Goal: Task Accomplishment & Management: Use online tool/utility

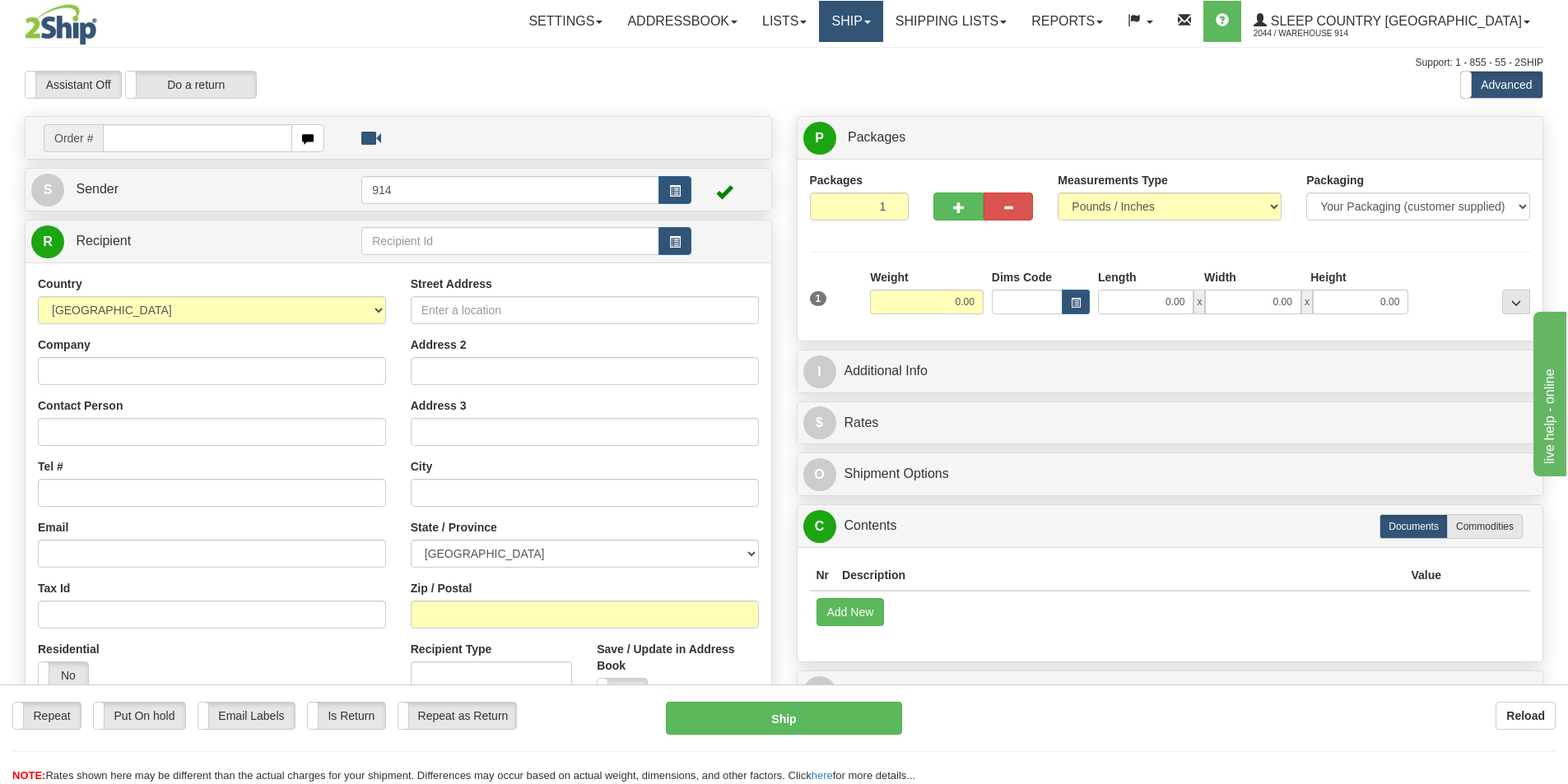
click at [882, 14] on link "Ship" at bounding box center [851, 22] width 63 height 42
click at [866, 77] on span "OnHold / Order Queue" at bounding box center [807, 78] width 116 height 14
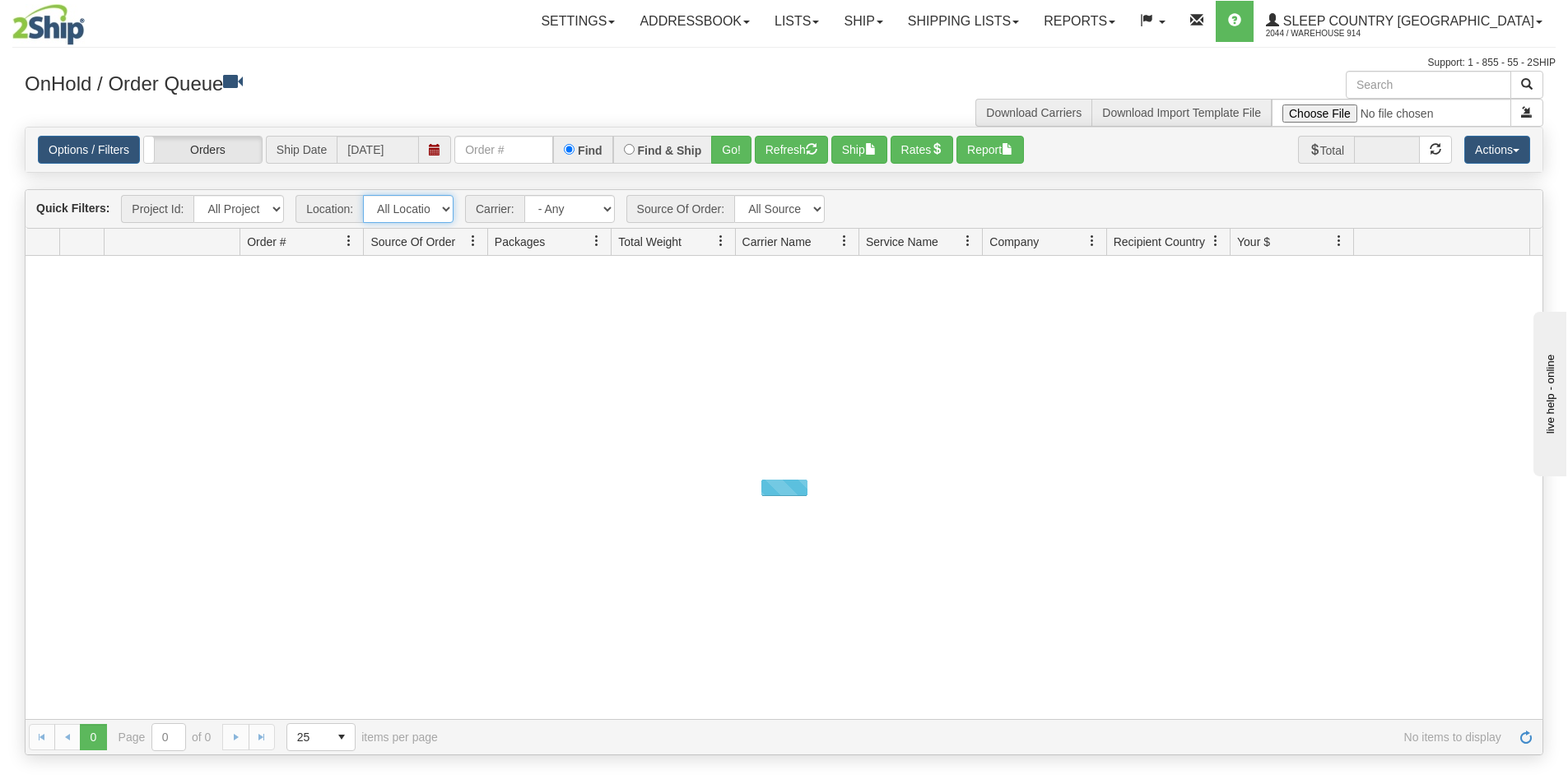
click at [442, 207] on select "All Locations 914 9009 [GEOGRAPHIC_DATA] SLE BEDDN ZINUC" at bounding box center [408, 208] width 90 height 28
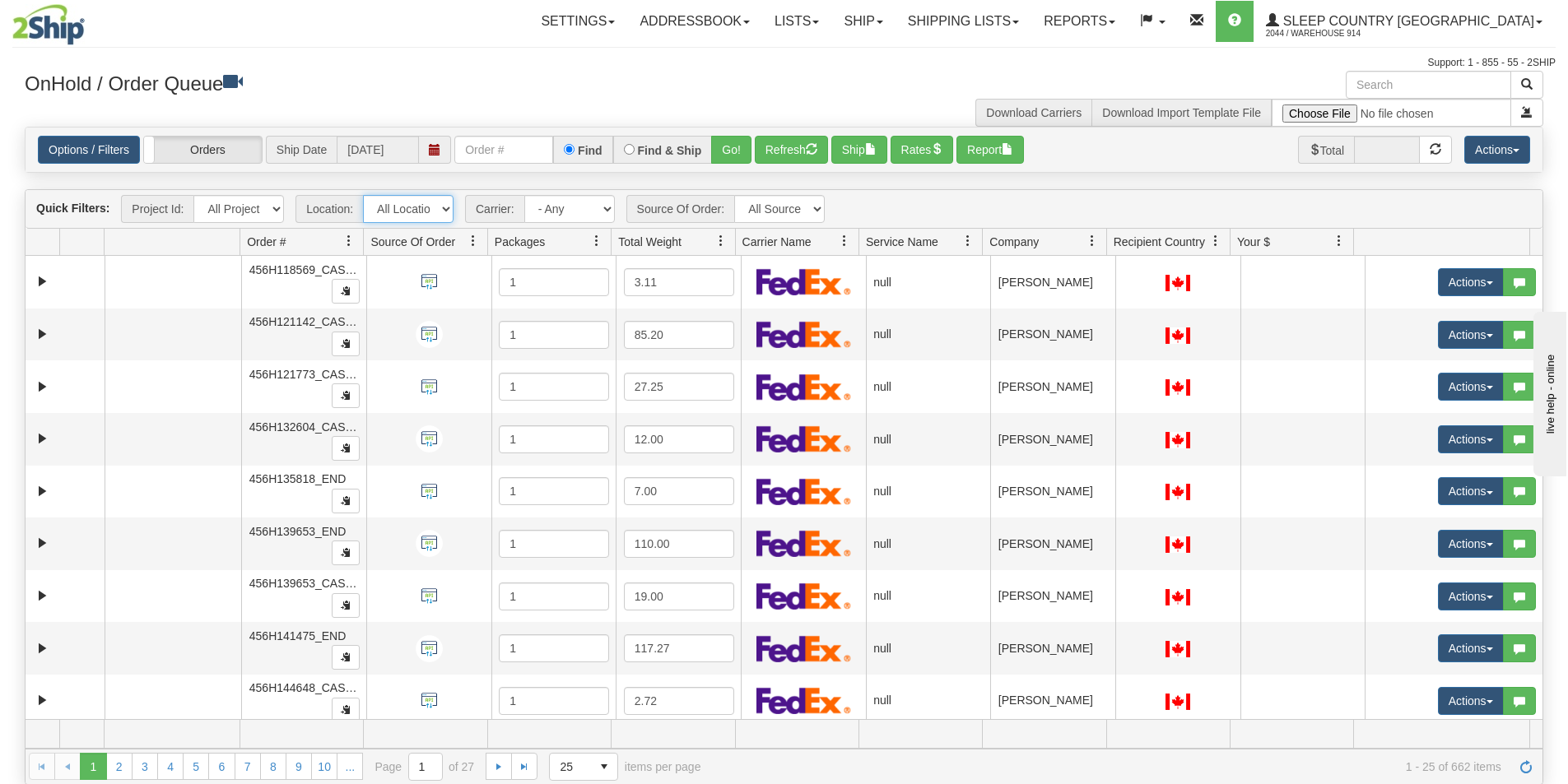
select select "7603"
click at [363, 195] on select "All Locations 914 9009 [GEOGRAPHIC_DATA] SLE BEDDN ZINUC" at bounding box center [408, 208] width 90 height 28
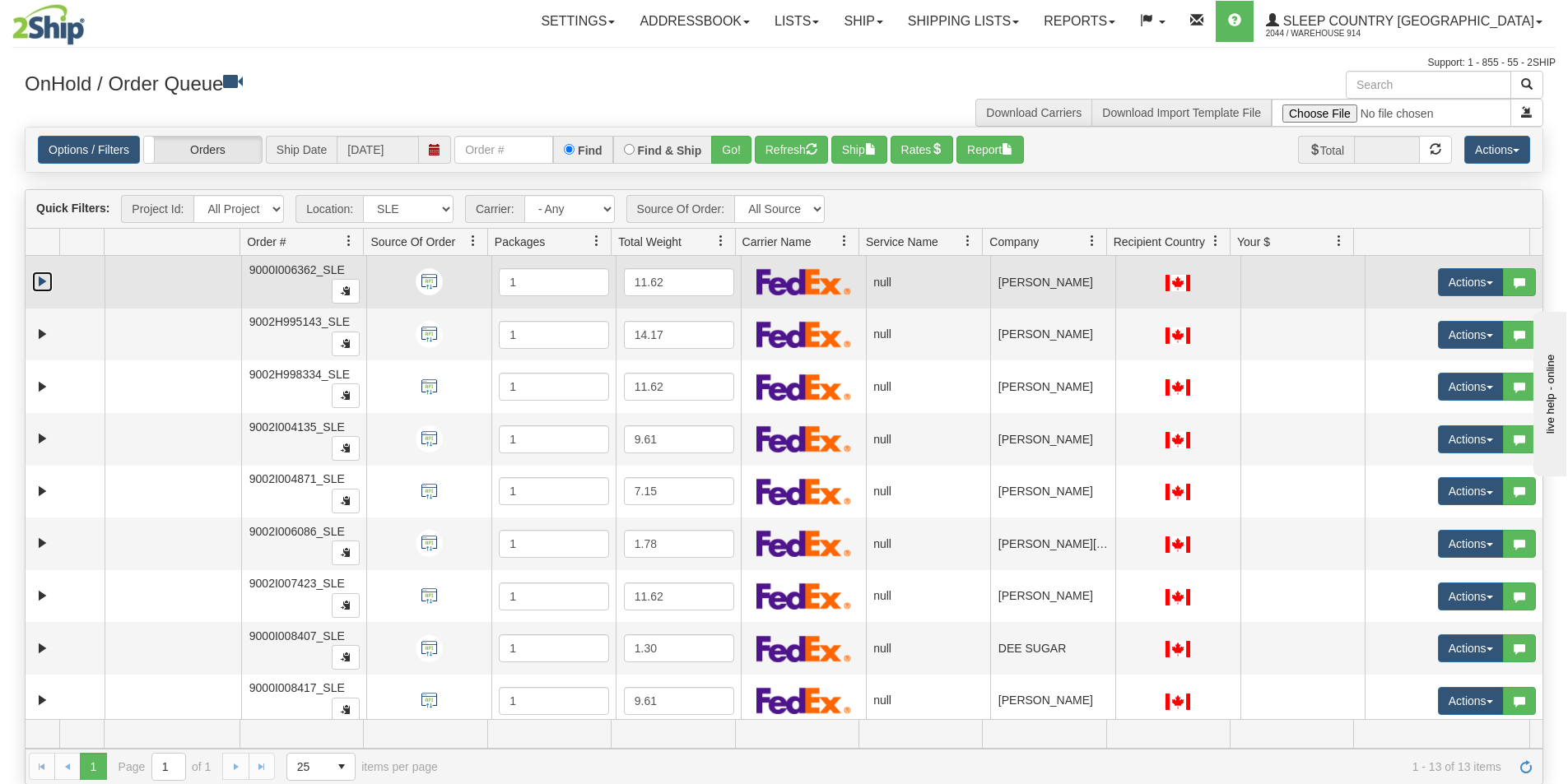
click at [42, 284] on link "Expand" at bounding box center [42, 281] width 21 height 21
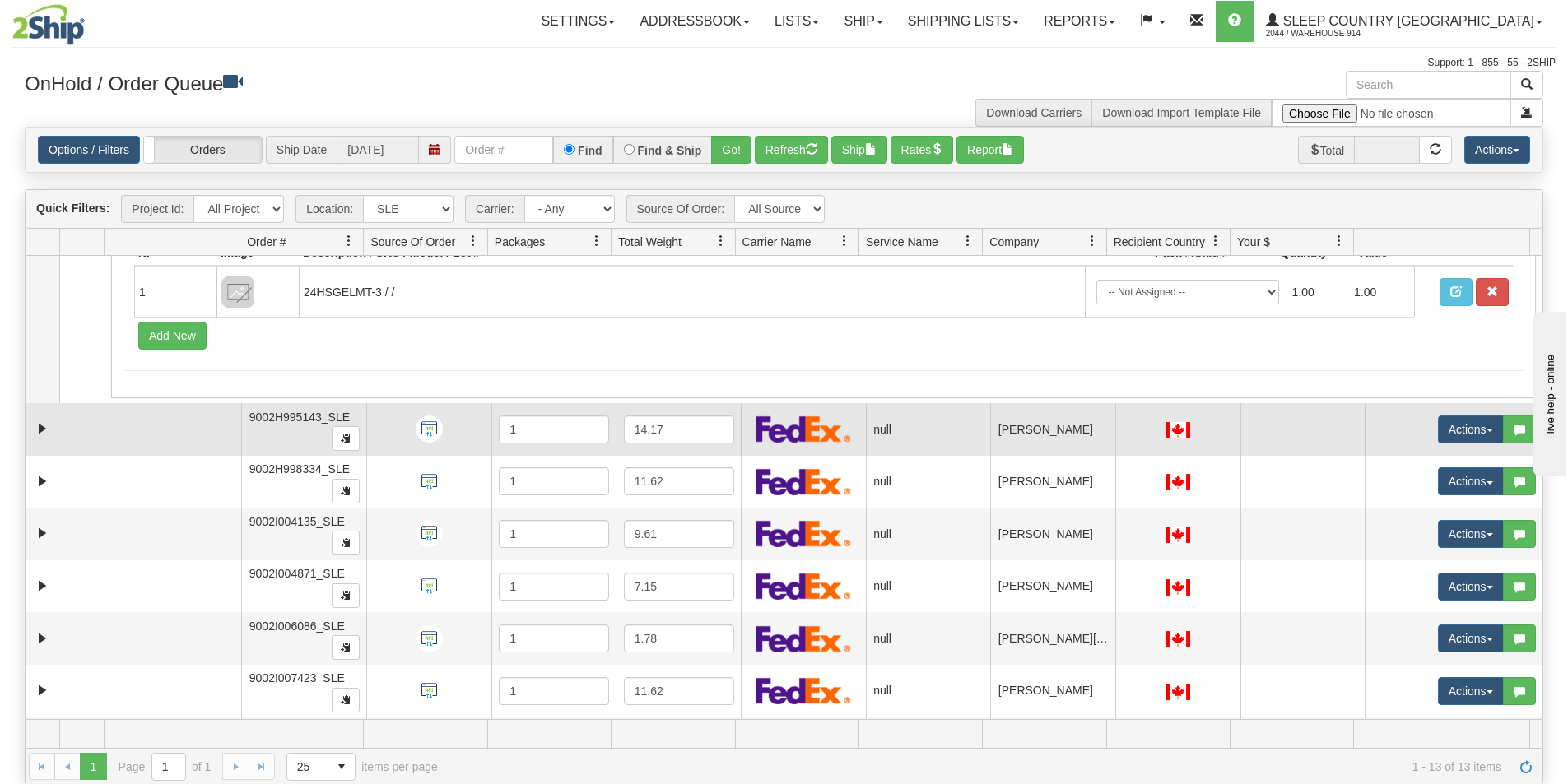
scroll to position [164, 0]
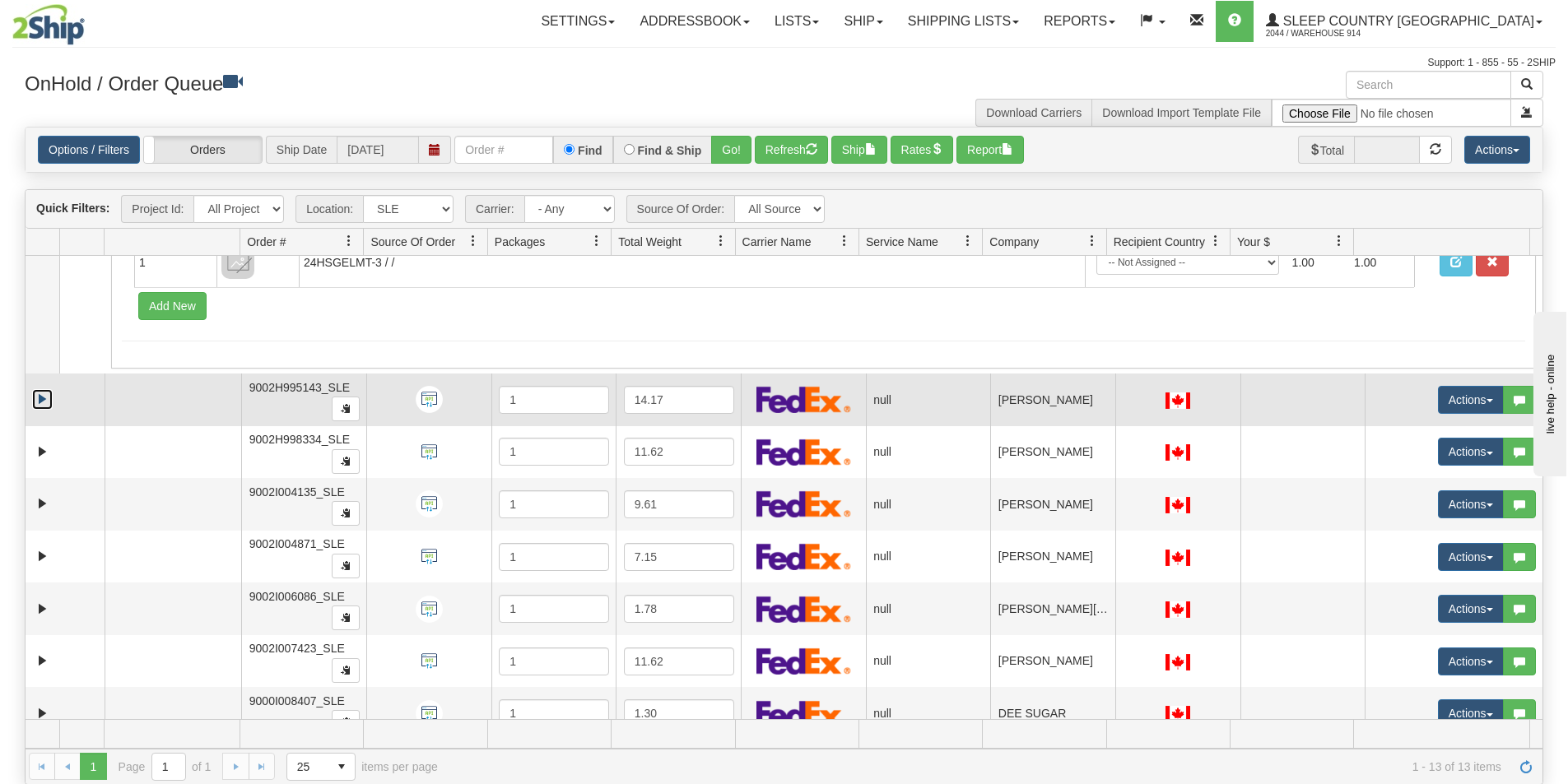
click at [42, 406] on link "Expand" at bounding box center [42, 399] width 21 height 21
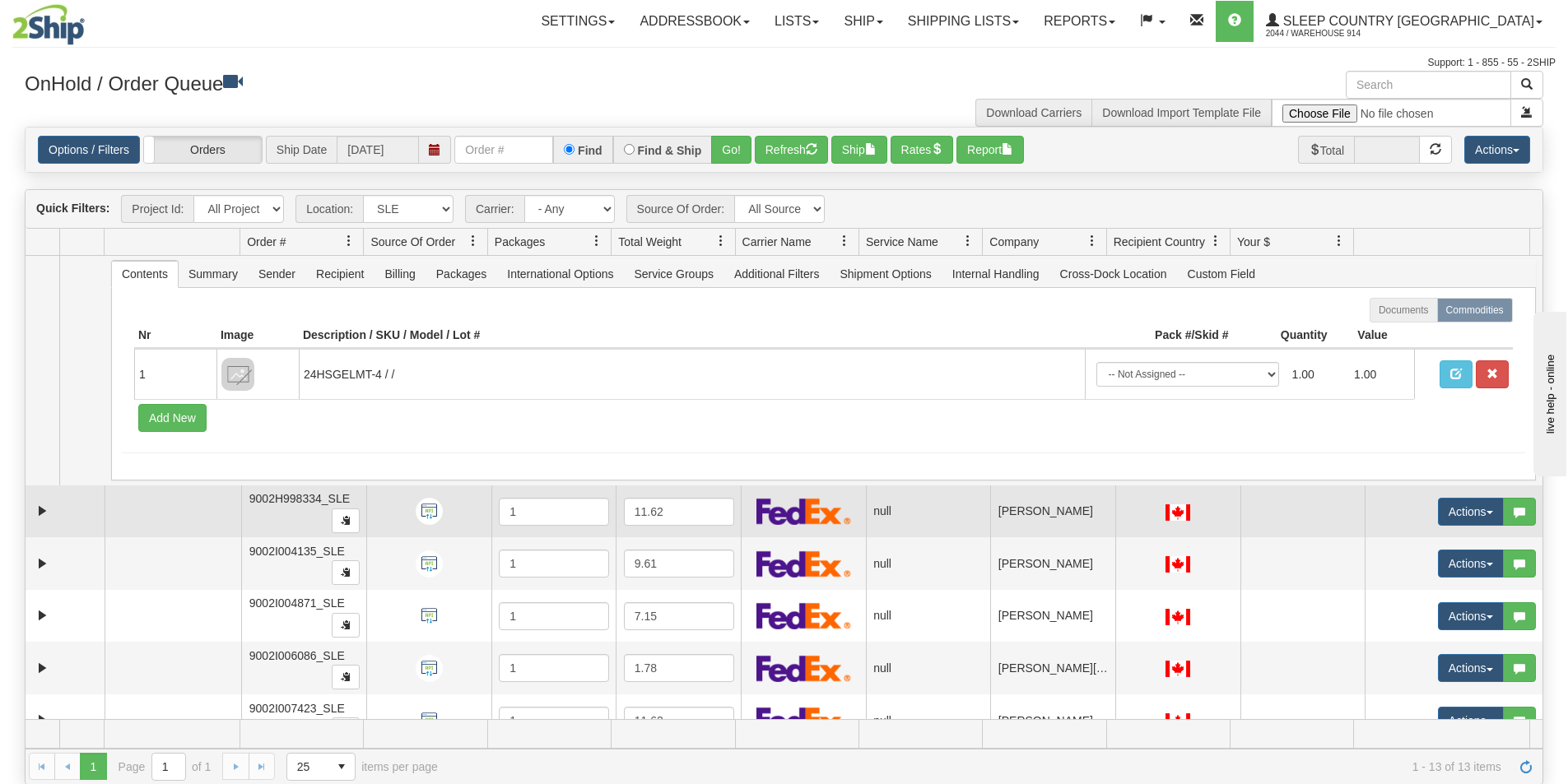
scroll to position [411, 0]
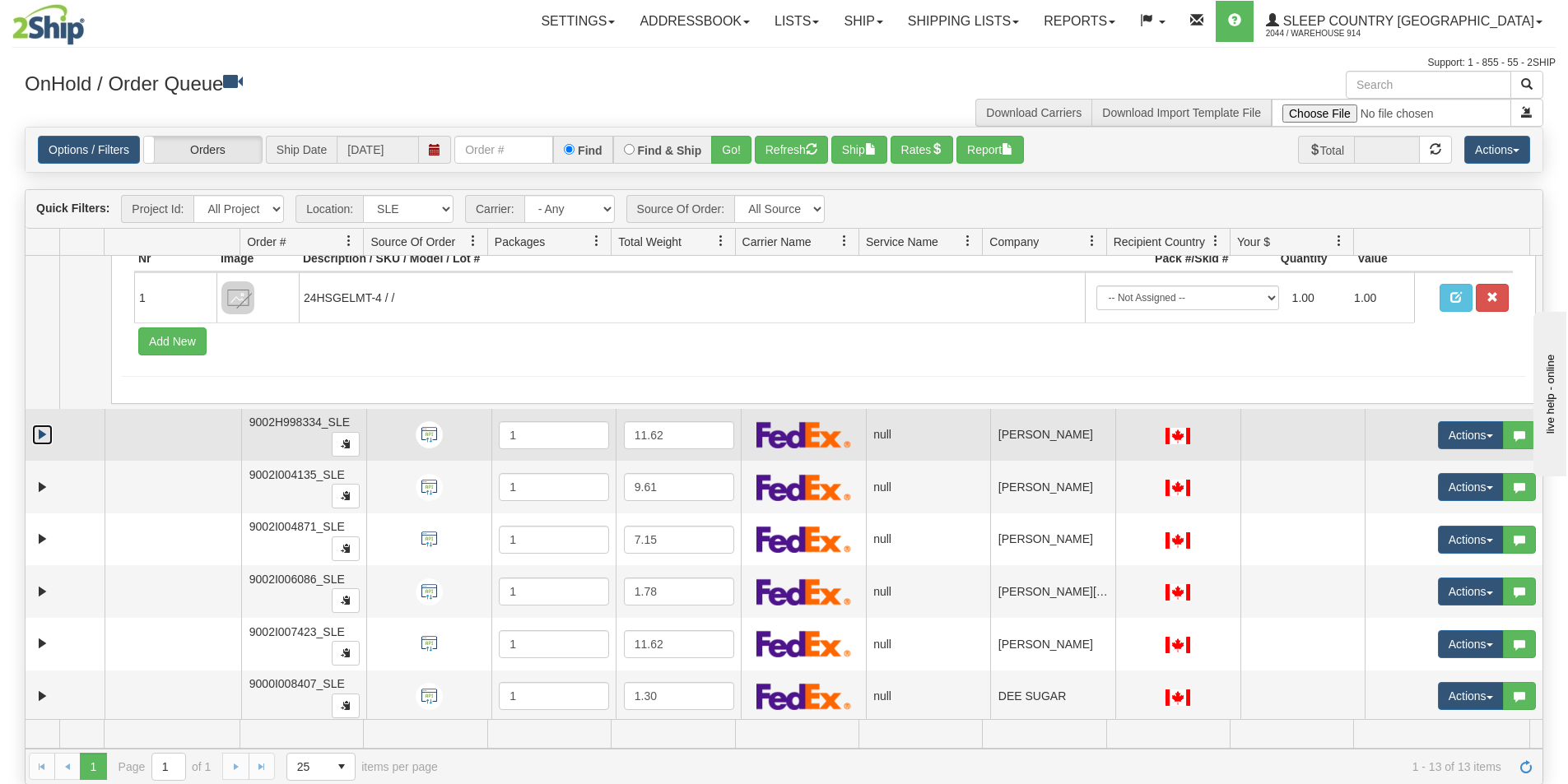
click at [36, 430] on link "Expand" at bounding box center [42, 435] width 21 height 21
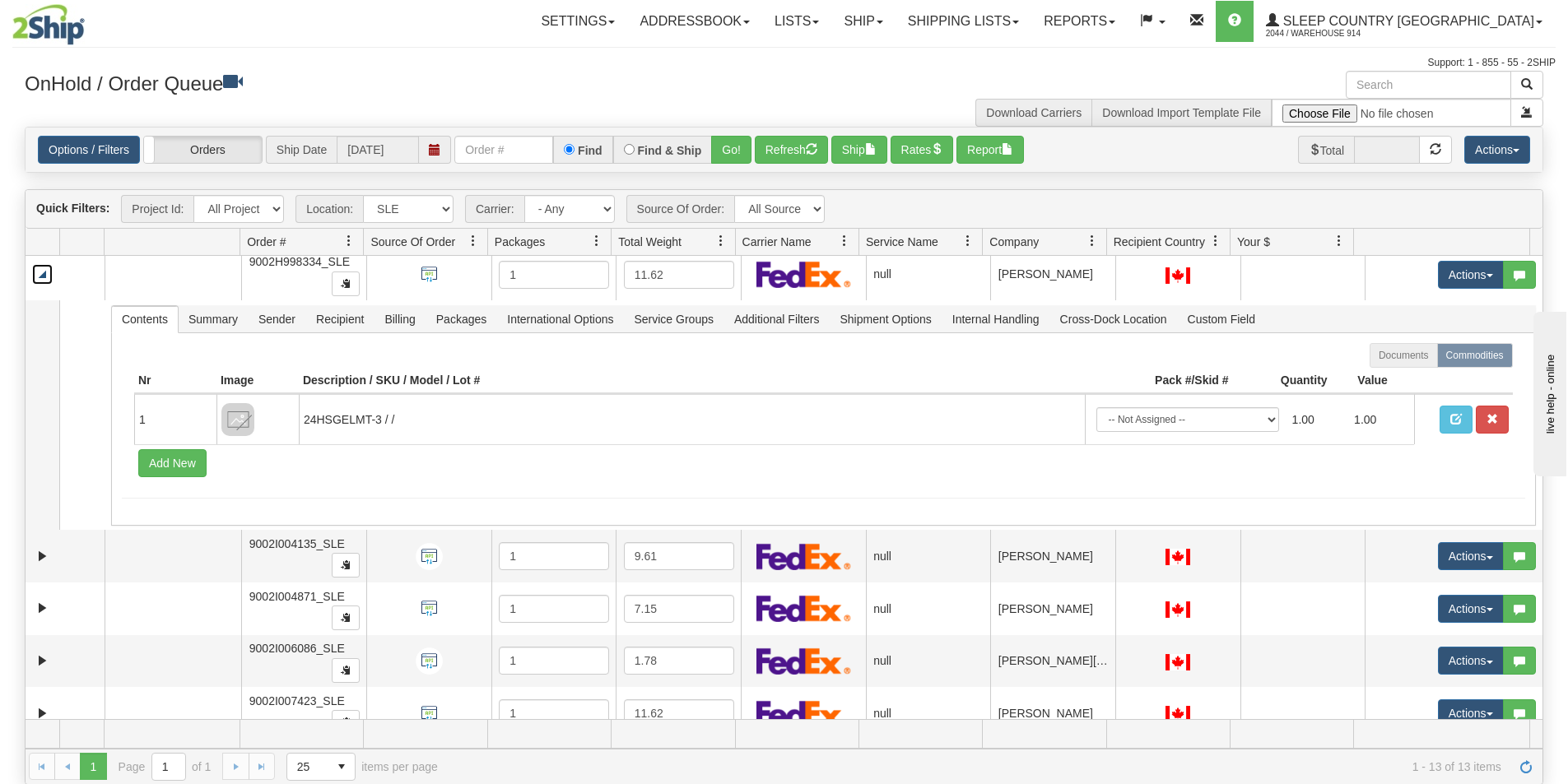
scroll to position [576, 0]
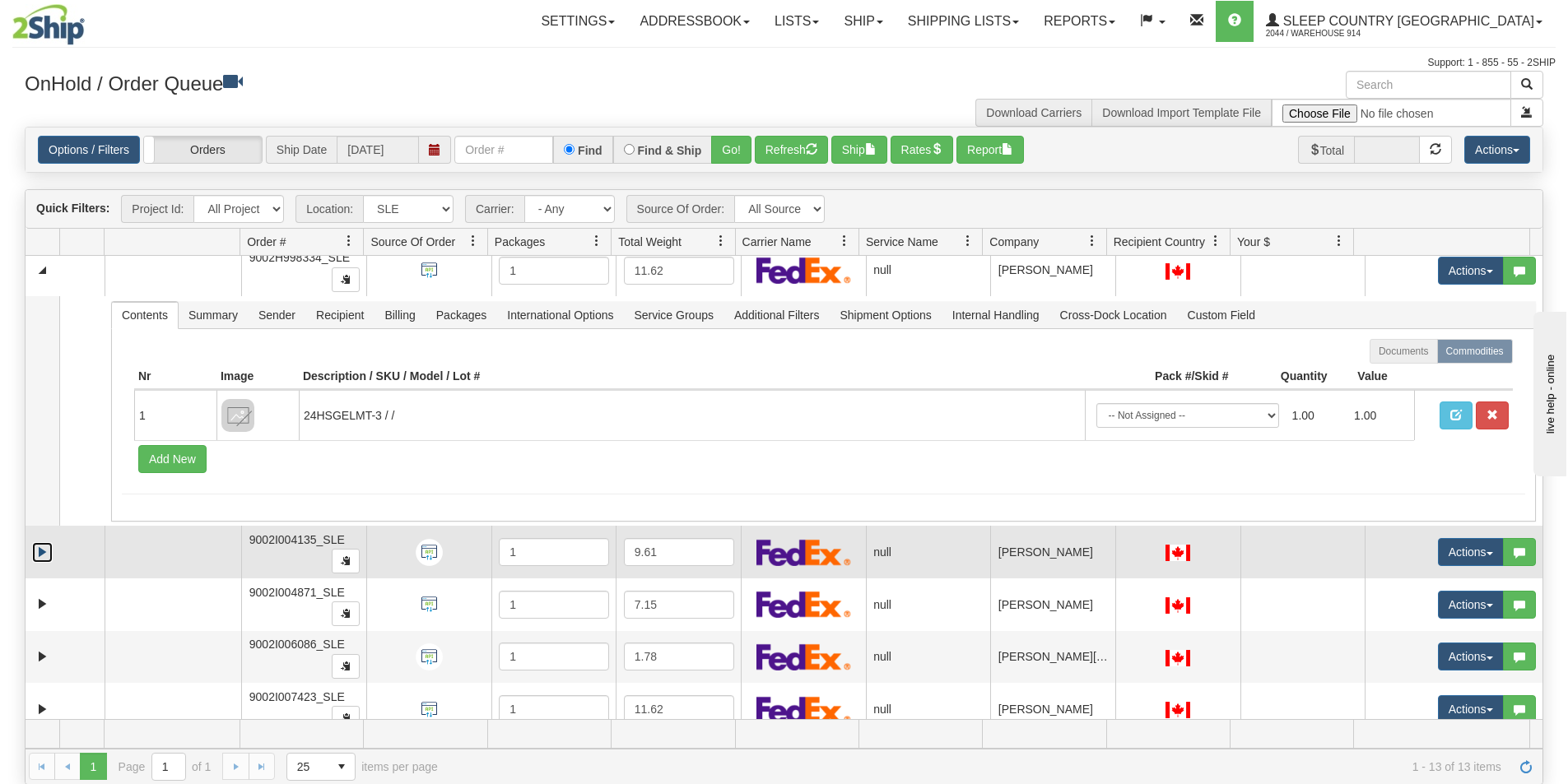
click at [41, 562] on link "Expand" at bounding box center [42, 552] width 21 height 21
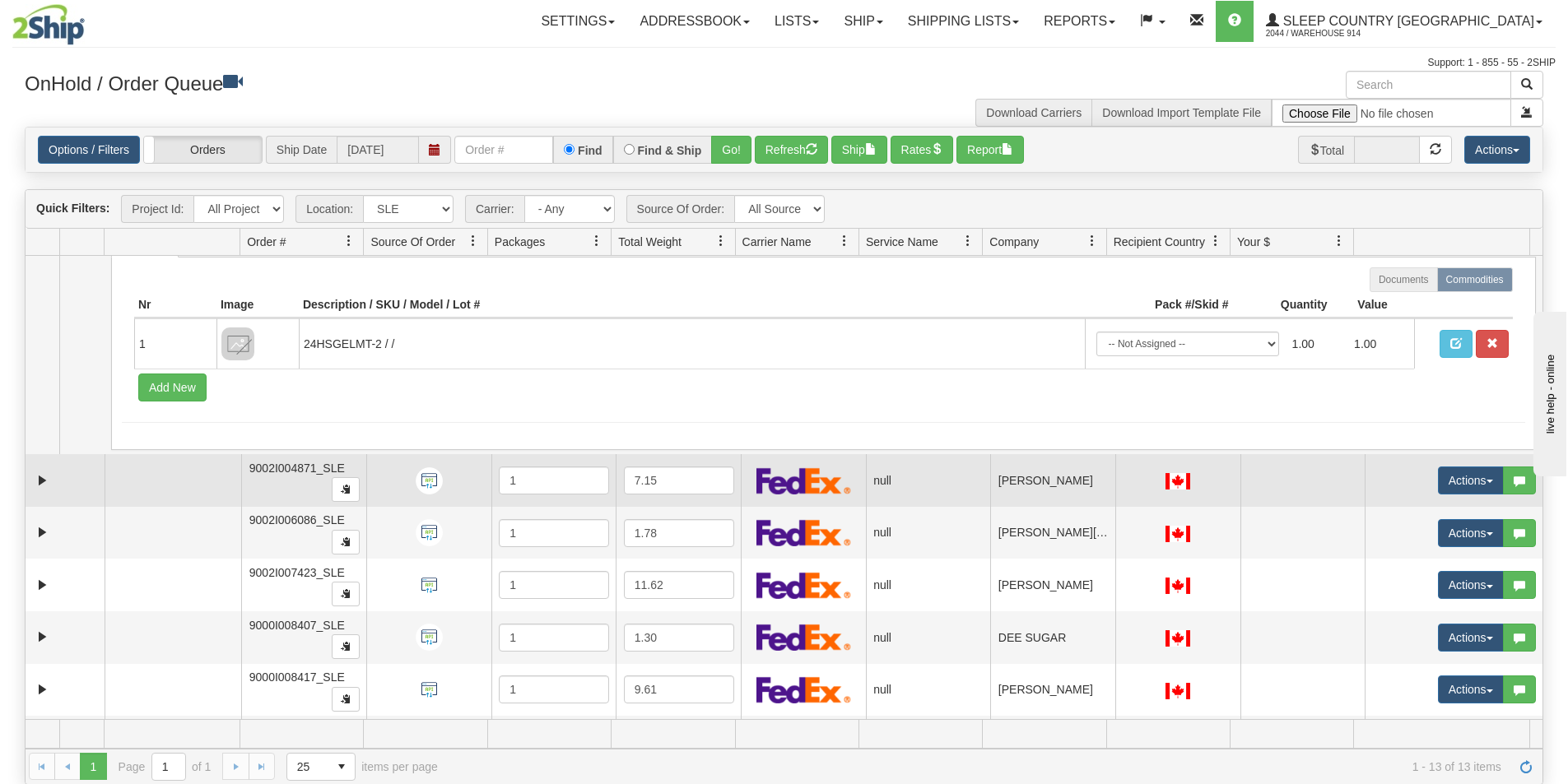
scroll to position [988, 0]
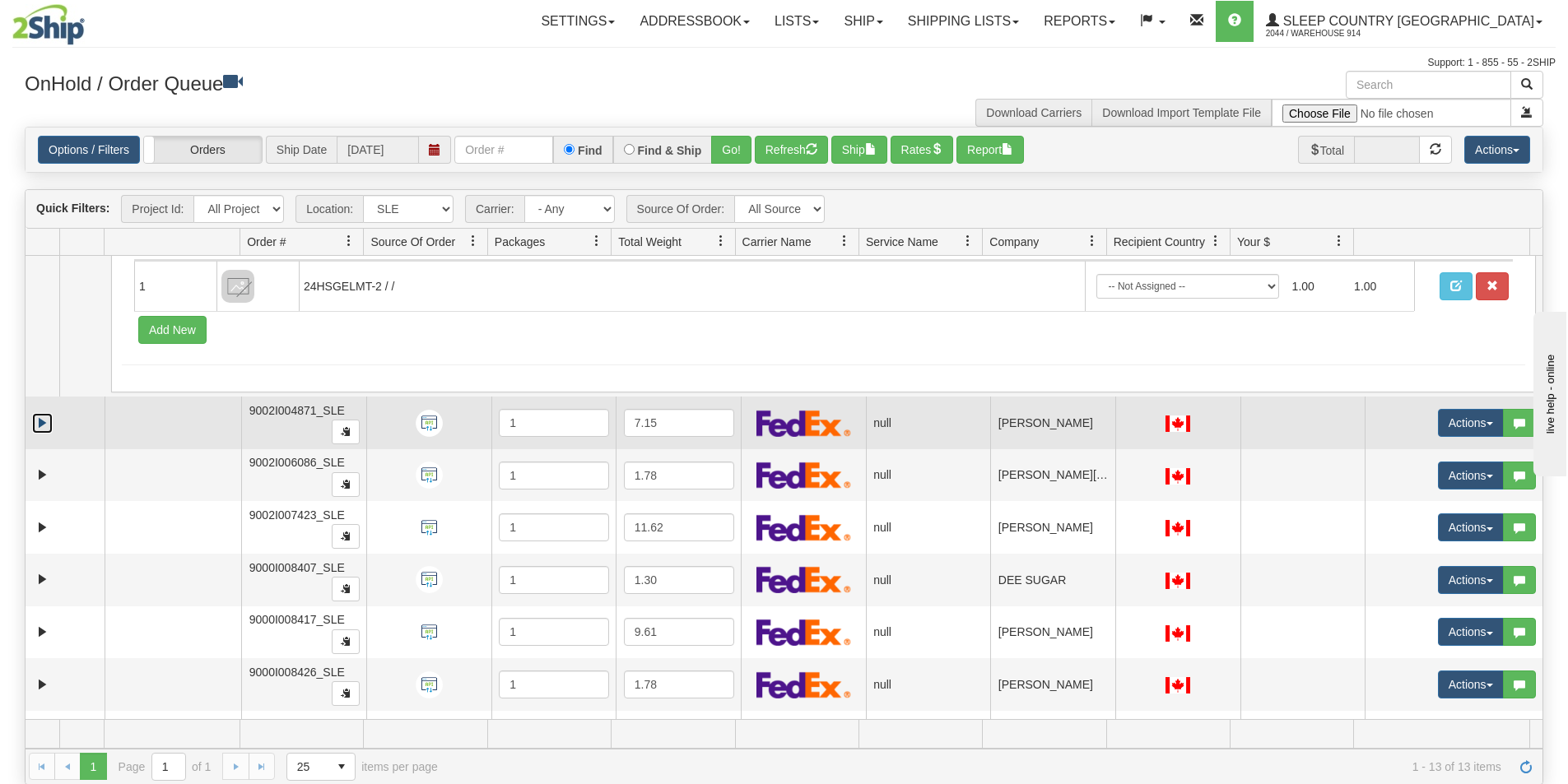
click at [42, 418] on link "Expand" at bounding box center [42, 423] width 21 height 21
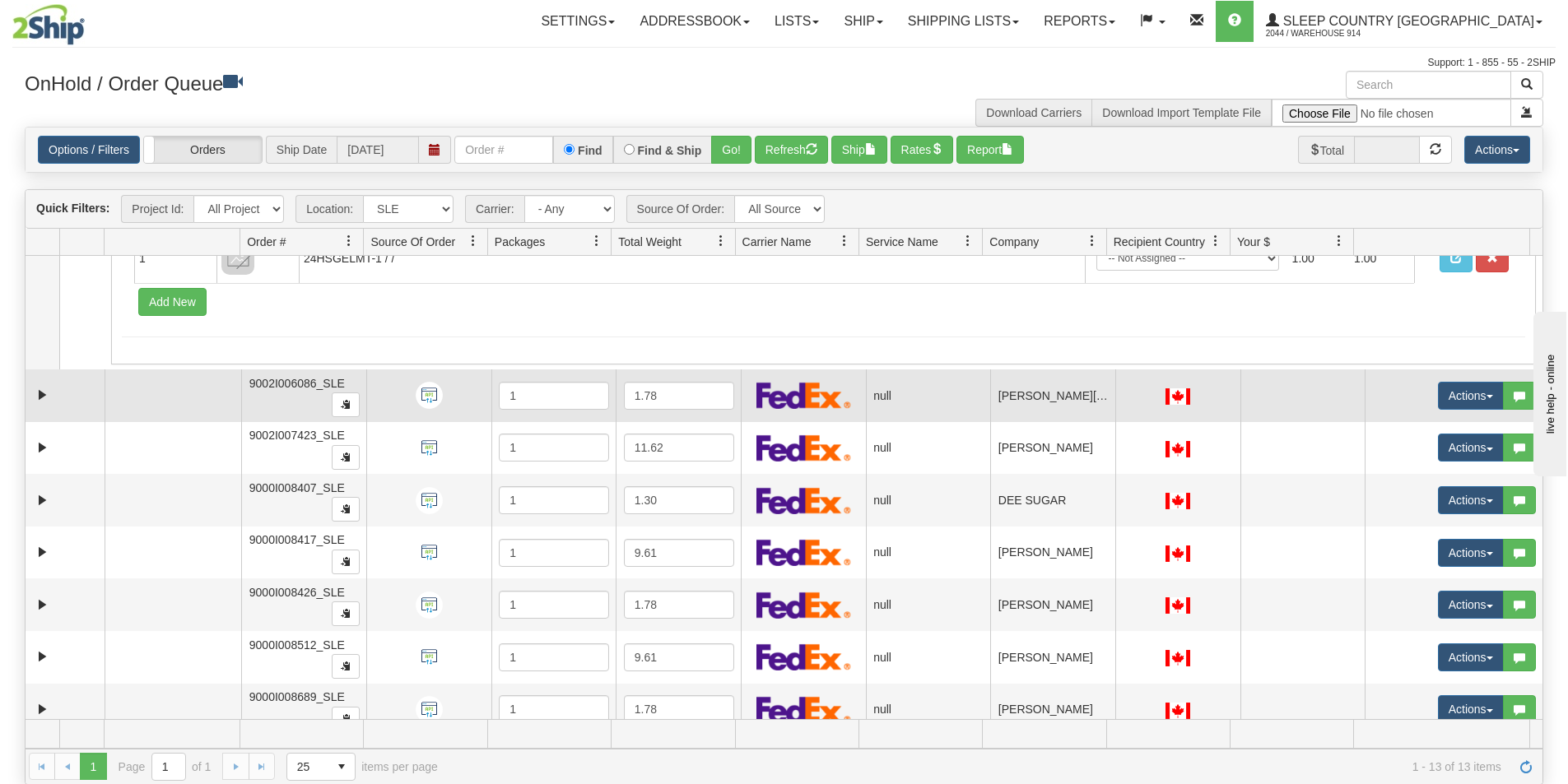
scroll to position [1317, 0]
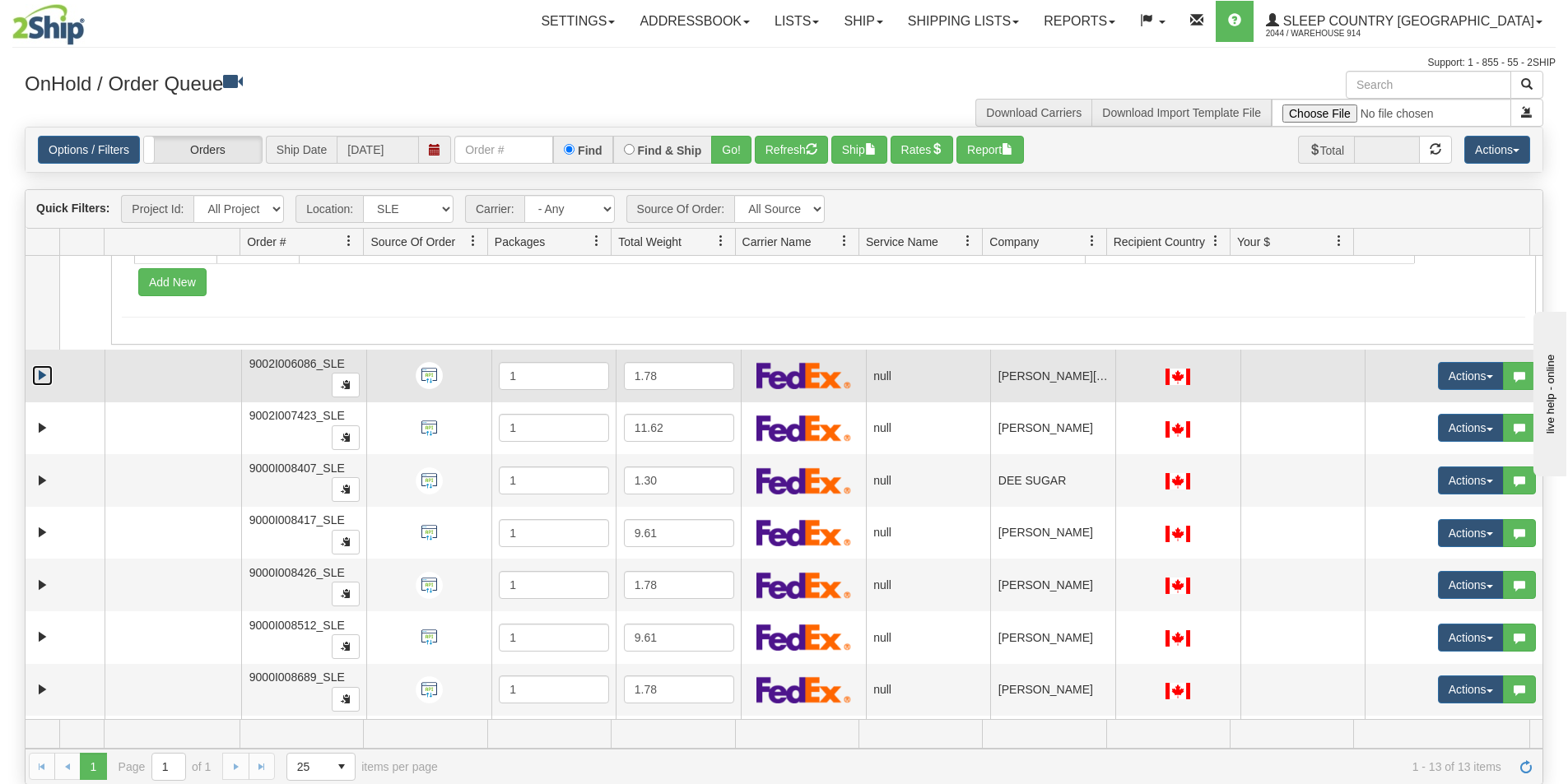
click at [39, 375] on link "Expand" at bounding box center [42, 375] width 21 height 21
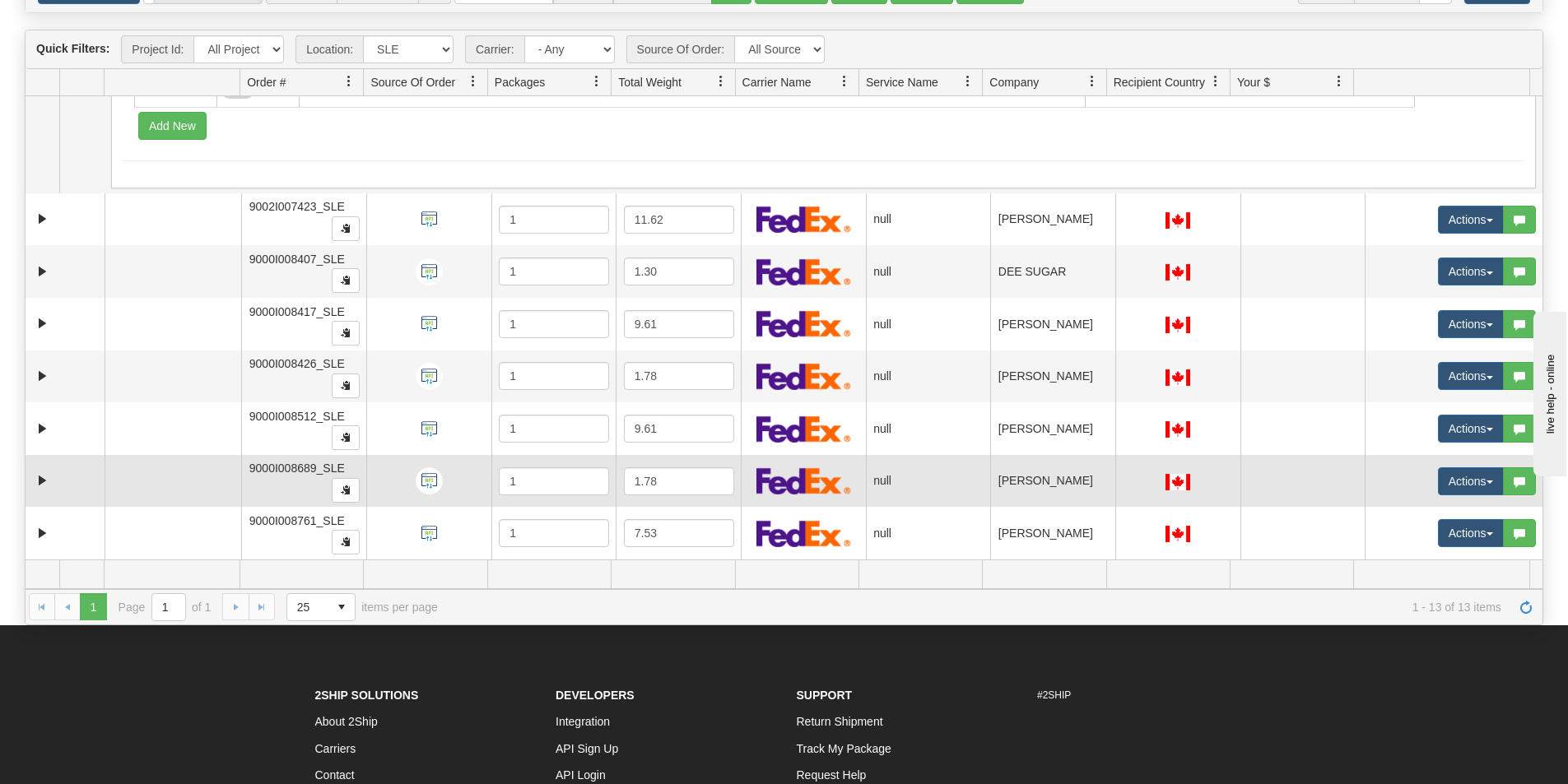
scroll to position [0, 0]
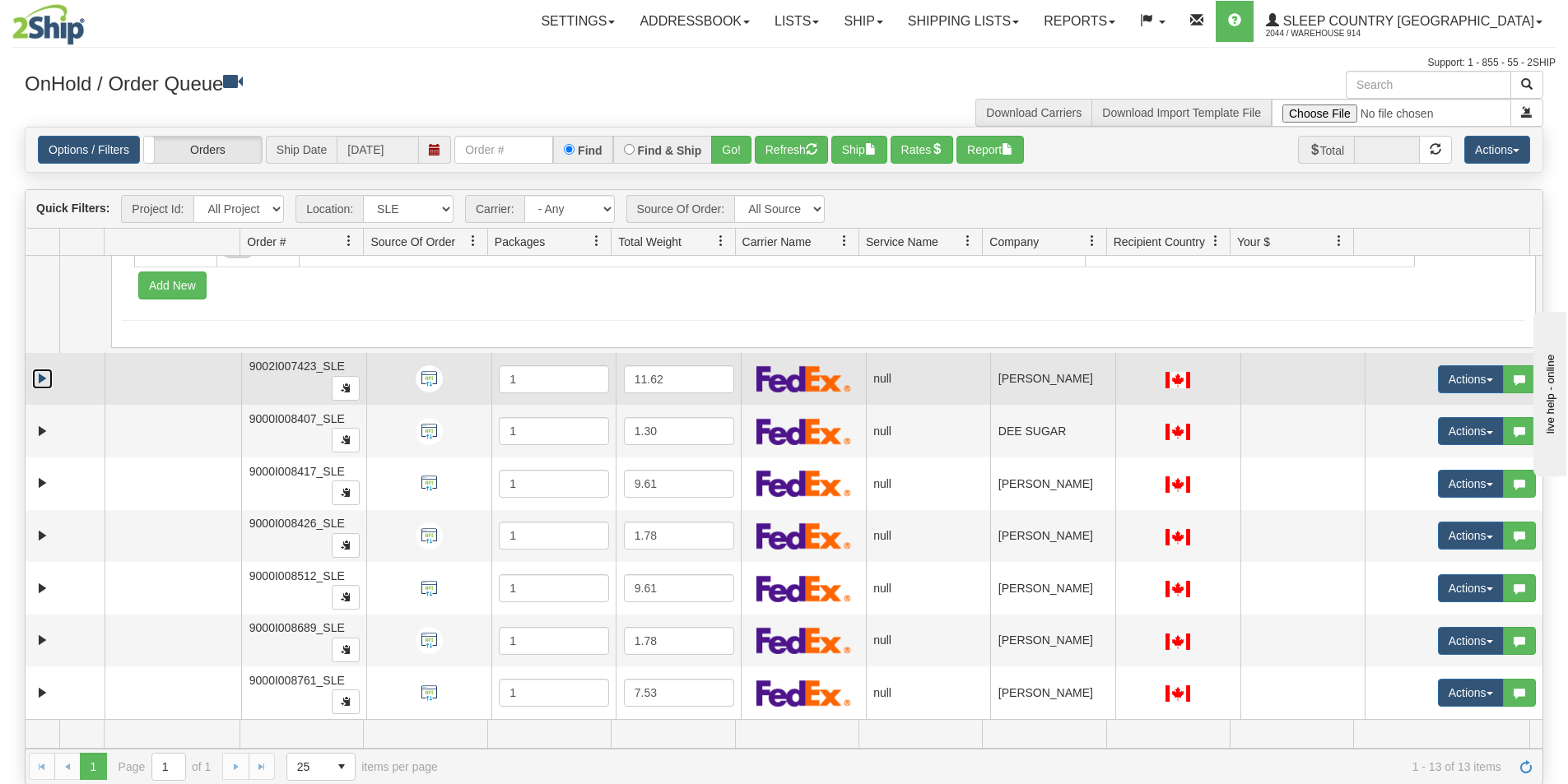
click at [42, 375] on link "Expand" at bounding box center [42, 379] width 21 height 21
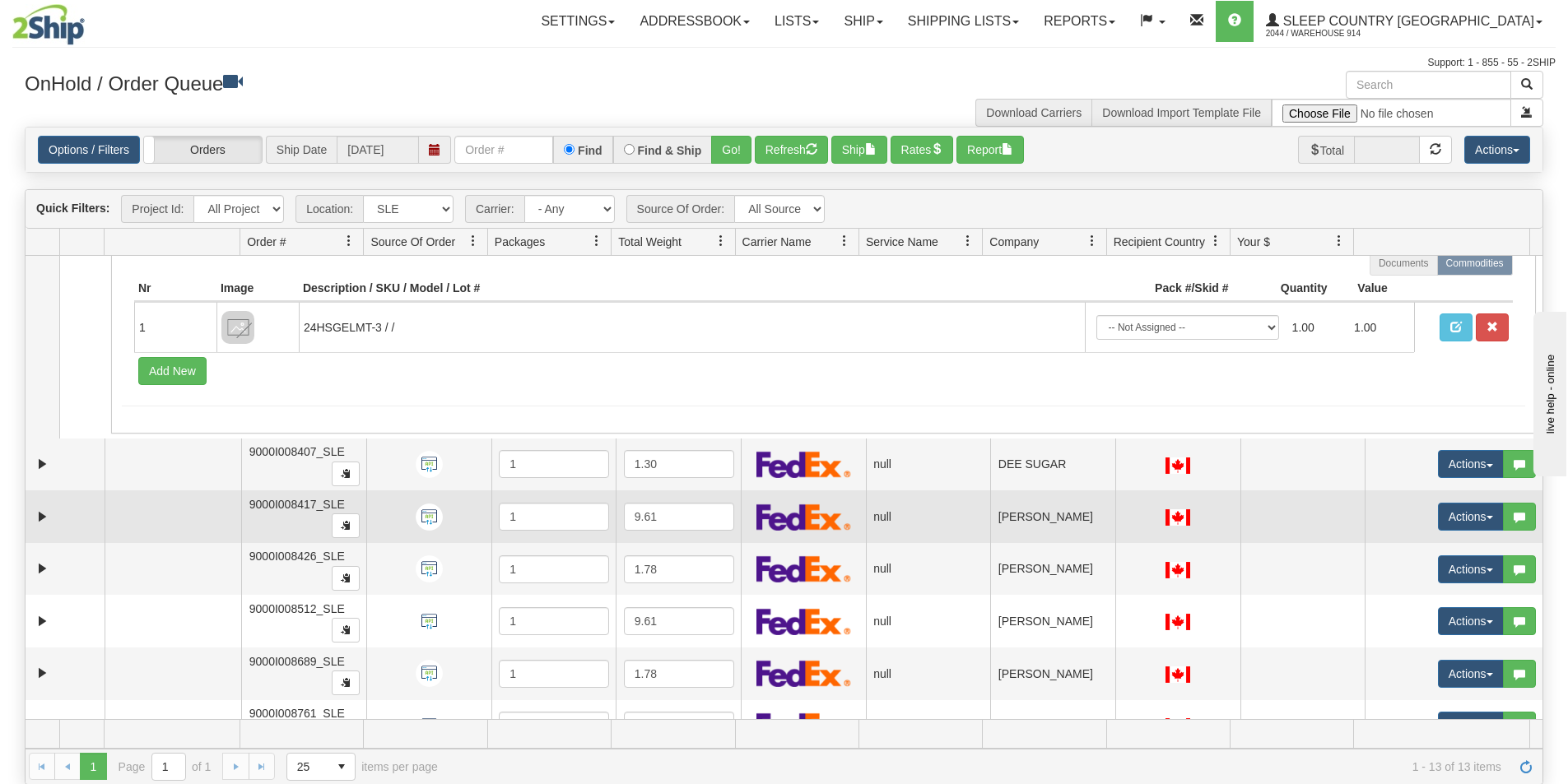
scroll to position [1825, 0]
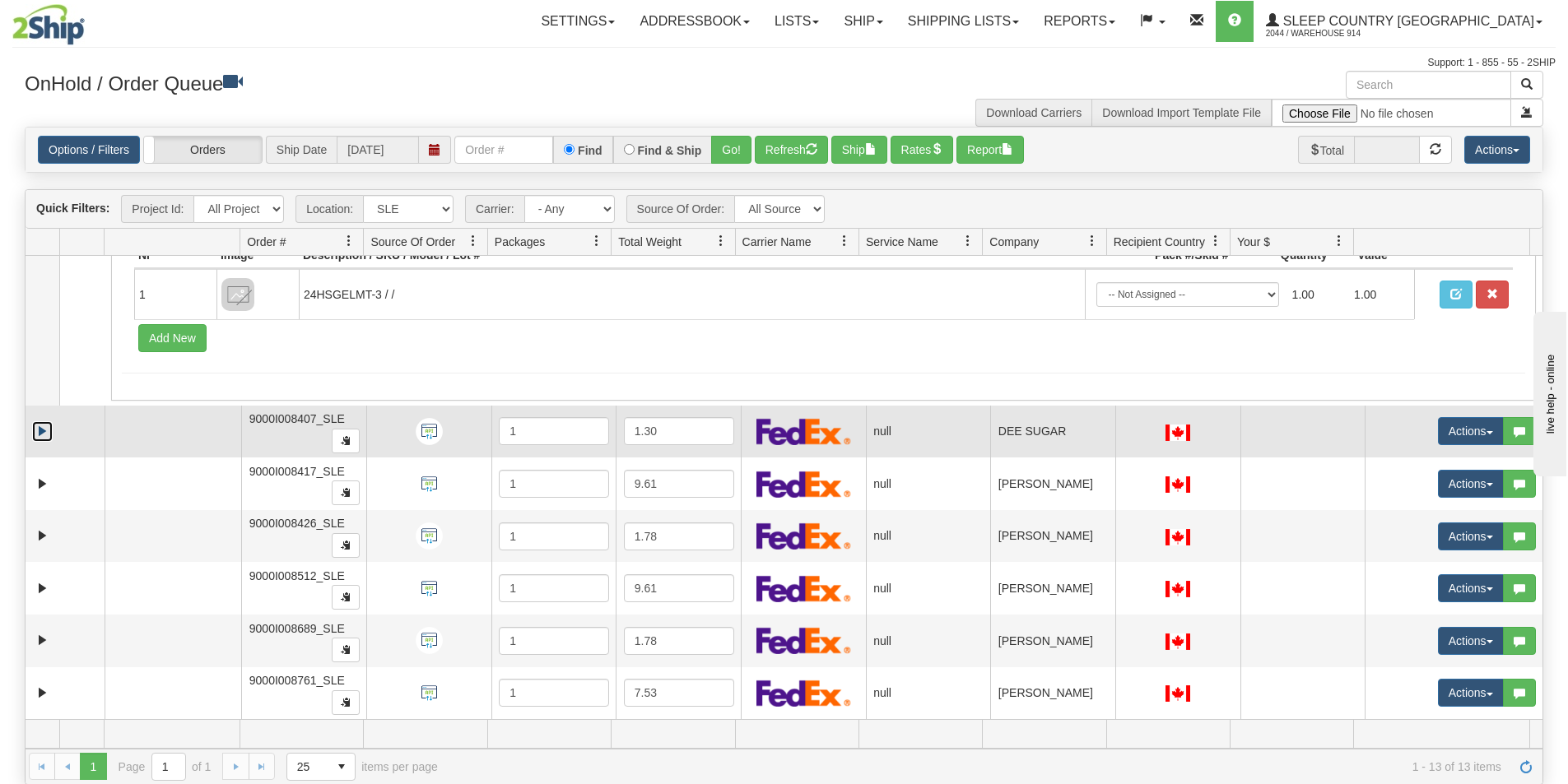
click at [39, 429] on link "Expand" at bounding box center [42, 431] width 21 height 21
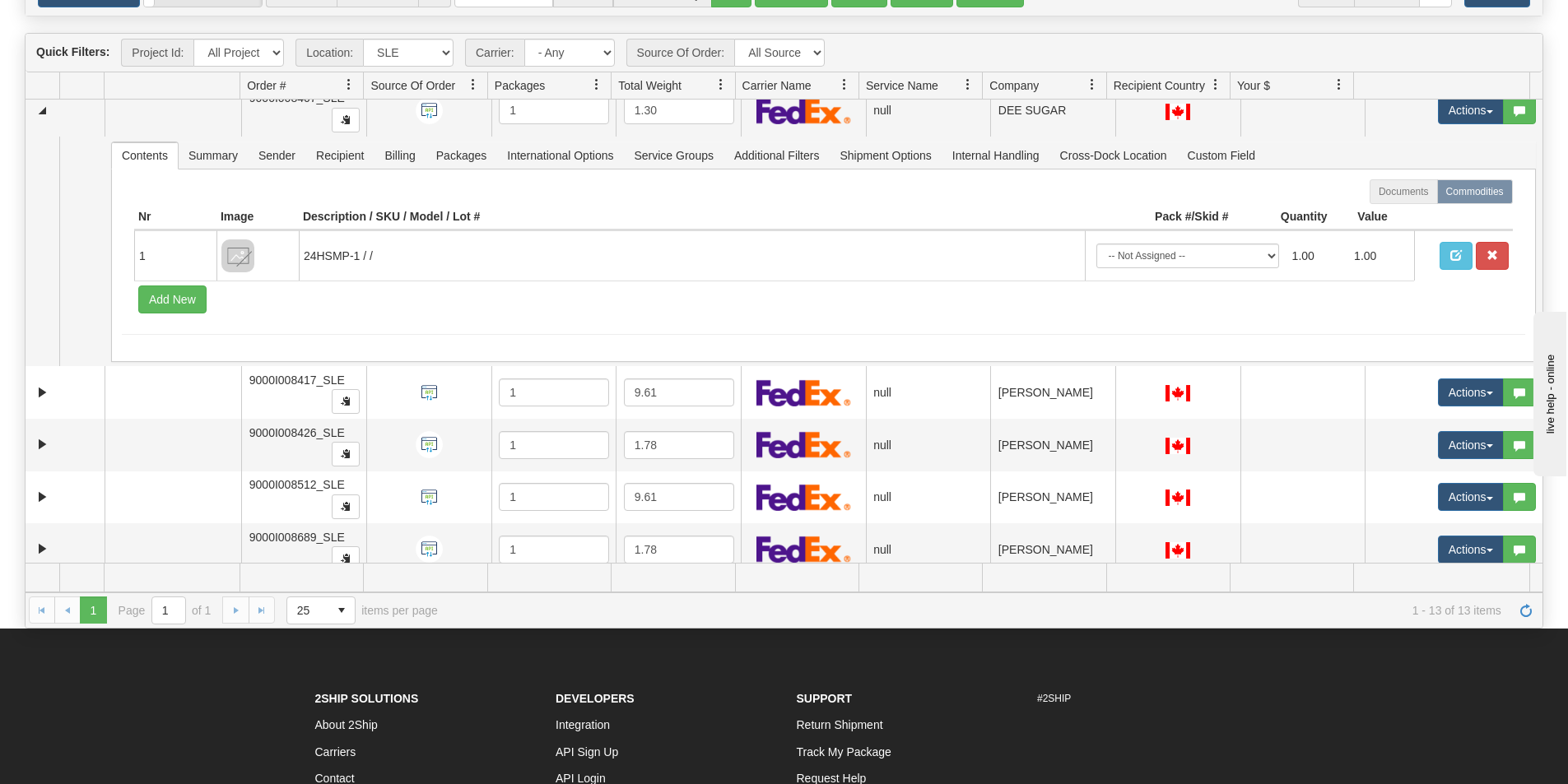
scroll to position [164, 0]
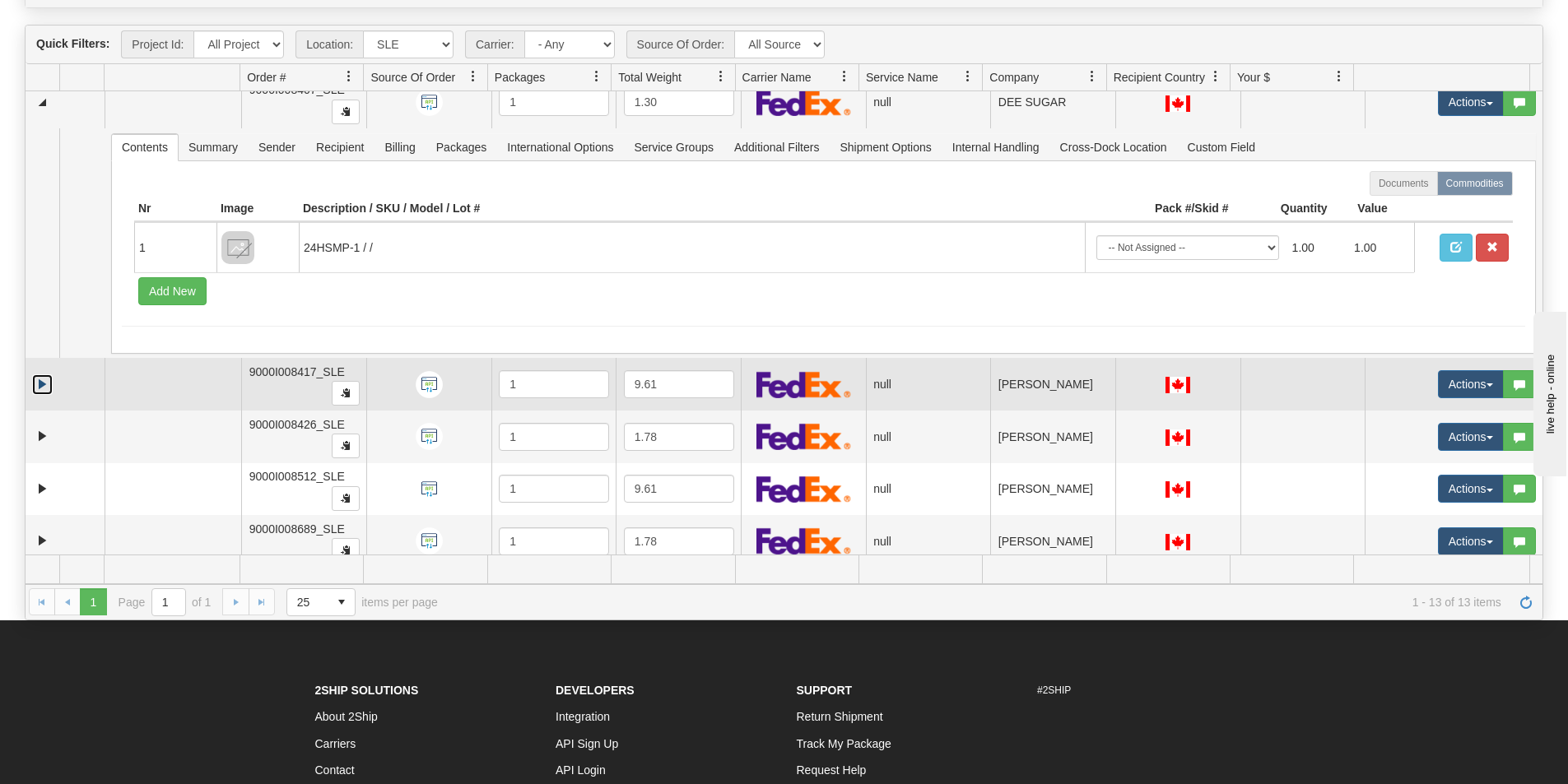
click at [42, 385] on link "Expand" at bounding box center [42, 384] width 21 height 21
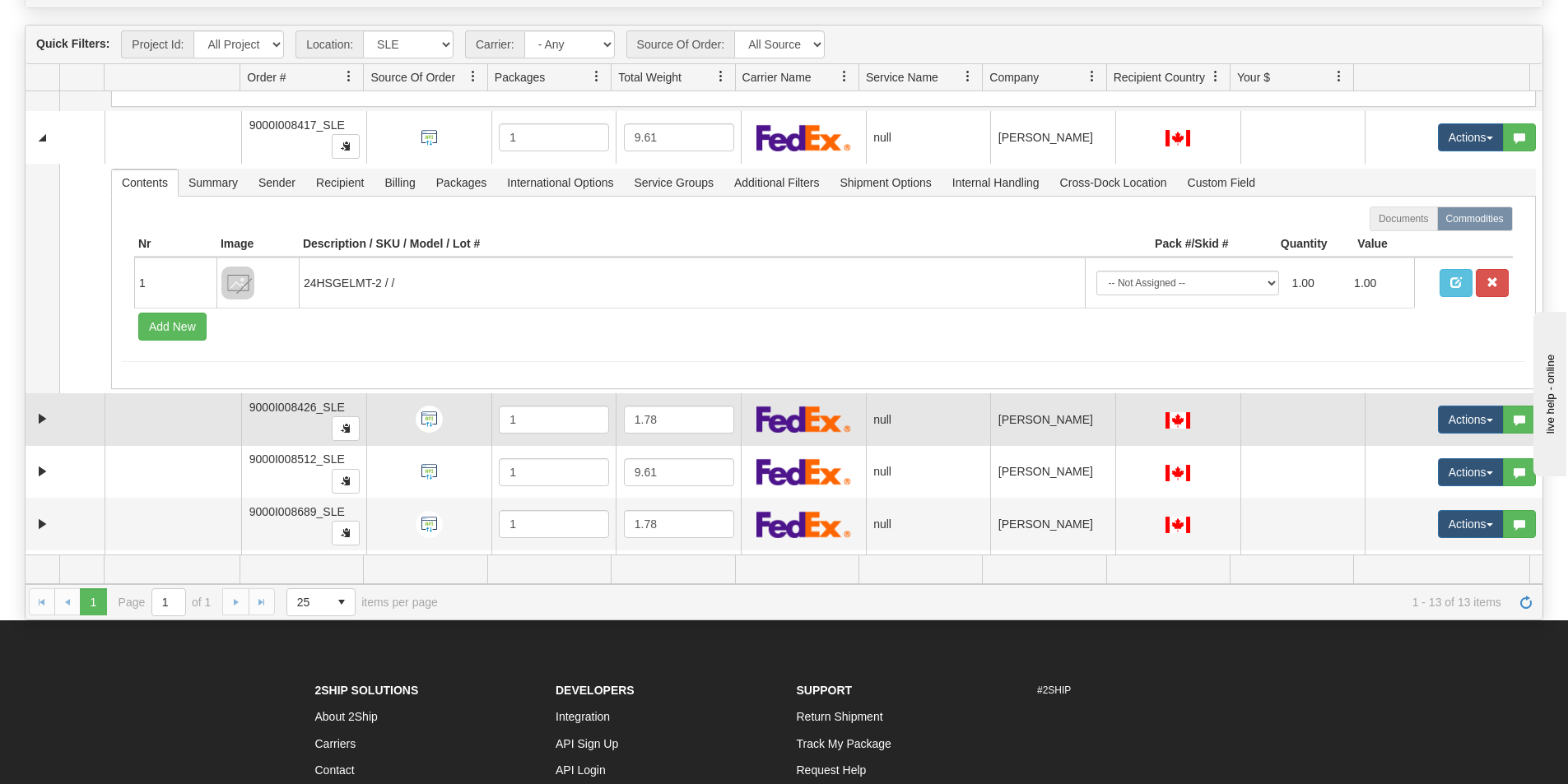
scroll to position [2284, 0]
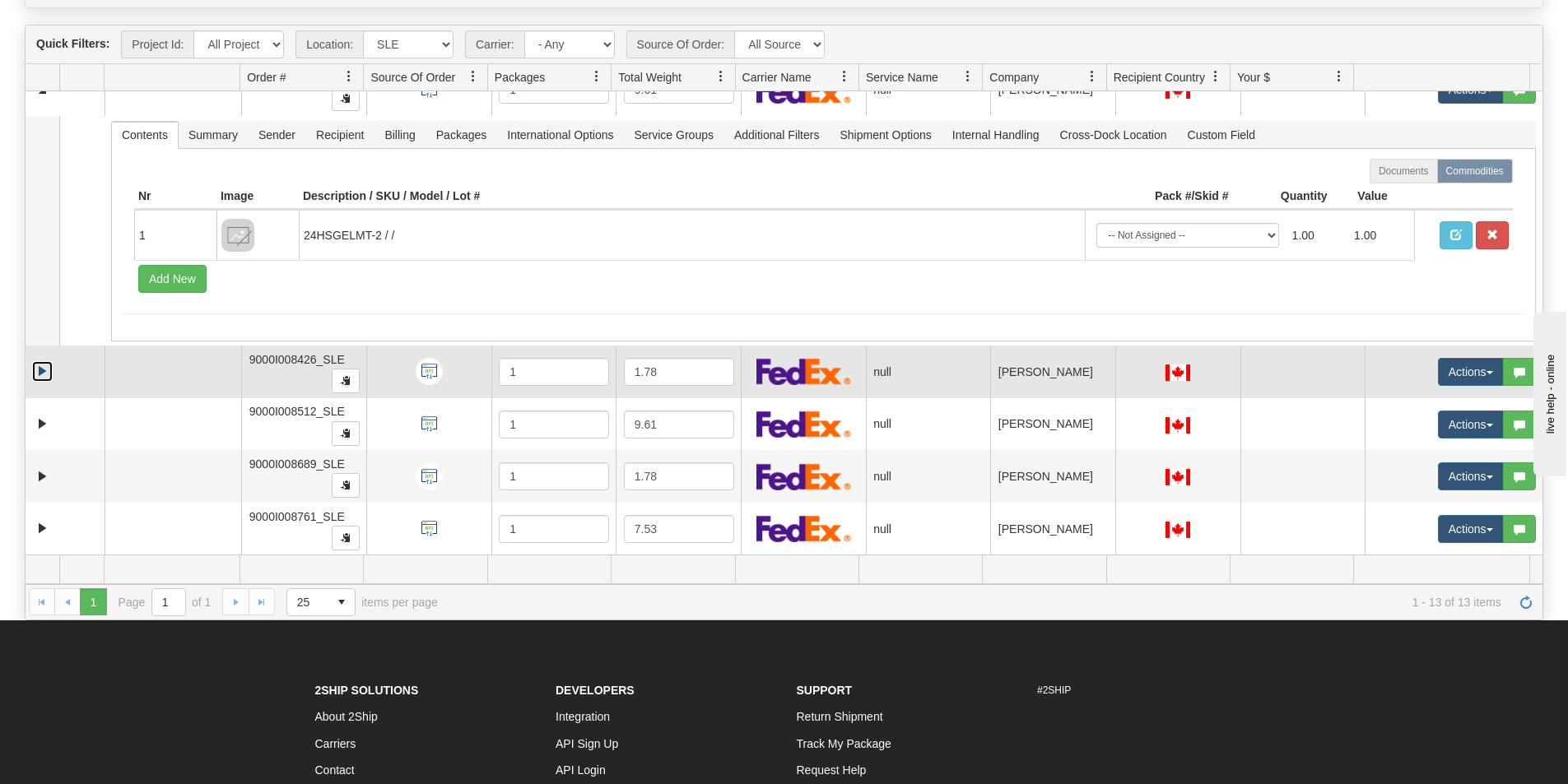
click at [38, 371] on link "Expand" at bounding box center [42, 371] width 21 height 21
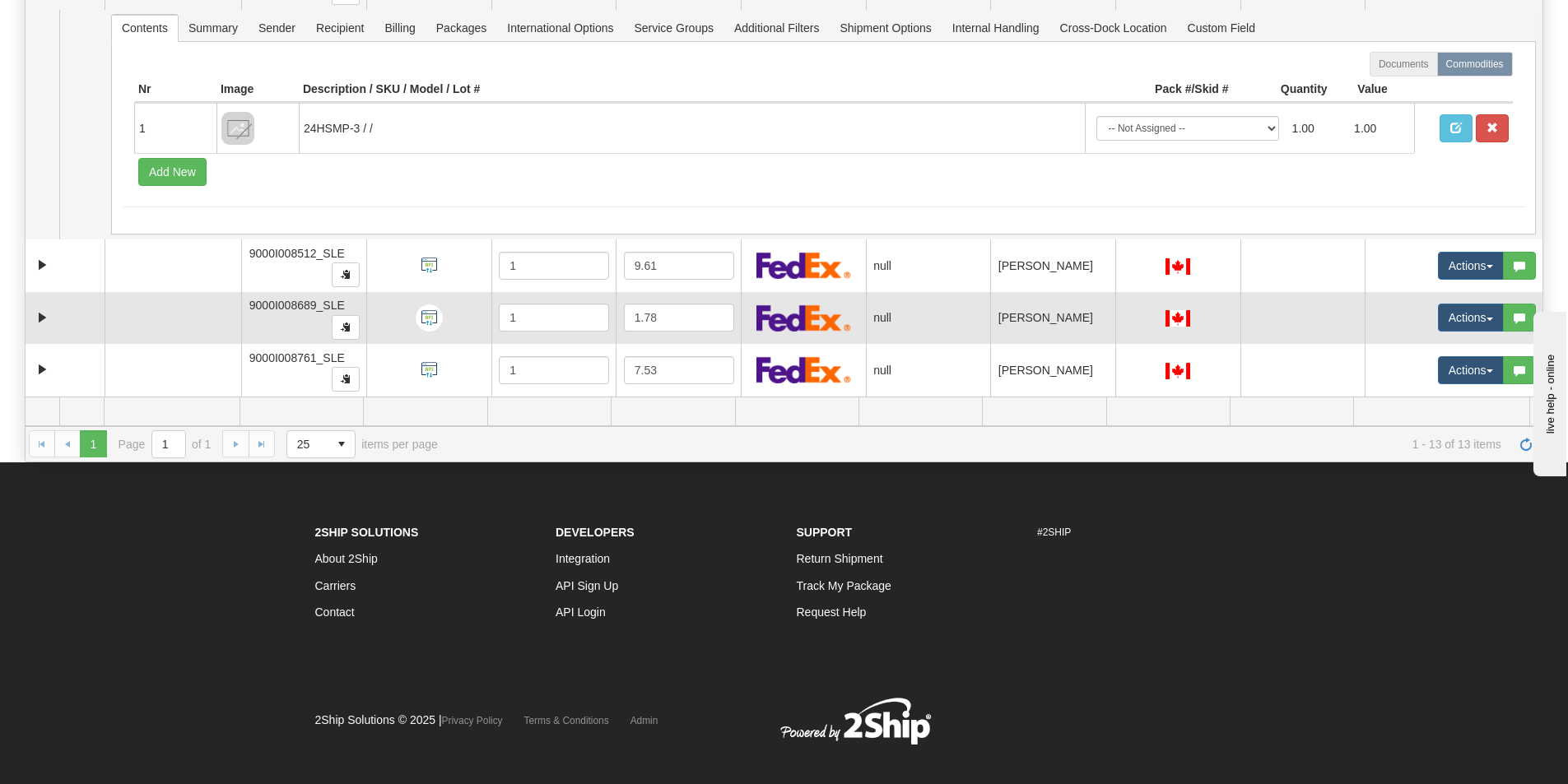
scroll to position [329, 0]
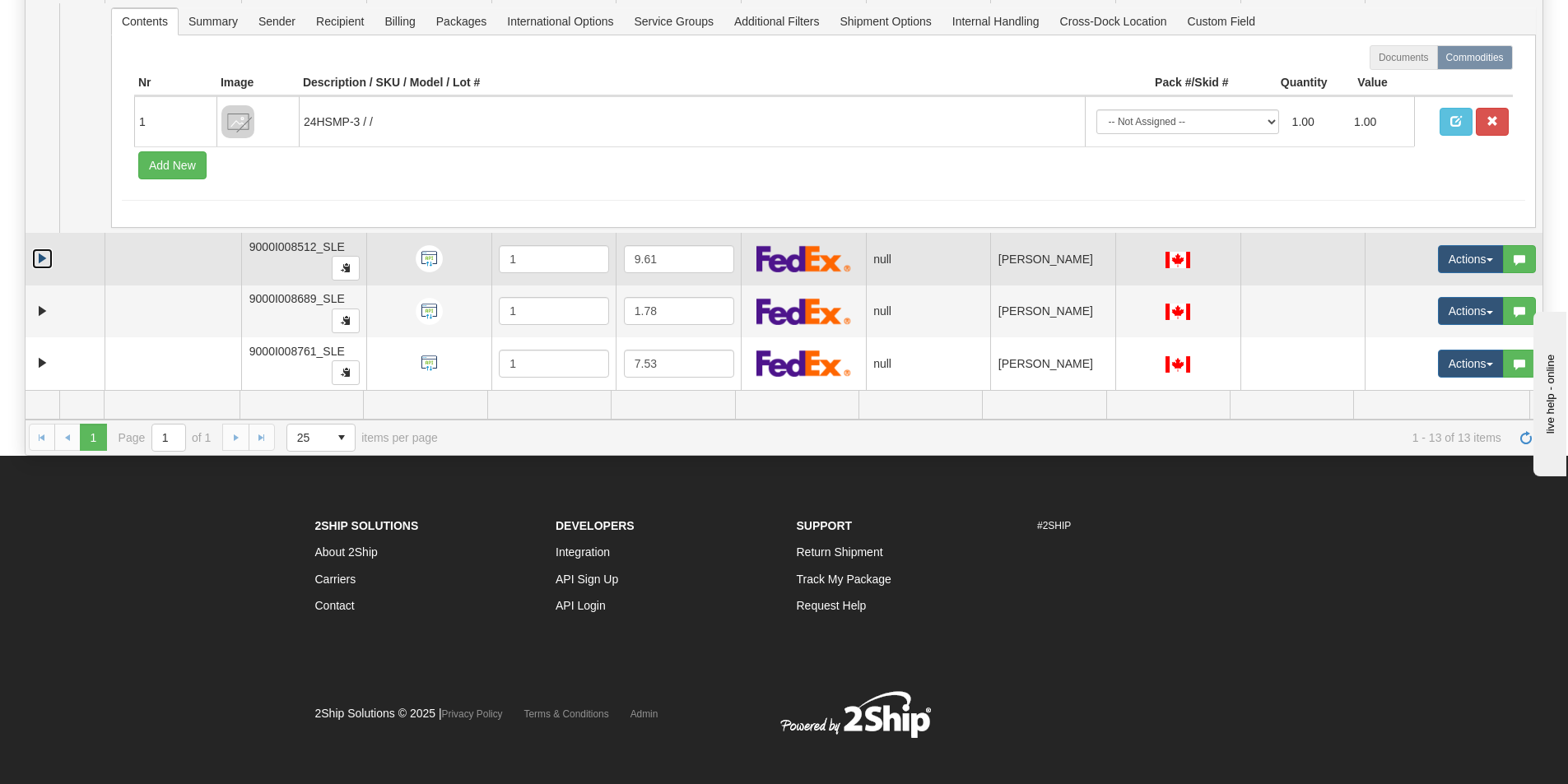
click at [34, 258] on link "Expand" at bounding box center [42, 258] width 21 height 21
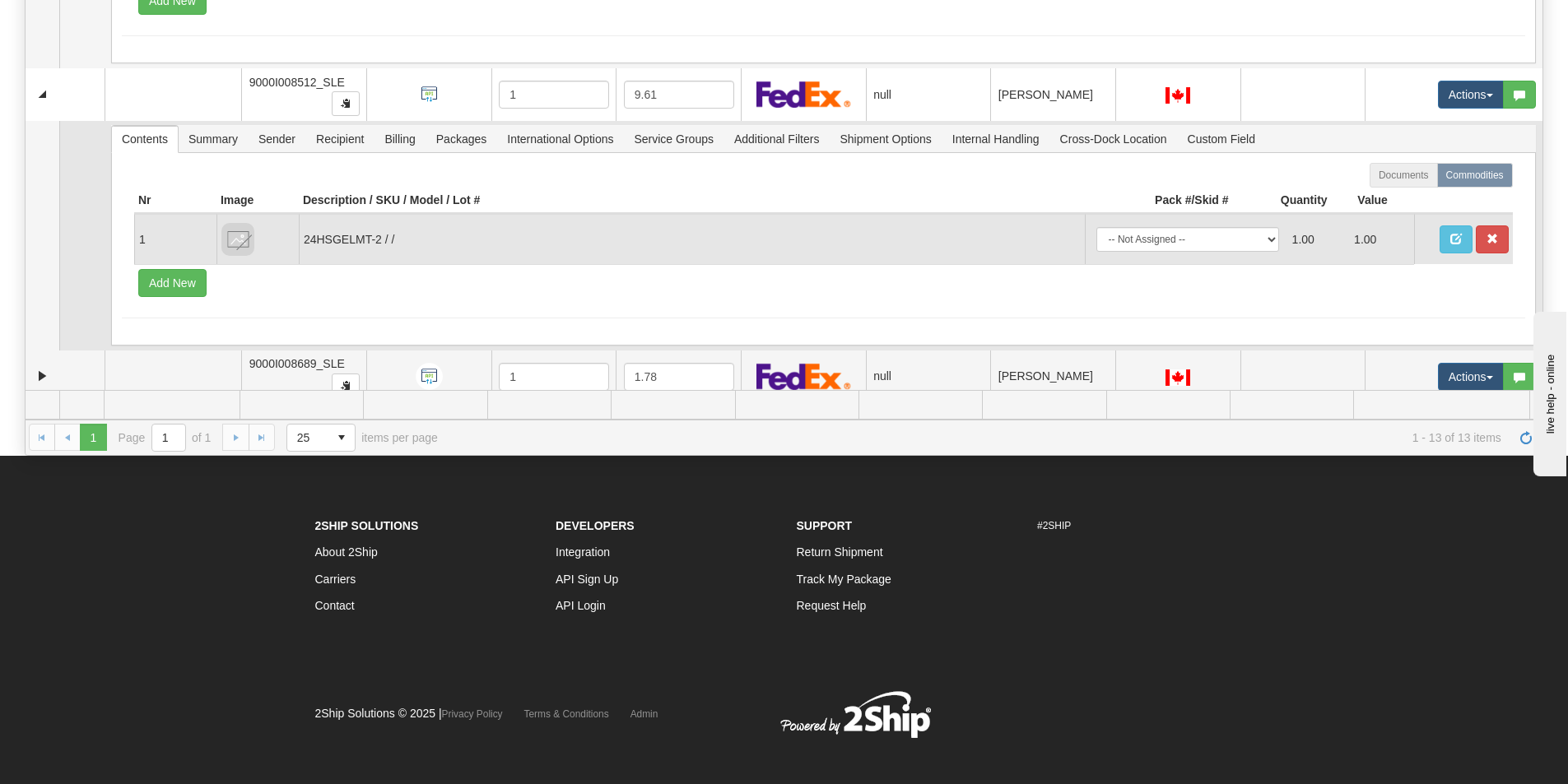
scroll to position [2744, 0]
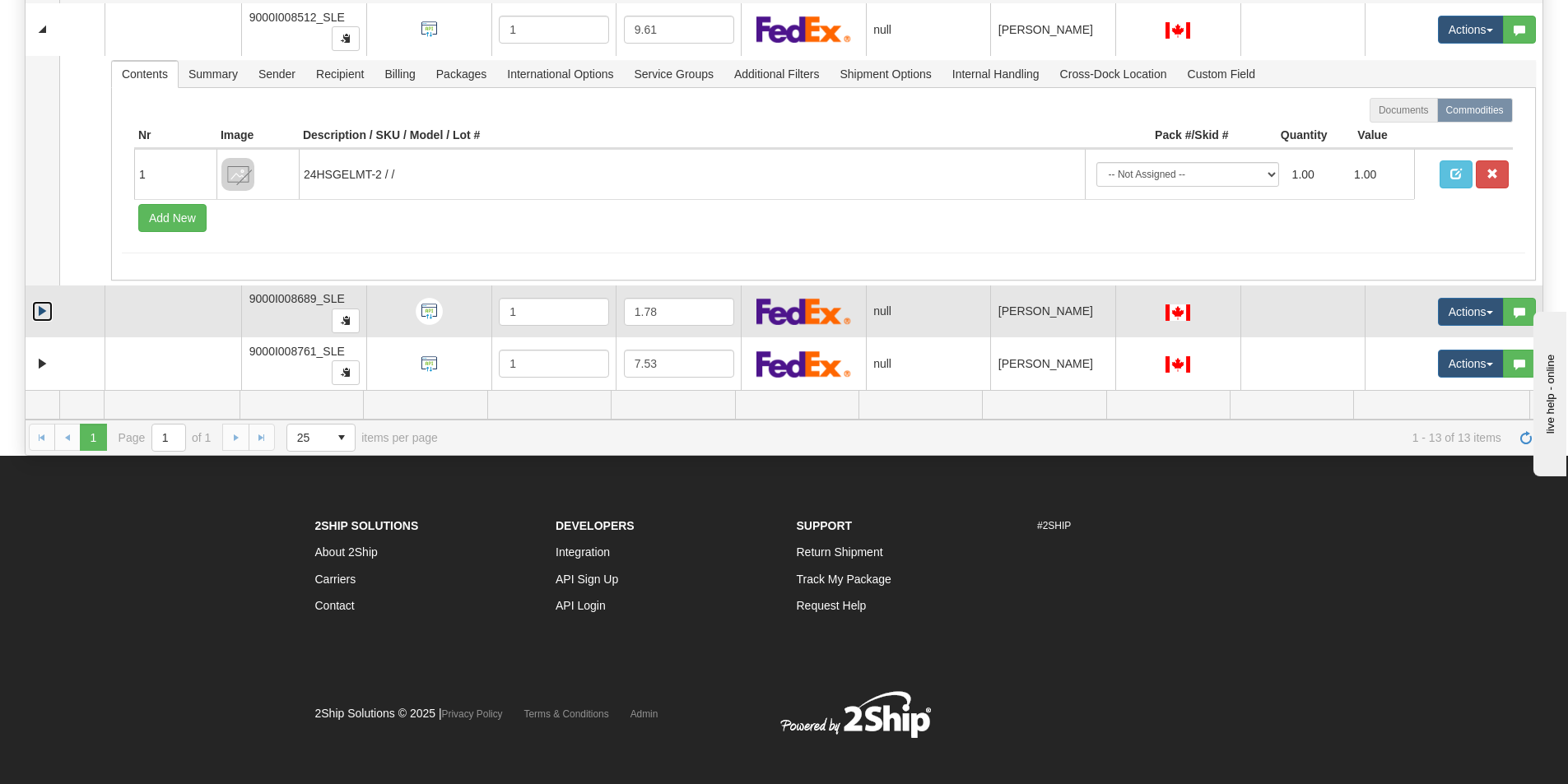
click at [35, 314] on link "Expand" at bounding box center [42, 311] width 21 height 21
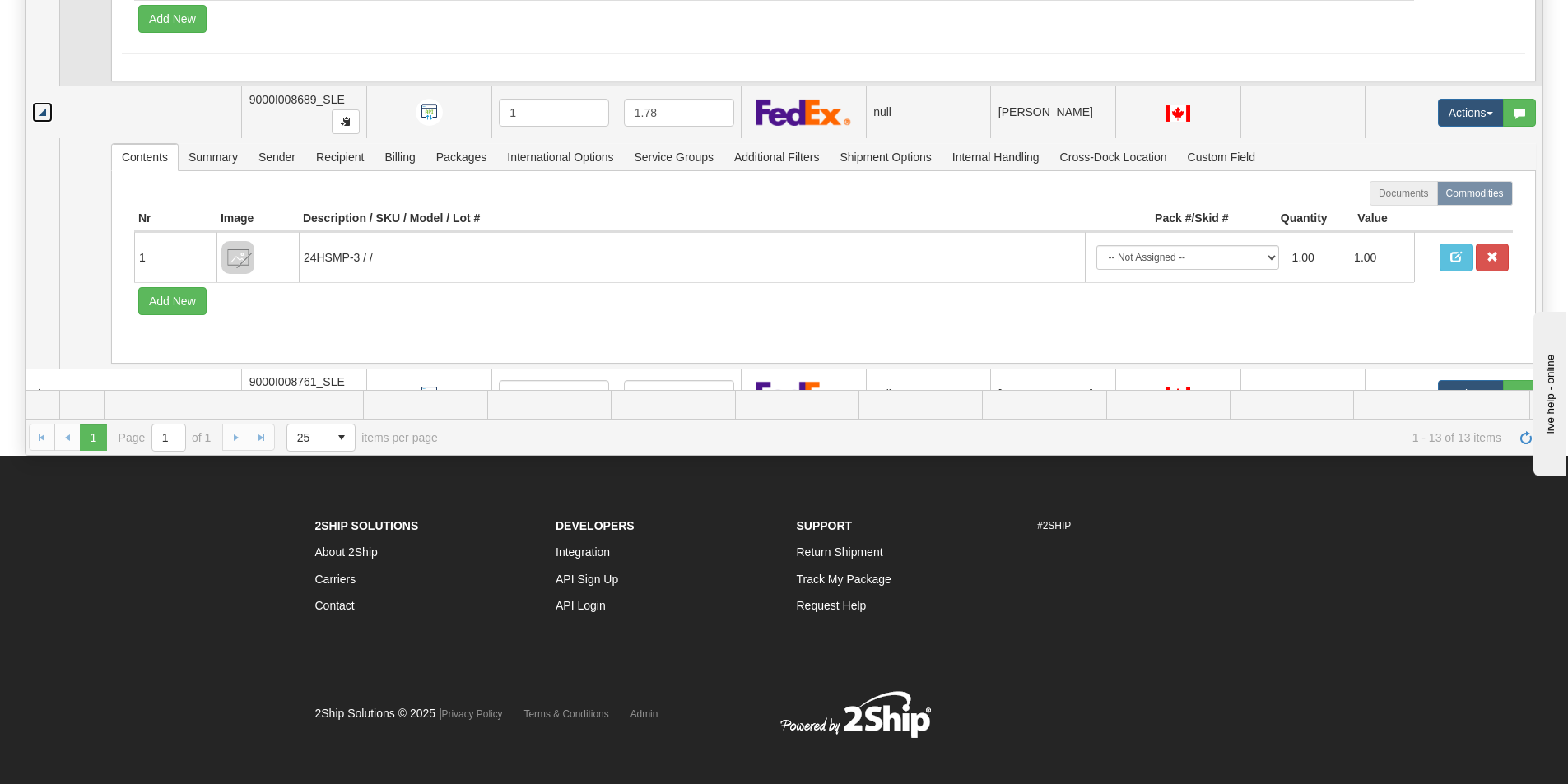
scroll to position [2975, 0]
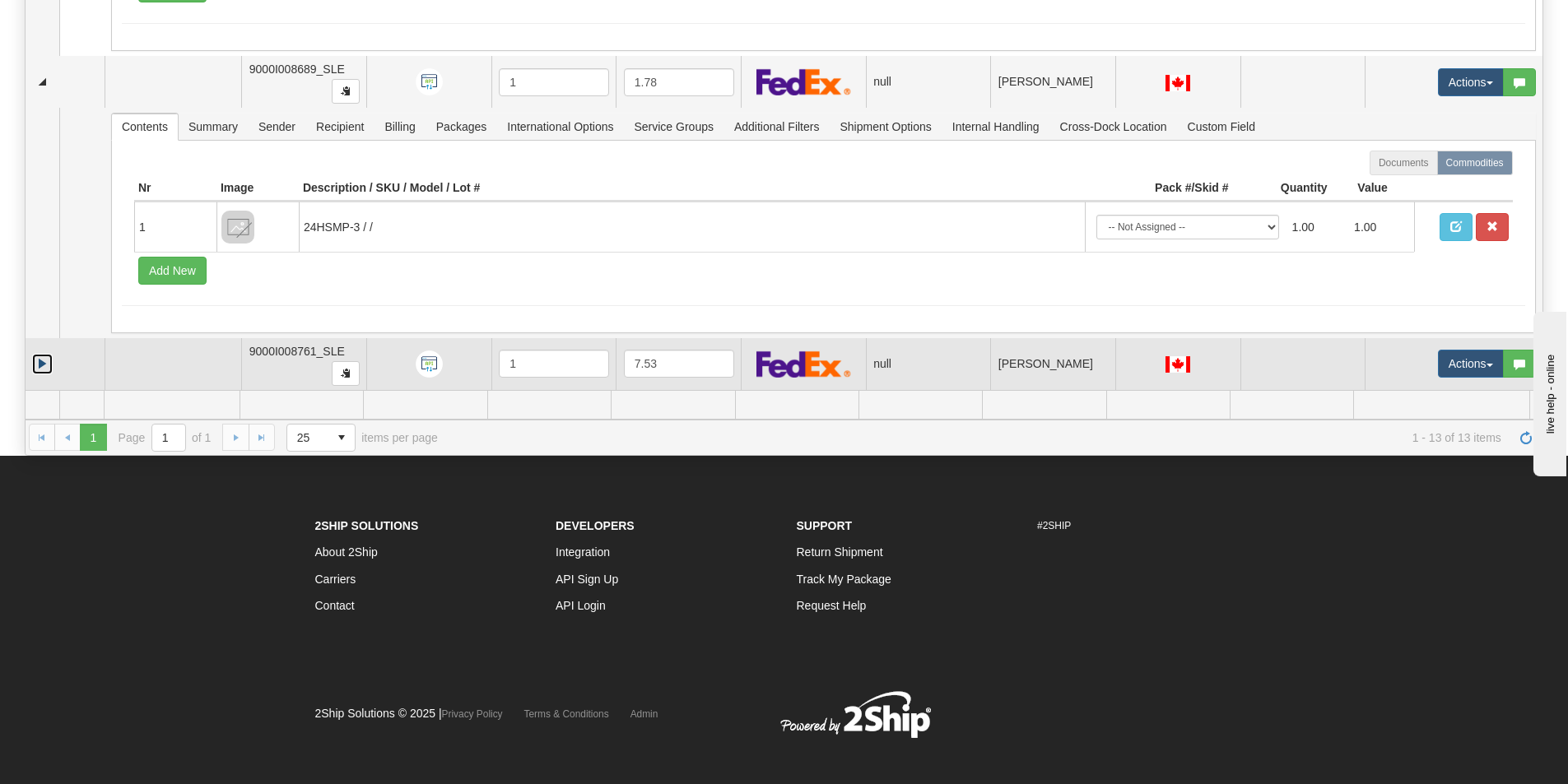
click at [34, 364] on link "Expand" at bounding box center [42, 364] width 21 height 21
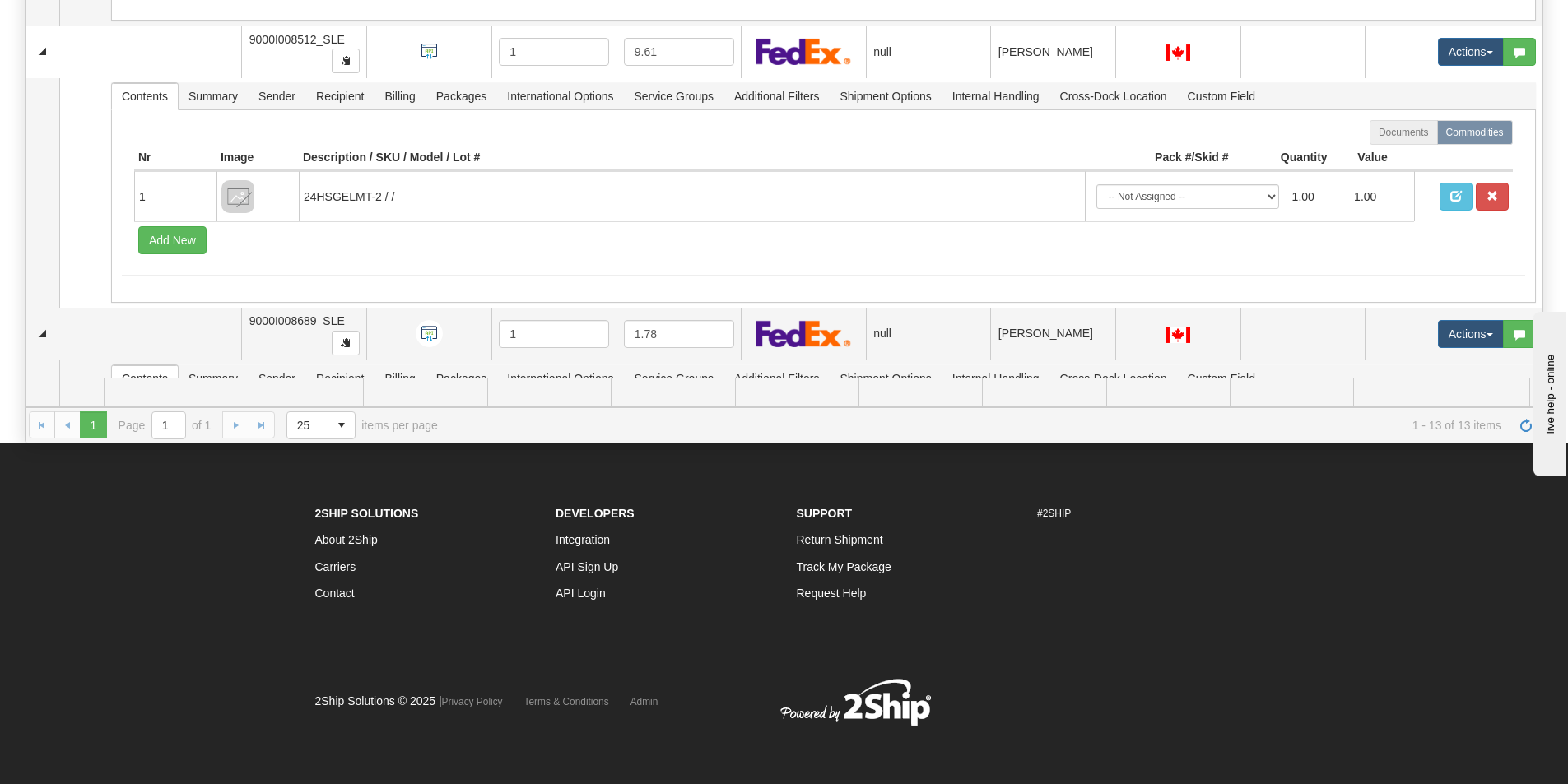
scroll to position [2381, 0]
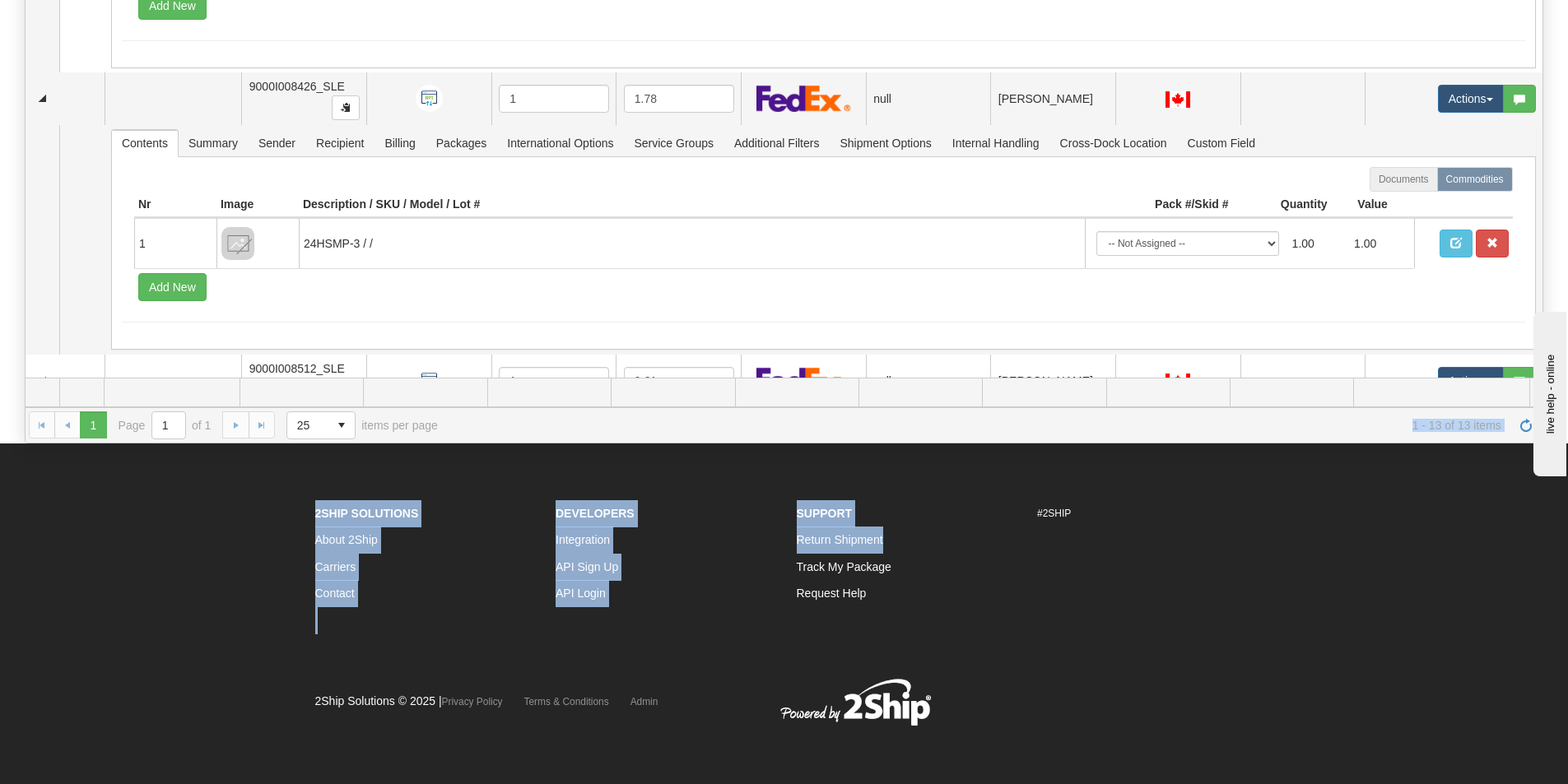
drag, startPoint x: 910, startPoint y: 432, endPoint x: 906, endPoint y: 537, distance: 105.1
click at [906, 443] on body "Toggle navigation Settings Shipping Preferences Fields Preferences" at bounding box center [784, 50] width 1568 height 784
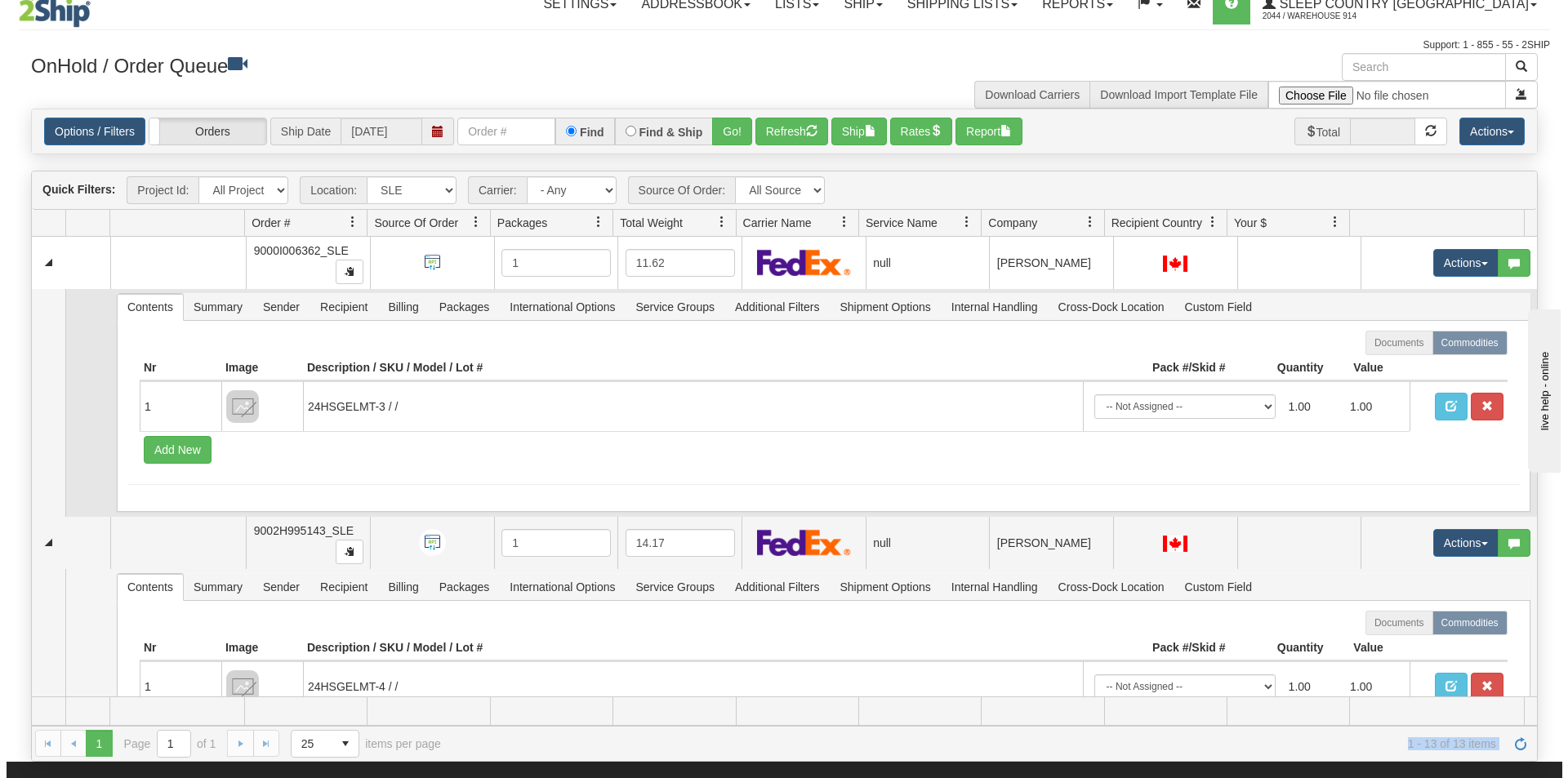
scroll to position [0, 0]
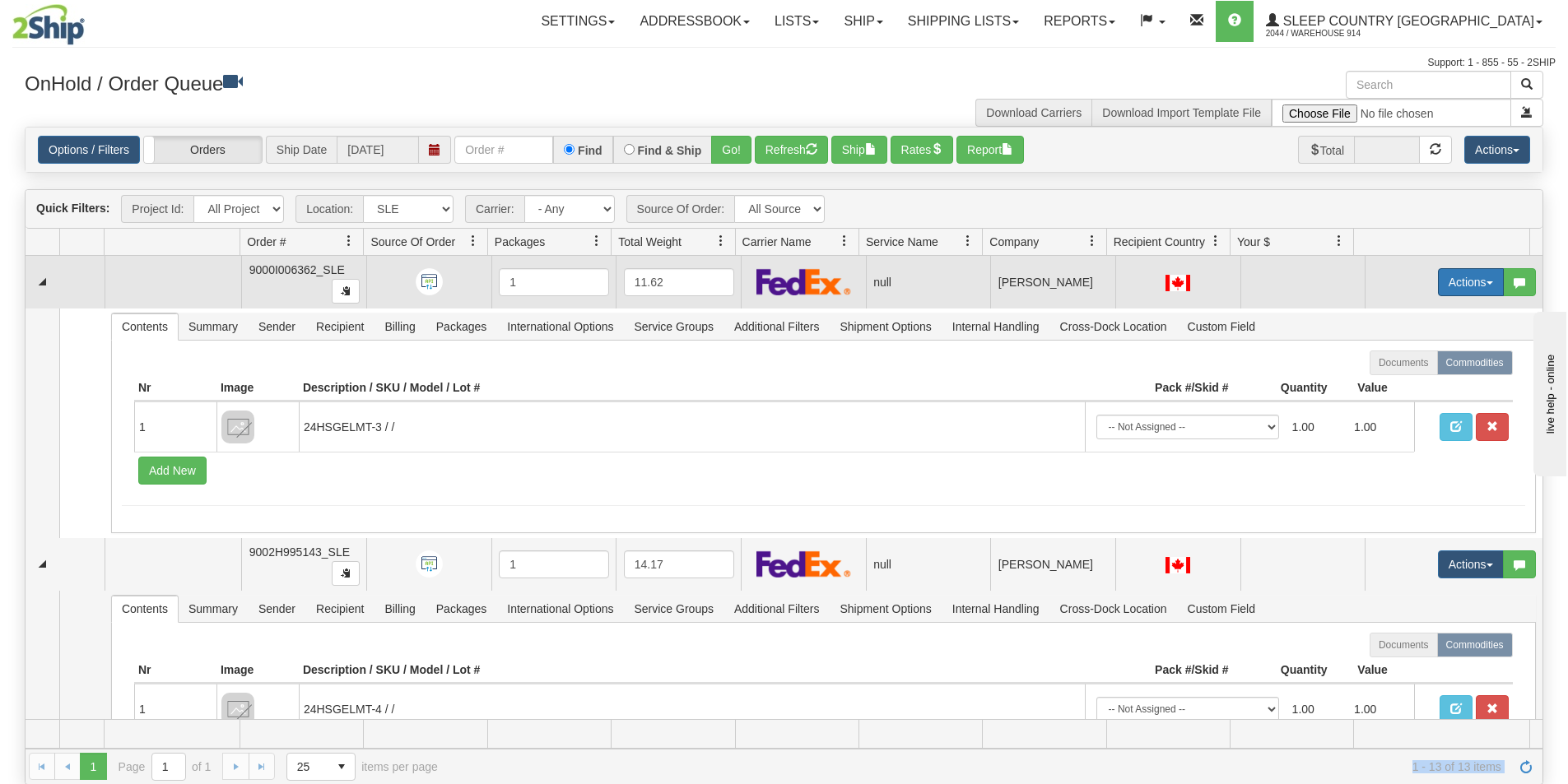
click at [1453, 283] on button "Actions" at bounding box center [1471, 281] width 66 height 28
click at [1384, 315] on span "Open" at bounding box center [1397, 313] width 40 height 14
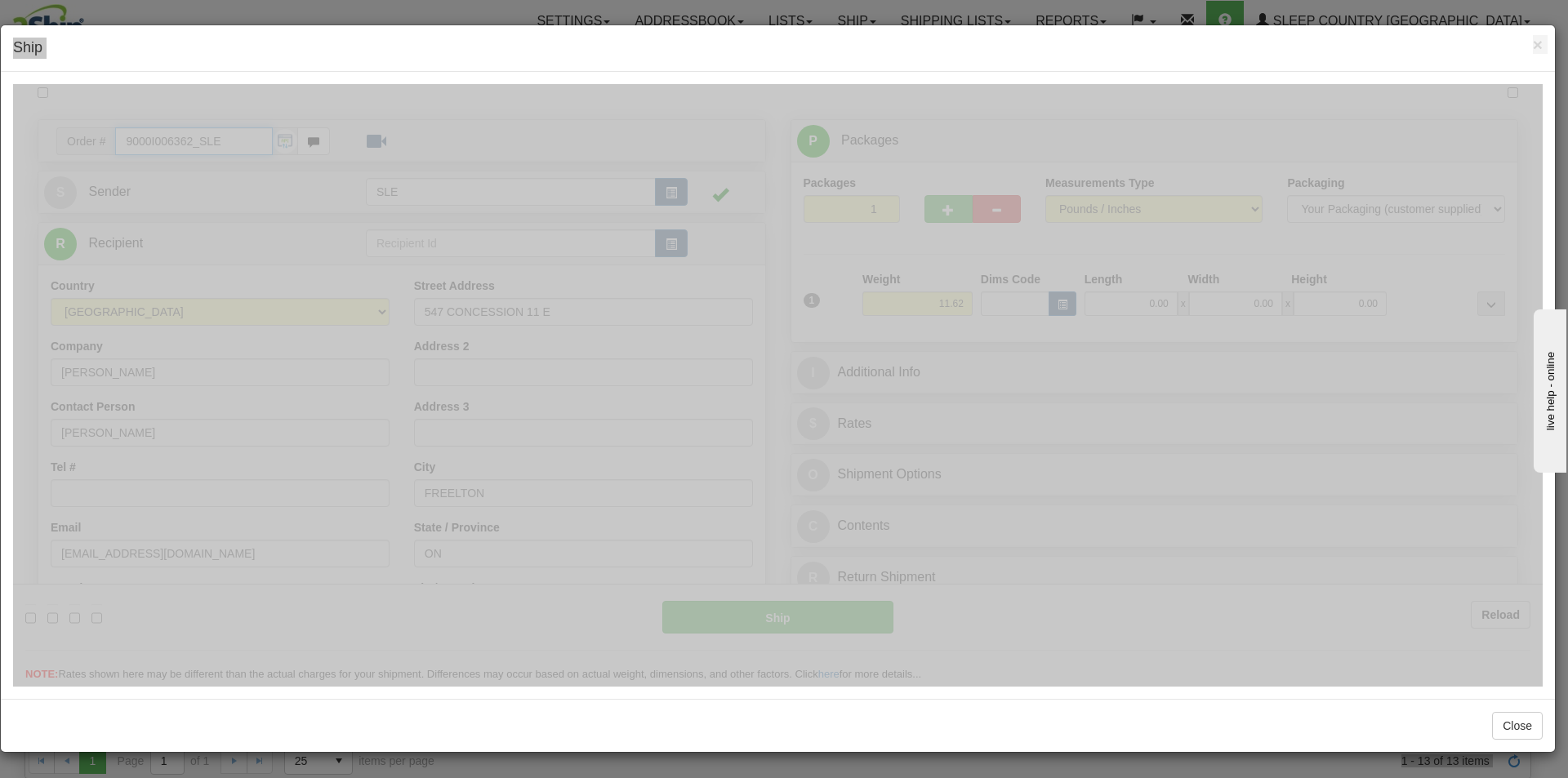
type input "15:18"
type input "16:00"
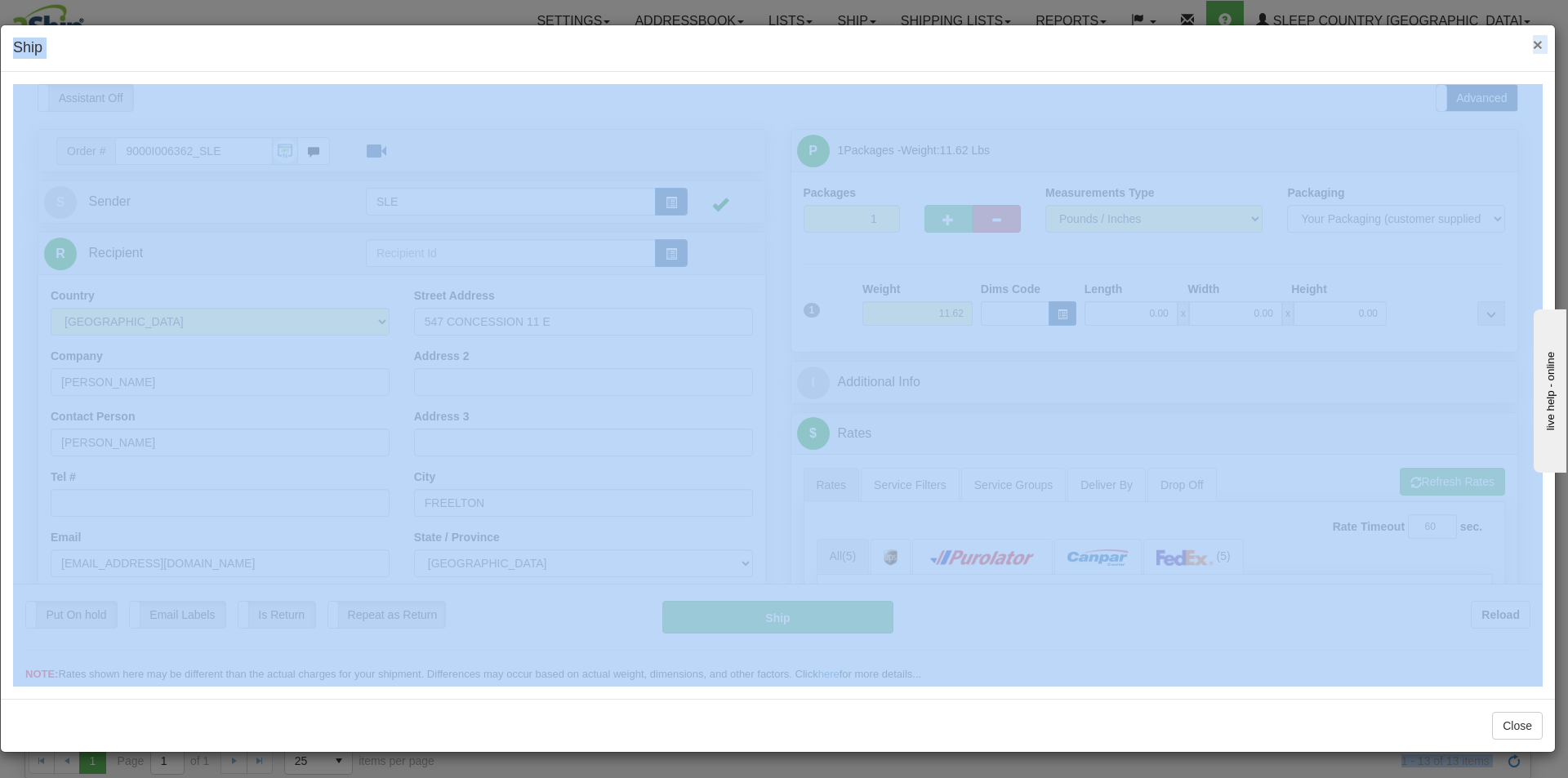
click at [1536, 37] on span "×" at bounding box center [1537, 44] width 10 height 19
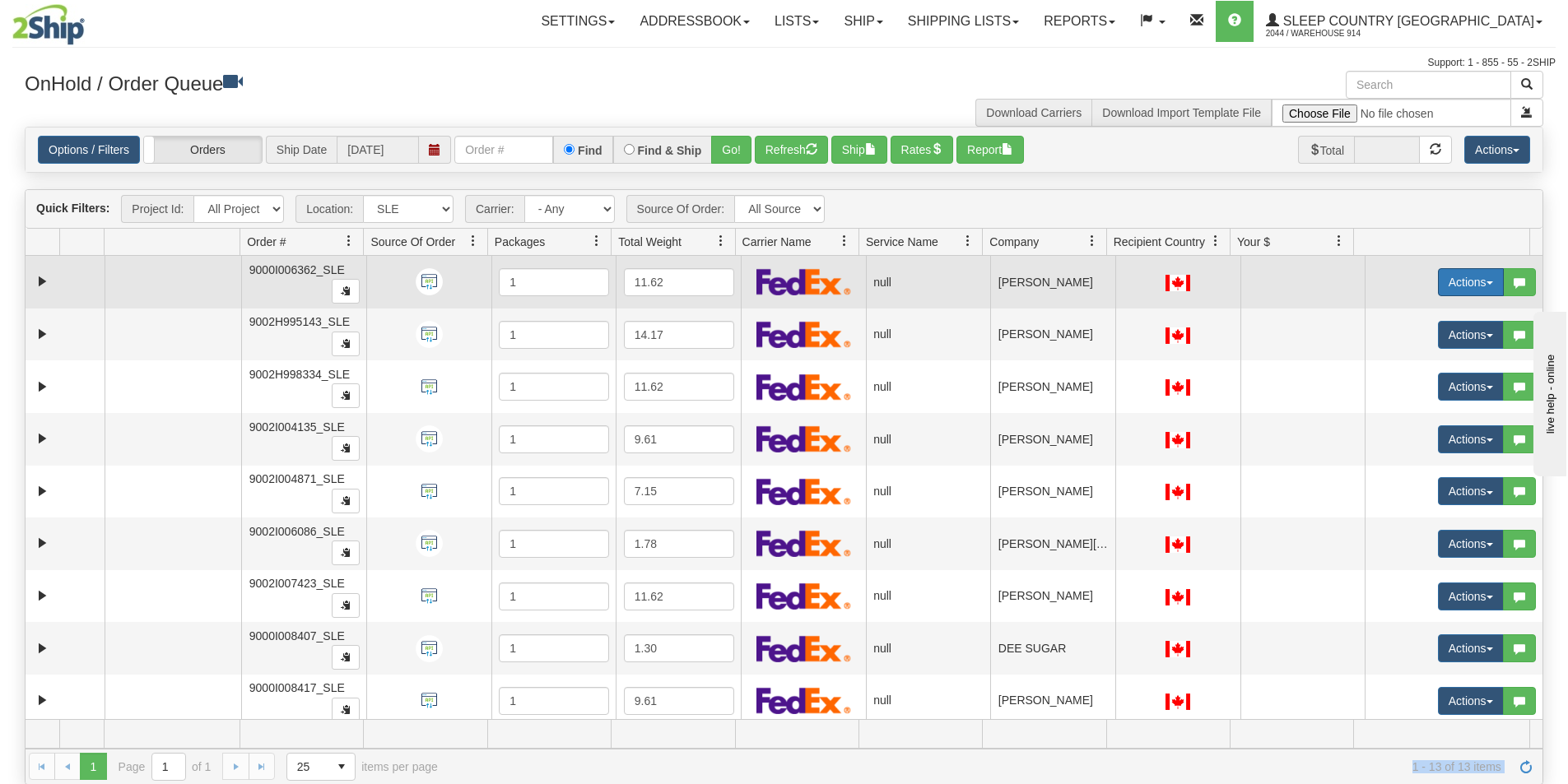
click at [1438, 281] on button "Actions" at bounding box center [1471, 281] width 66 height 28
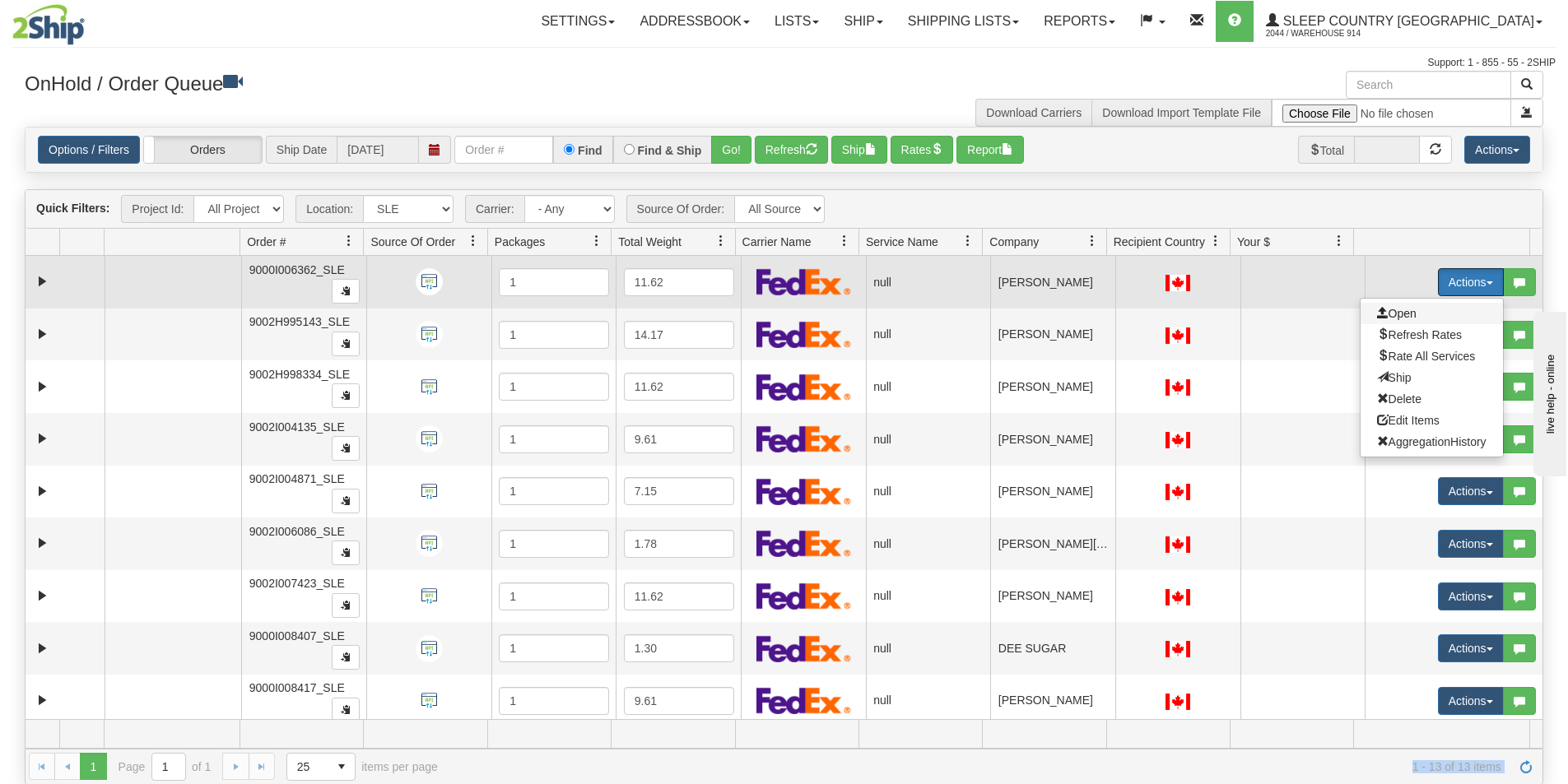
click at [1399, 309] on span "Open" at bounding box center [1397, 313] width 40 height 14
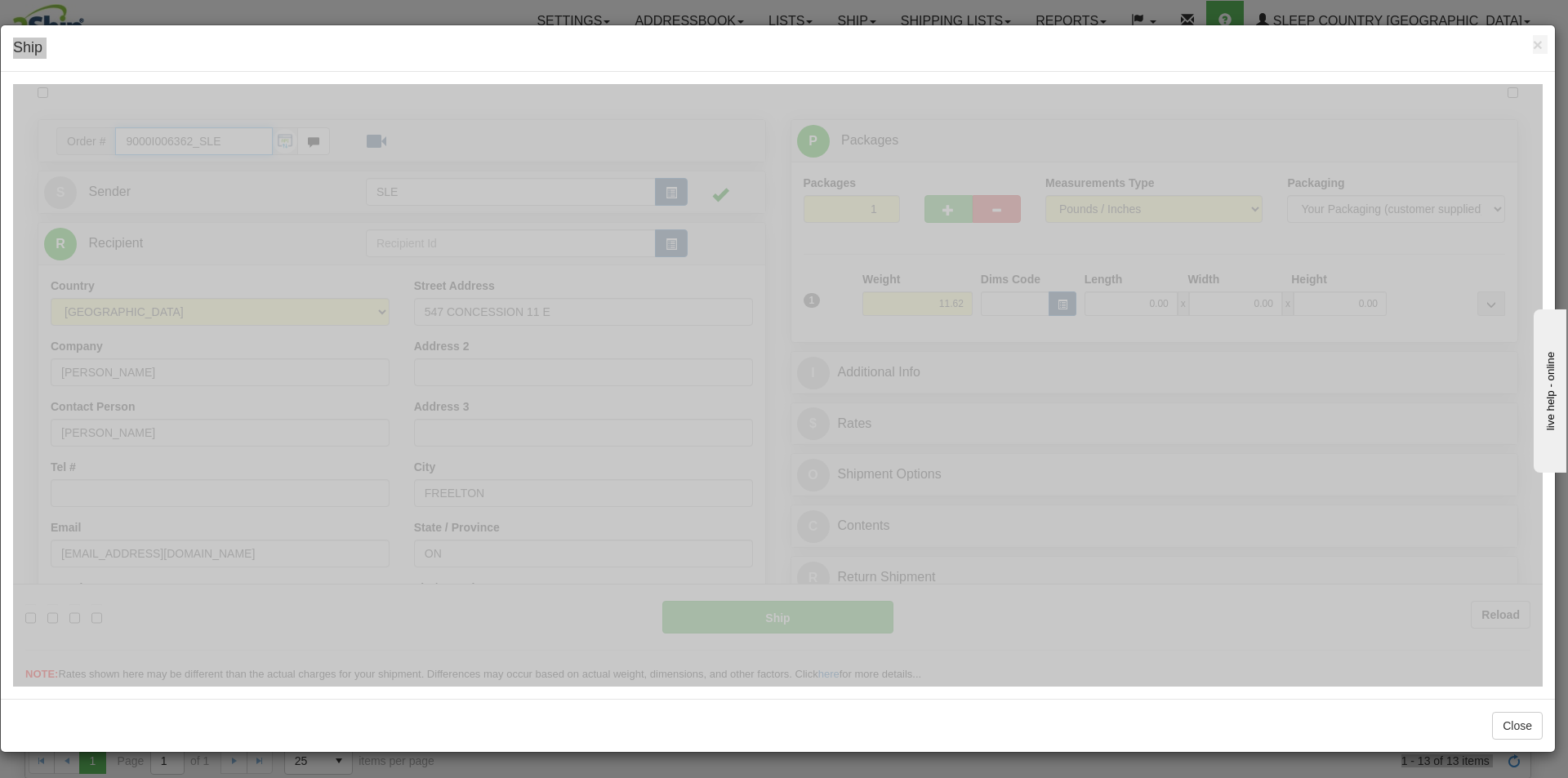
type input "15:19"
type input "16:00"
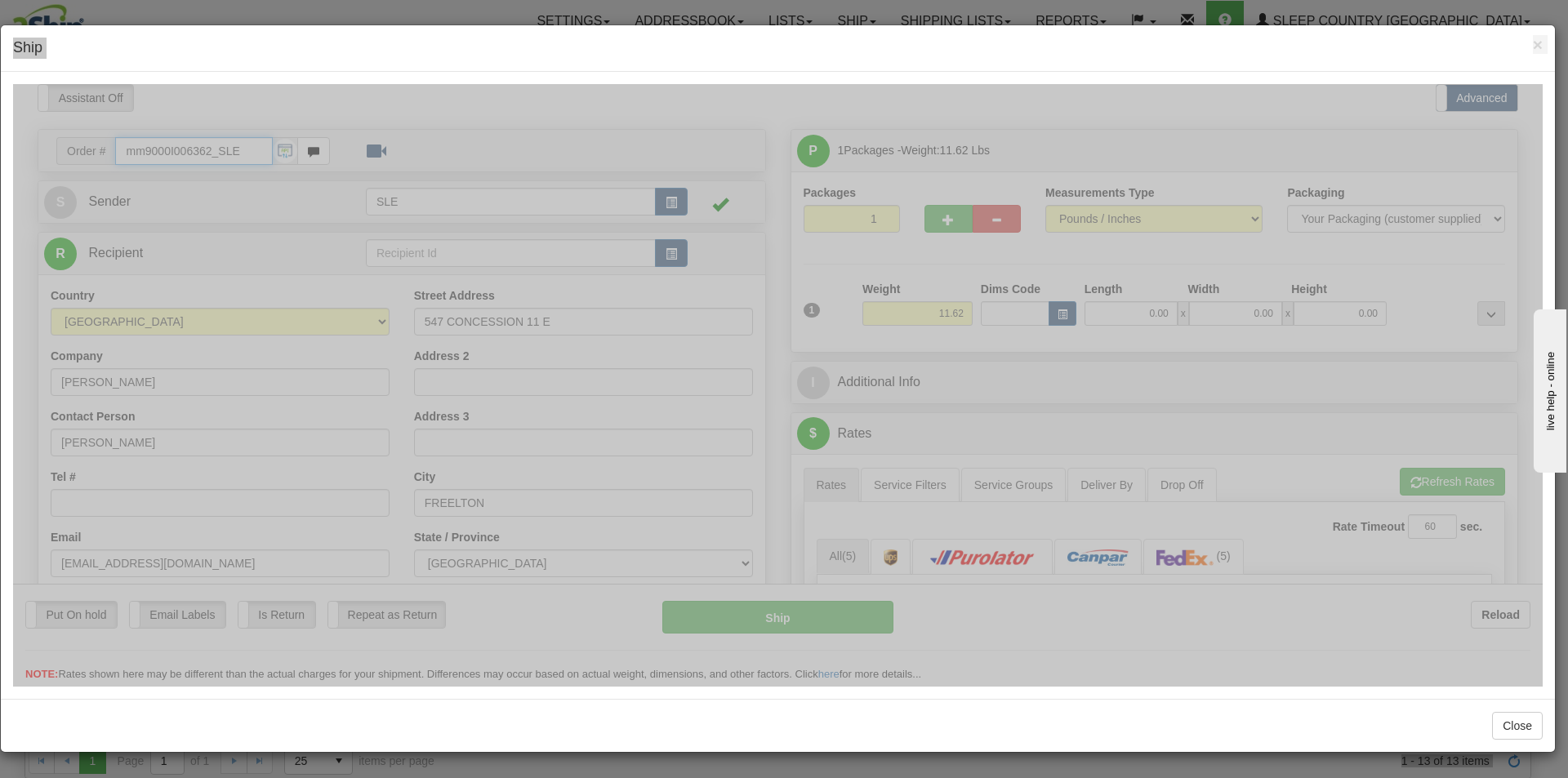
type input "mm9000I006362_SLE"
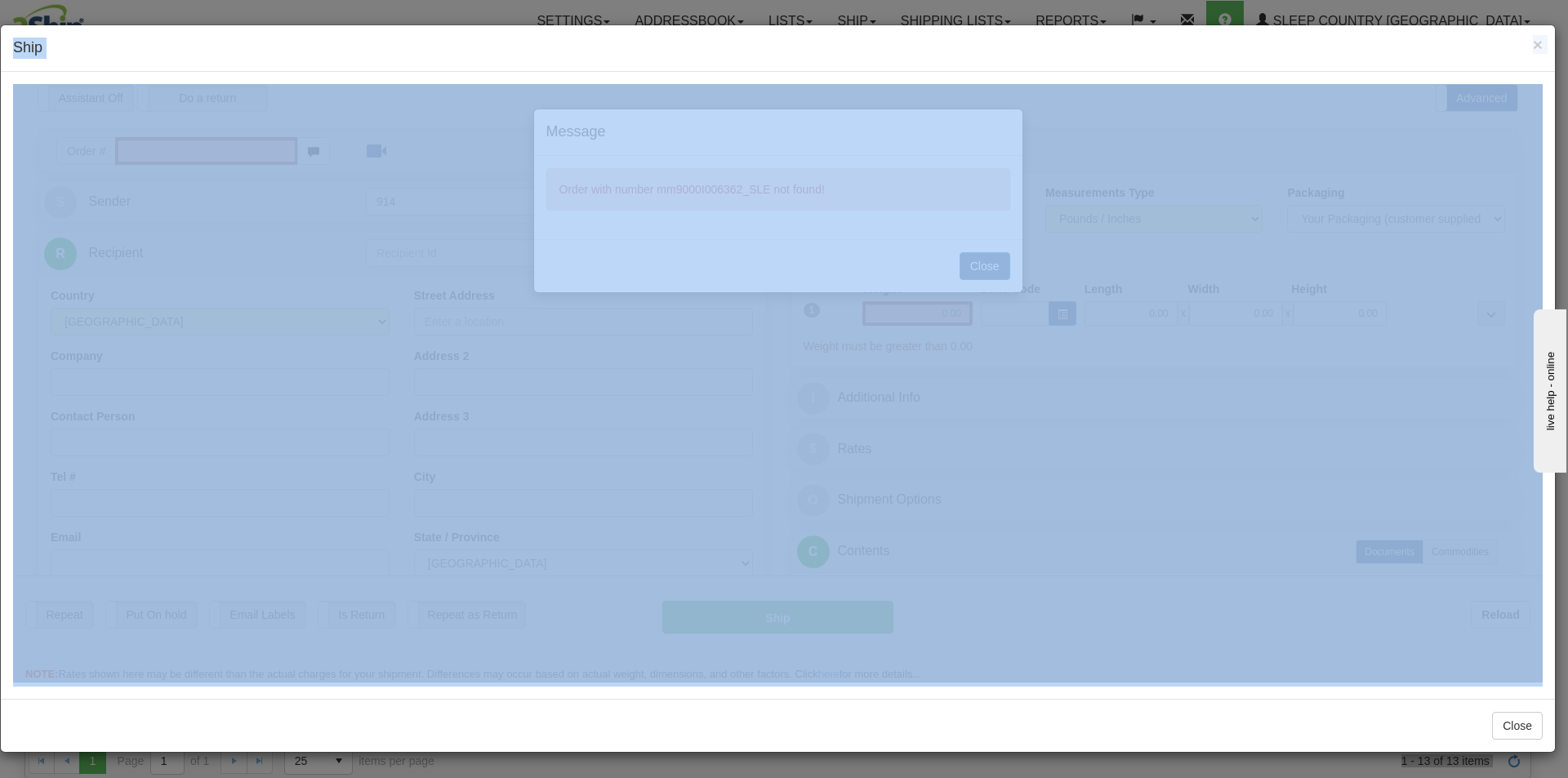
click at [1061, 51] on h4 "Ship" at bounding box center [778, 48] width 1530 height 21
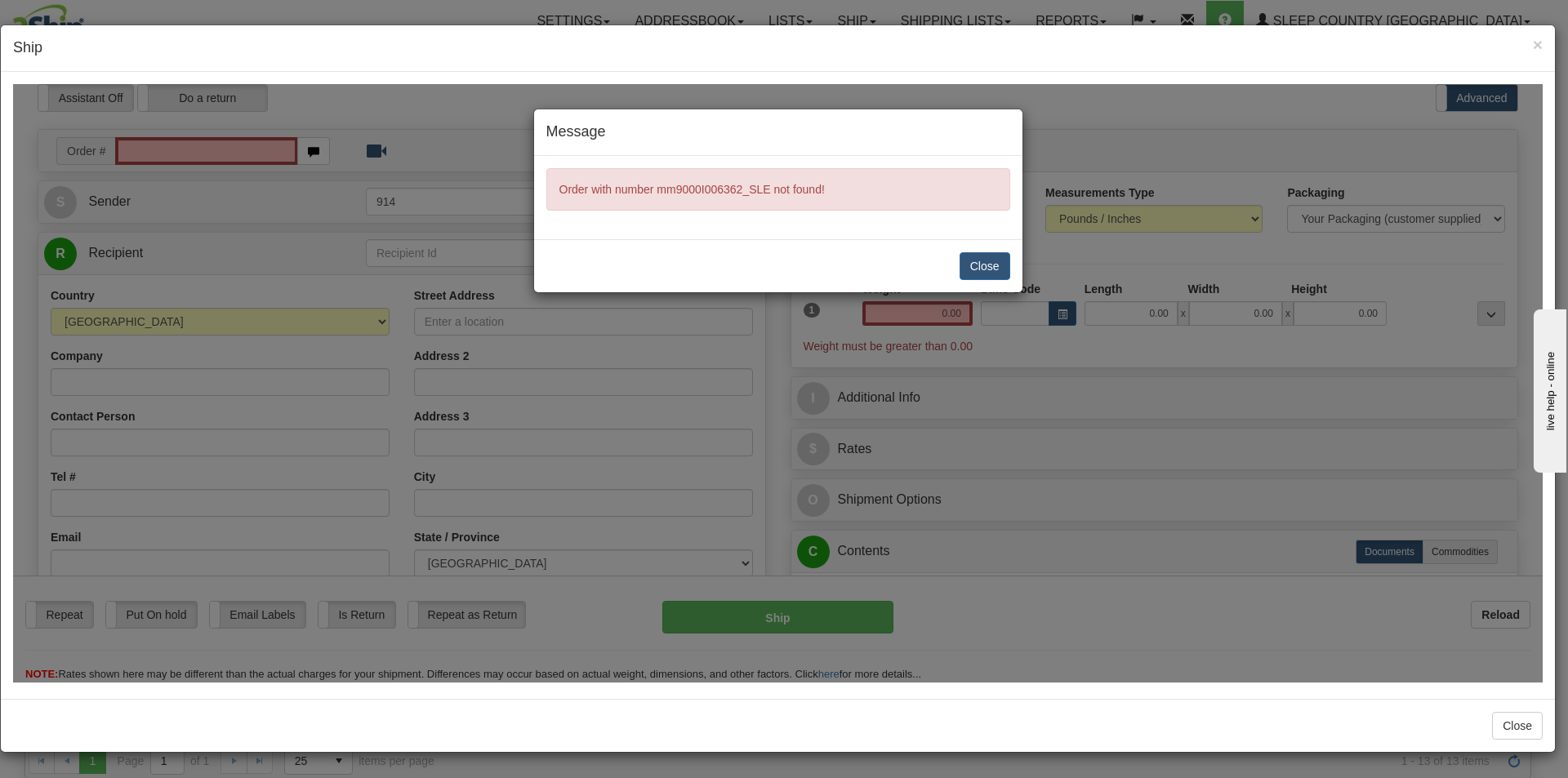
click at [944, 573] on div "Message Order with number mm9000I006362_SLE not found! Close" at bounding box center [778, 382] width 1530 height 599
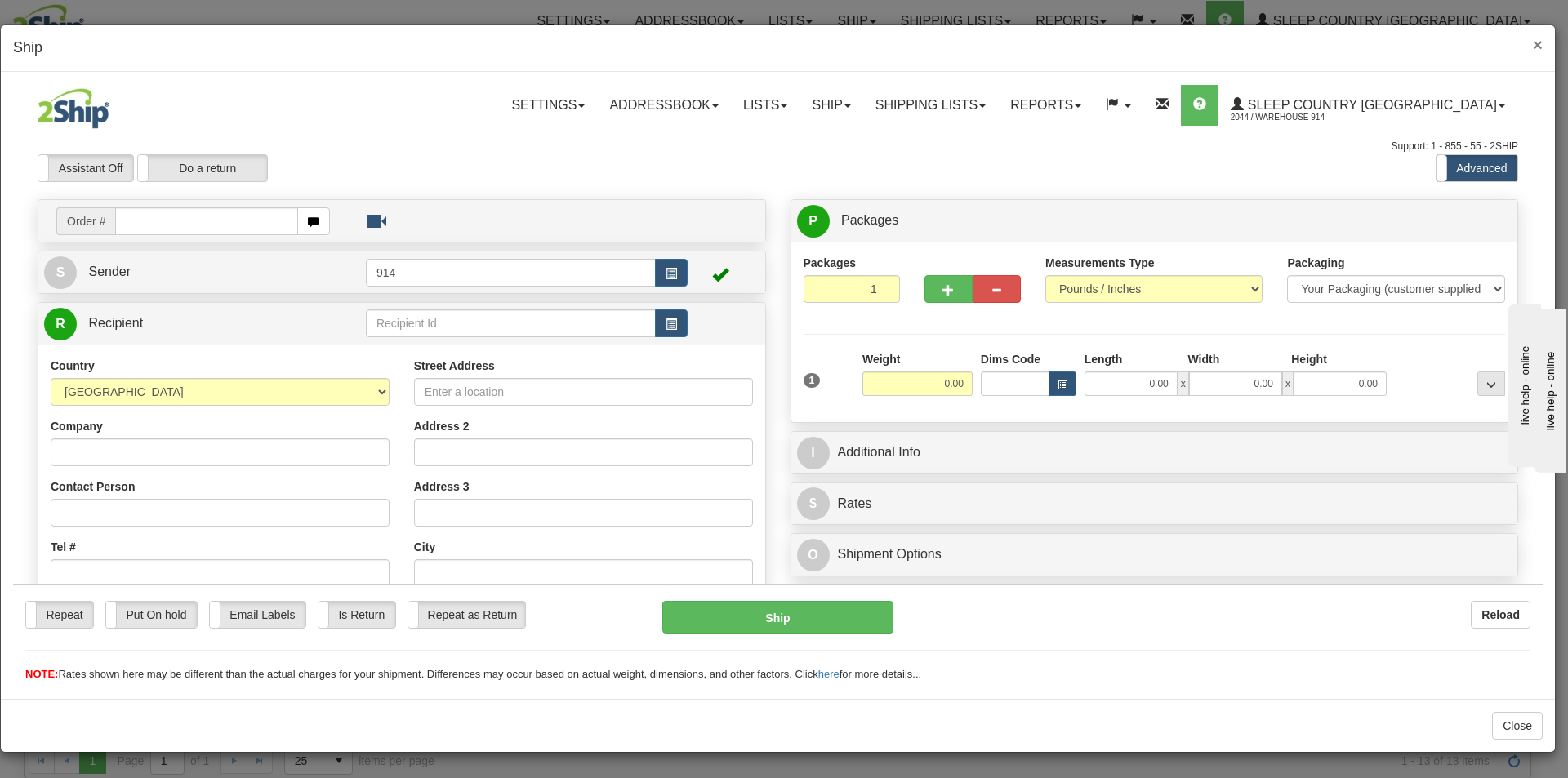
click at [1538, 45] on span "×" at bounding box center [1537, 44] width 10 height 19
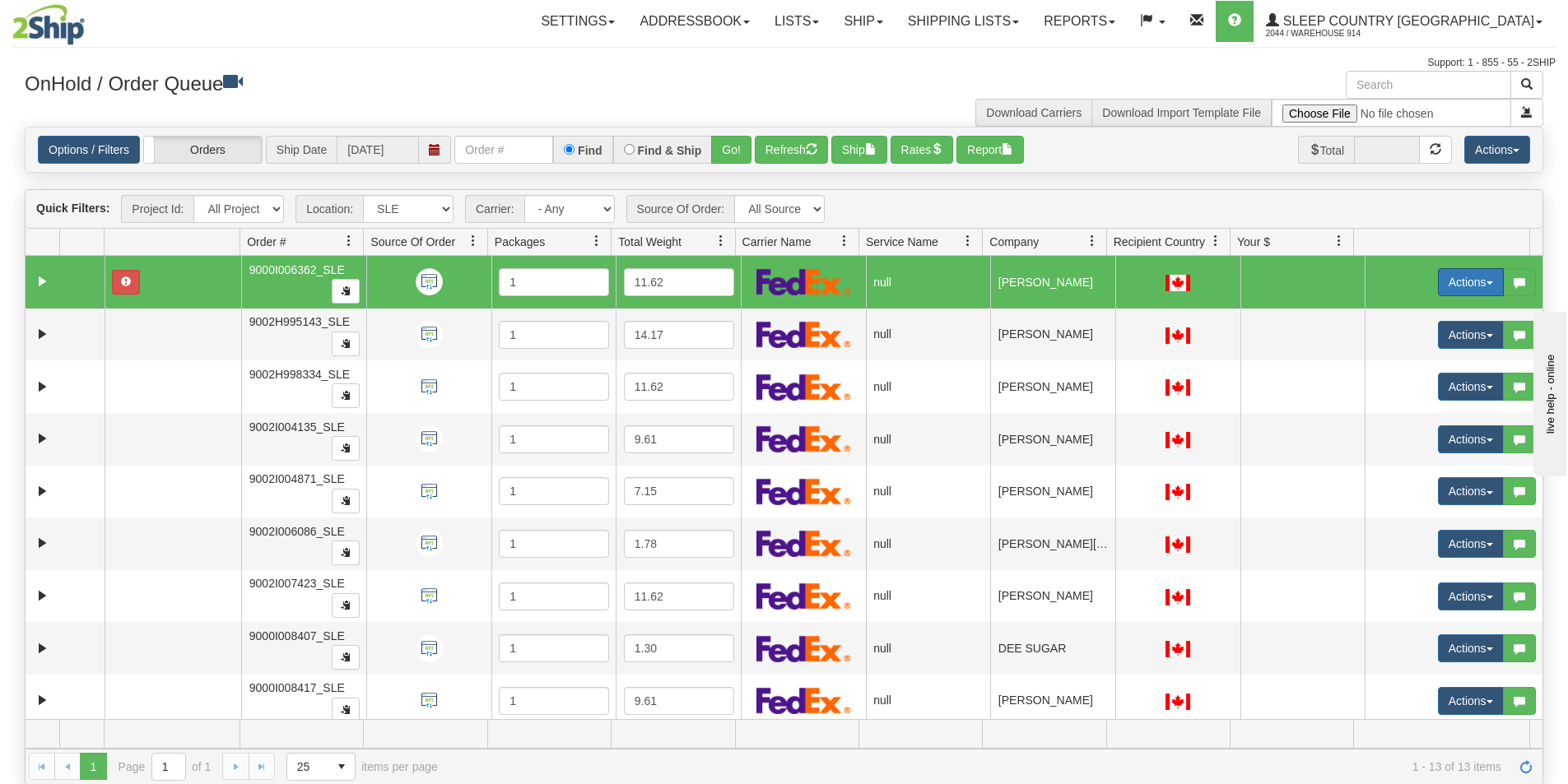
click at [1438, 275] on button "Actions" at bounding box center [1471, 281] width 66 height 28
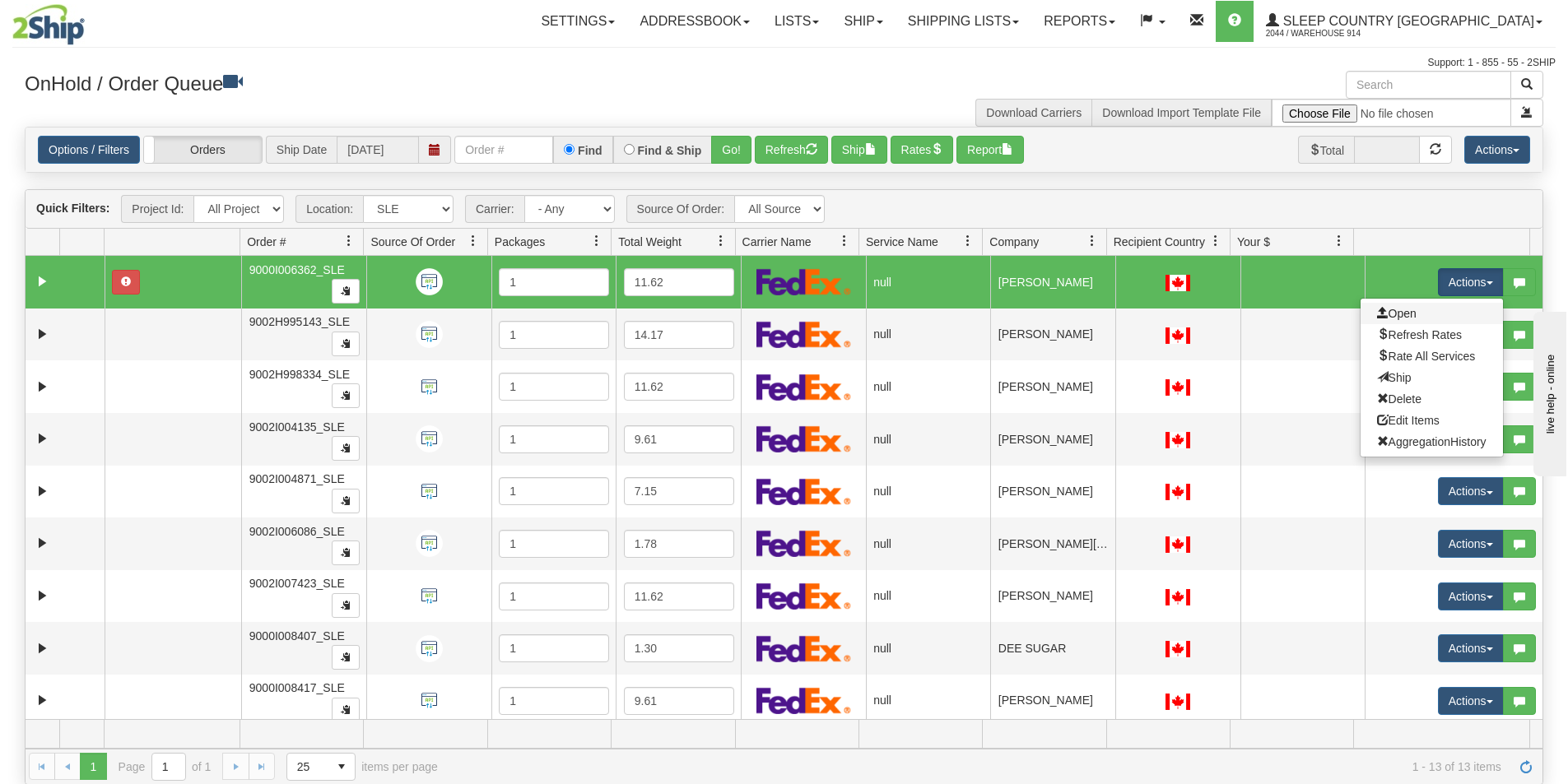
click at [1409, 312] on link "Open" at bounding box center [1432, 314] width 143 height 22
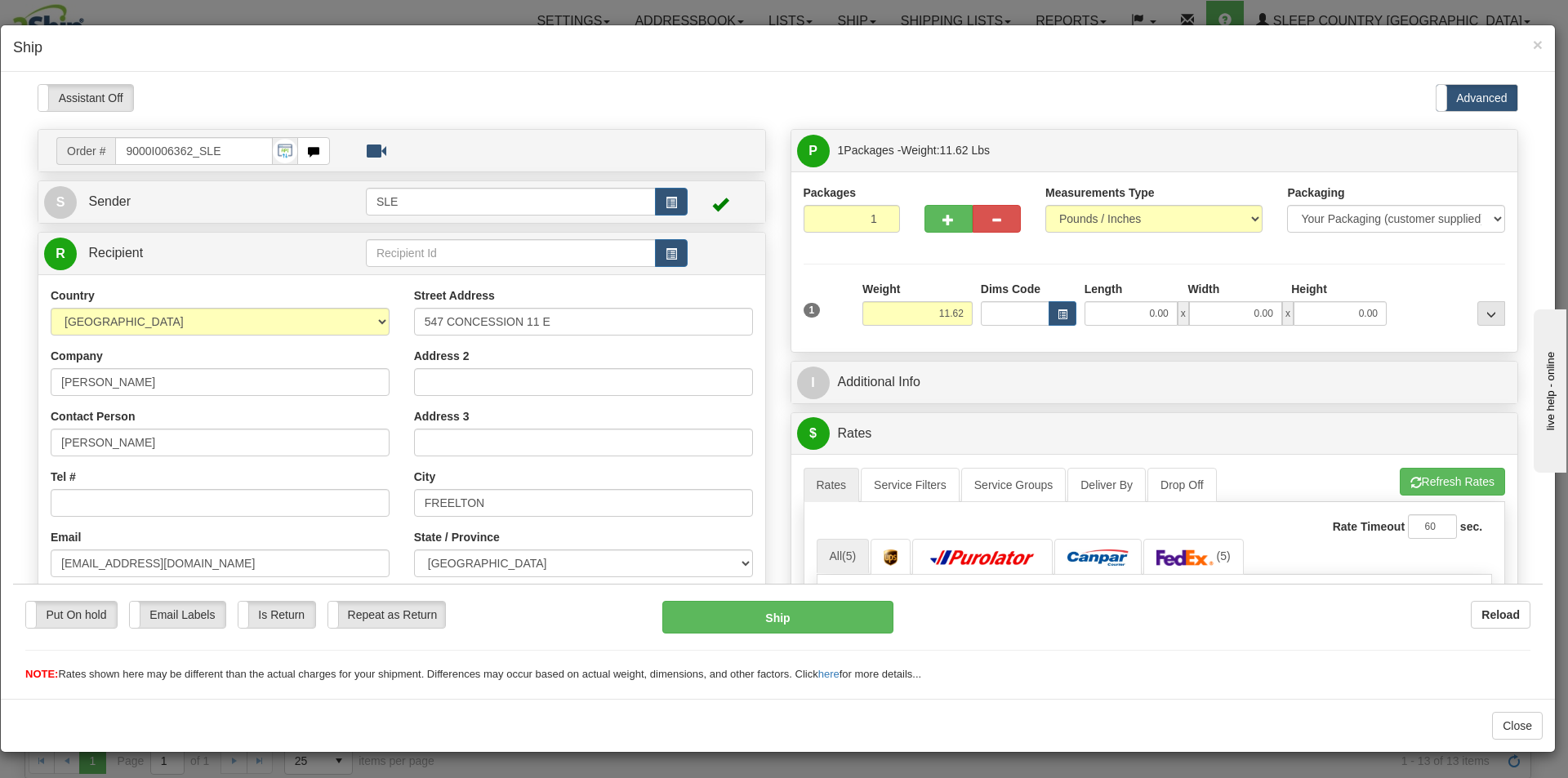
drag, startPoint x: 193, startPoint y: 150, endPoint x: 129, endPoint y: 152, distance: 64.0
click at [129, 152] on input "9000I006362_SLE" at bounding box center [193, 150] width 157 height 28
click at [149, 503] on input "Tel #" at bounding box center [220, 502] width 339 height 28
type input "4164525150"
click at [1160, 311] on input "0.00" at bounding box center [1130, 312] width 93 height 24
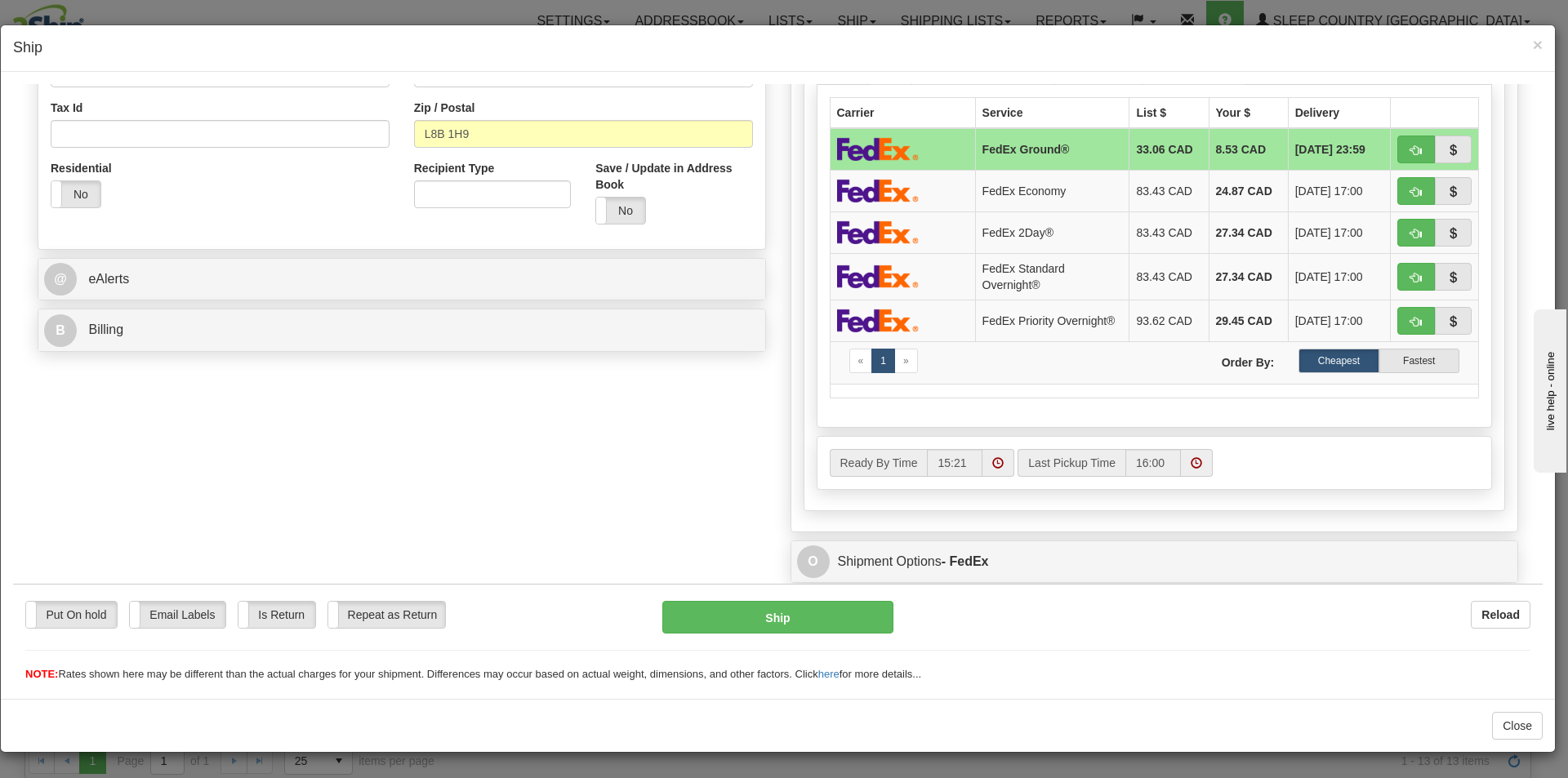
scroll to position [163, 0]
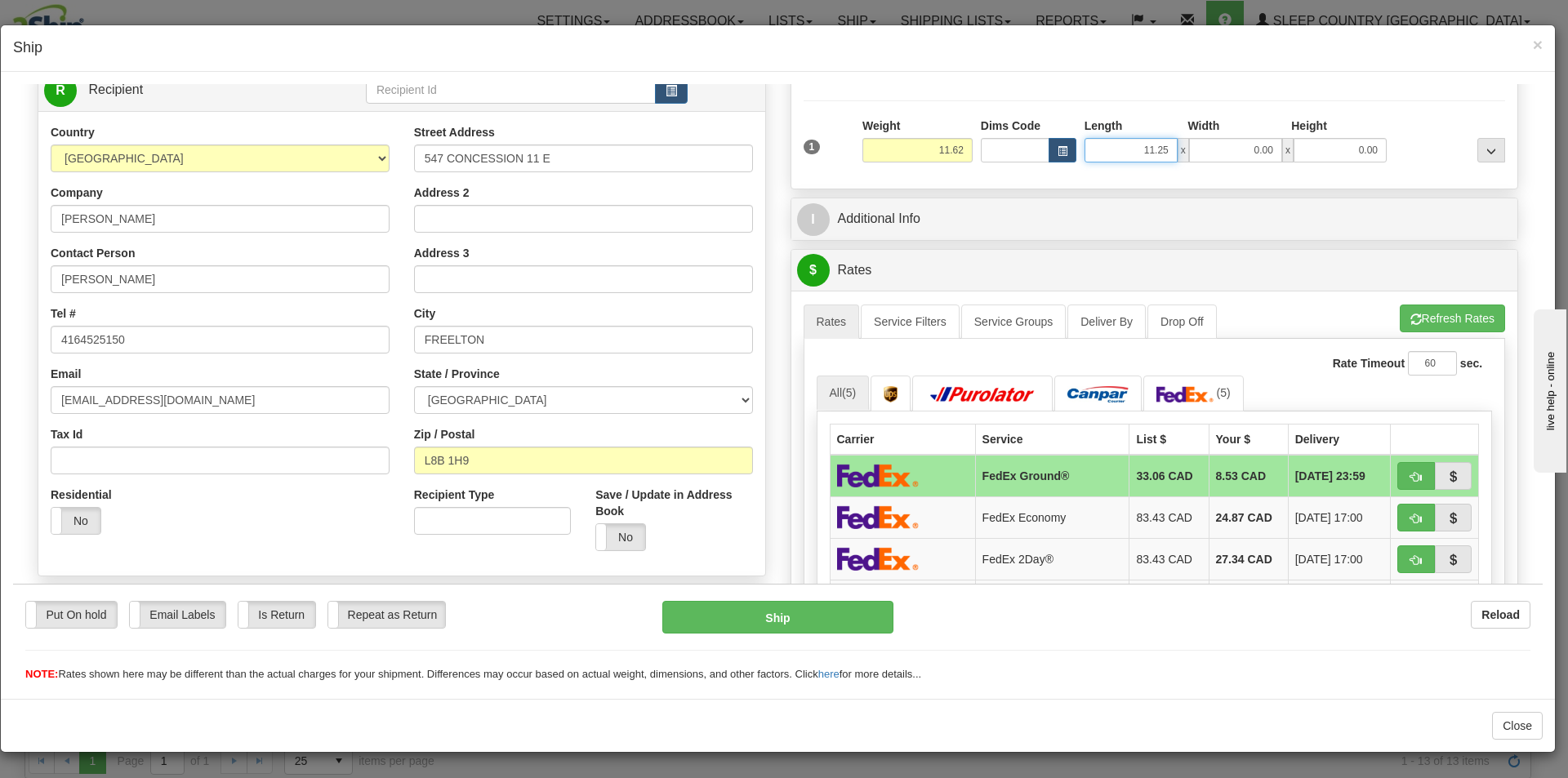
type input "11.25"
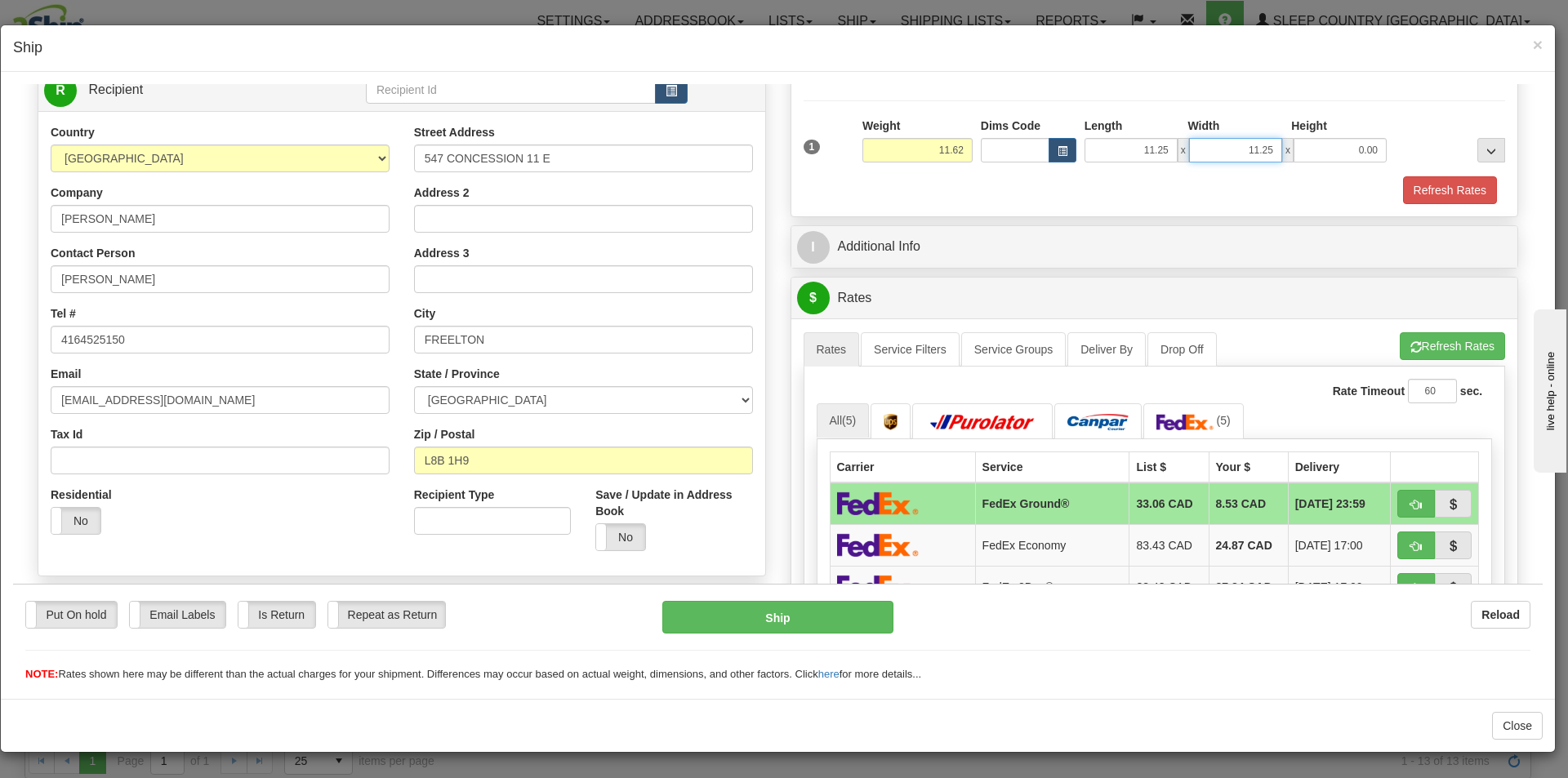
type input "11.25"
type input "22.50"
click at [1410, 349] on span "button" at bounding box center [1415, 346] width 12 height 11
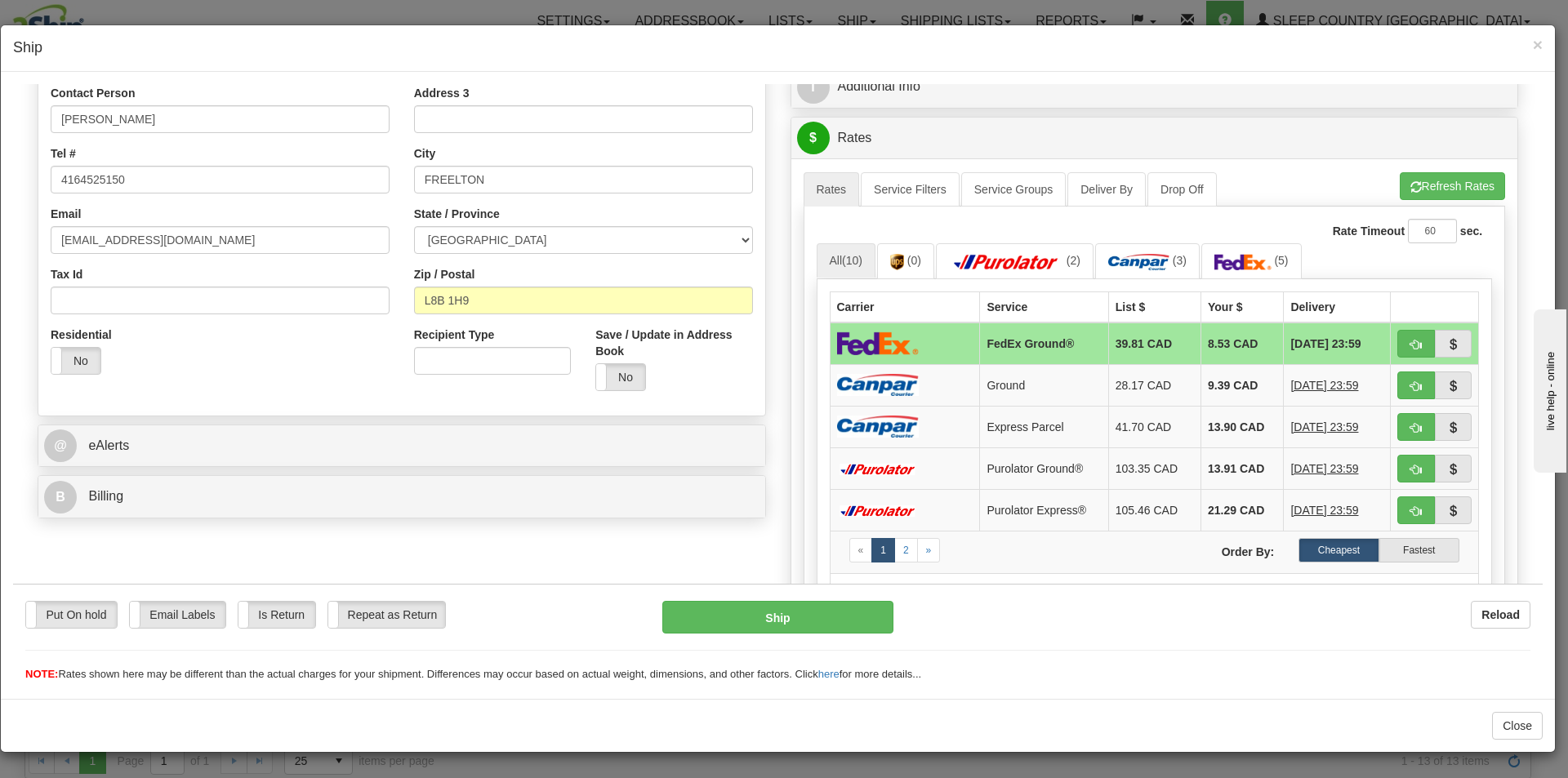
scroll to position [327, 0]
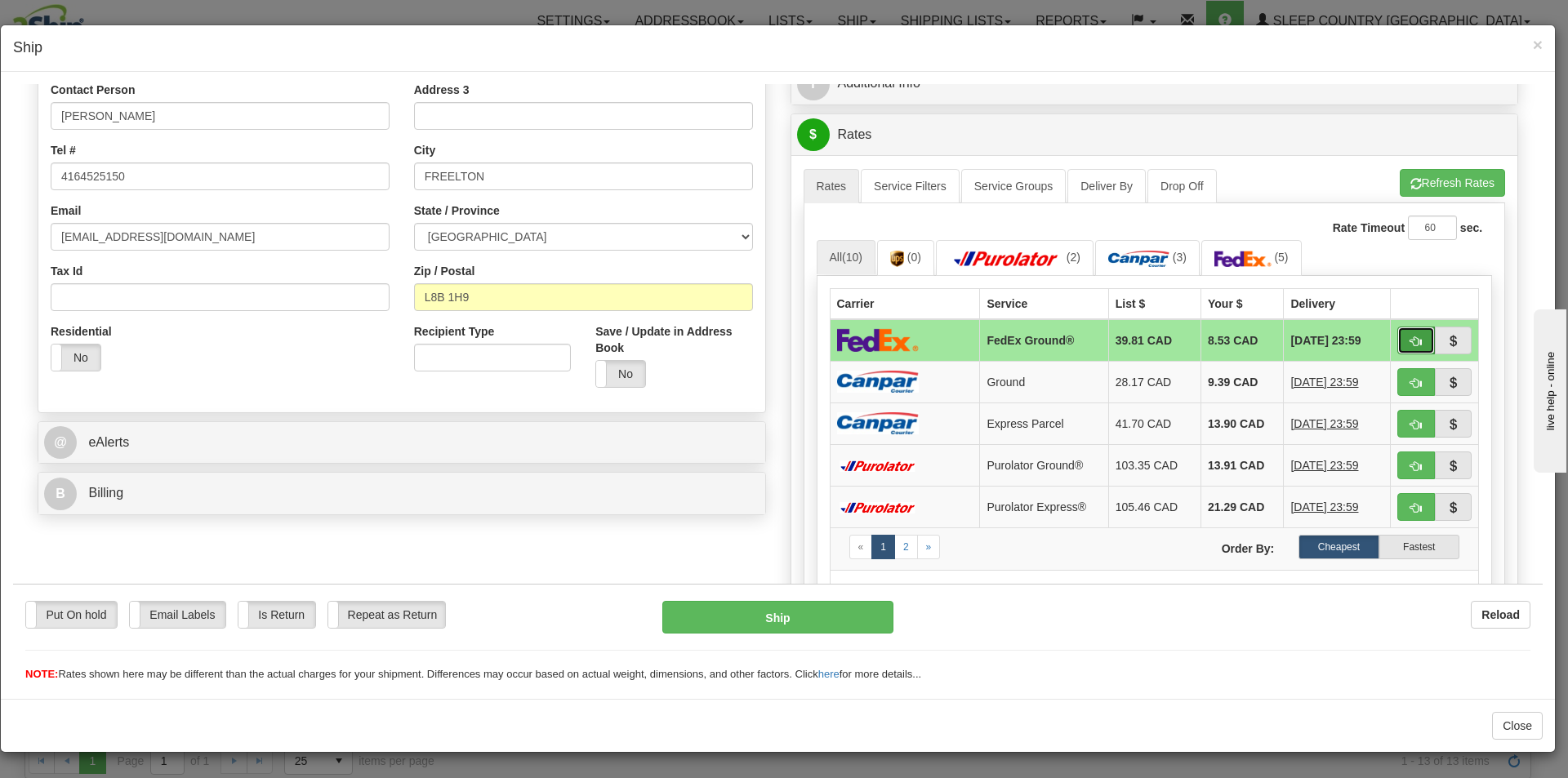
click at [1400, 332] on button "button" at bounding box center [1416, 339] width 38 height 28
type input "92"
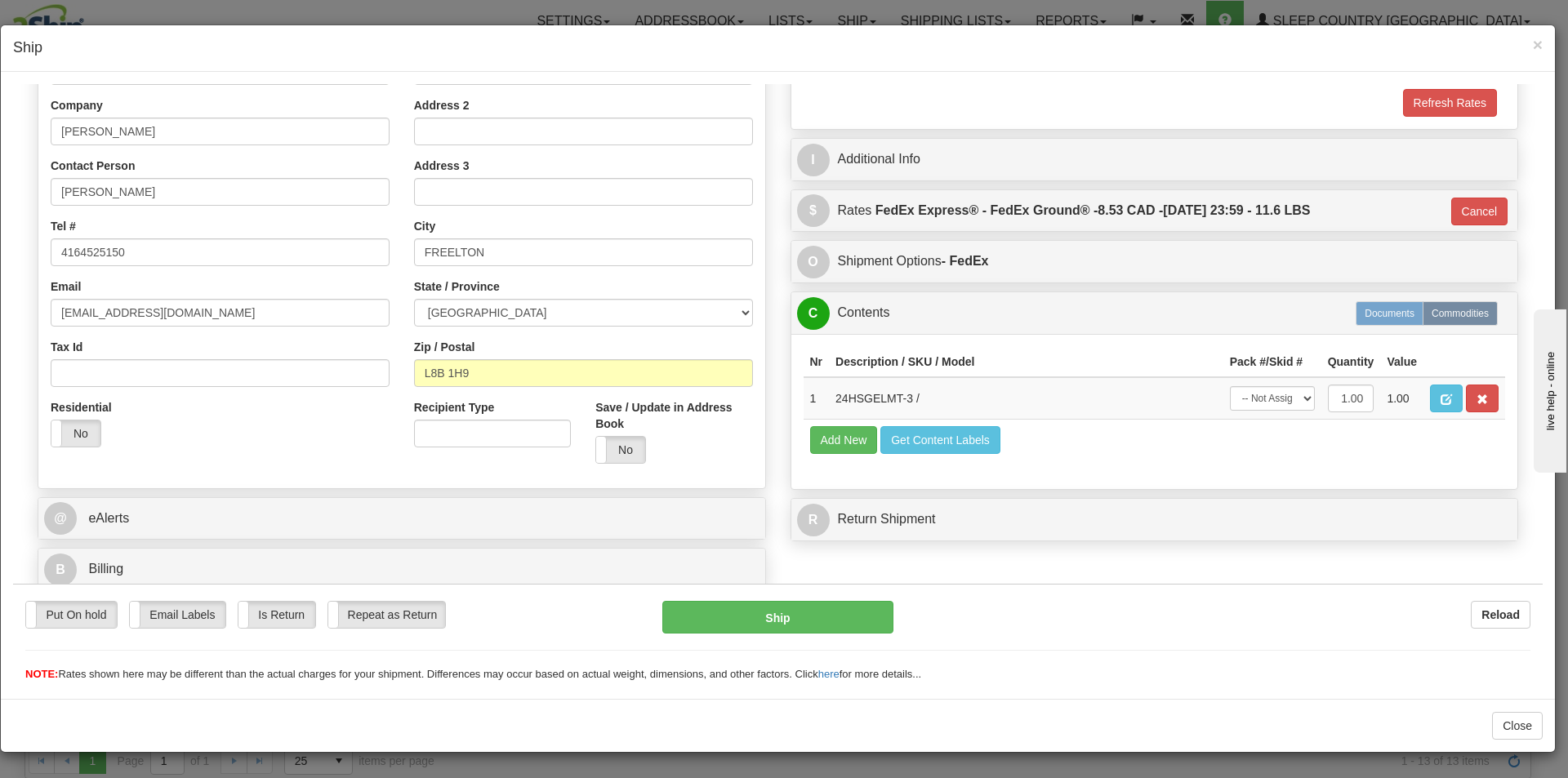
scroll to position [251, 0]
click at [1264, 402] on select "-- Not Assigned -- Package 1" at bounding box center [1272, 398] width 85 height 24
select select "0"
click at [1230, 386] on select "-- Not Assigned -- Package 1" at bounding box center [1272, 398] width 85 height 24
click at [832, 605] on button "Ship" at bounding box center [777, 616] width 230 height 32
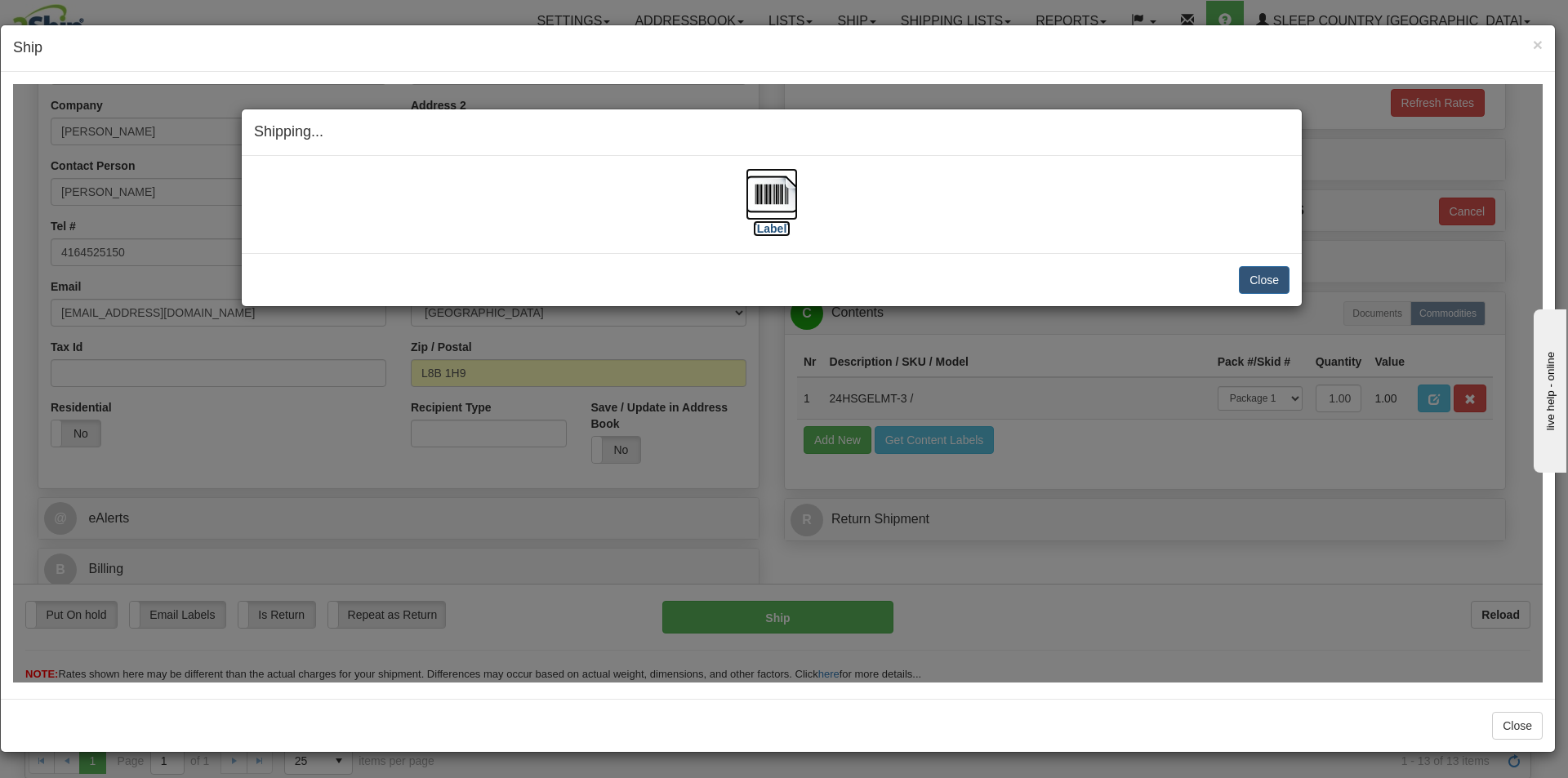
click at [786, 195] on img at bounding box center [771, 193] width 52 height 52
click at [1248, 290] on button "Close" at bounding box center [1264, 278] width 51 height 28
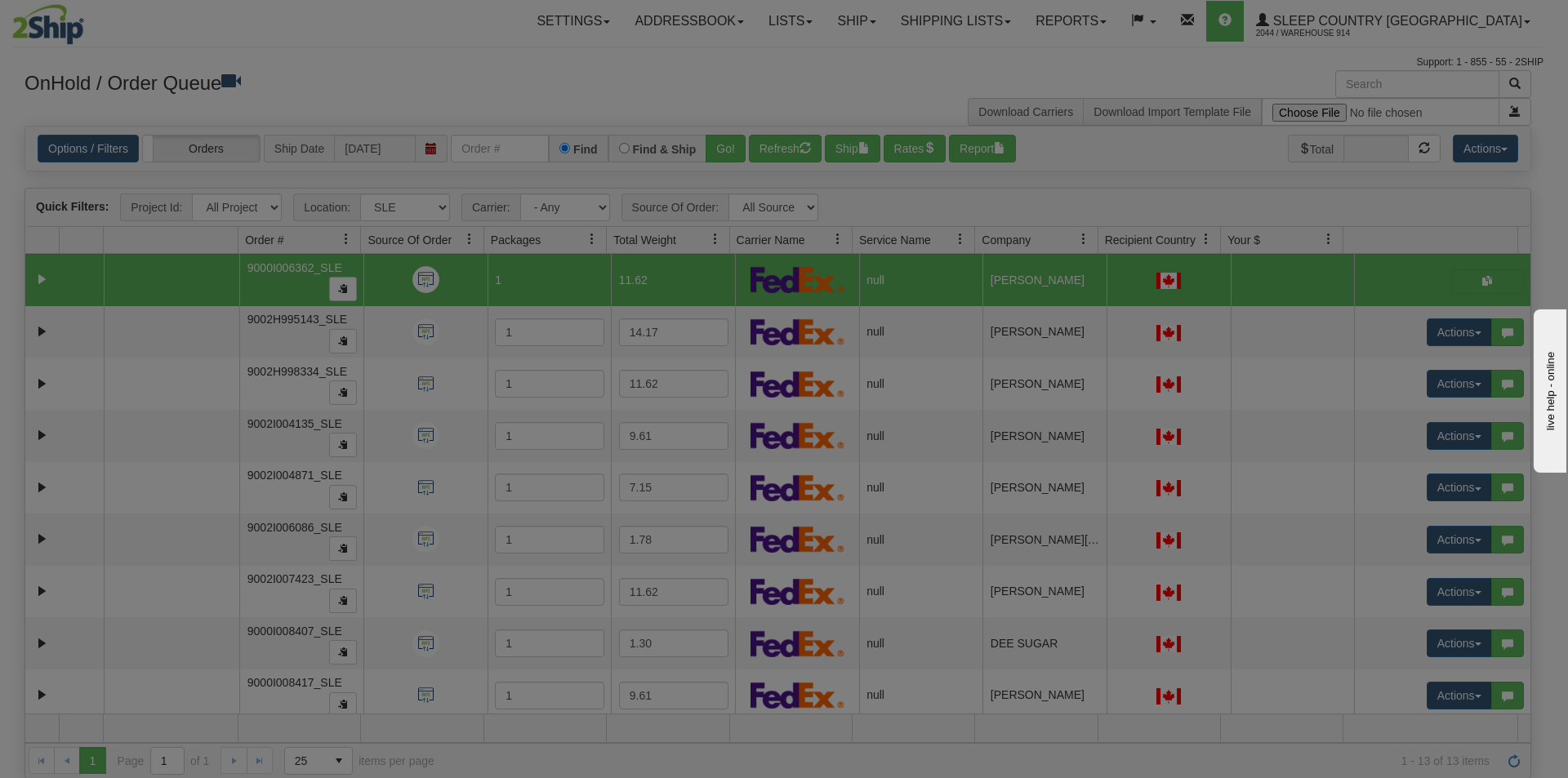
scroll to position [0, 0]
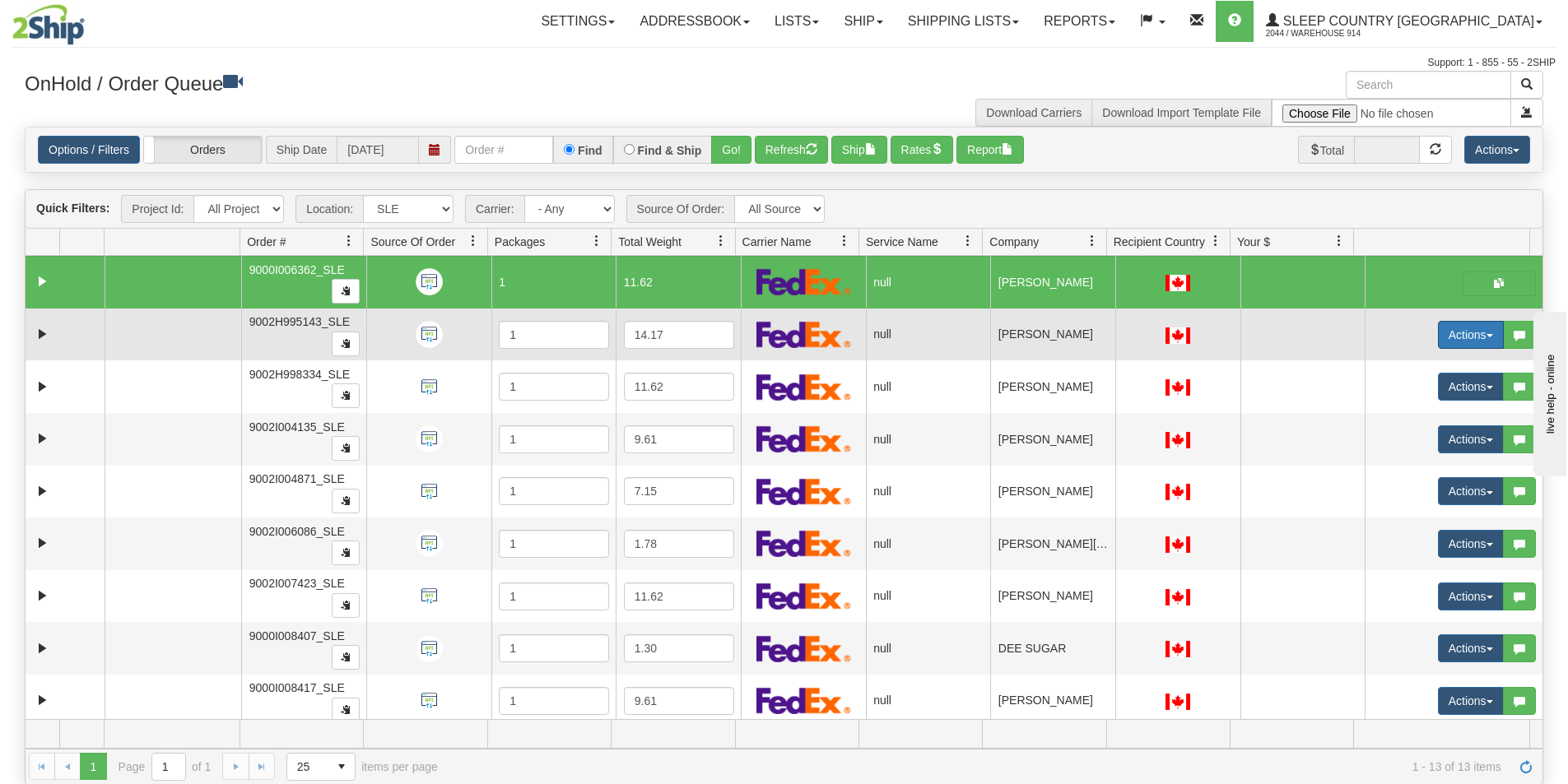
click at [1449, 338] on button "Actions" at bounding box center [1471, 335] width 66 height 28
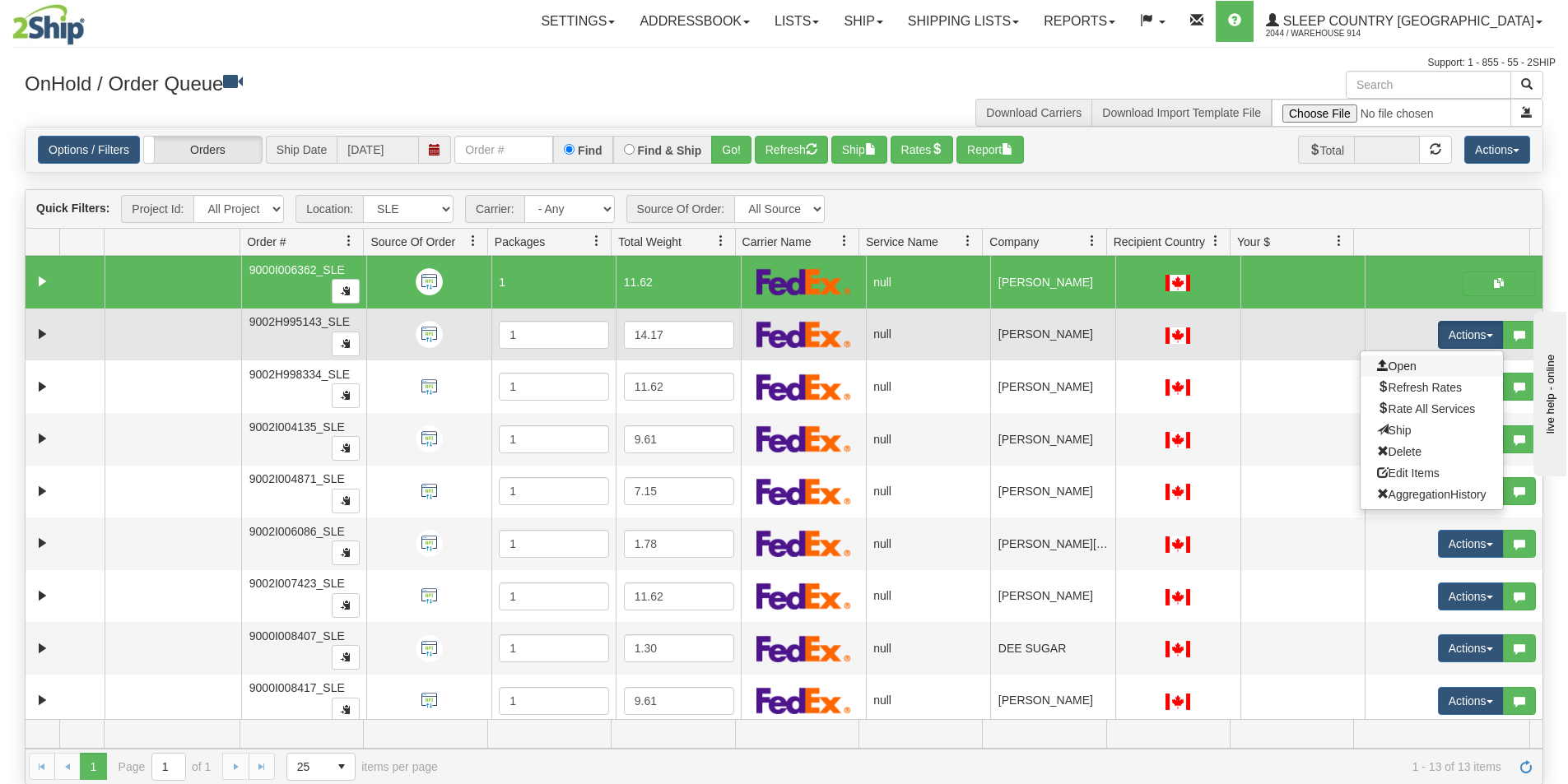
click at [1413, 372] on link "Open" at bounding box center [1432, 366] width 143 height 22
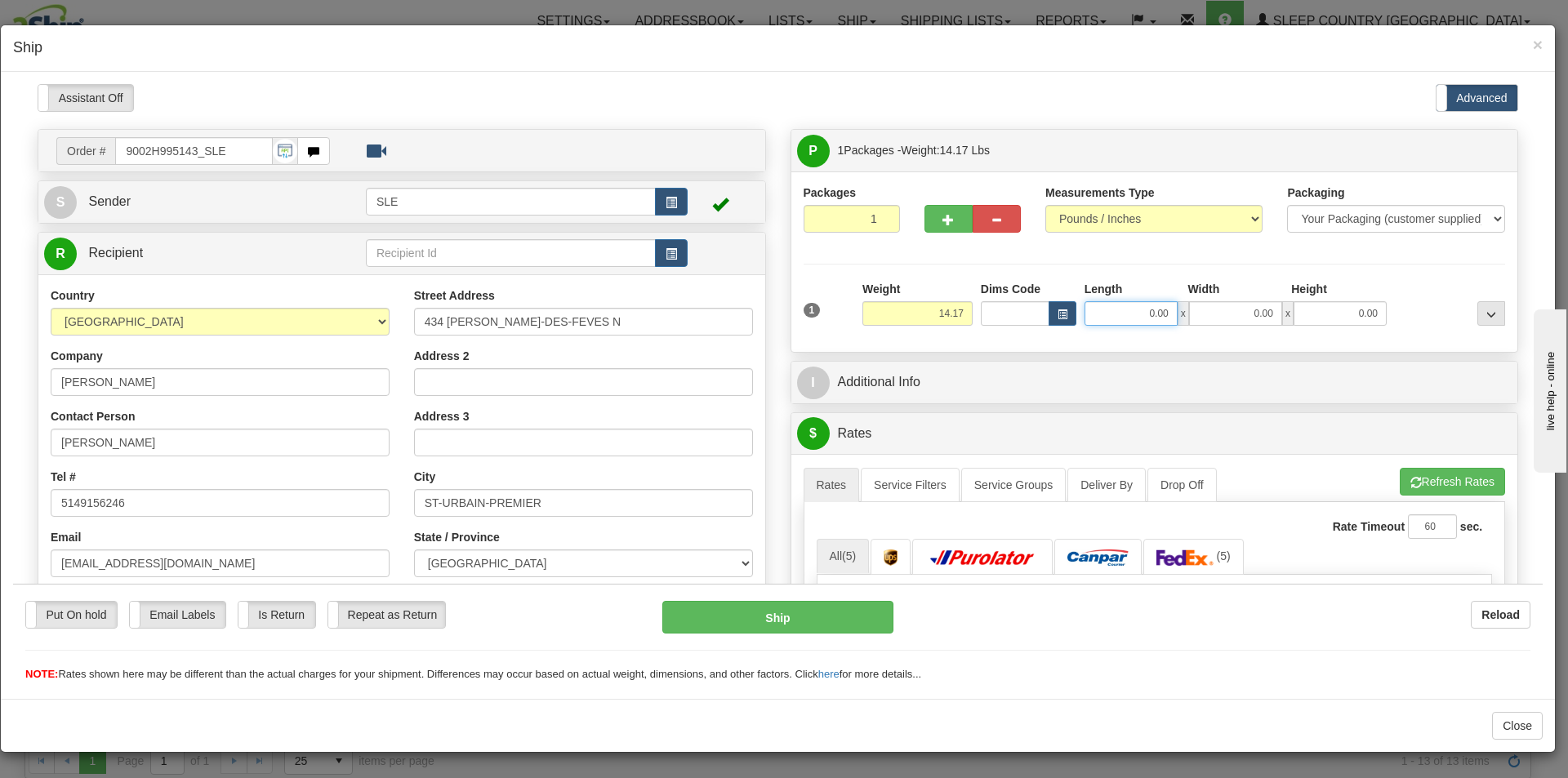
click at [1155, 312] on input "0.00" at bounding box center [1130, 312] width 93 height 24
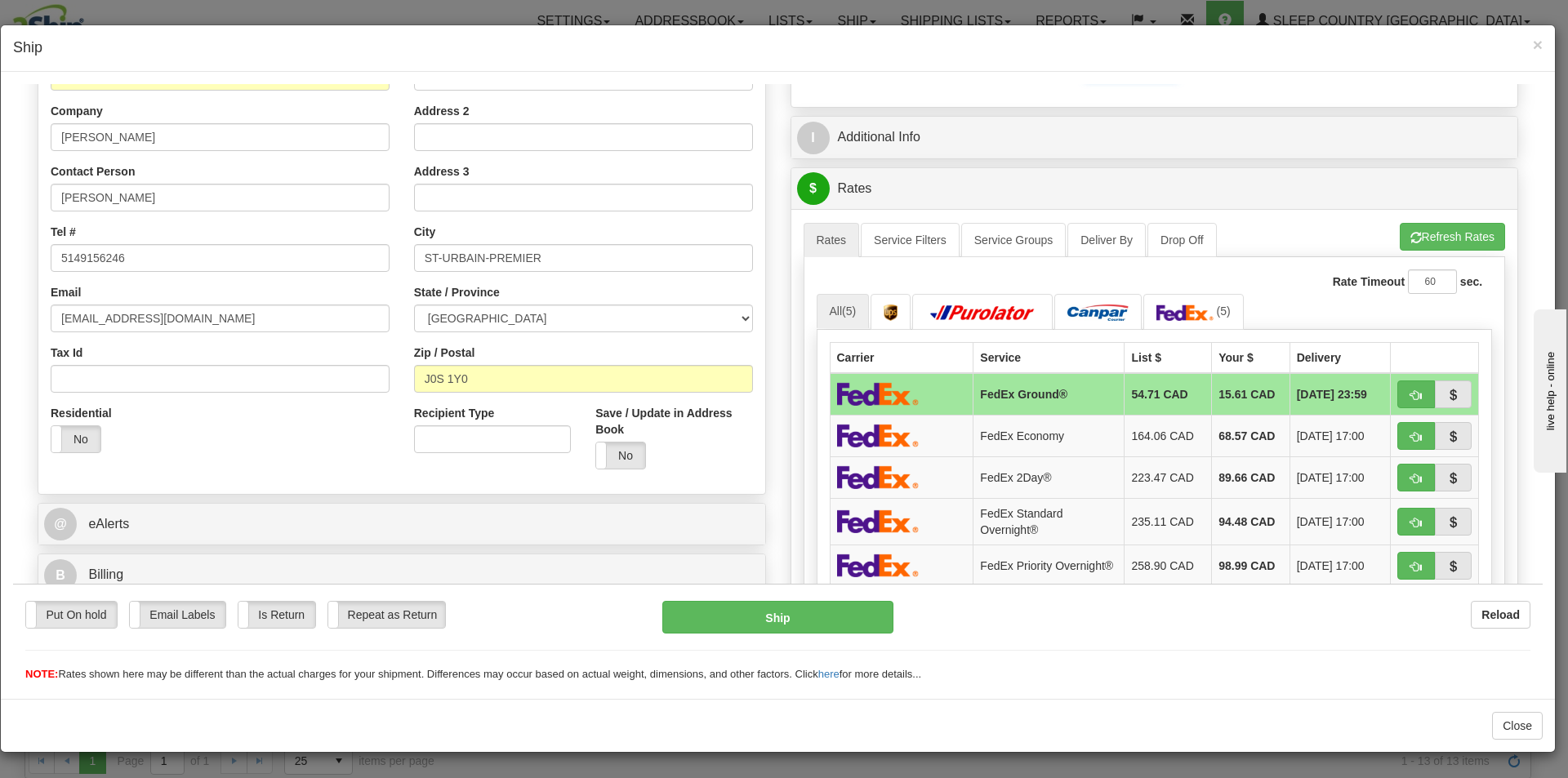
scroll to position [81, 0]
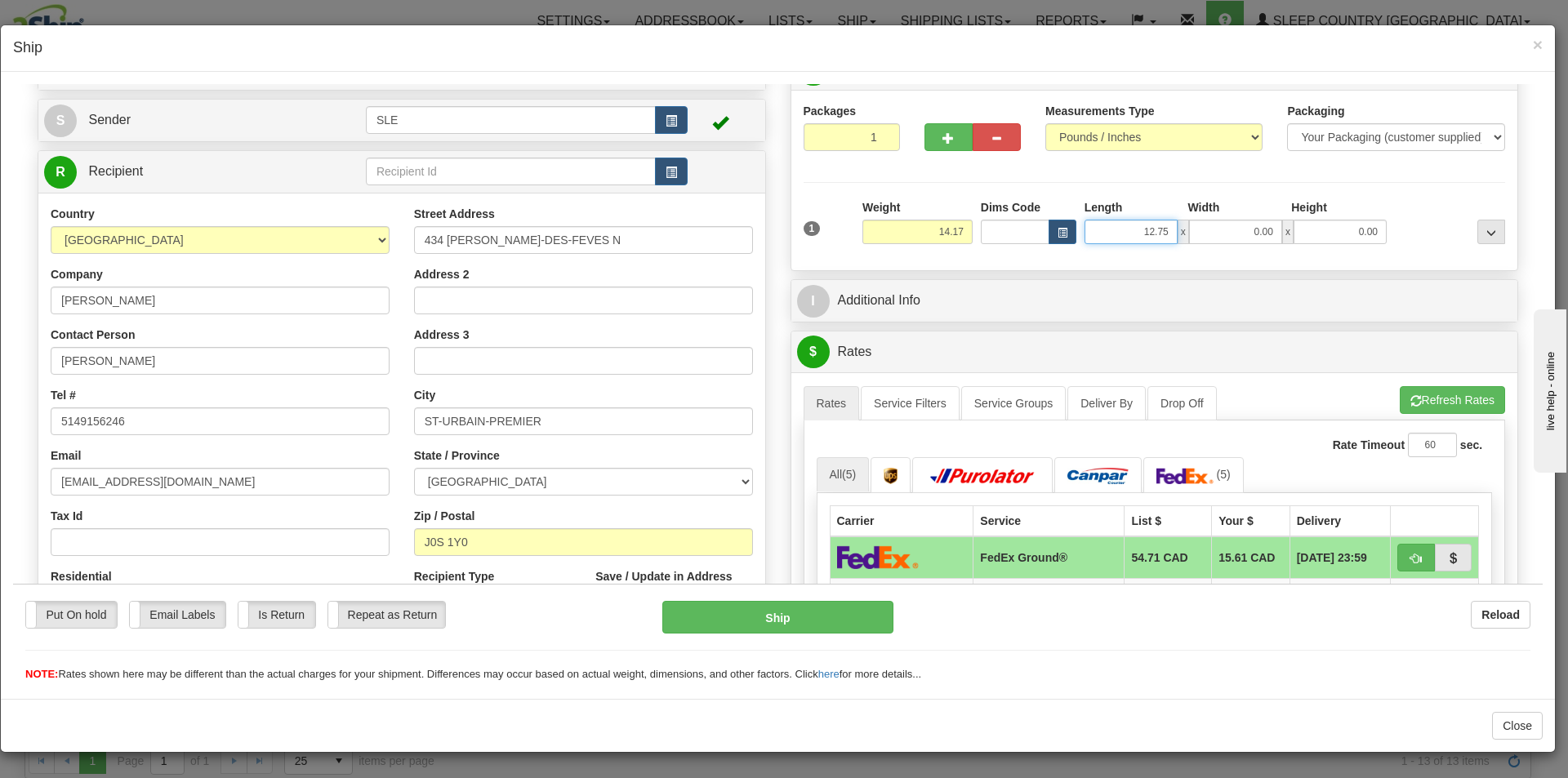
type input "12.75"
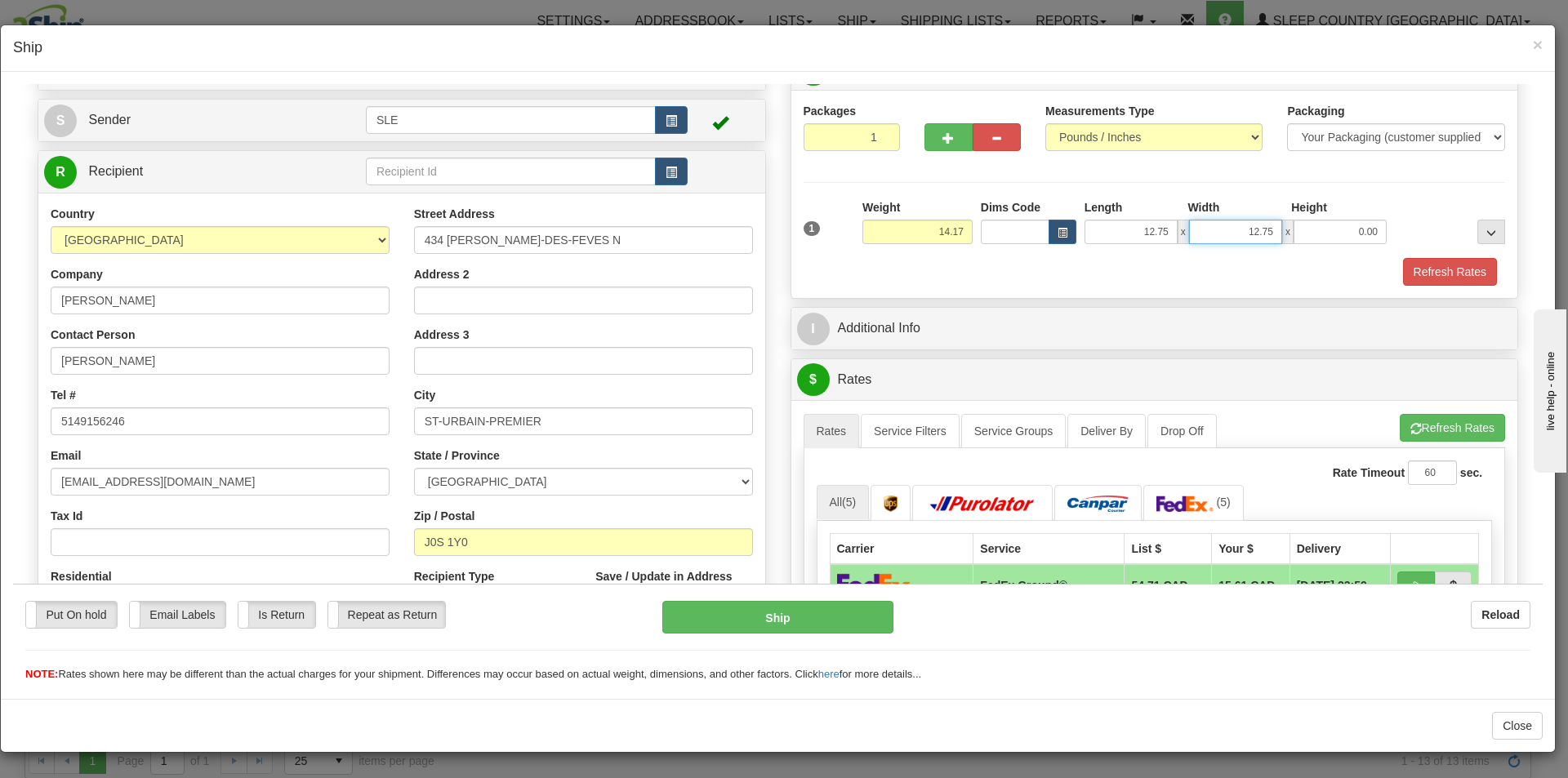
type input "12.75"
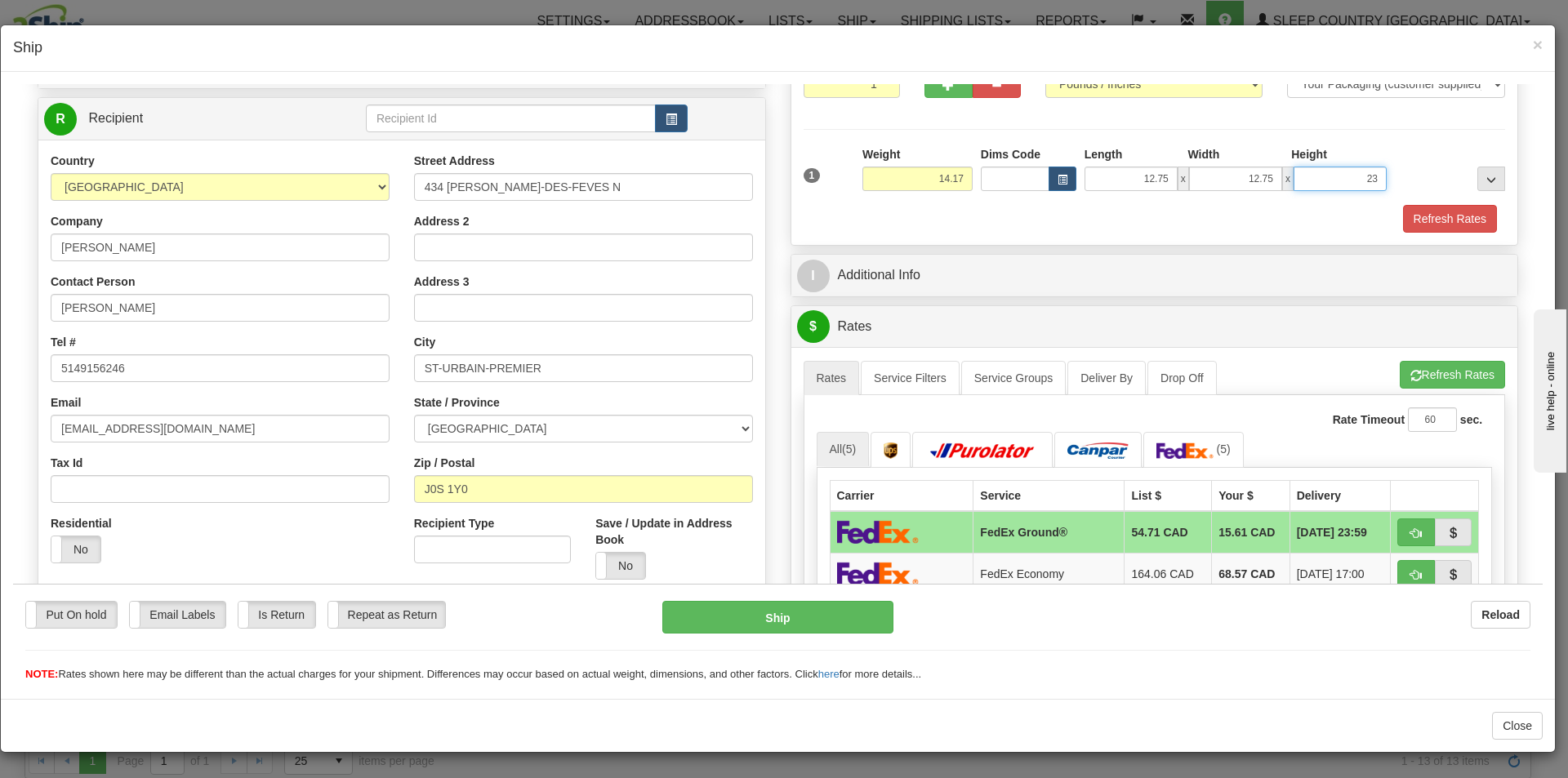
scroll to position [163, 0]
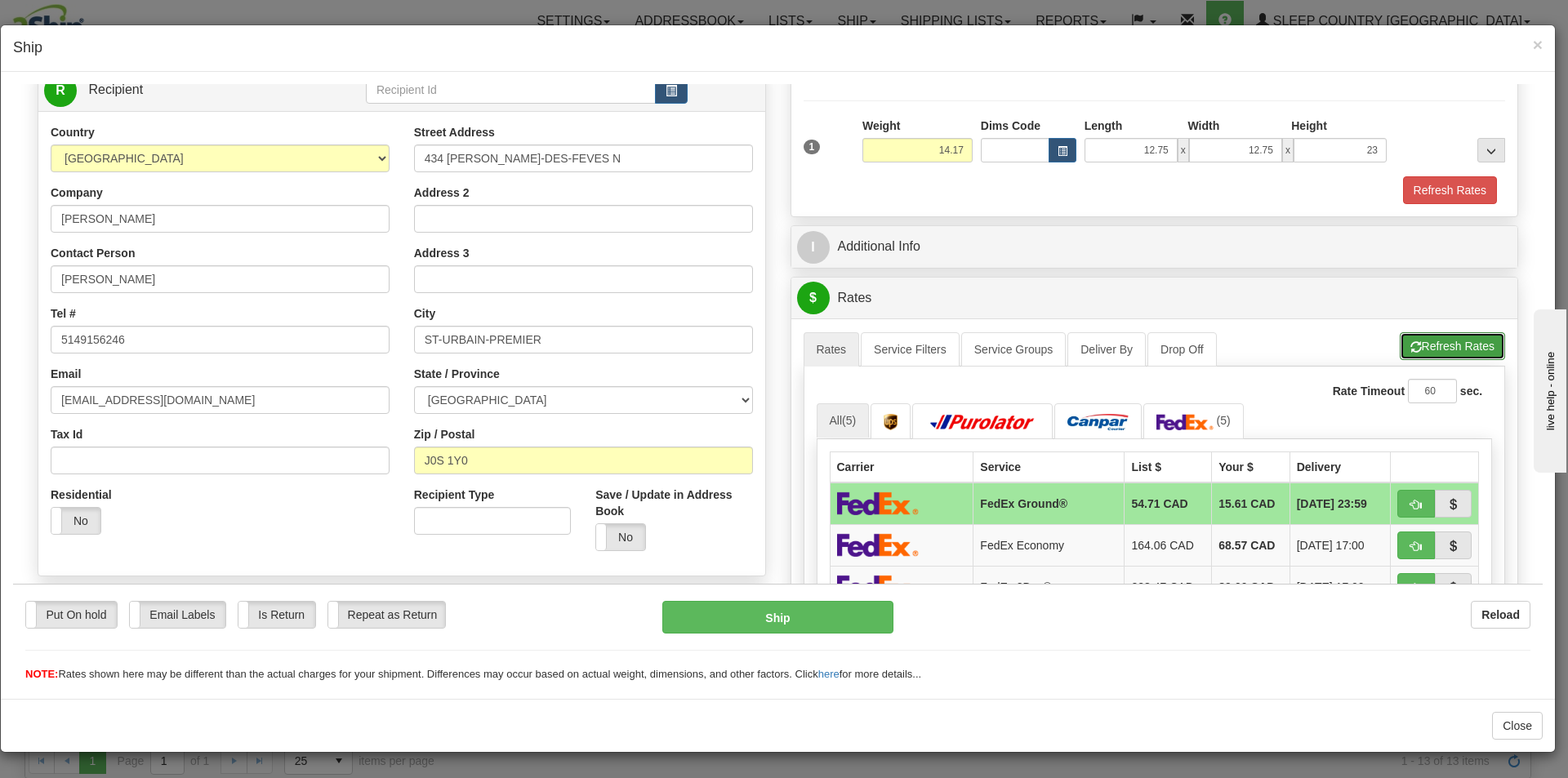
type input "23.00"
click at [1427, 339] on button "Refresh Rates" at bounding box center [1453, 345] width 106 height 28
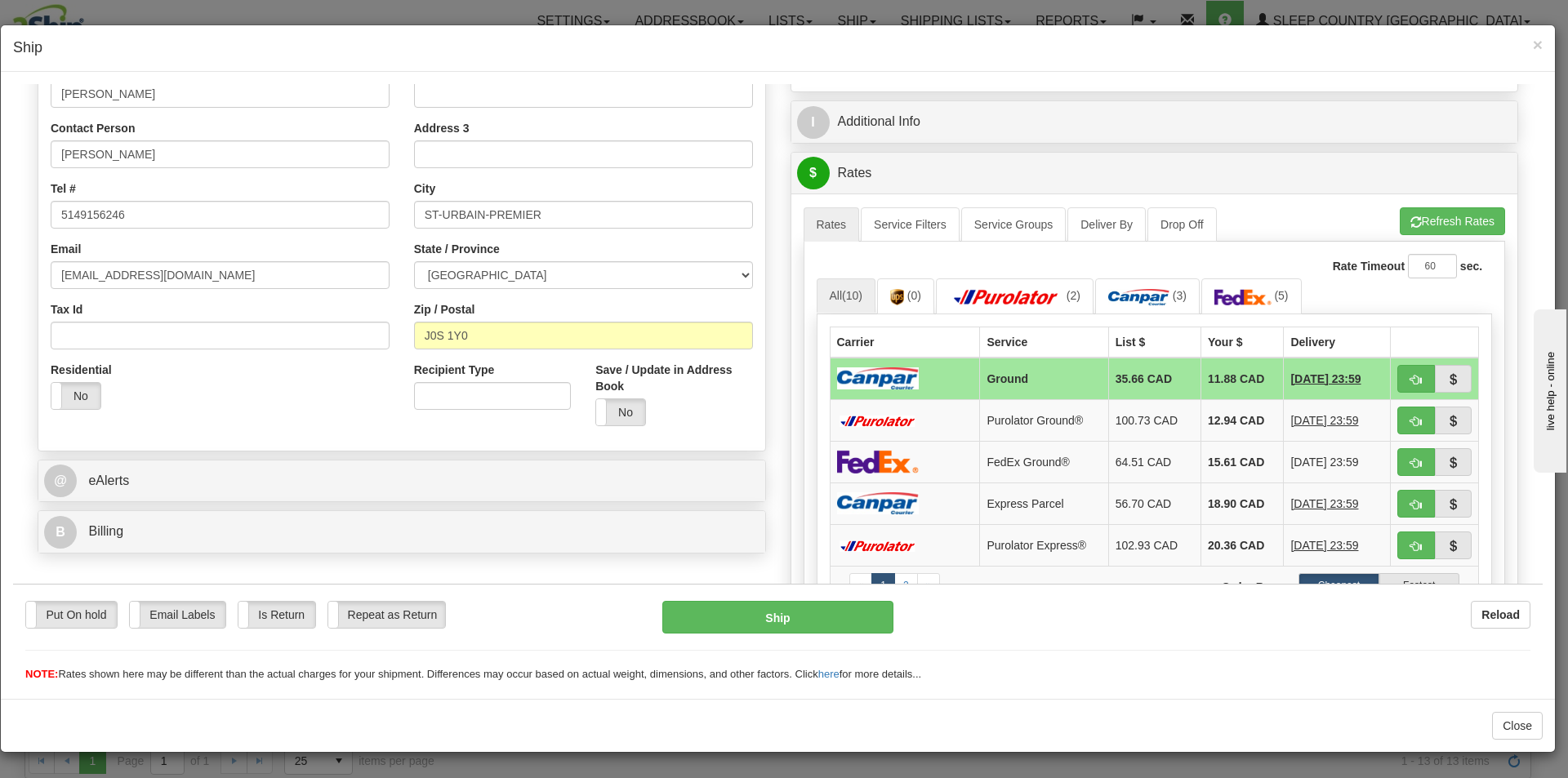
scroll to position [327, 0]
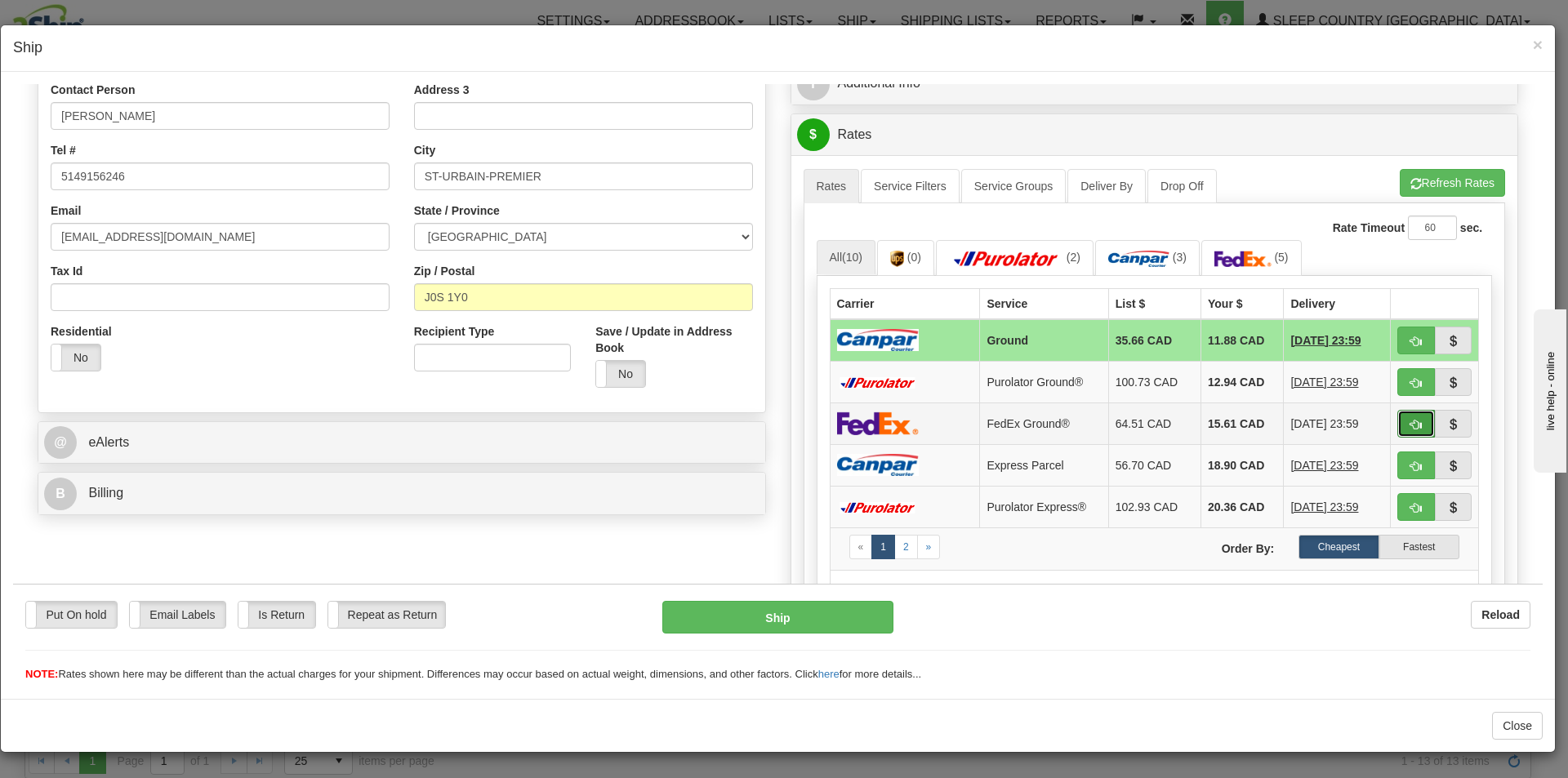
click at [1397, 424] on button "button" at bounding box center [1416, 423] width 38 height 28
type input "92"
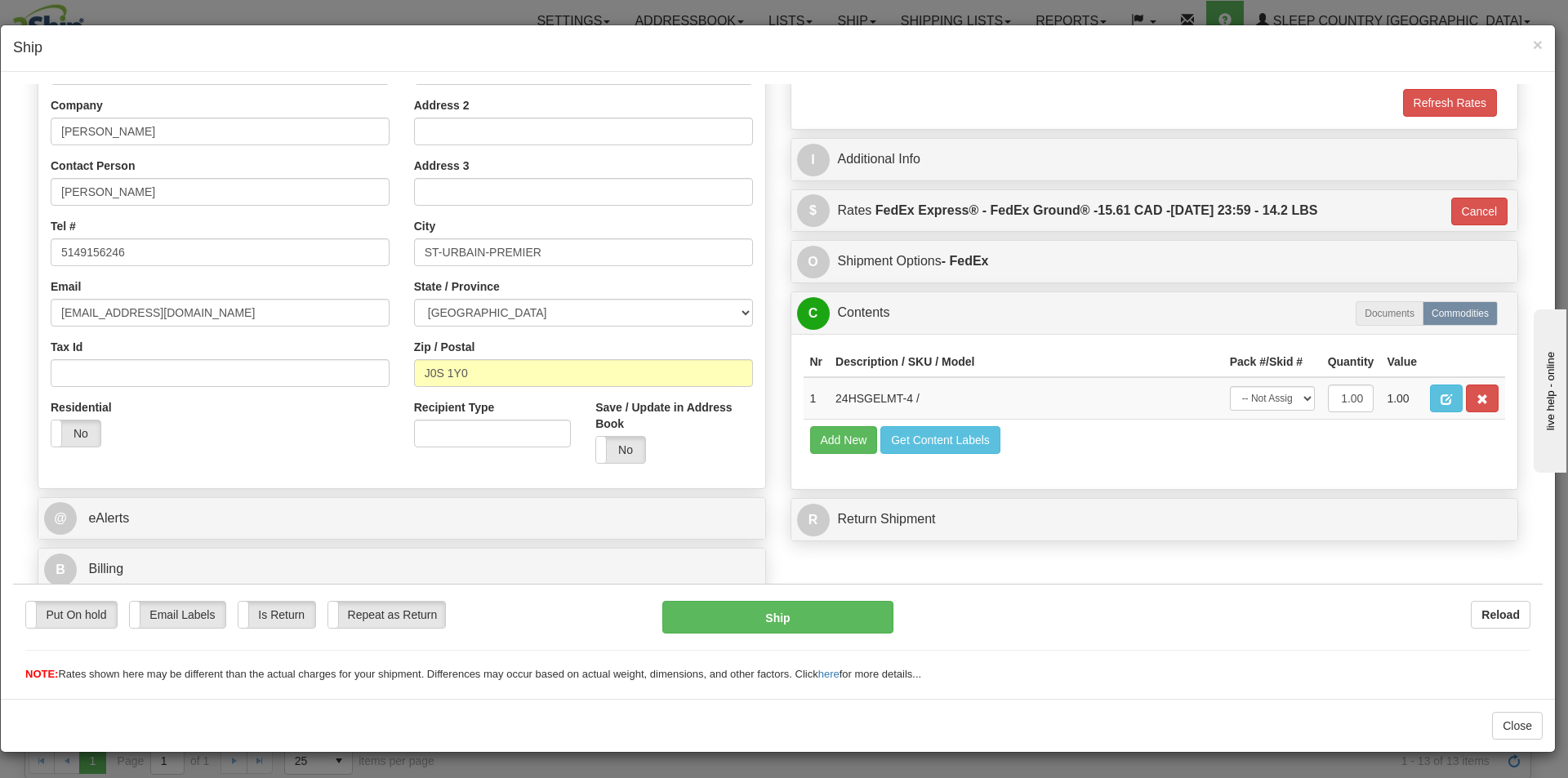
scroll to position [251, 0]
click at [1289, 400] on select "-- Not Assigned -- Package 1" at bounding box center [1272, 398] width 85 height 24
select select "0"
click at [1230, 386] on select "-- Not Assigned -- Package 1" at bounding box center [1272, 398] width 85 height 24
click at [872, 628] on button "Ship" at bounding box center [777, 616] width 230 height 32
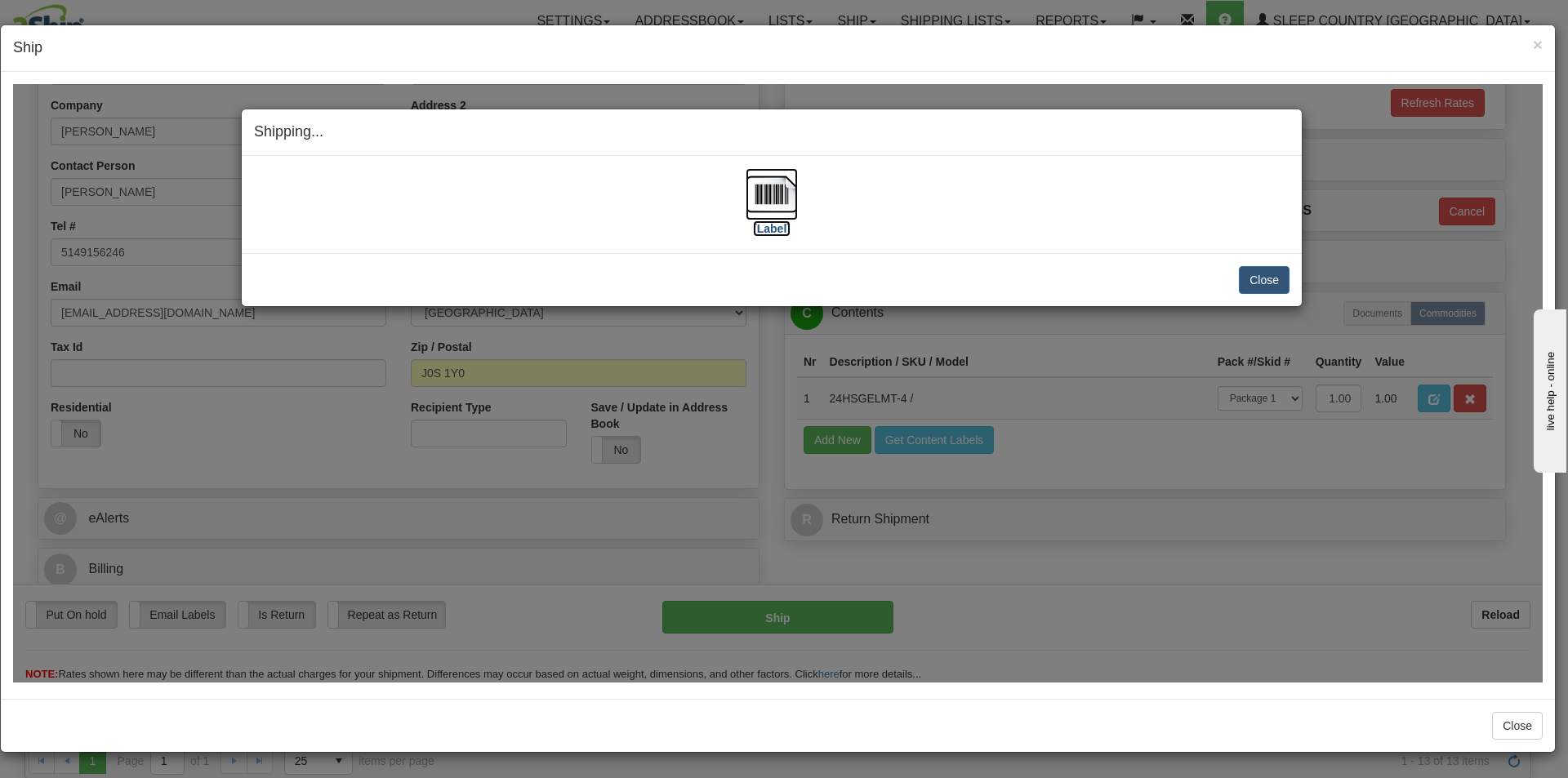
click at [760, 200] on img at bounding box center [771, 193] width 52 height 52
click at [768, 204] on img at bounding box center [771, 193] width 52 height 52
click at [1263, 274] on button "Close" at bounding box center [1264, 278] width 51 height 28
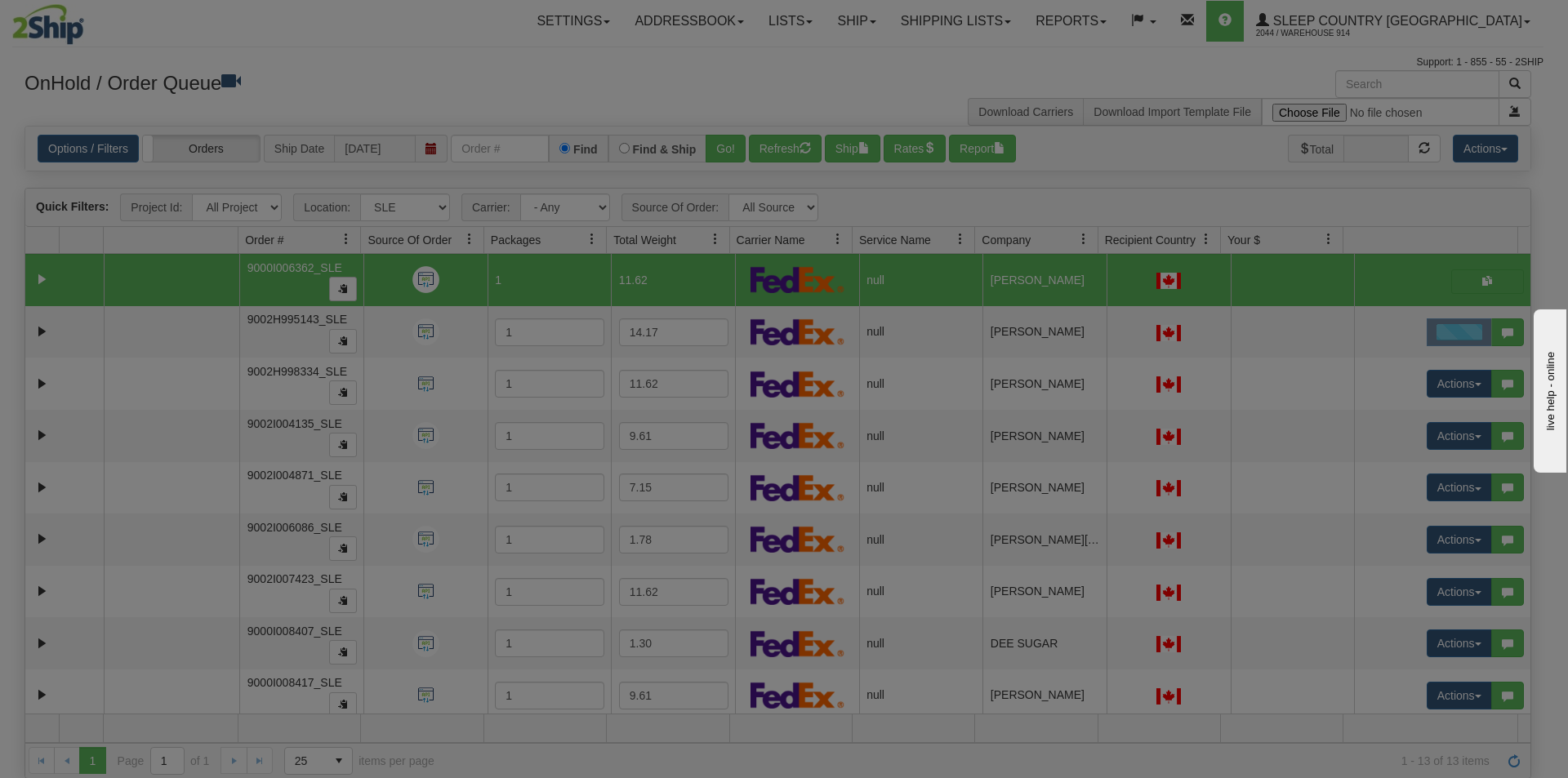
scroll to position [0, 0]
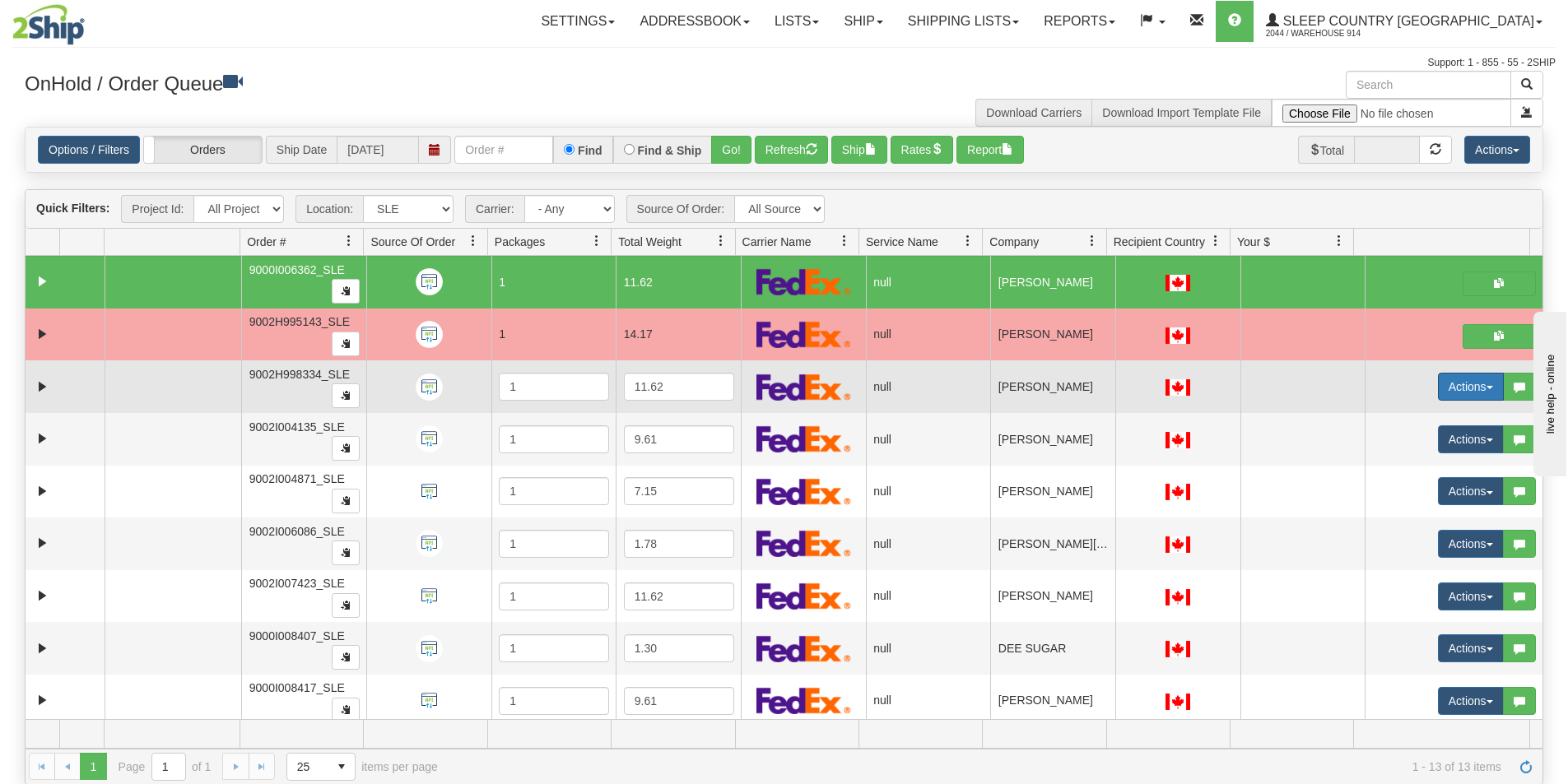
click at [1456, 383] on button "Actions" at bounding box center [1471, 386] width 66 height 28
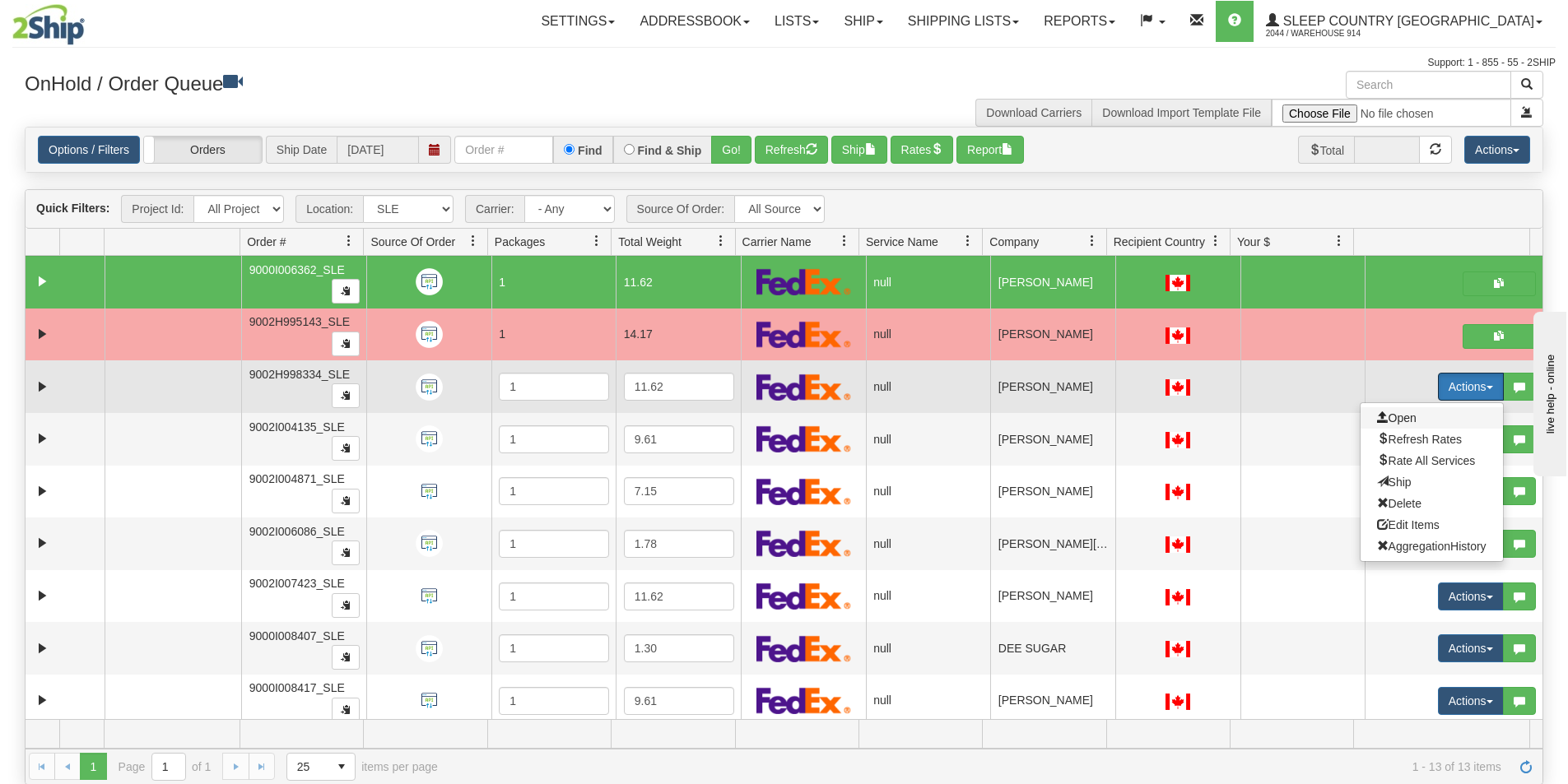
click at [1377, 421] on span "Open" at bounding box center [1397, 418] width 40 height 14
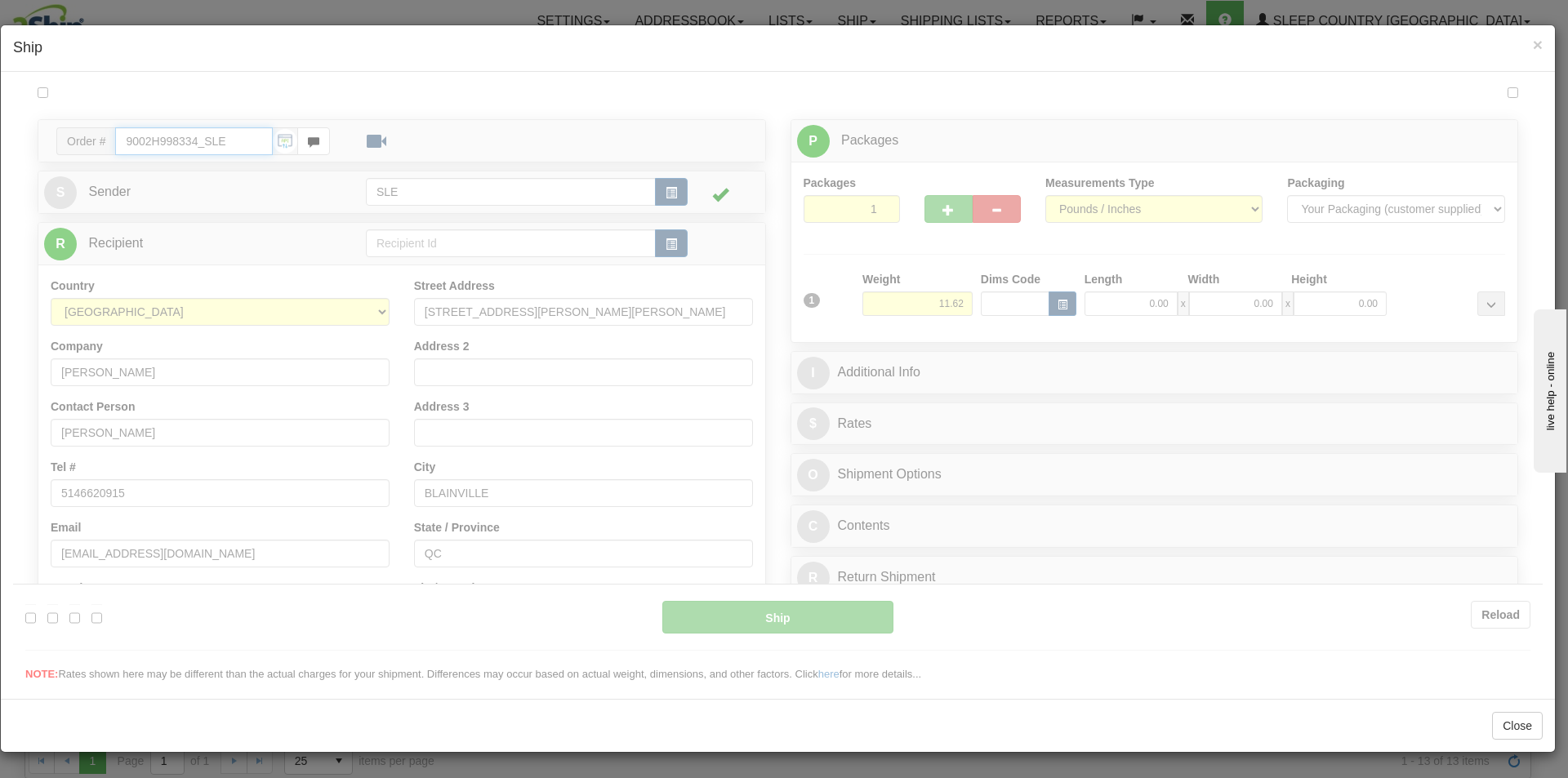
type input "15:28"
type input "16:00"
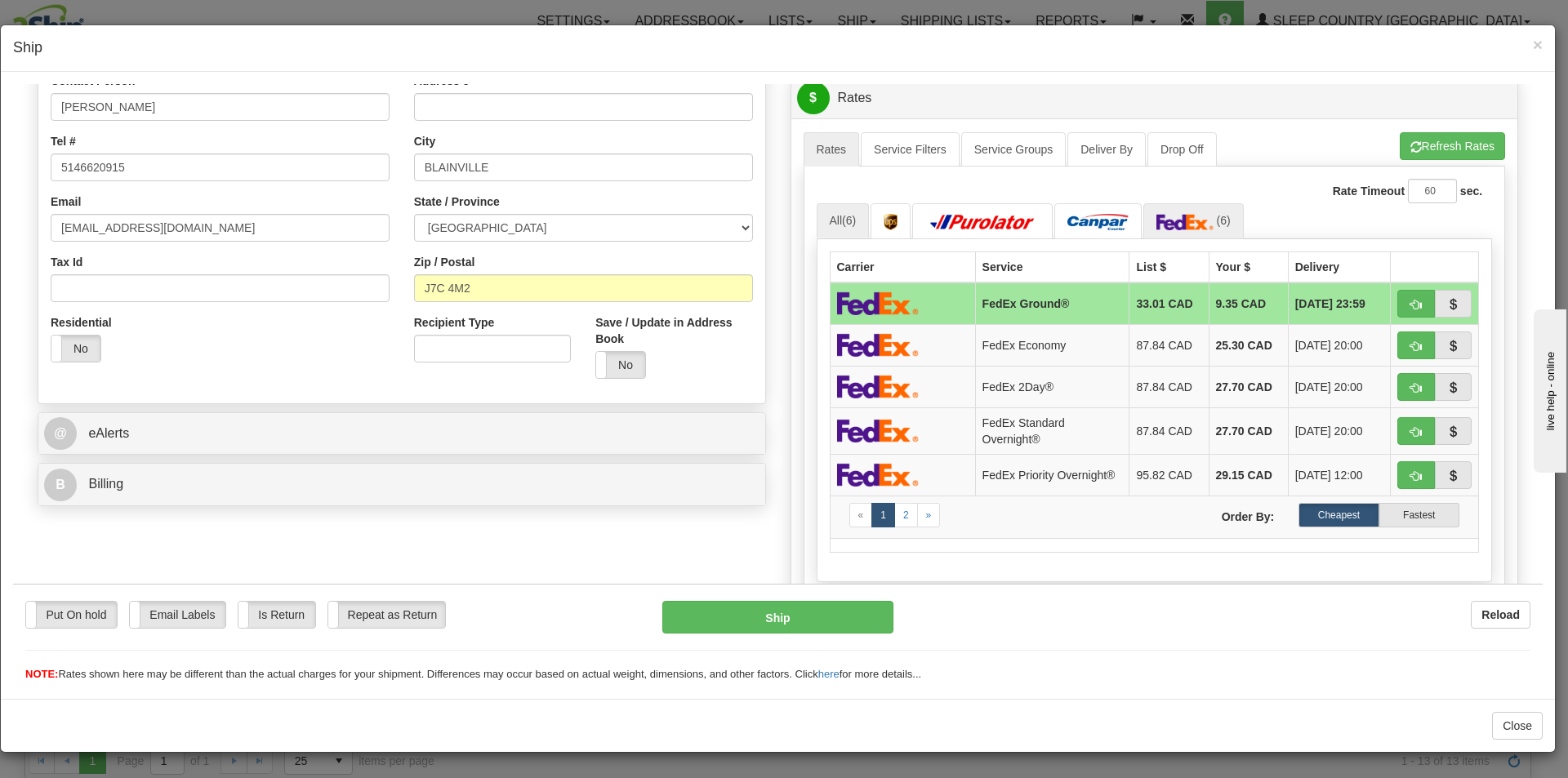
scroll to position [10, 0]
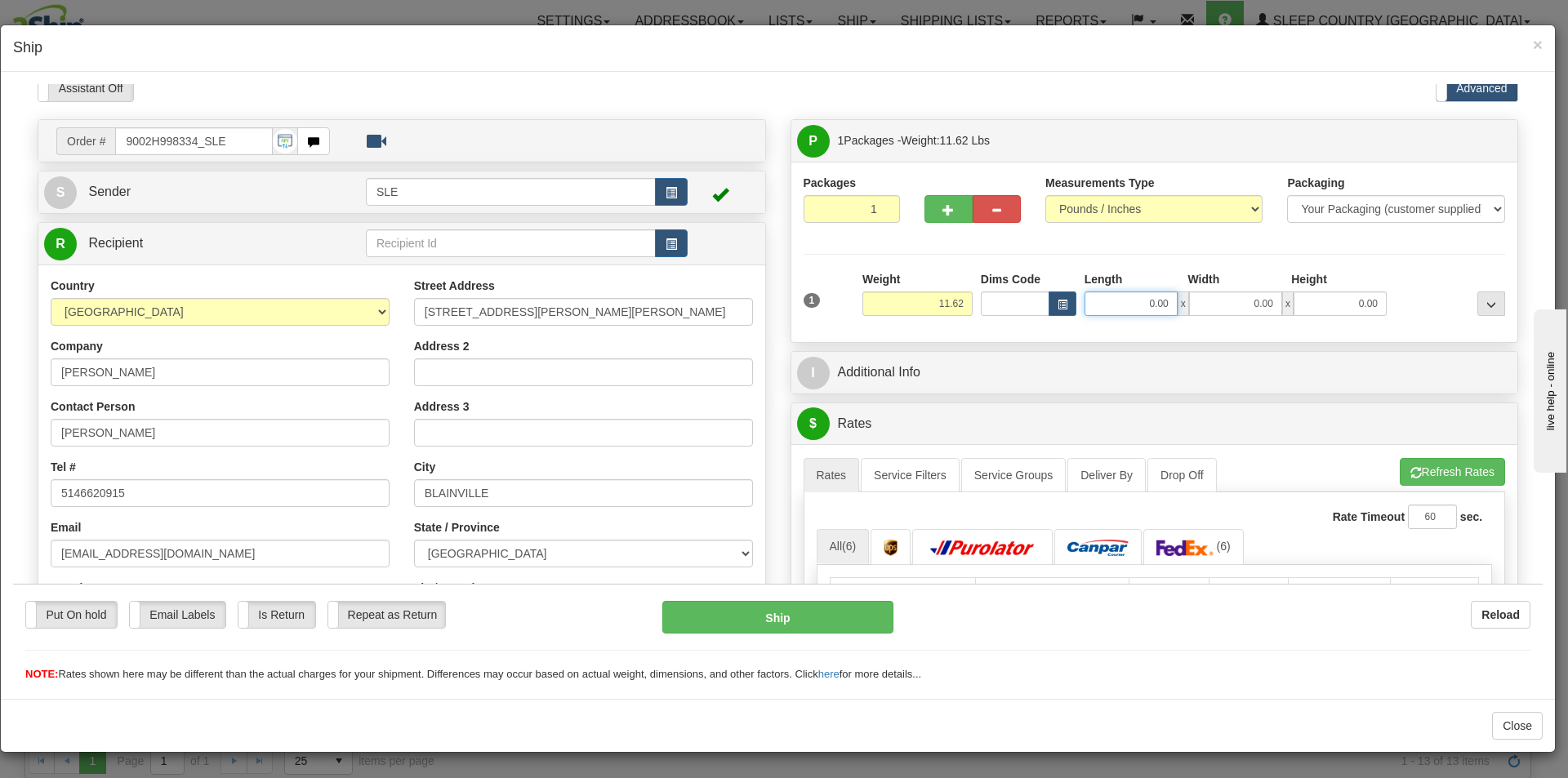
click at [1127, 297] on input "0.00" at bounding box center [1130, 303] width 93 height 24
type input "11.25"
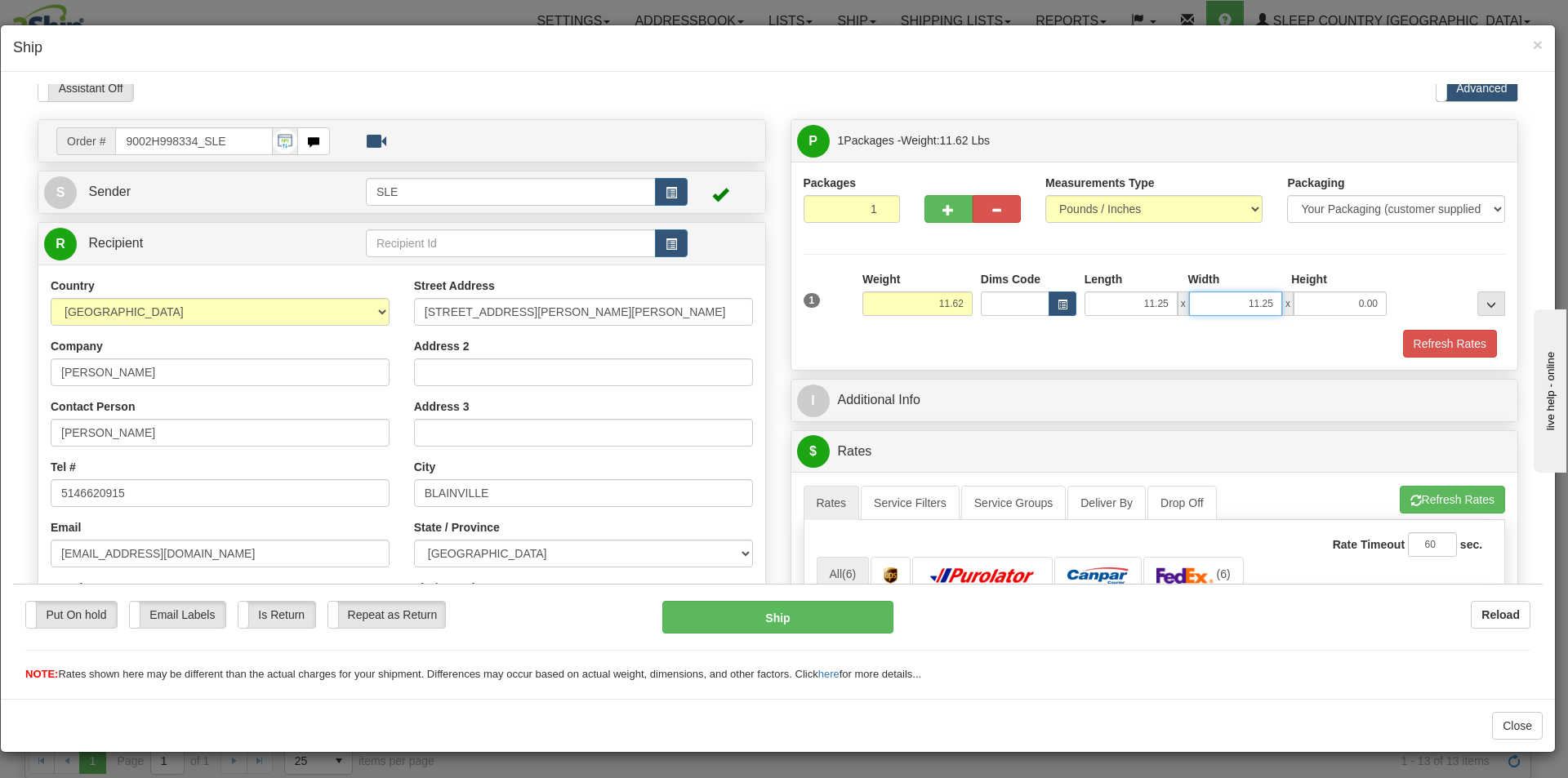
type input "11.25"
type input "22.50"
click at [1400, 499] on button "Refresh Rates" at bounding box center [1453, 499] width 106 height 28
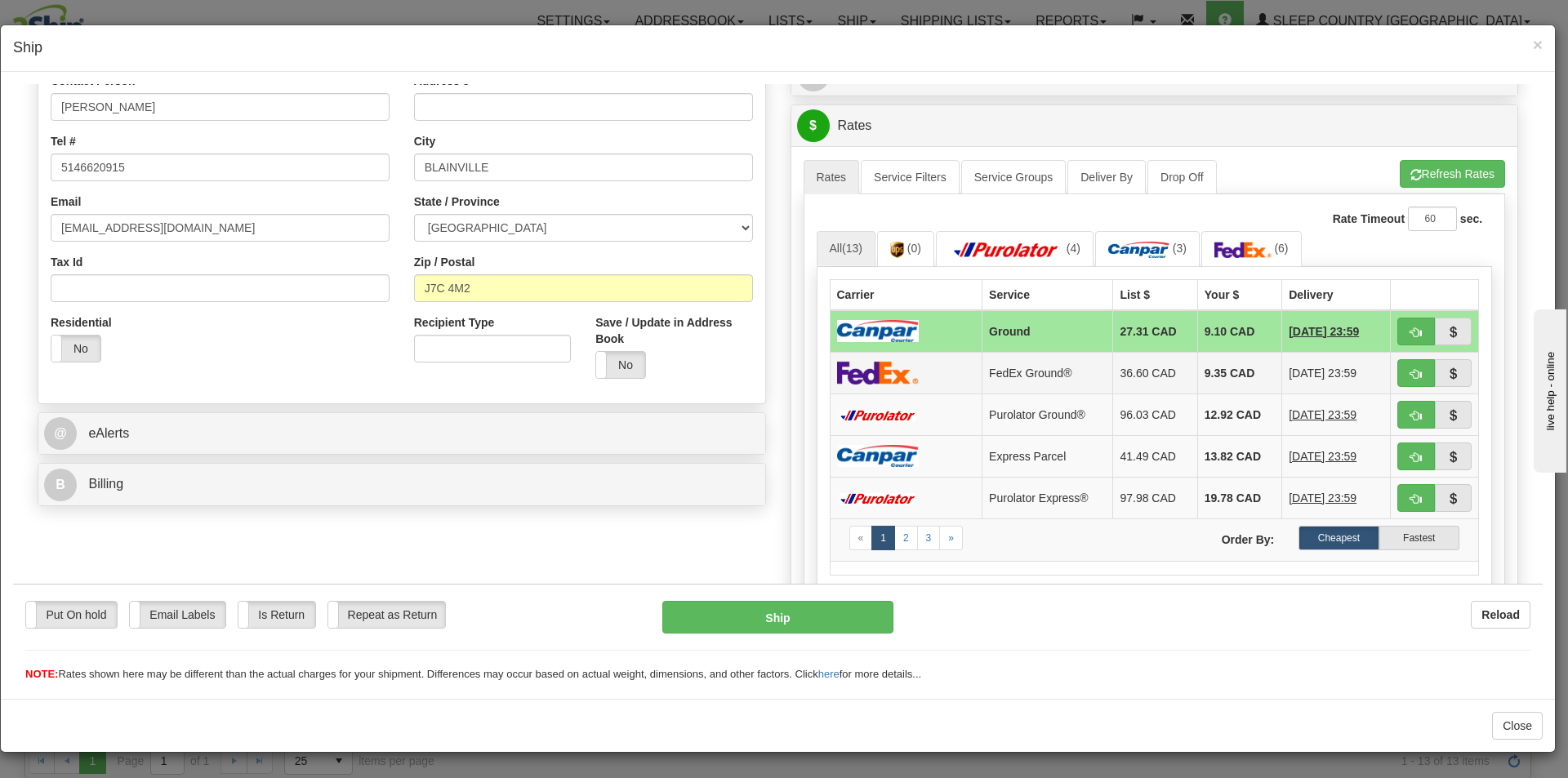
scroll to position [337, 0]
click at [1410, 368] on span "button" at bounding box center [1415, 373] width 12 height 11
type input "92"
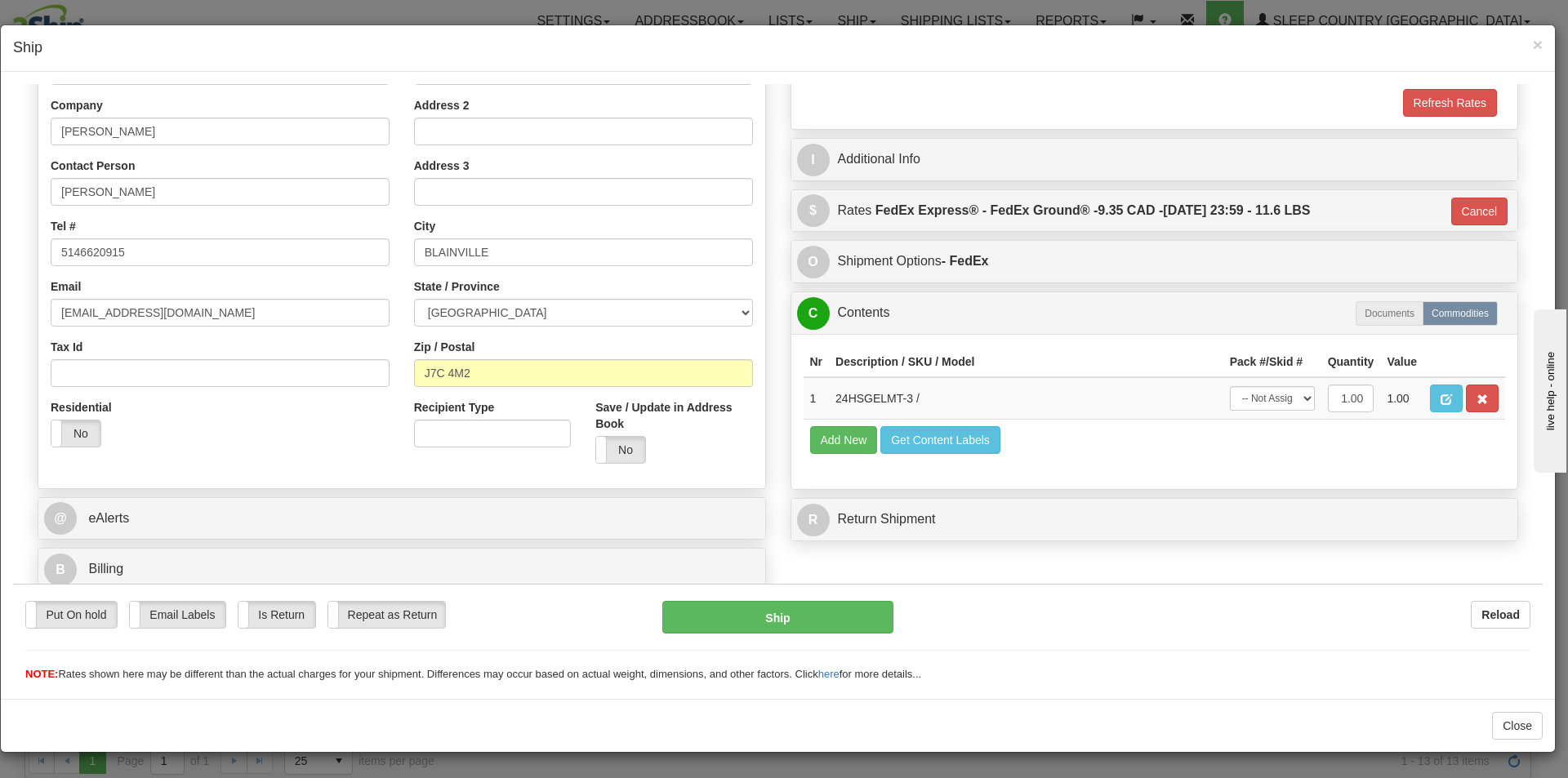
scroll to position [251, 0]
click at [1291, 396] on select "-- Not Assigned -- Package 1" at bounding box center [1272, 398] width 85 height 24
select select "0"
click at [1230, 386] on select "-- Not Assigned -- Package 1" at bounding box center [1272, 398] width 85 height 24
click at [853, 617] on button "Ship" at bounding box center [777, 616] width 230 height 32
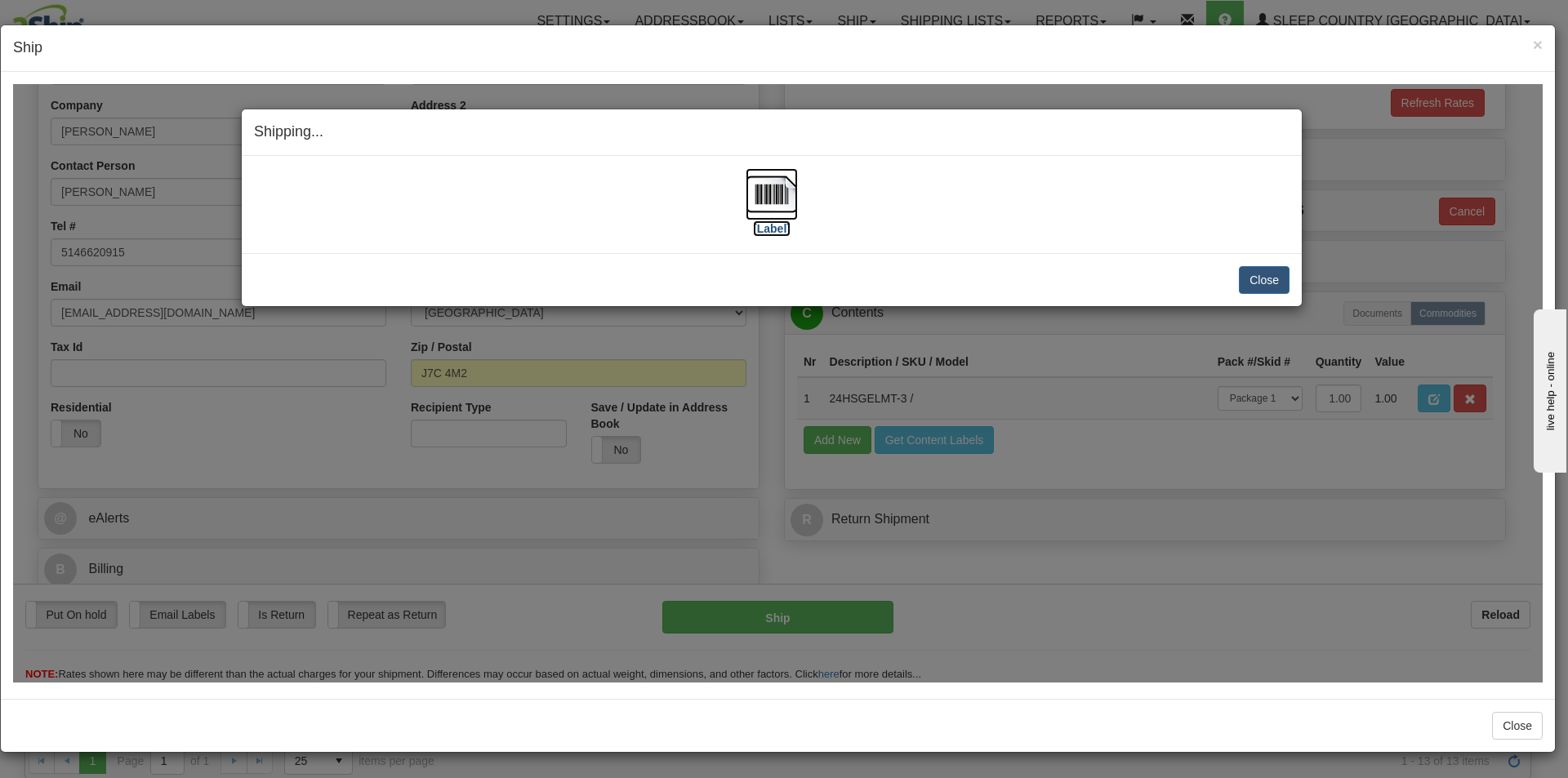
click at [773, 209] on img at bounding box center [771, 193] width 52 height 52
click at [1259, 285] on button "Close" at bounding box center [1264, 278] width 51 height 28
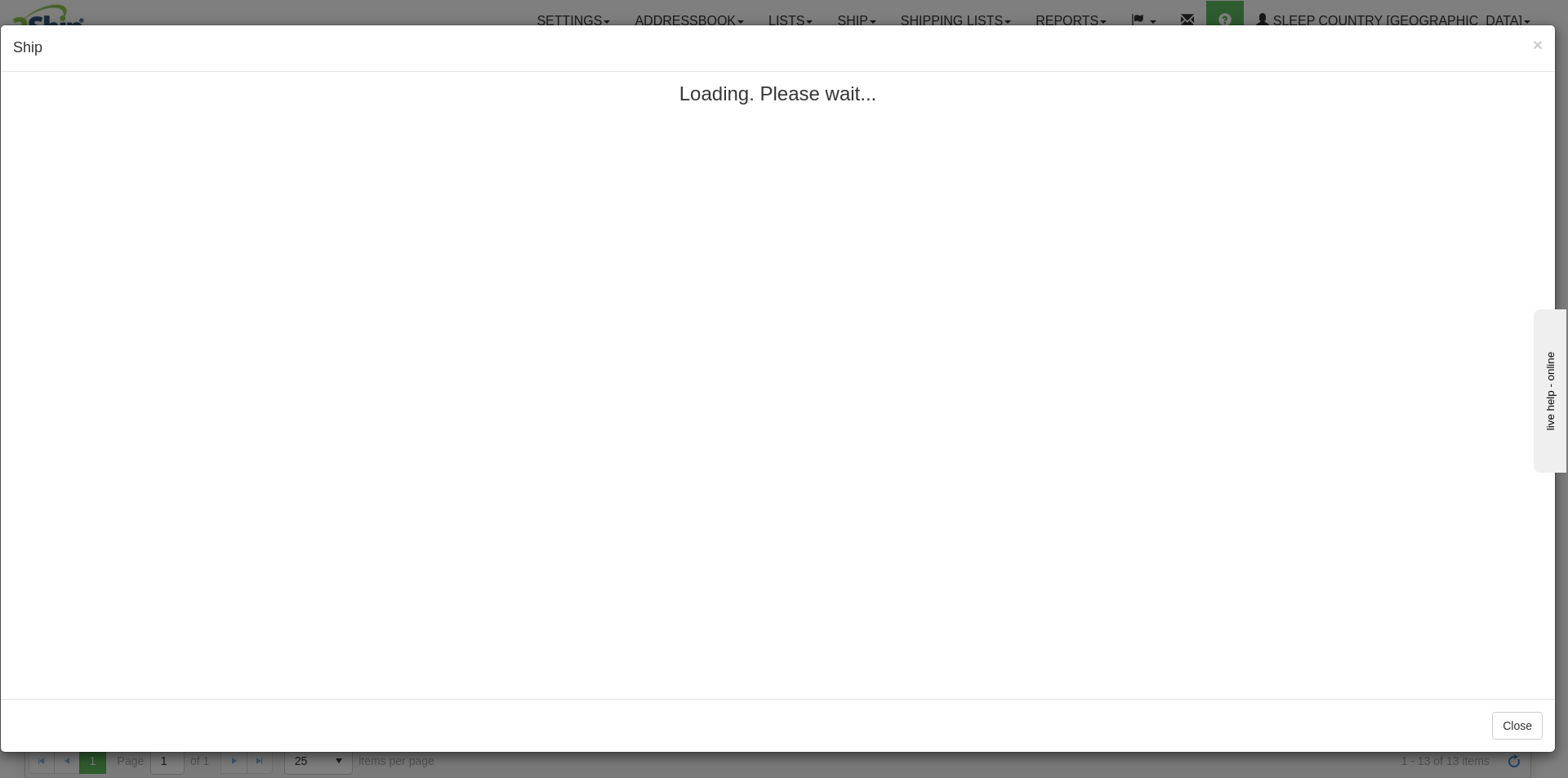
scroll to position [0, 0]
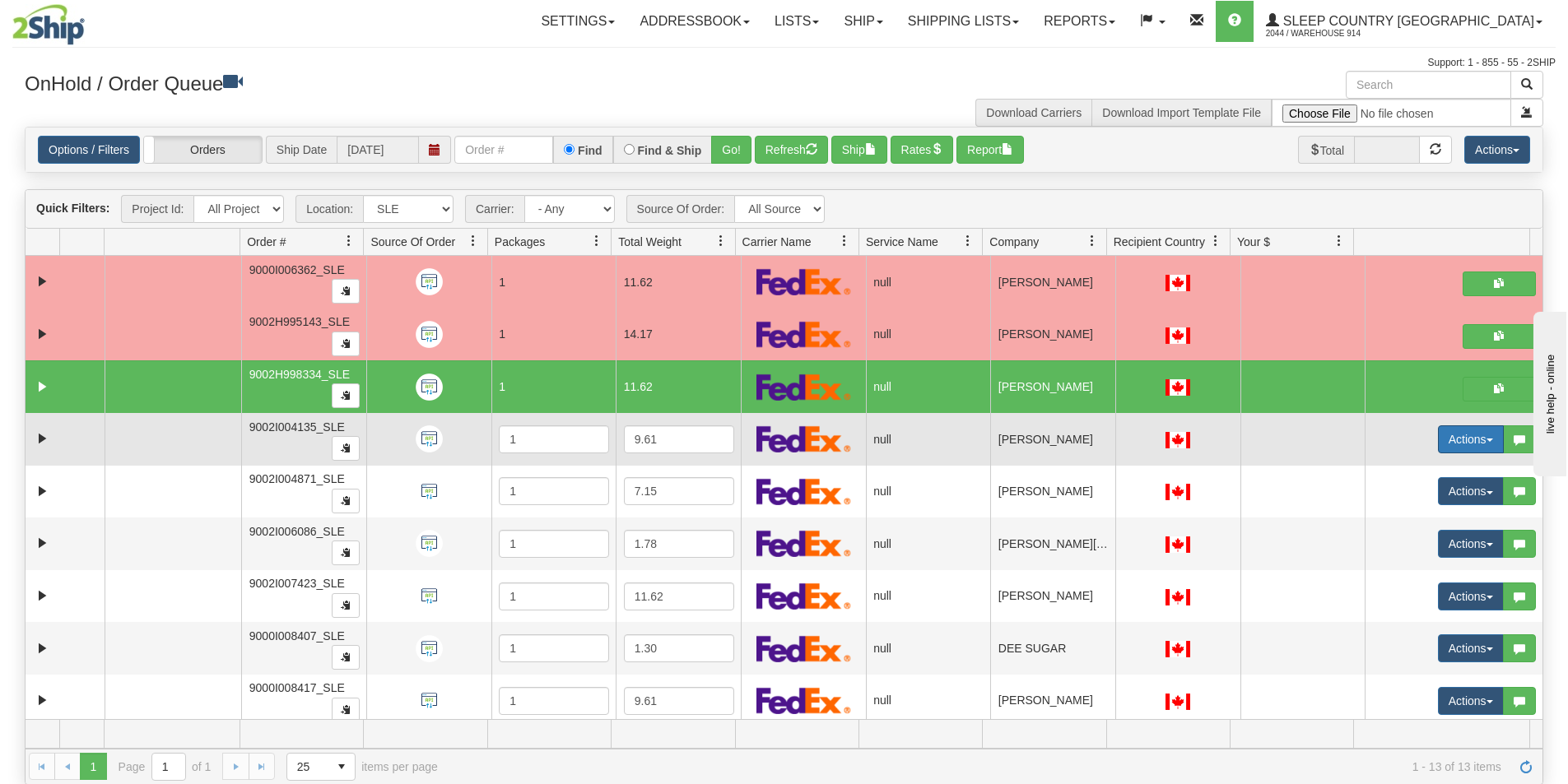
click at [1456, 438] on button "Actions" at bounding box center [1471, 439] width 66 height 28
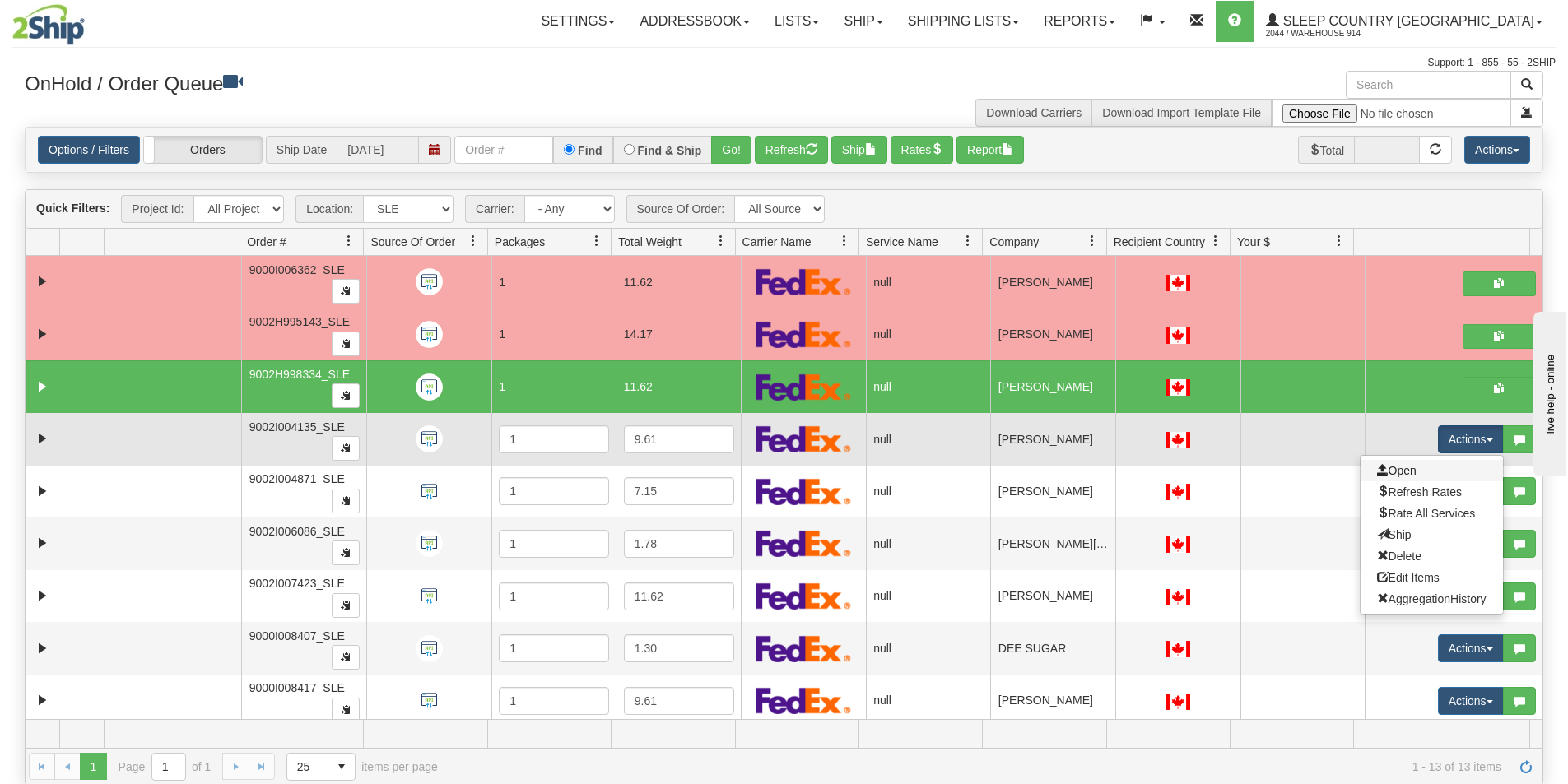
click at [1423, 470] on link "Open" at bounding box center [1432, 471] width 143 height 22
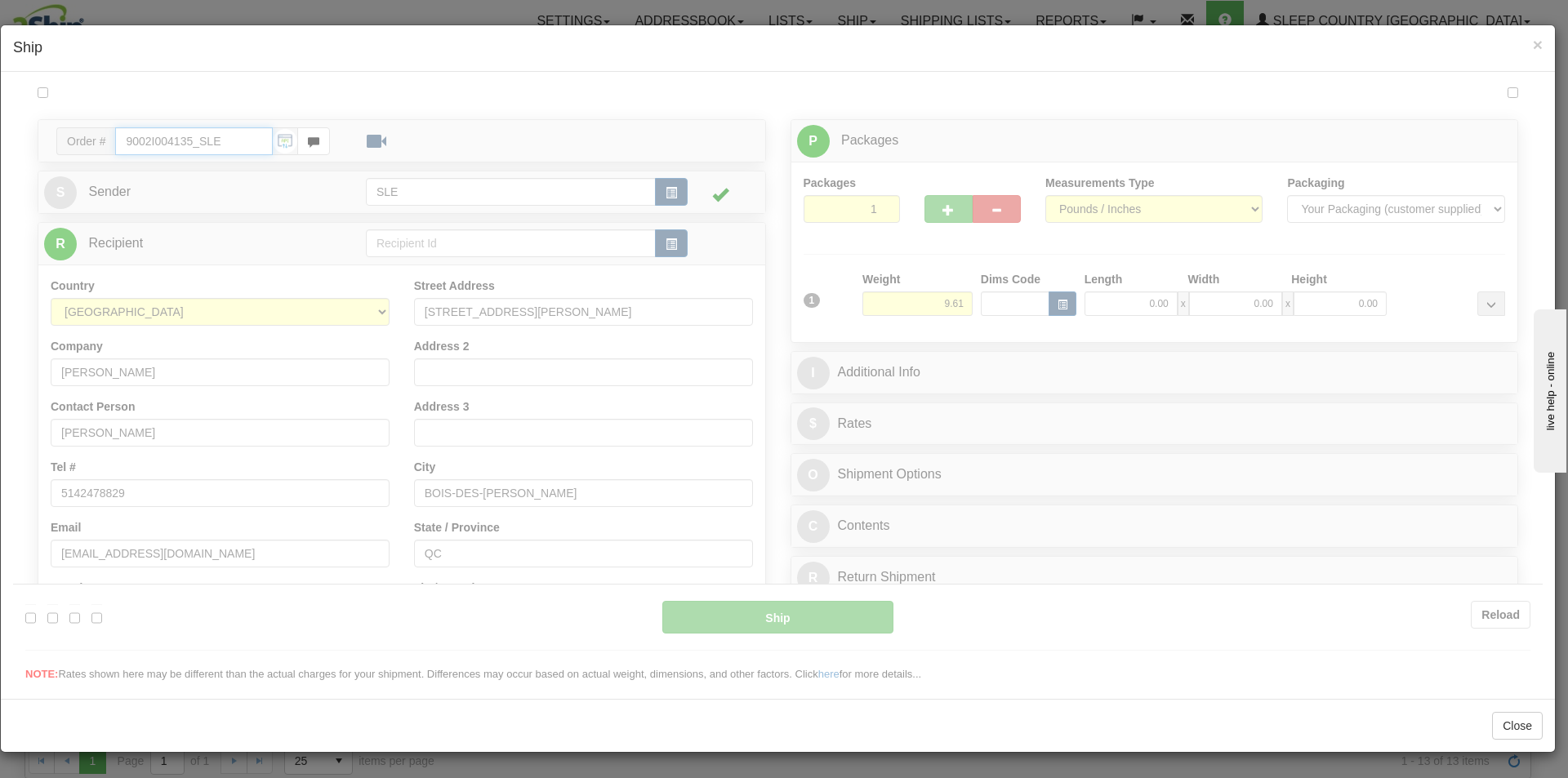
type input "15:29"
type input "16:00"
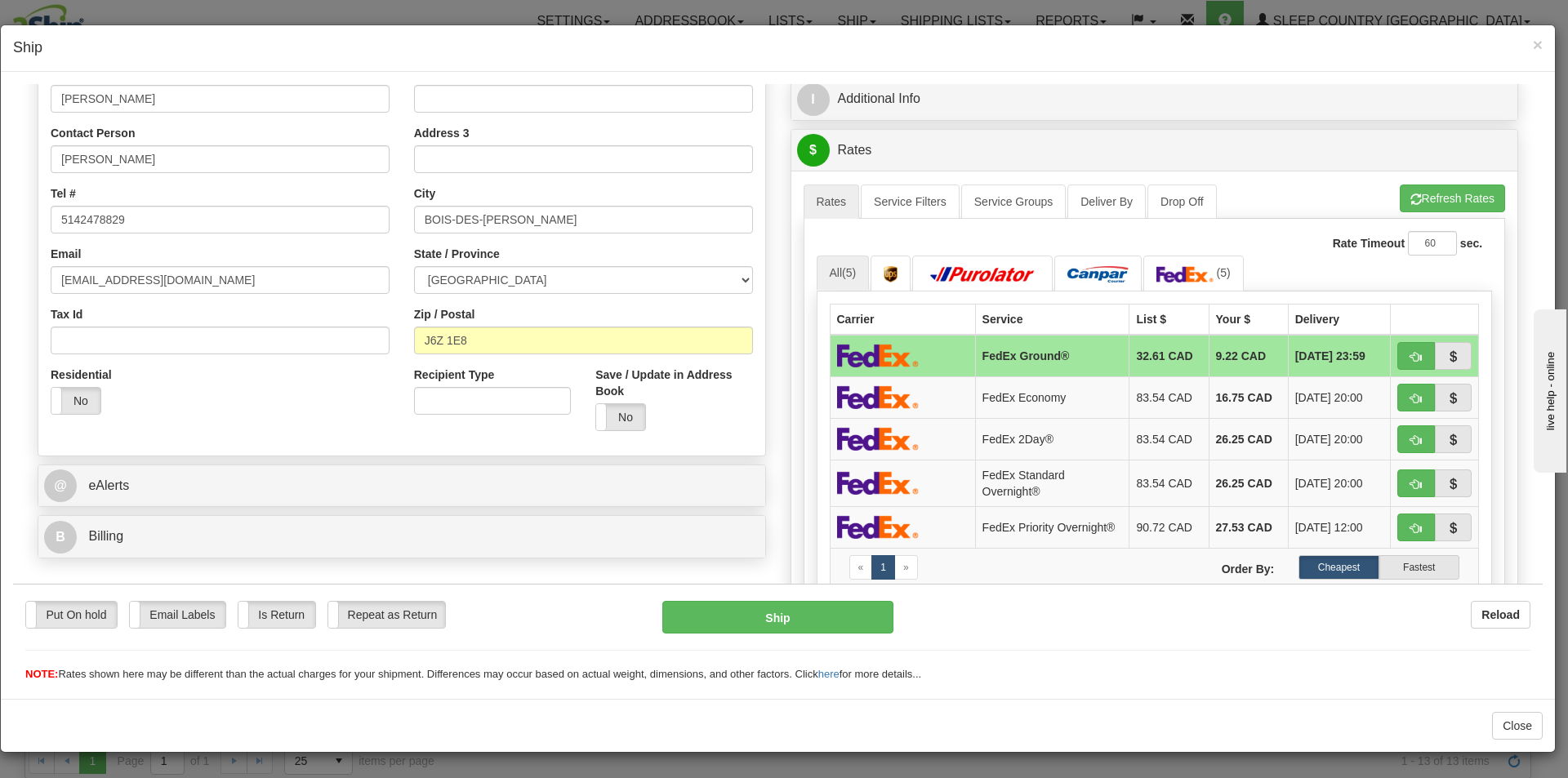
scroll to position [163, 0]
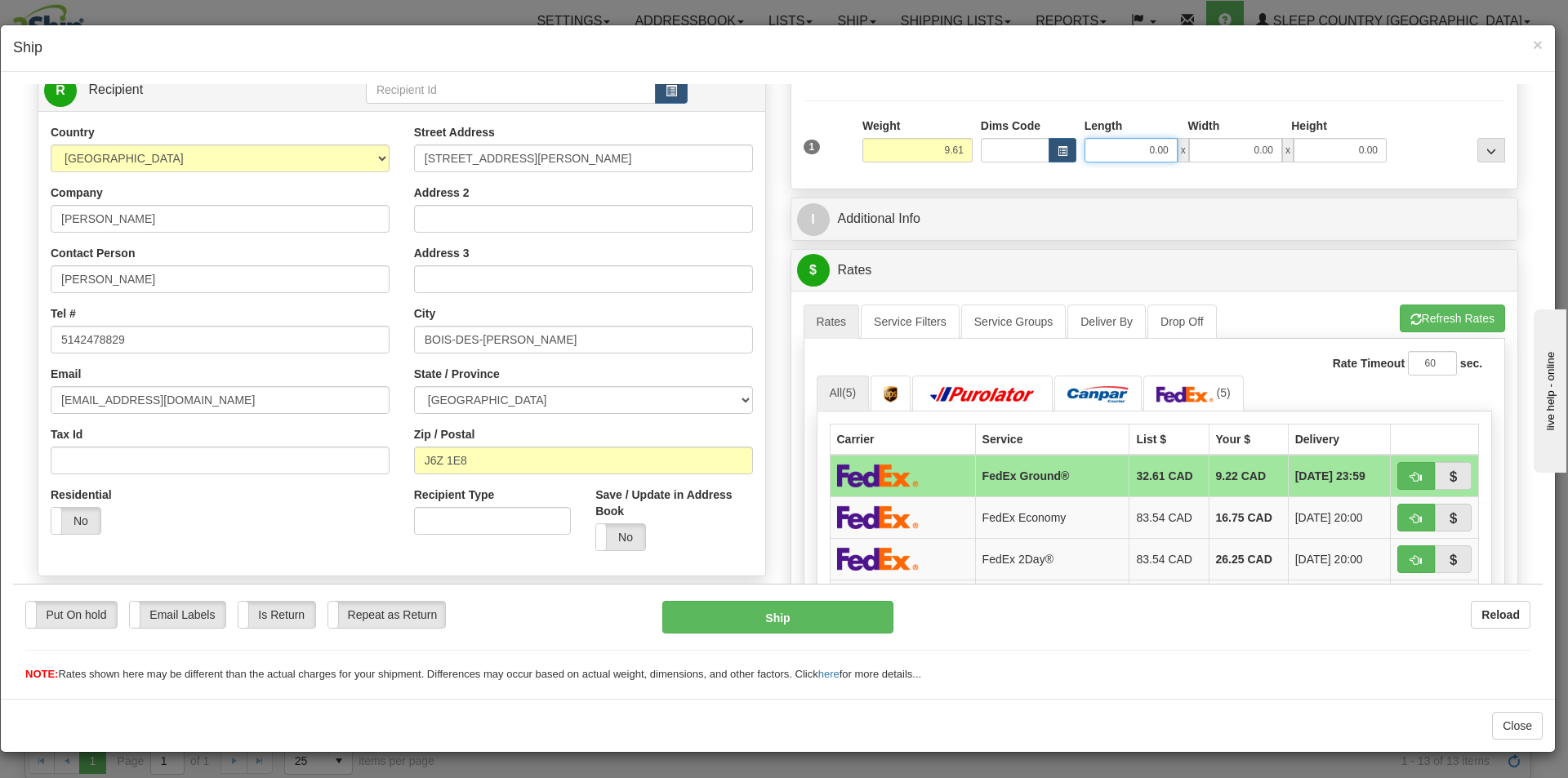
click at [1135, 153] on input "0.00" at bounding box center [1130, 149] width 93 height 24
type input "11.25"
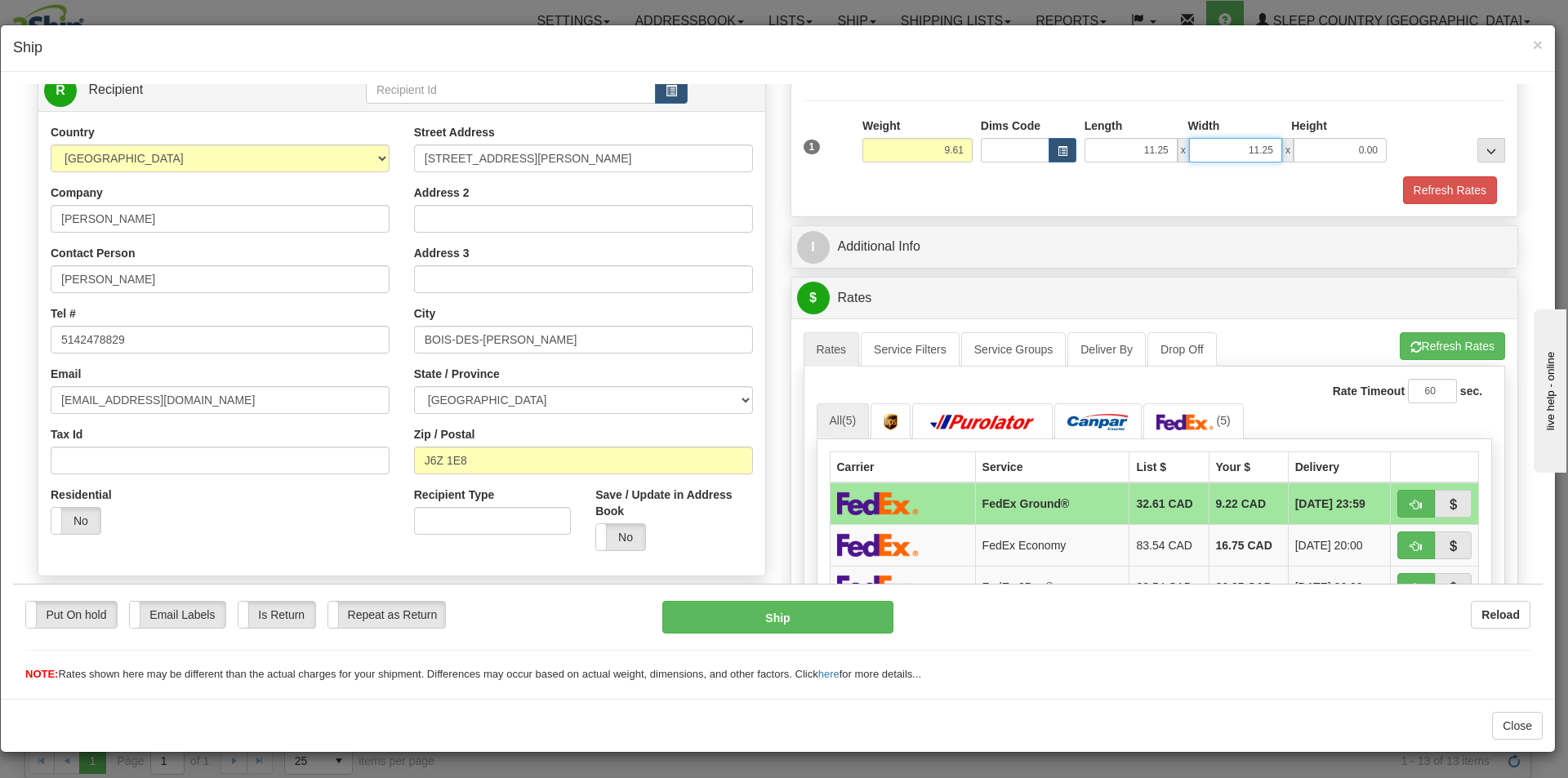
type input "11.25"
type input "20.00"
click at [1444, 341] on button "Refresh Rates" at bounding box center [1453, 345] width 106 height 28
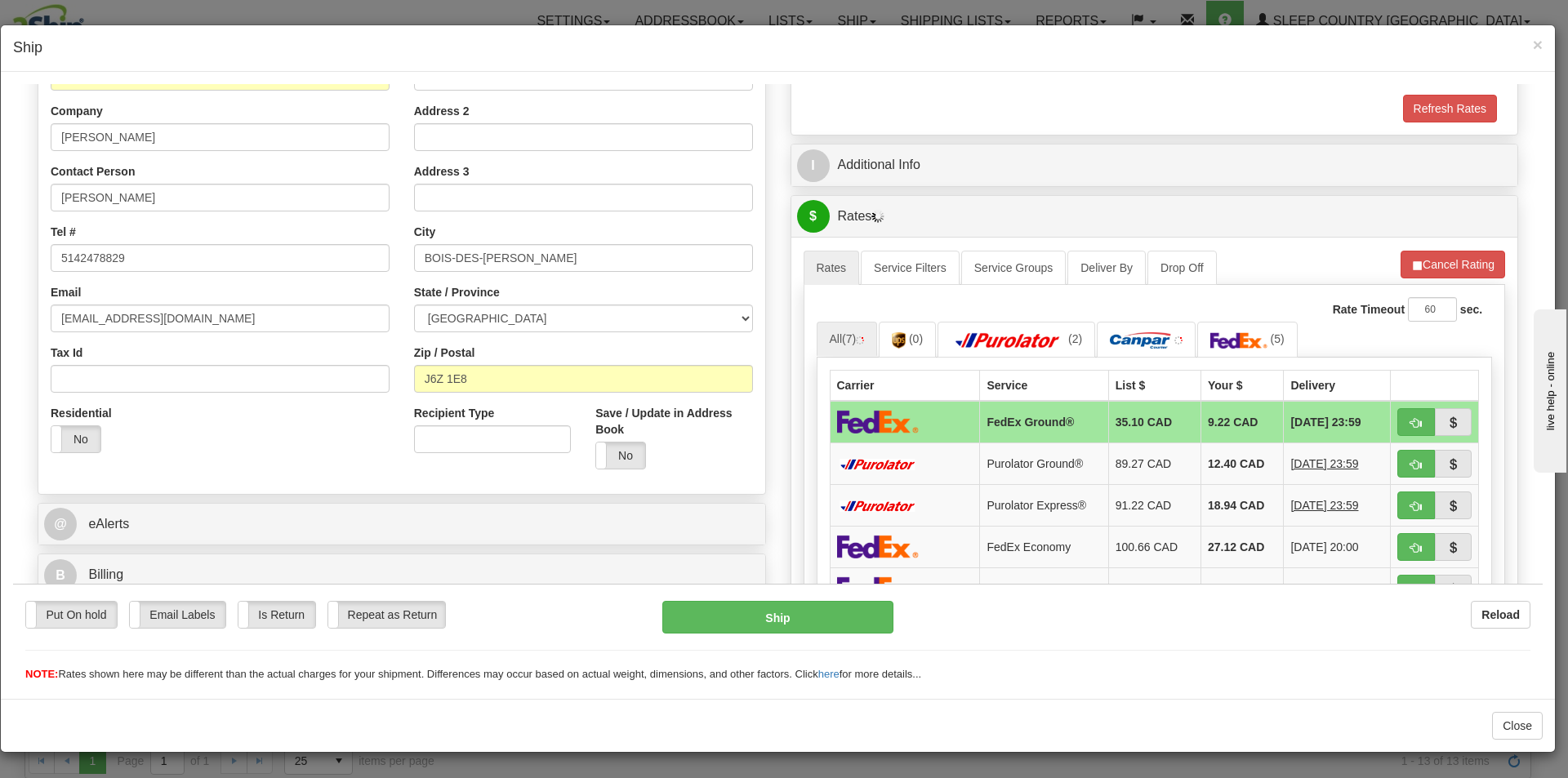
scroll to position [327, 0]
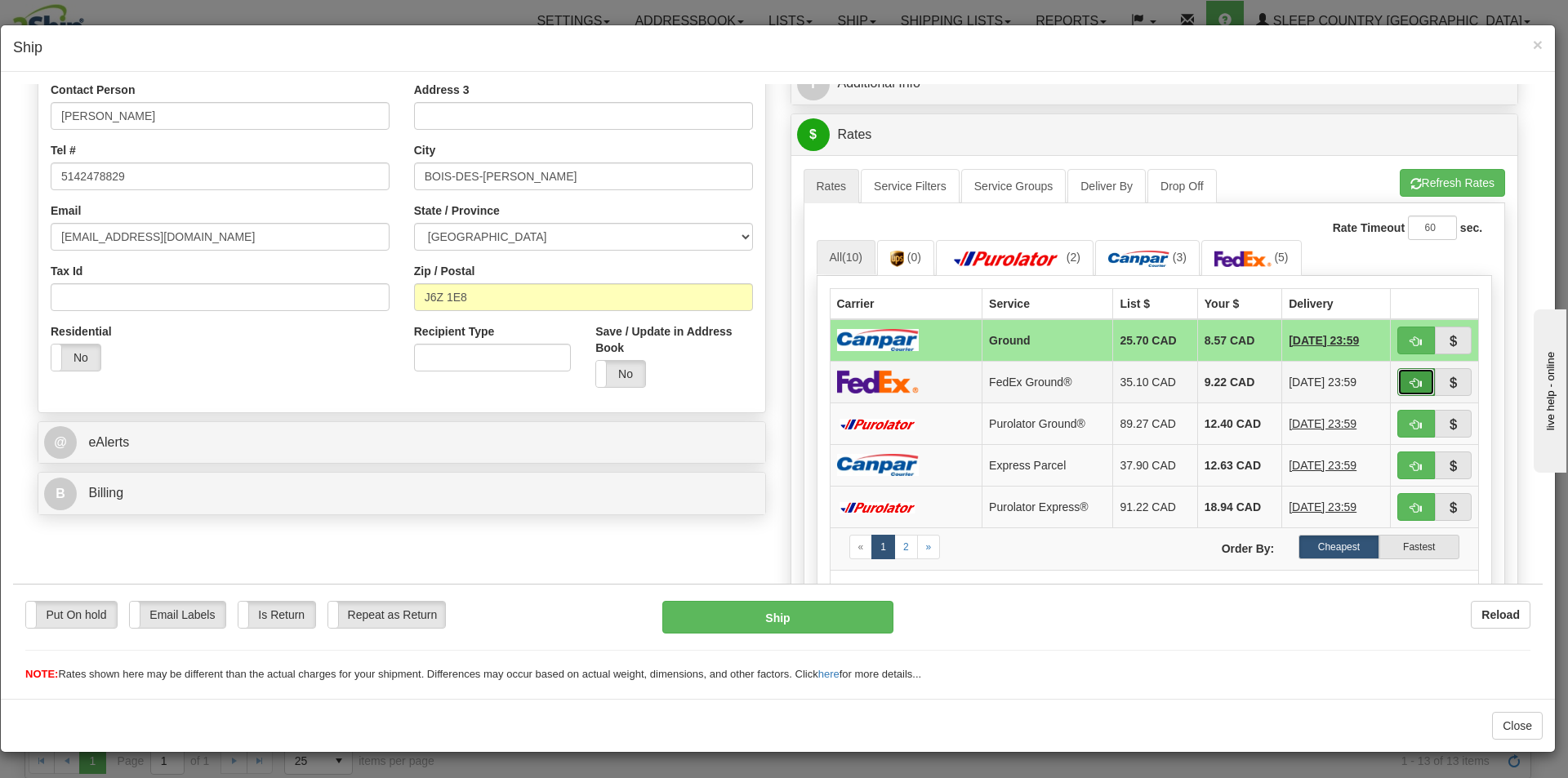
click at [1397, 377] on button "button" at bounding box center [1416, 381] width 38 height 28
type input "92"
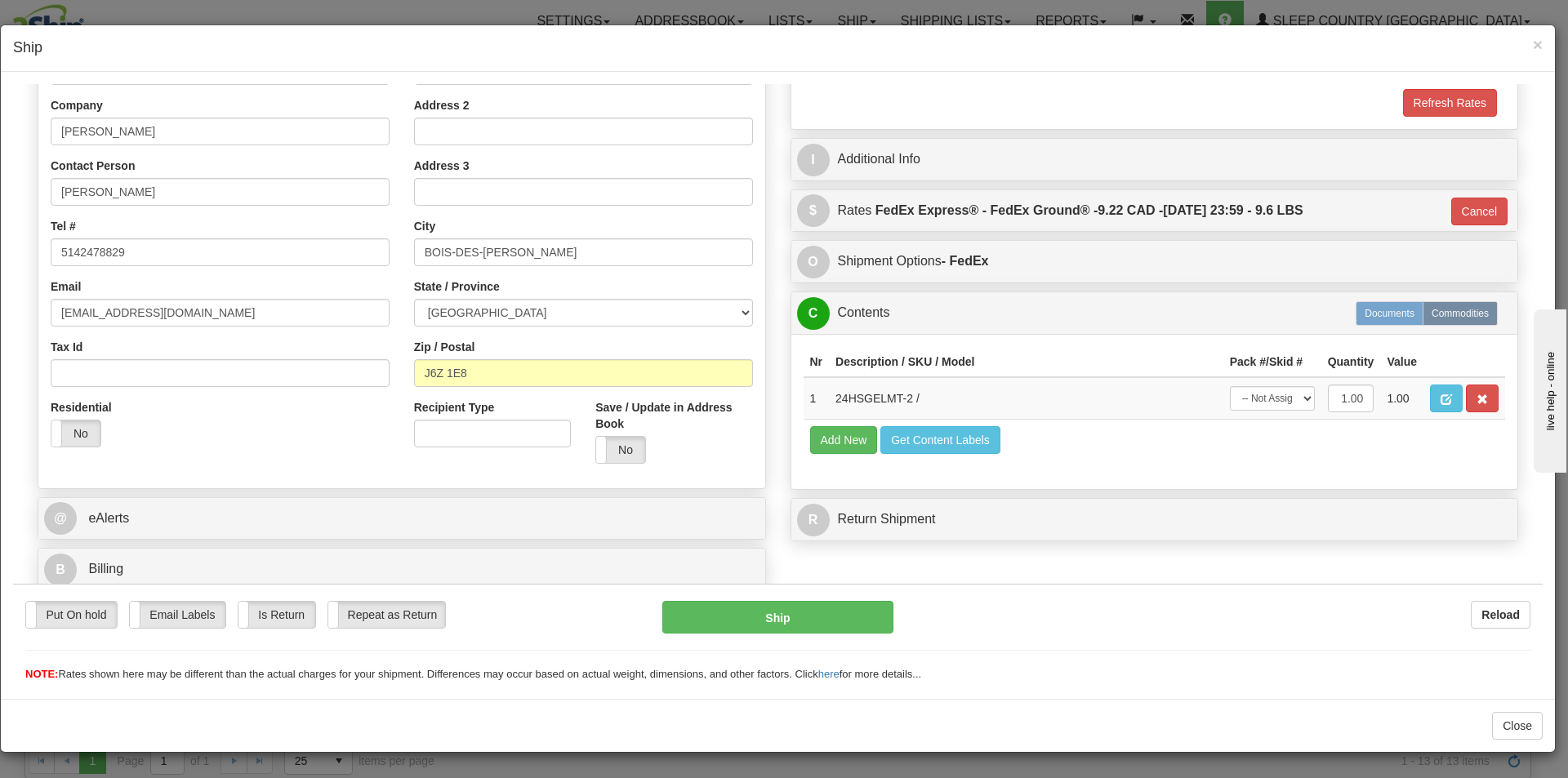
scroll to position [251, 0]
click at [1289, 393] on select "-- Not Assigned -- Package 1" at bounding box center [1272, 398] width 85 height 24
select select "0"
click at [1230, 386] on select "-- Not Assigned -- Package 1" at bounding box center [1272, 398] width 85 height 24
click at [795, 626] on button "Ship" at bounding box center [777, 616] width 230 height 32
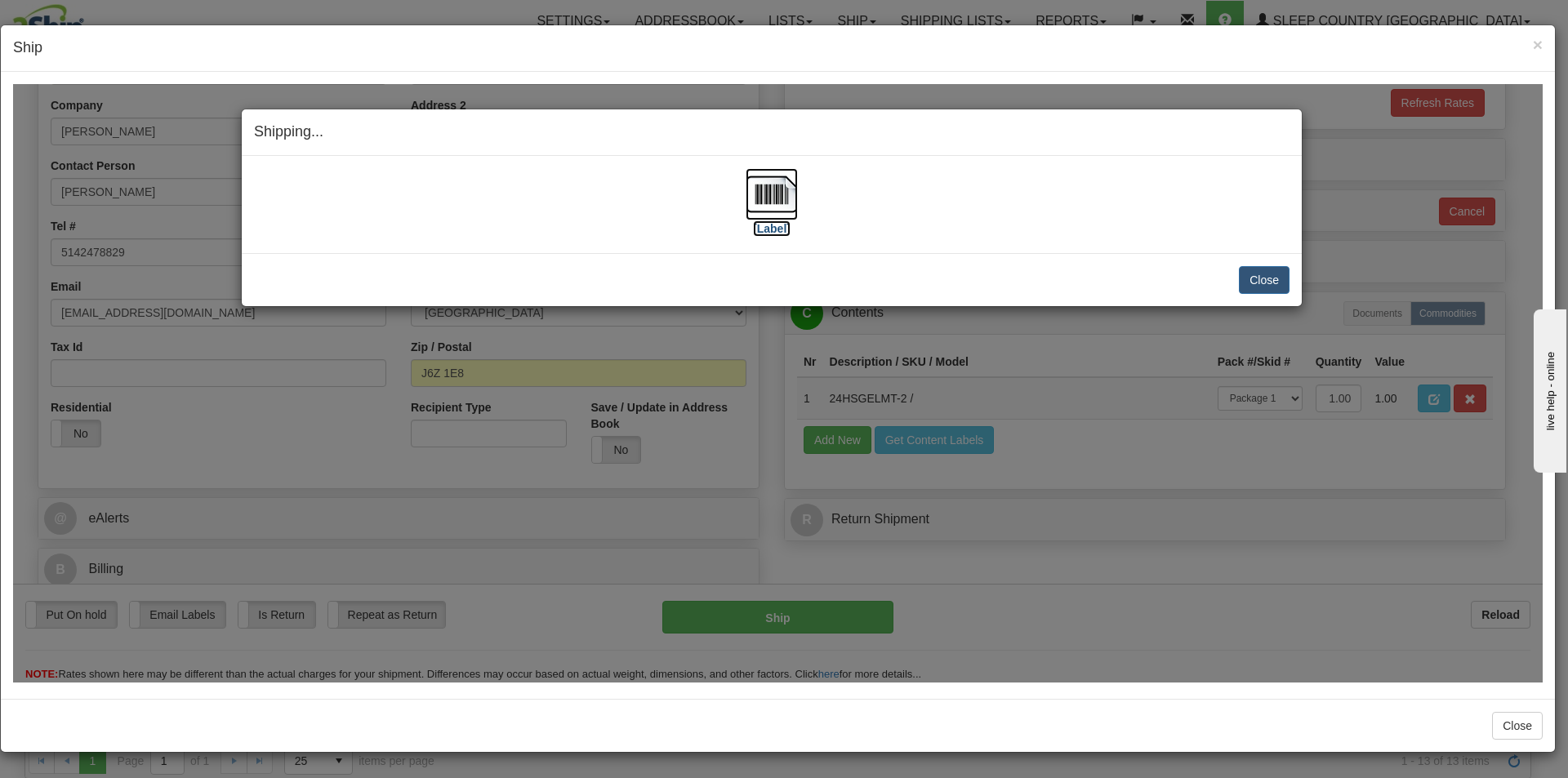
click at [780, 210] on img at bounding box center [771, 193] width 52 height 52
click at [1261, 276] on button "Close" at bounding box center [1264, 278] width 51 height 28
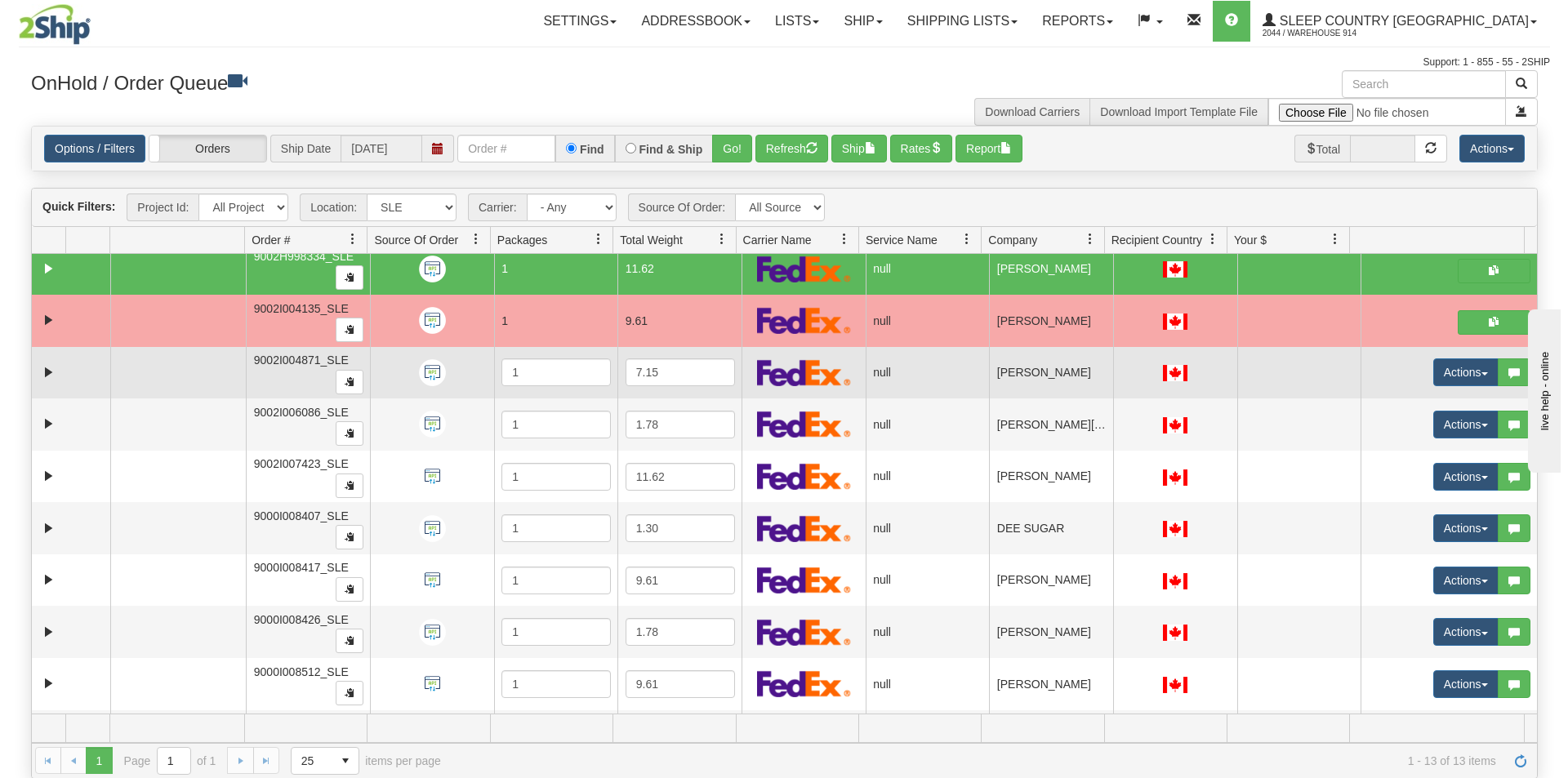
scroll to position [163, 0]
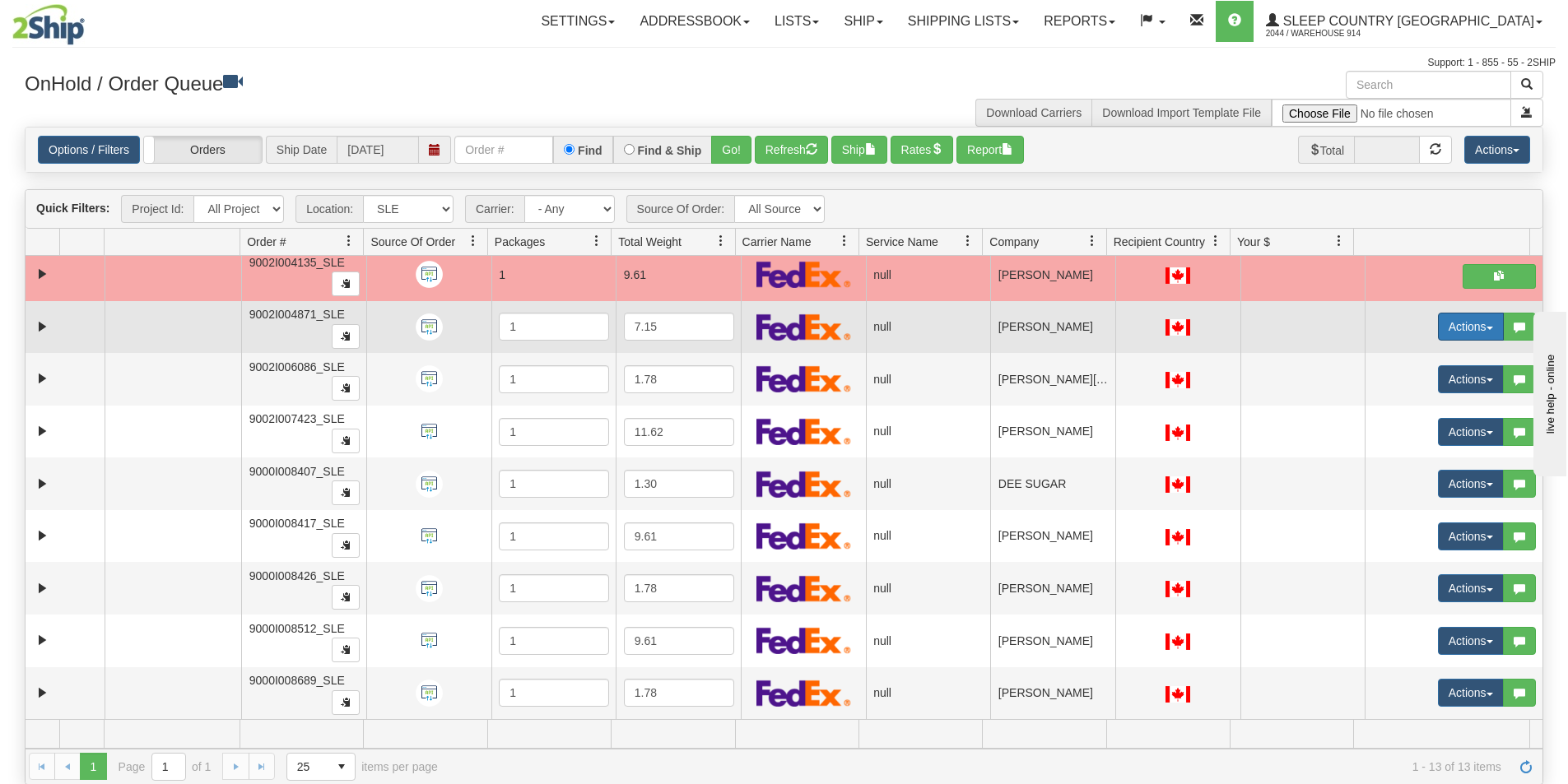
click at [1440, 323] on button "Actions" at bounding box center [1471, 327] width 66 height 28
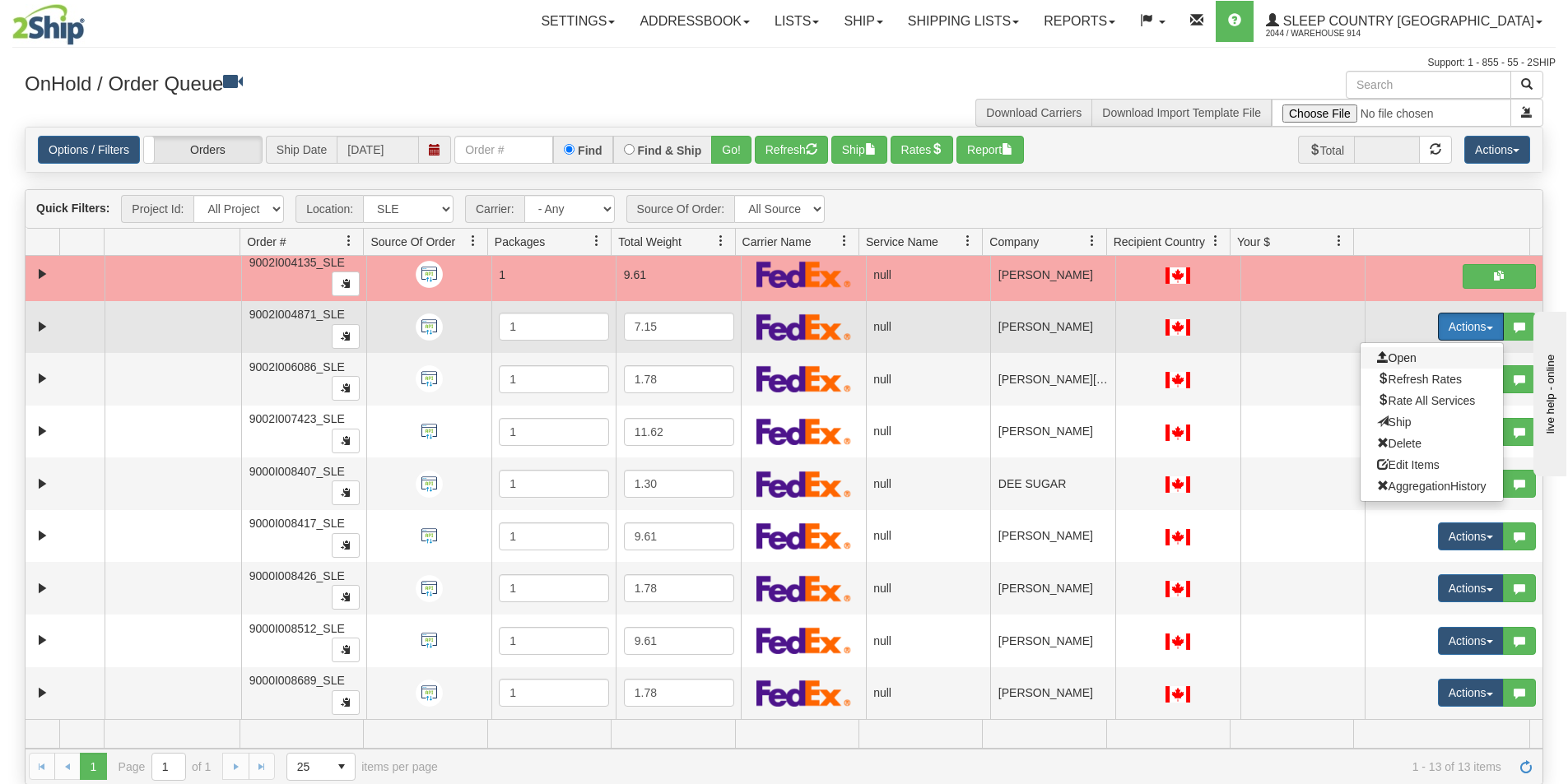
click at [1383, 361] on span "Open" at bounding box center [1397, 358] width 40 height 14
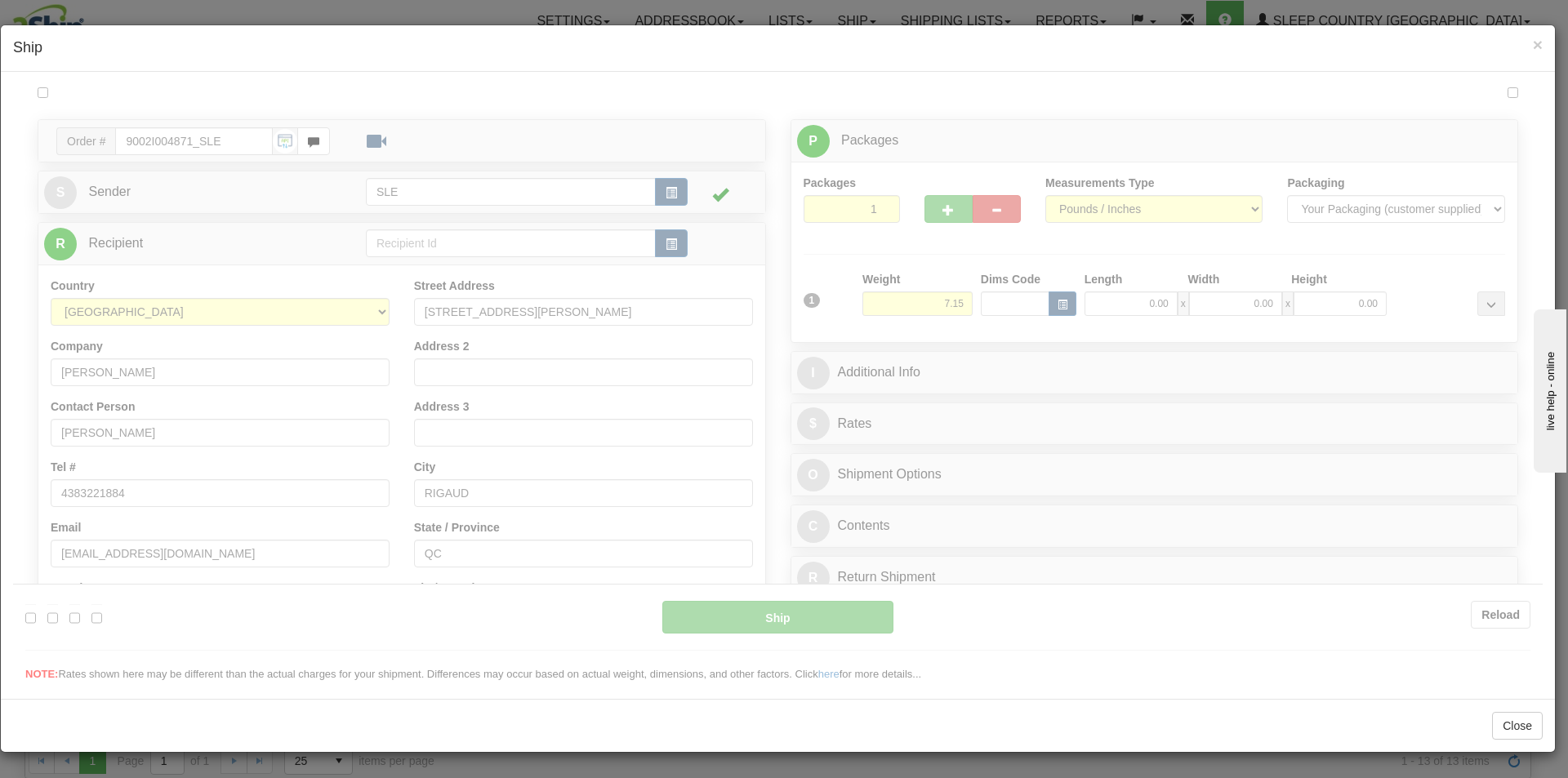
scroll to position [0, 0]
type input "15:30"
type input "16:00"
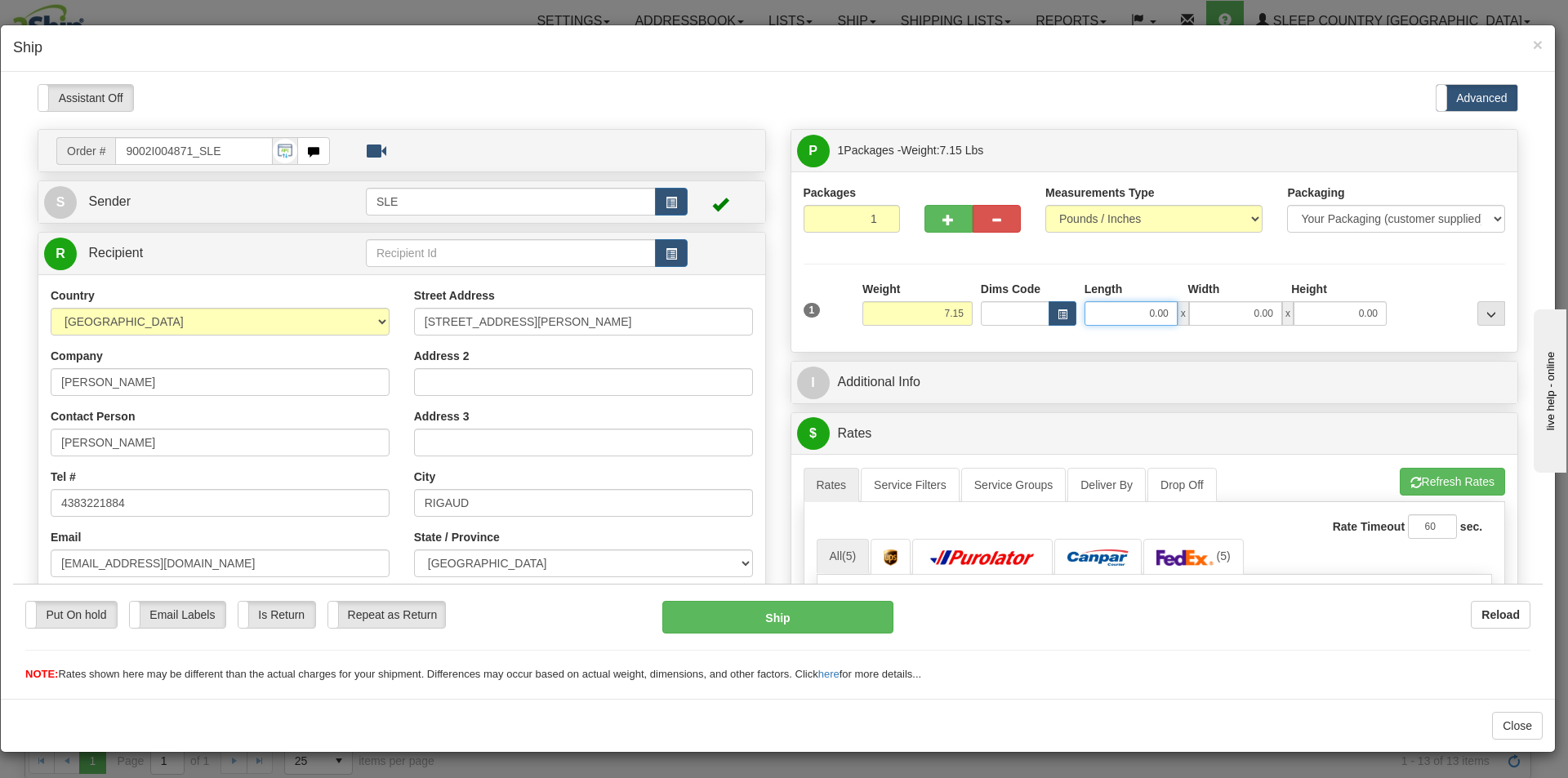
click at [1155, 312] on input "0.00" at bounding box center [1130, 312] width 93 height 24
type input "10.25"
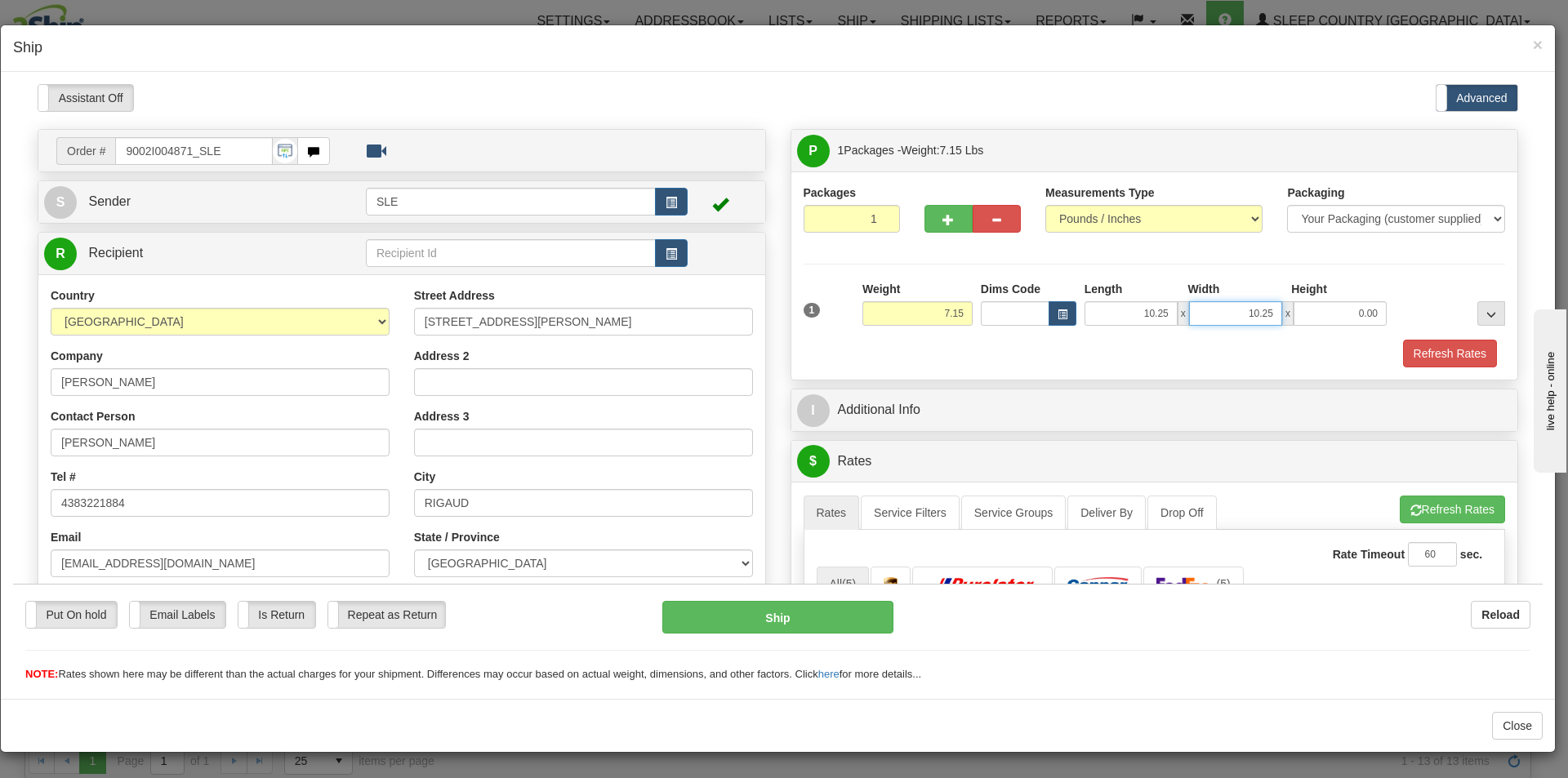
type input "10.25"
type input "20.00"
click at [1426, 512] on button "Refresh Rates" at bounding box center [1453, 509] width 106 height 28
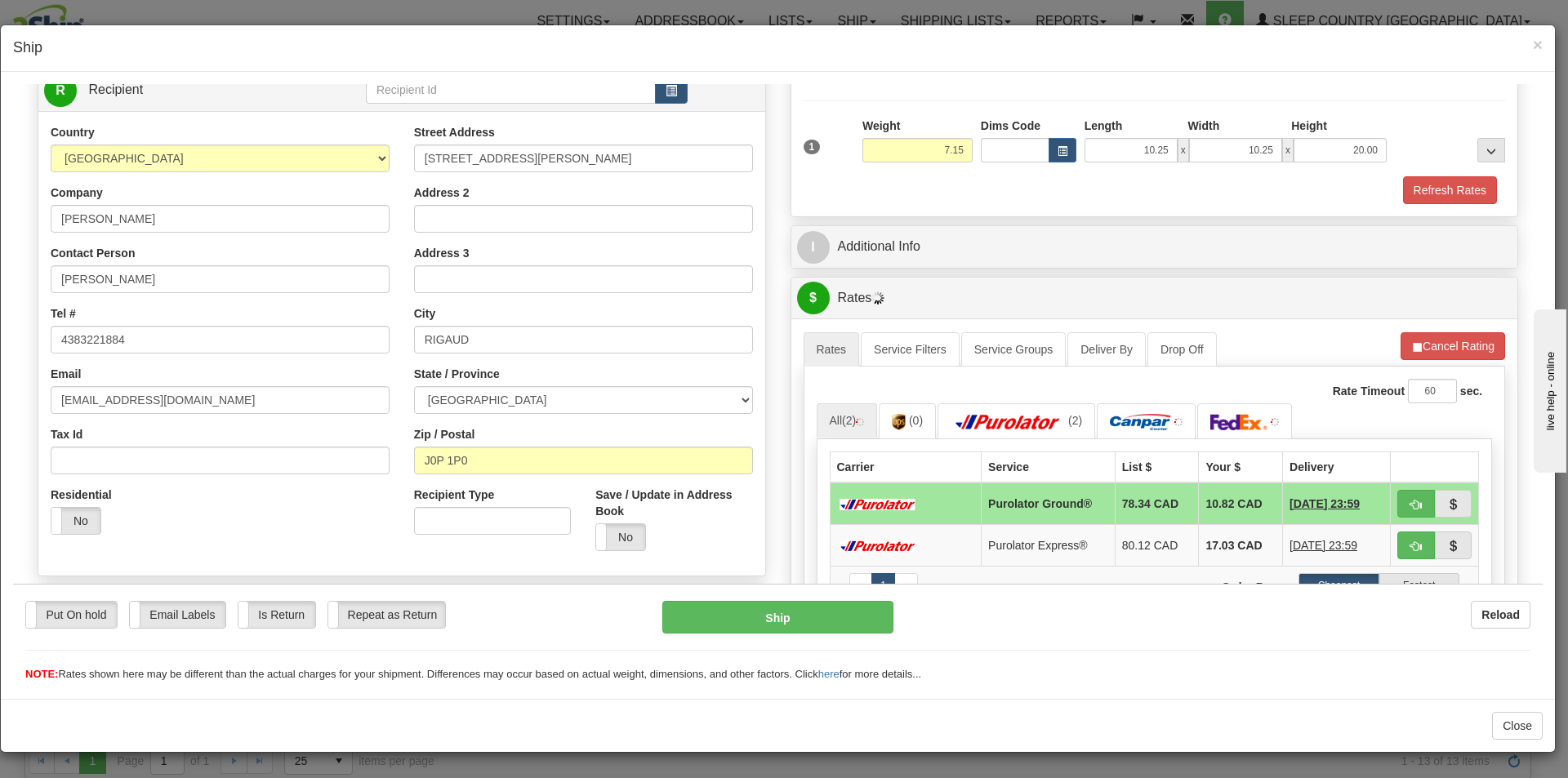
scroll to position [245, 0]
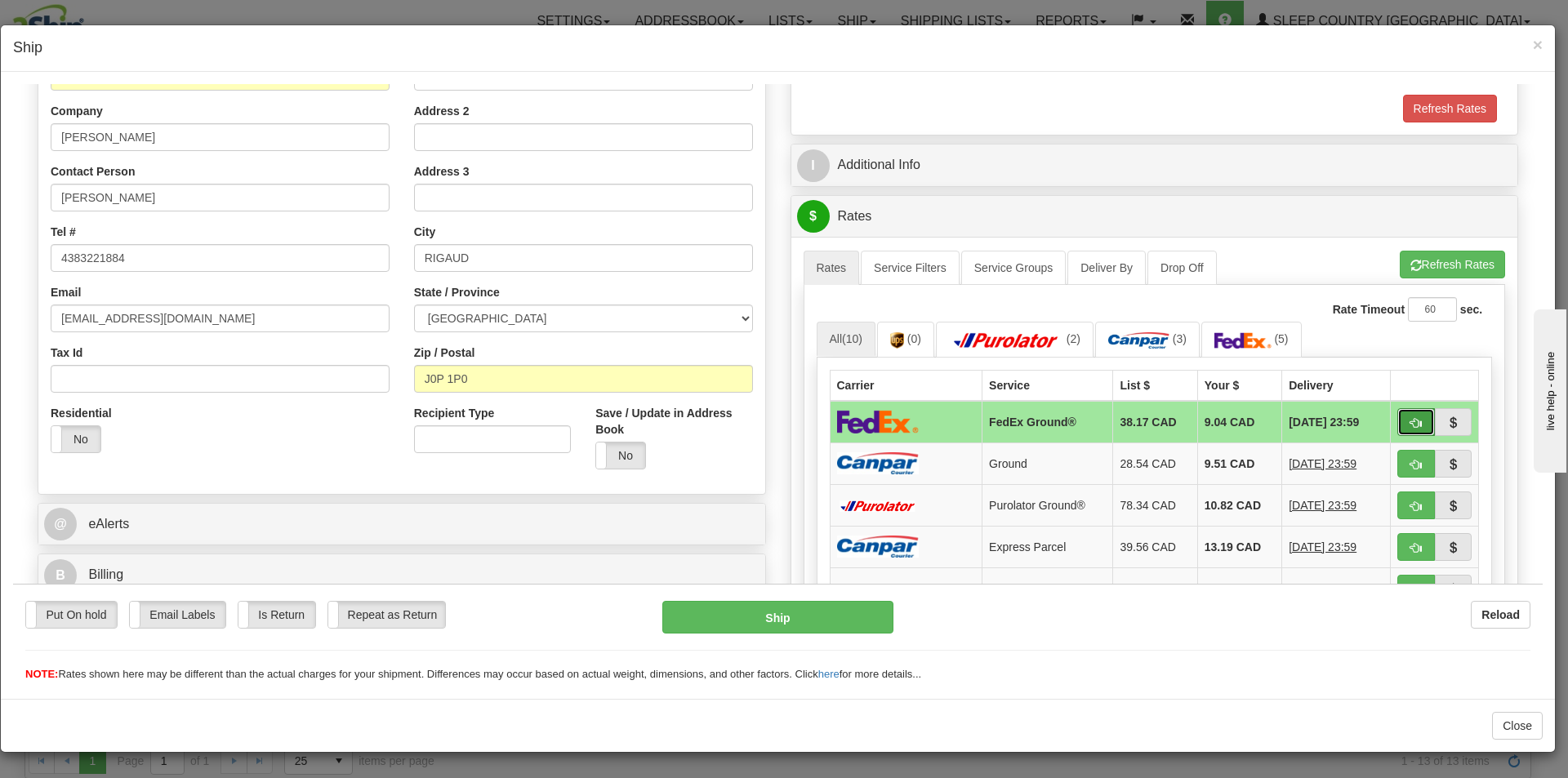
click at [1397, 419] on button "button" at bounding box center [1416, 421] width 38 height 28
type input "92"
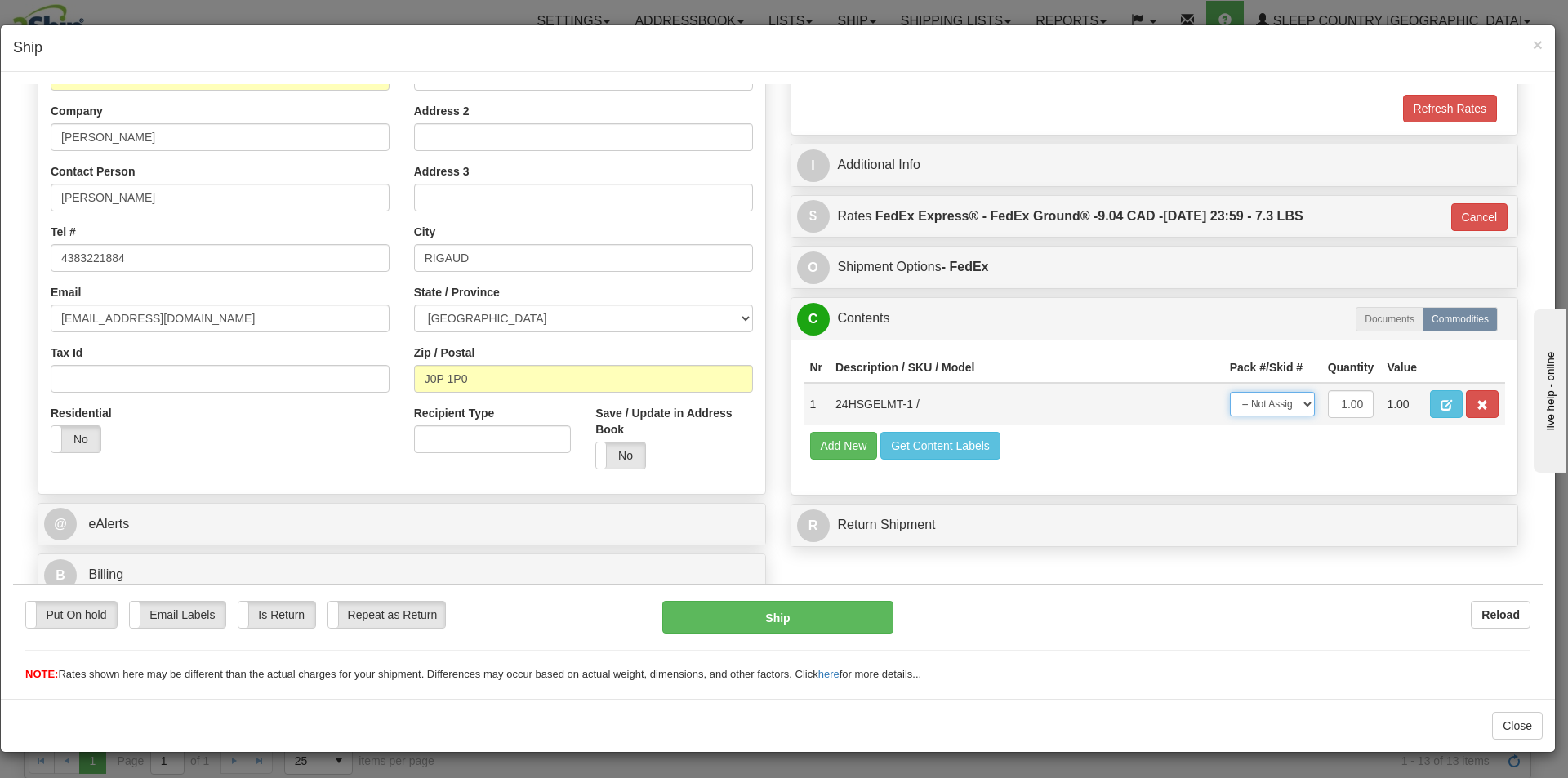
click at [1289, 403] on select "-- Not Assigned -- Package 1" at bounding box center [1272, 403] width 85 height 24
select select "0"
click at [1230, 391] on select "-- Not Assigned -- Package 1" at bounding box center [1272, 403] width 85 height 24
click at [788, 620] on button "Ship" at bounding box center [777, 616] width 230 height 32
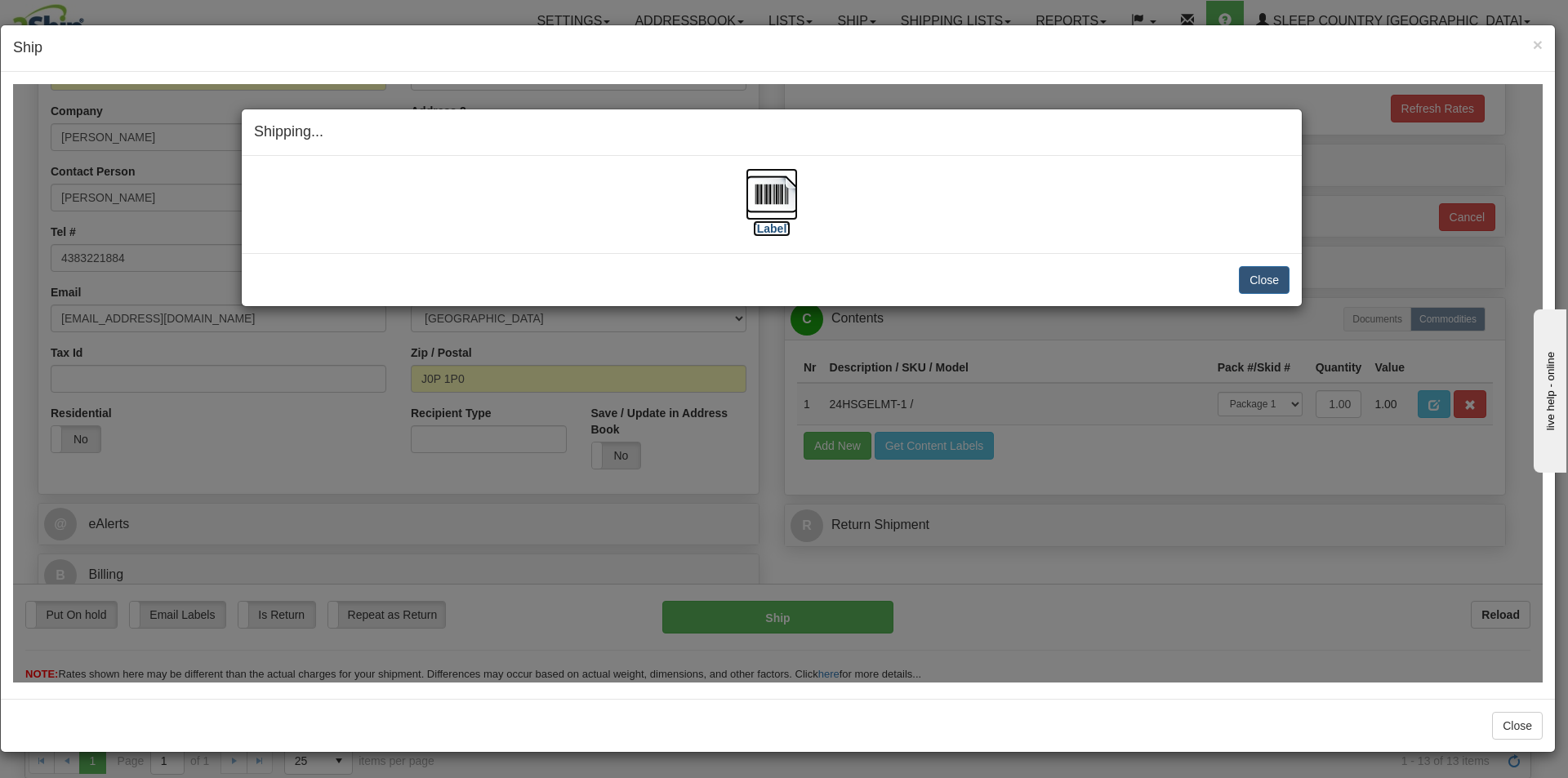
click at [764, 199] on img at bounding box center [771, 193] width 52 height 52
click at [1261, 278] on button "Close" at bounding box center [1264, 278] width 51 height 28
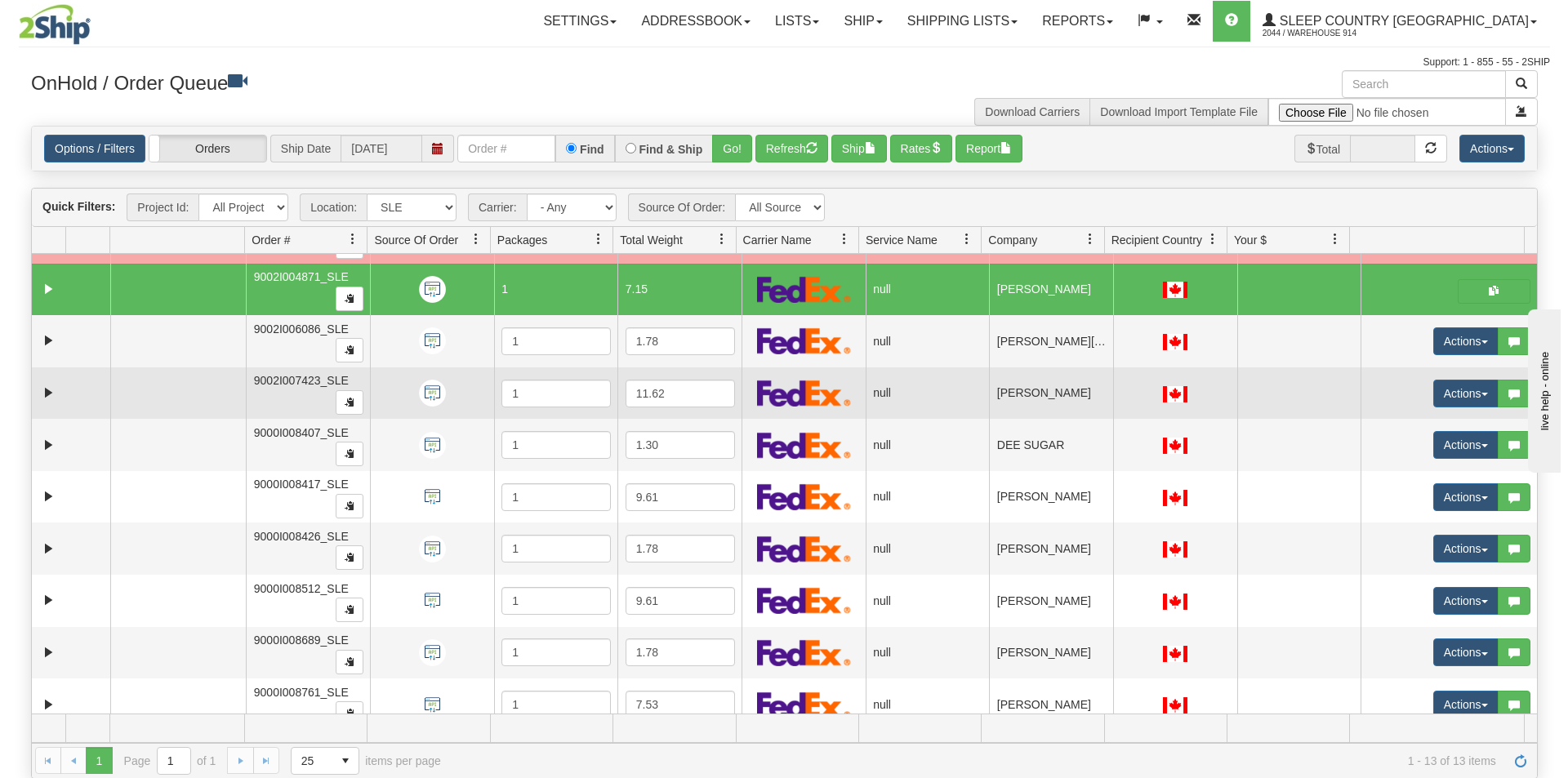
scroll to position [216, 0]
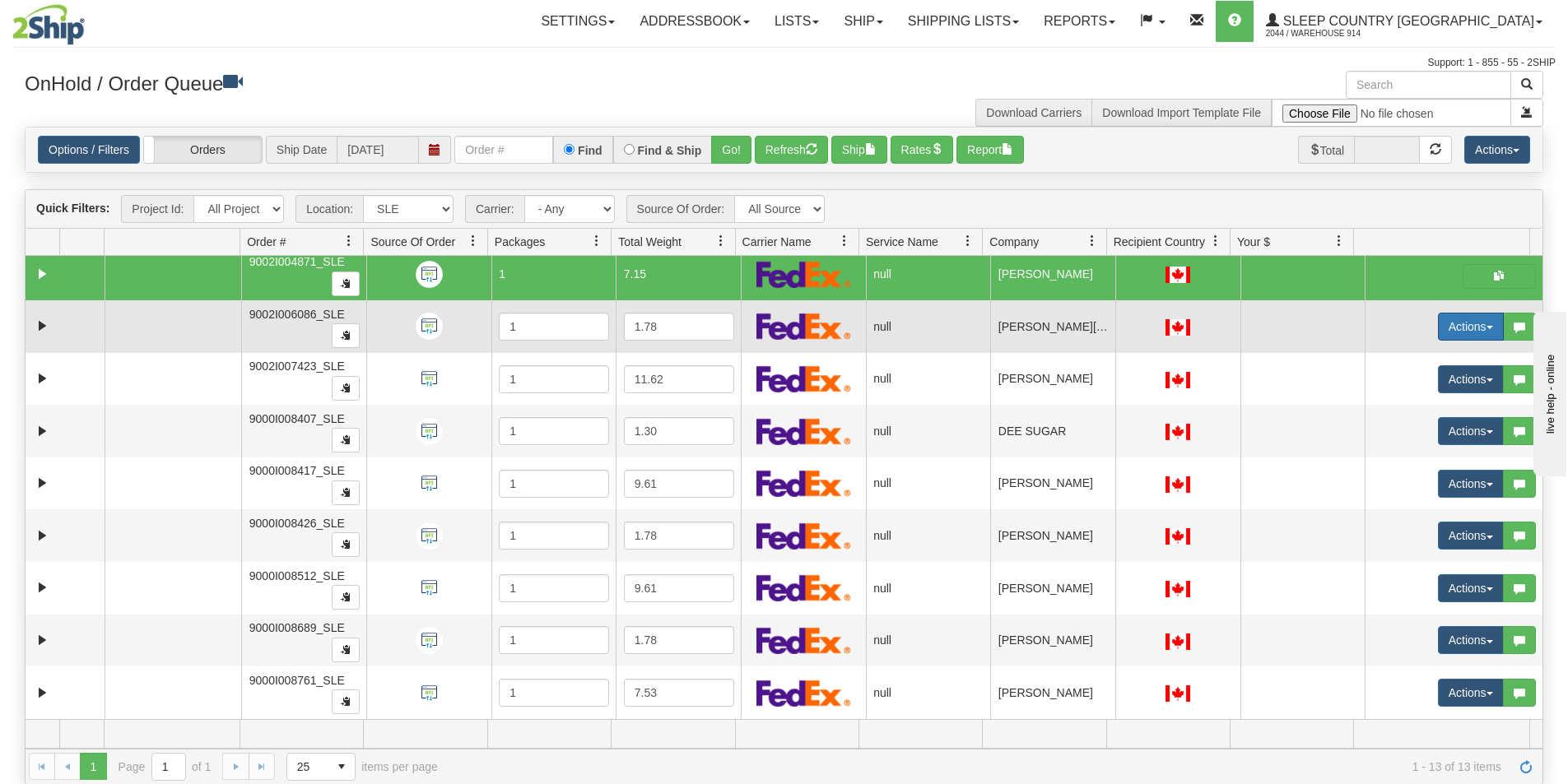
click at [1438, 332] on button "Actions" at bounding box center [1471, 327] width 66 height 28
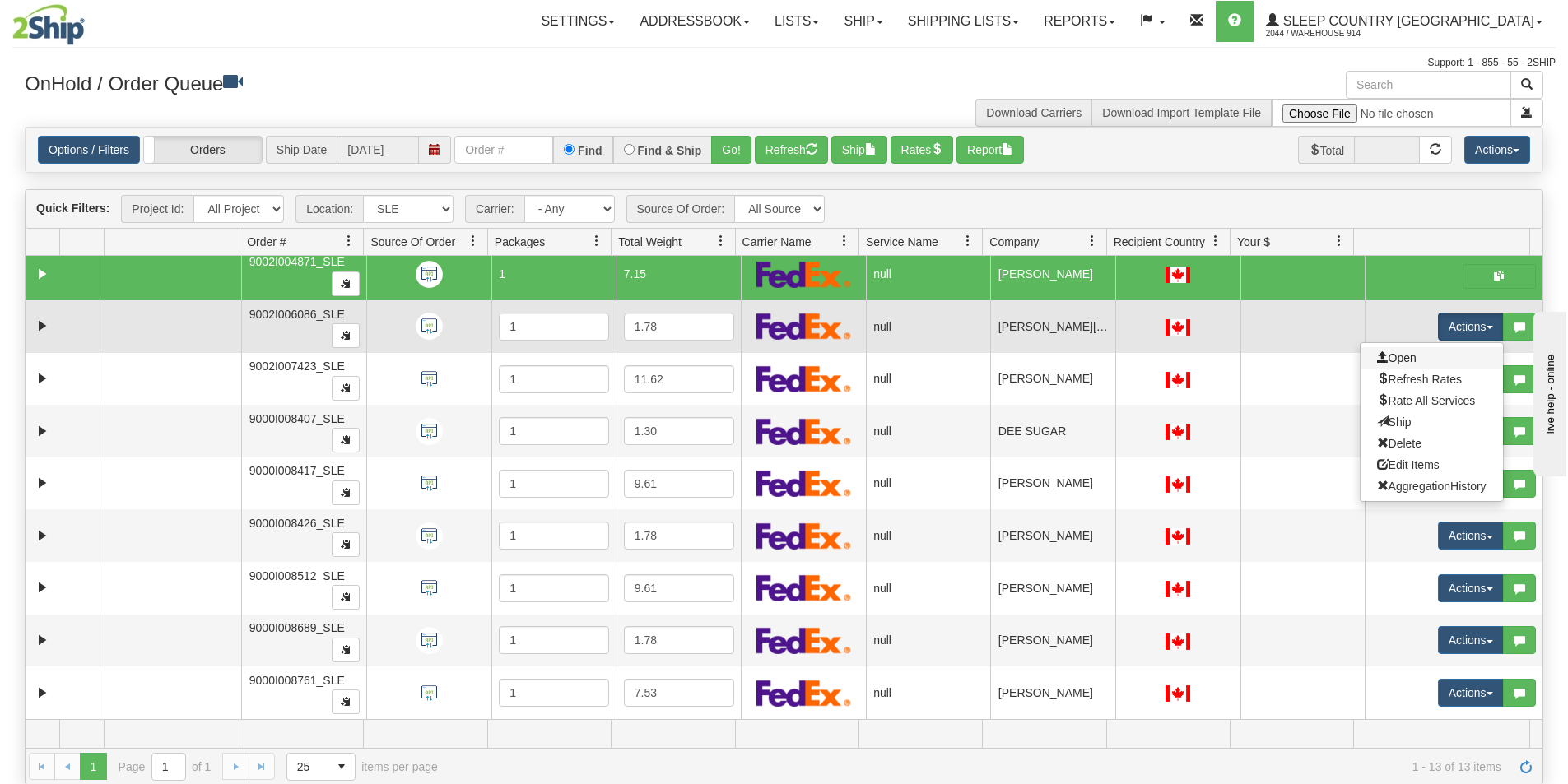
click at [1381, 364] on link "Open" at bounding box center [1432, 358] width 143 height 22
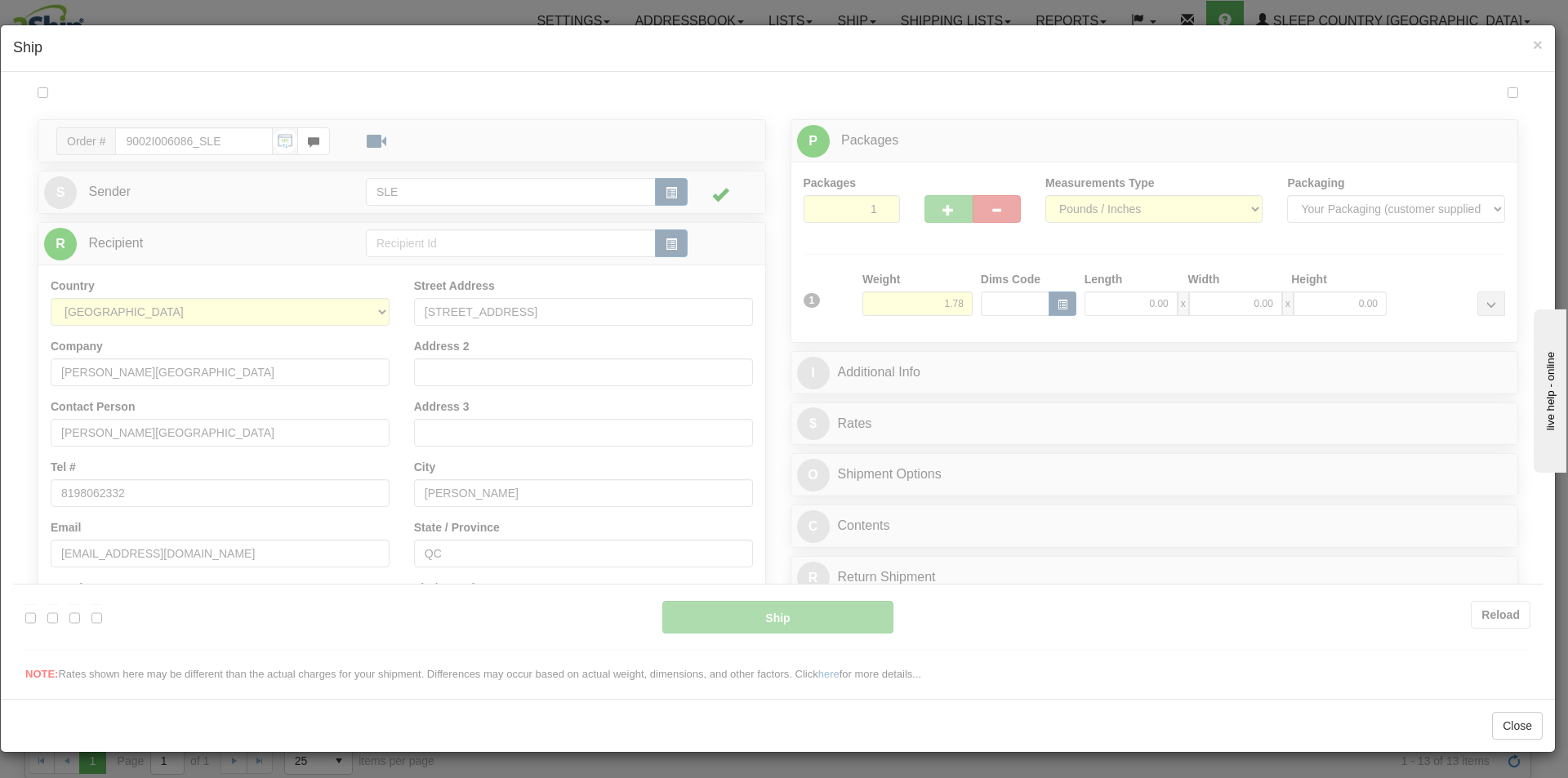
scroll to position [0, 0]
type input "15:31"
type input "16:00"
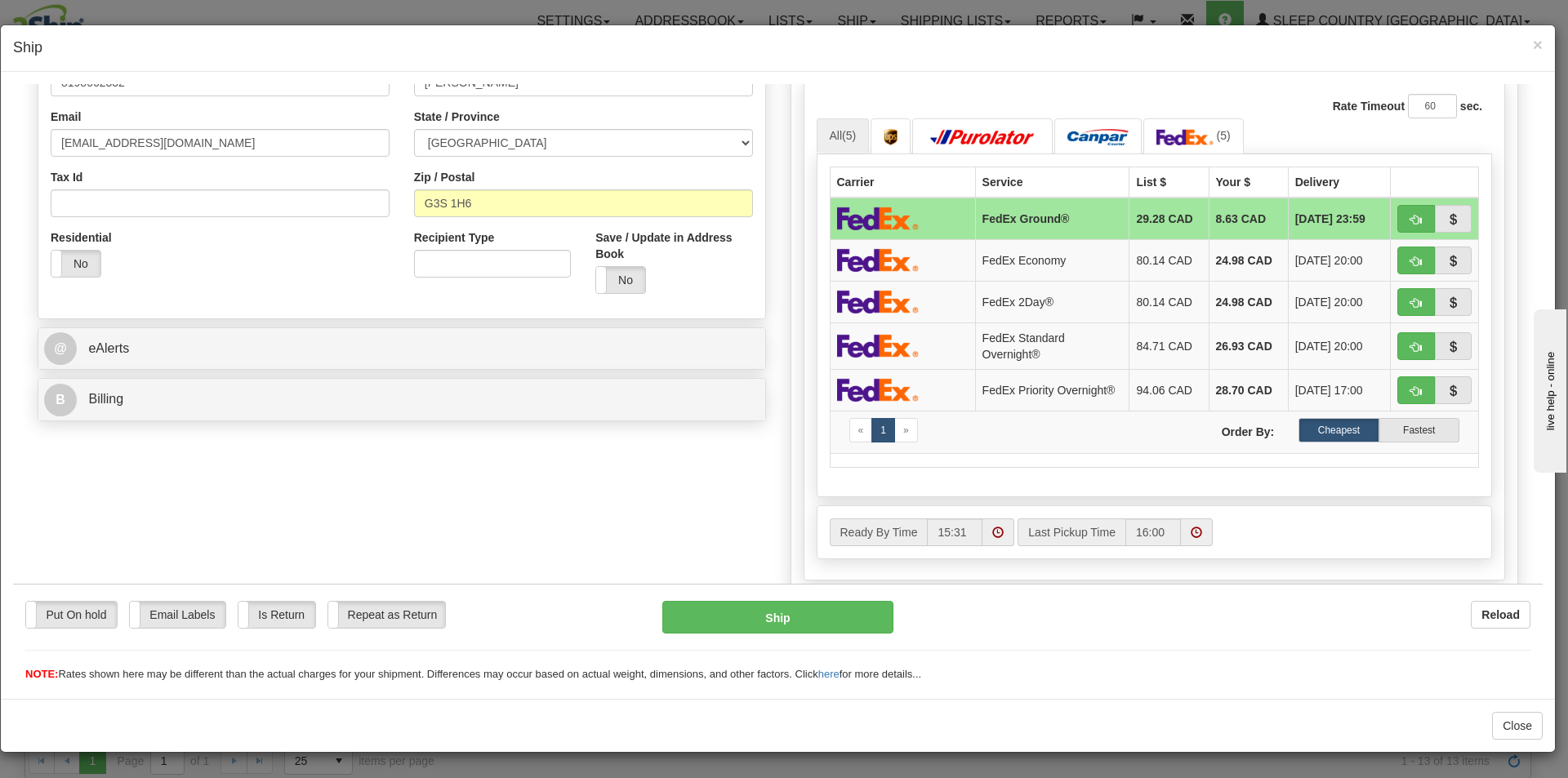
scroll to position [173, 0]
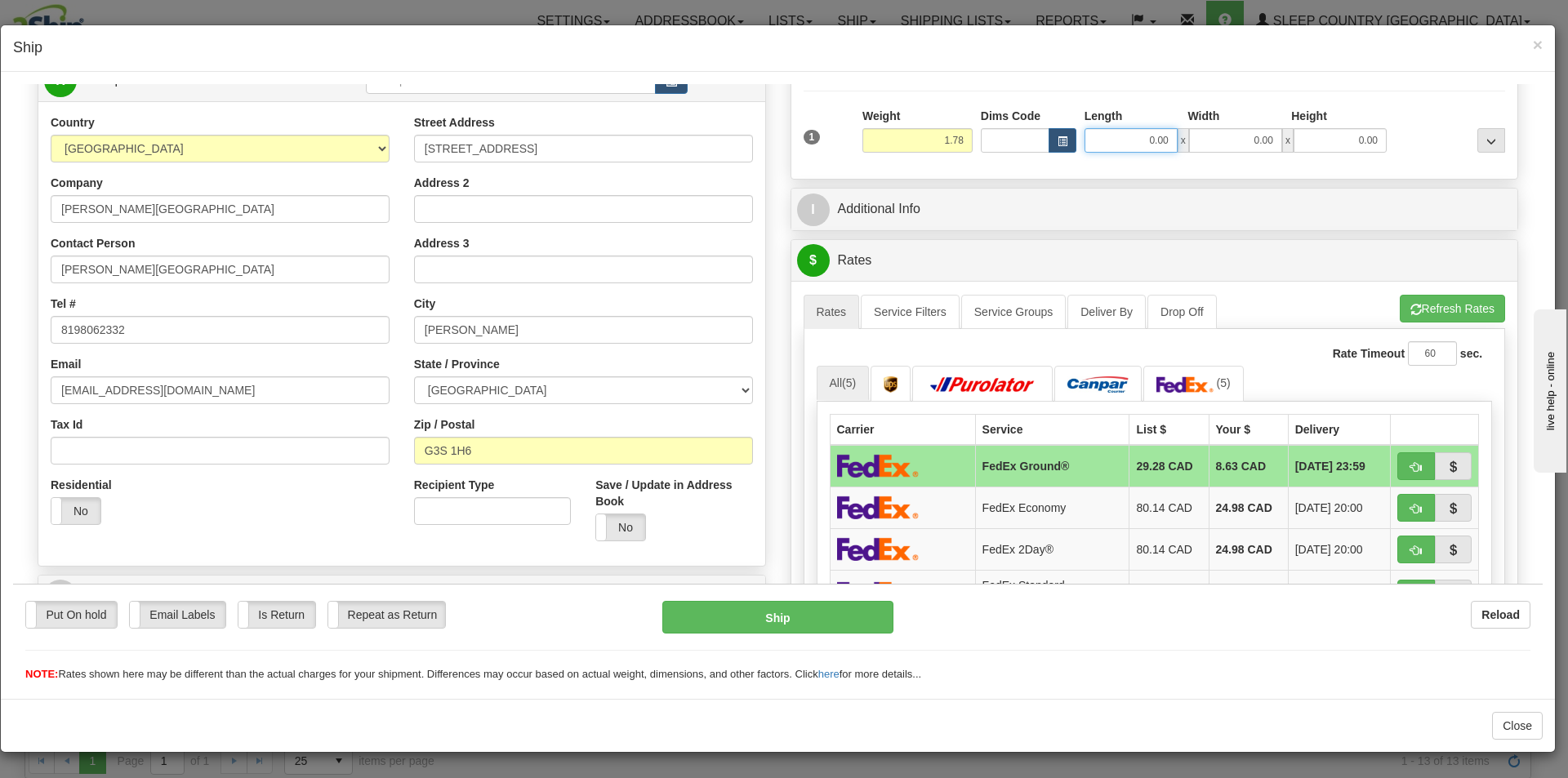
click at [1155, 140] on input "0.00" at bounding box center [1130, 139] width 93 height 24
type input "16.75"
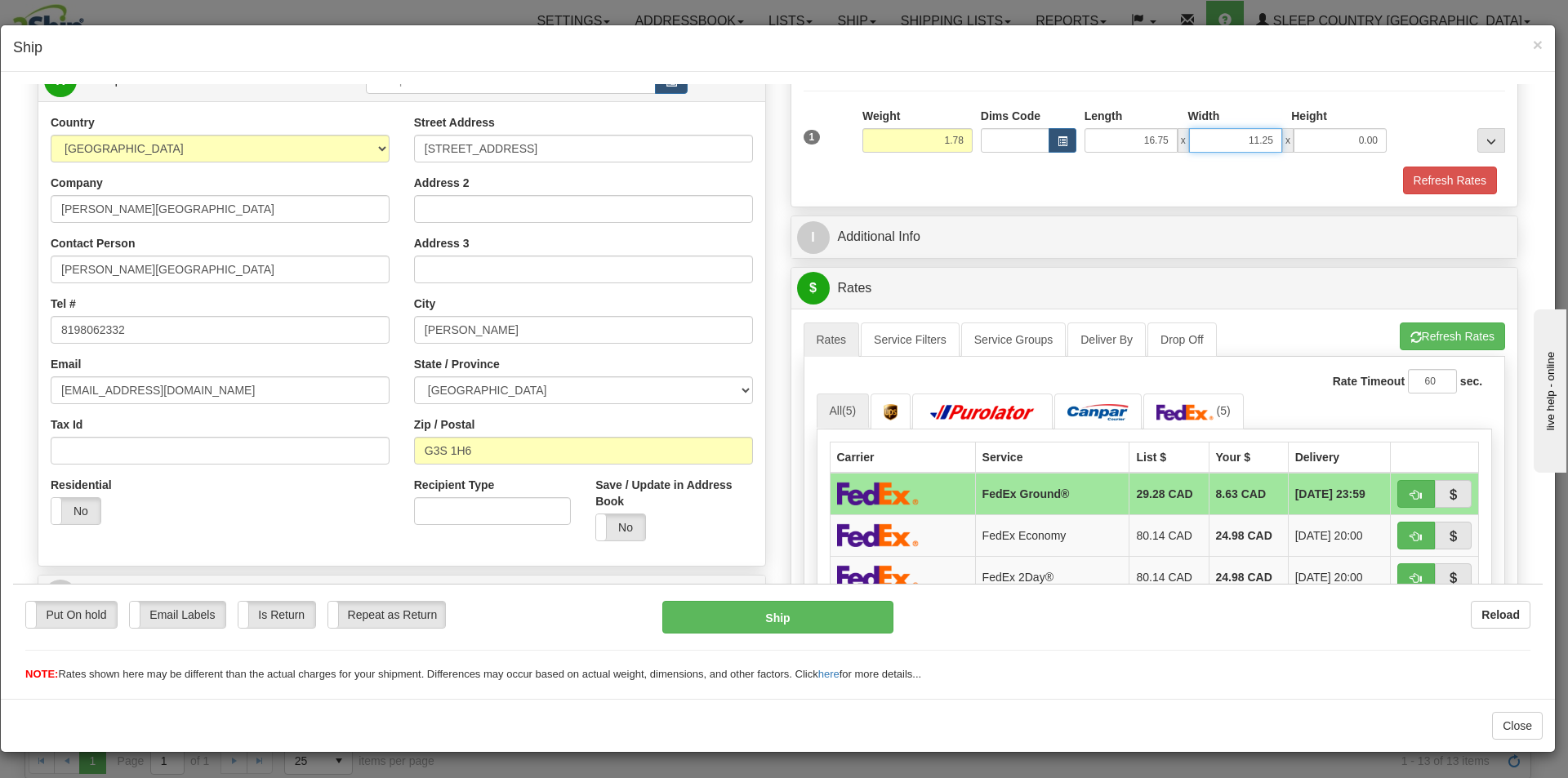
type input "11.25"
type input "20.75"
click at [1447, 329] on button "Refresh Rates" at bounding box center [1453, 335] width 106 height 28
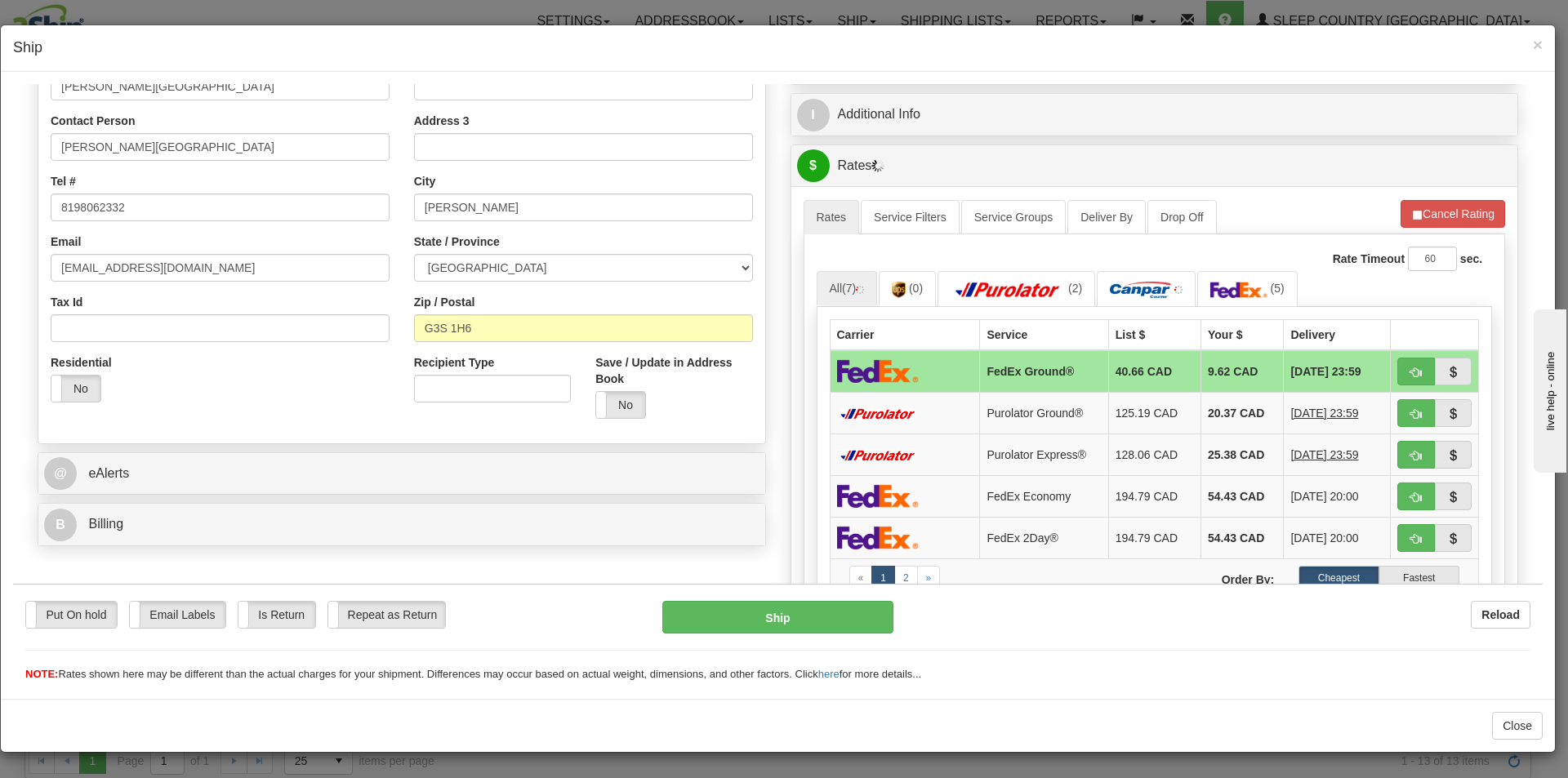
scroll to position [337, 0]
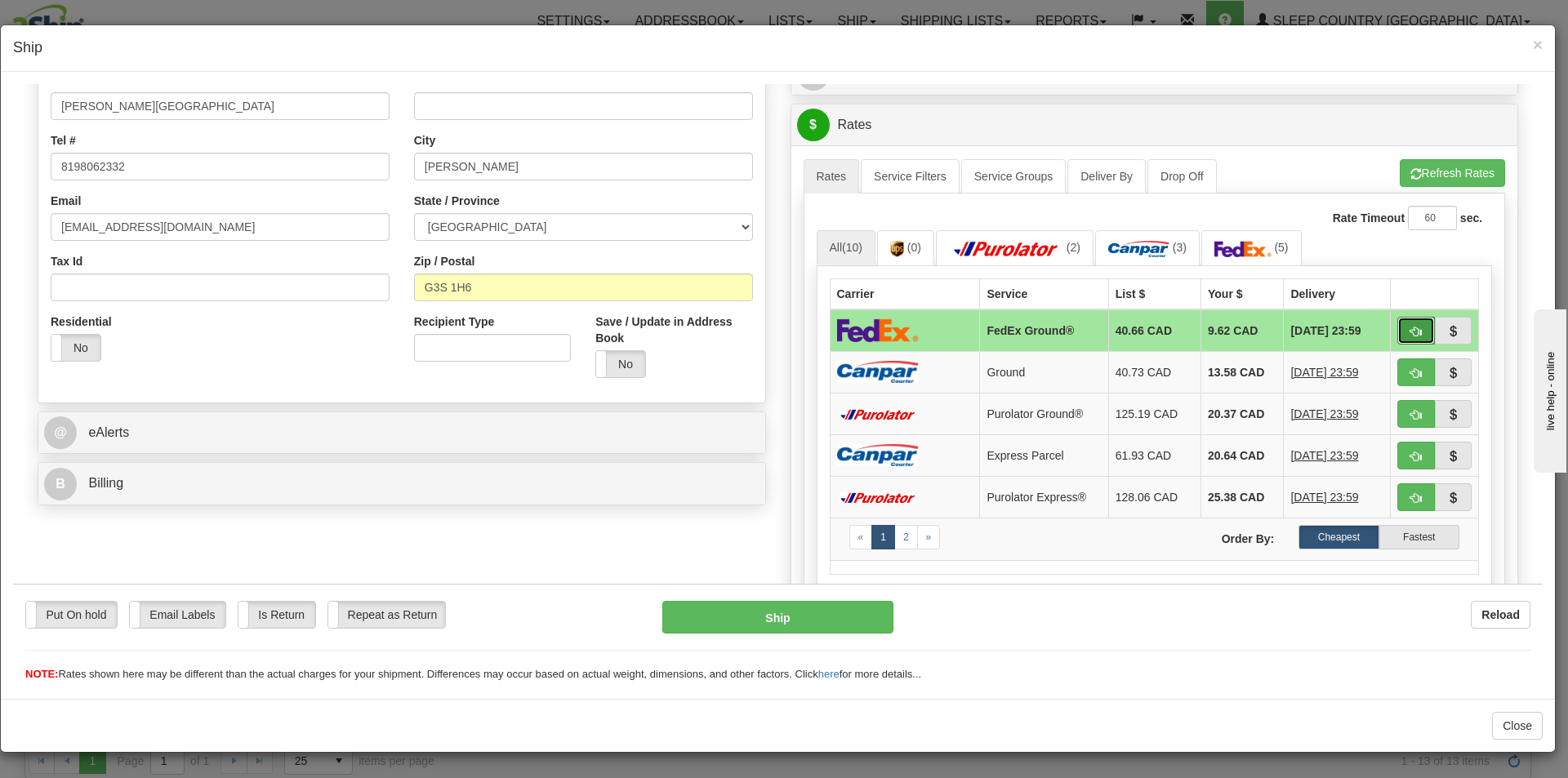
click at [1410, 326] on span "button" at bounding box center [1415, 331] width 12 height 11
type input "92"
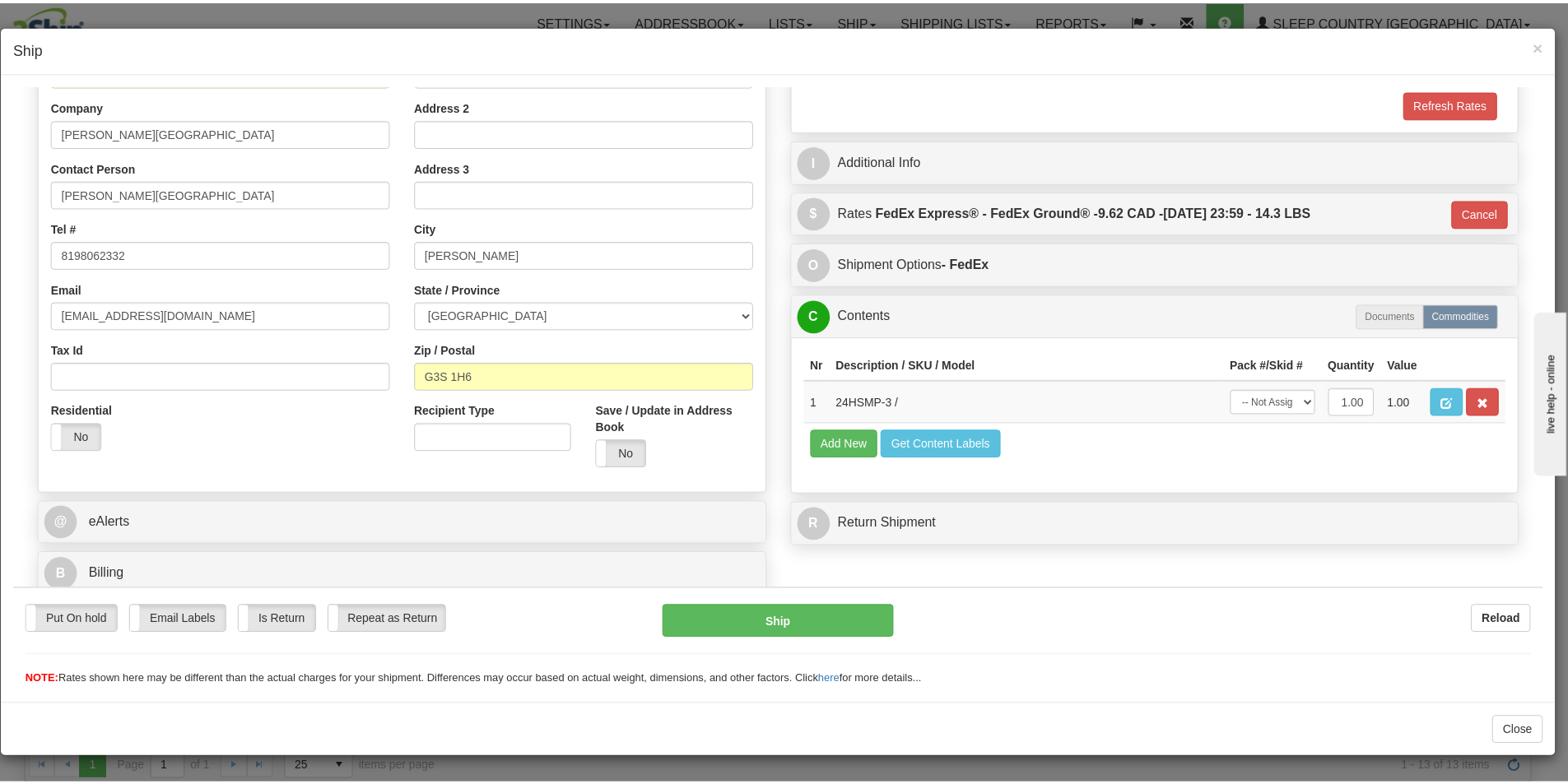
scroll to position [253, 0]
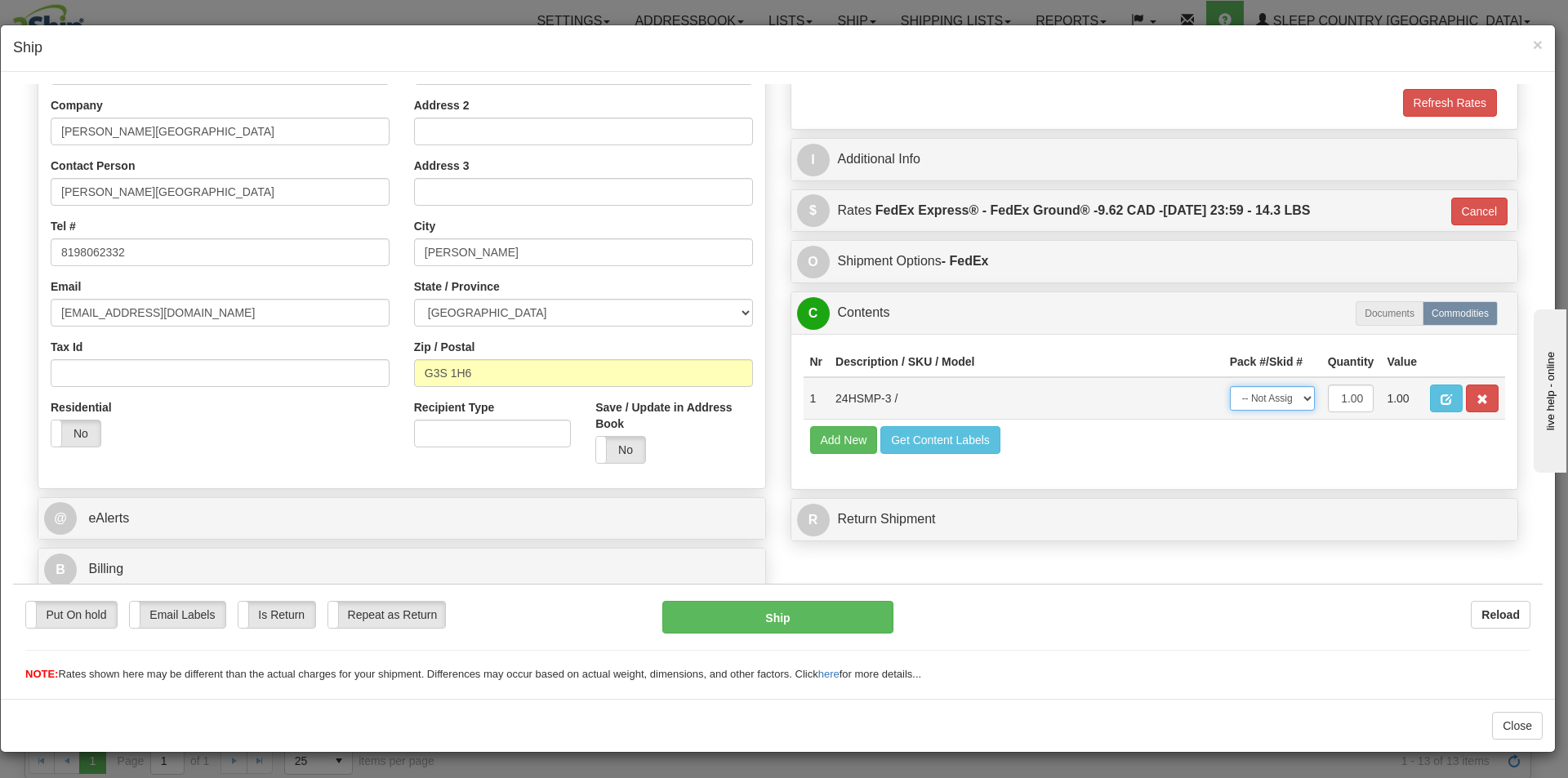
click at [1283, 398] on select "-- Not Assigned -- Package 1" at bounding box center [1272, 398] width 85 height 24
select select "0"
click at [1230, 386] on select "-- Not Assigned -- Package 1" at bounding box center [1272, 398] width 85 height 24
click at [864, 615] on button "Ship" at bounding box center [777, 616] width 230 height 32
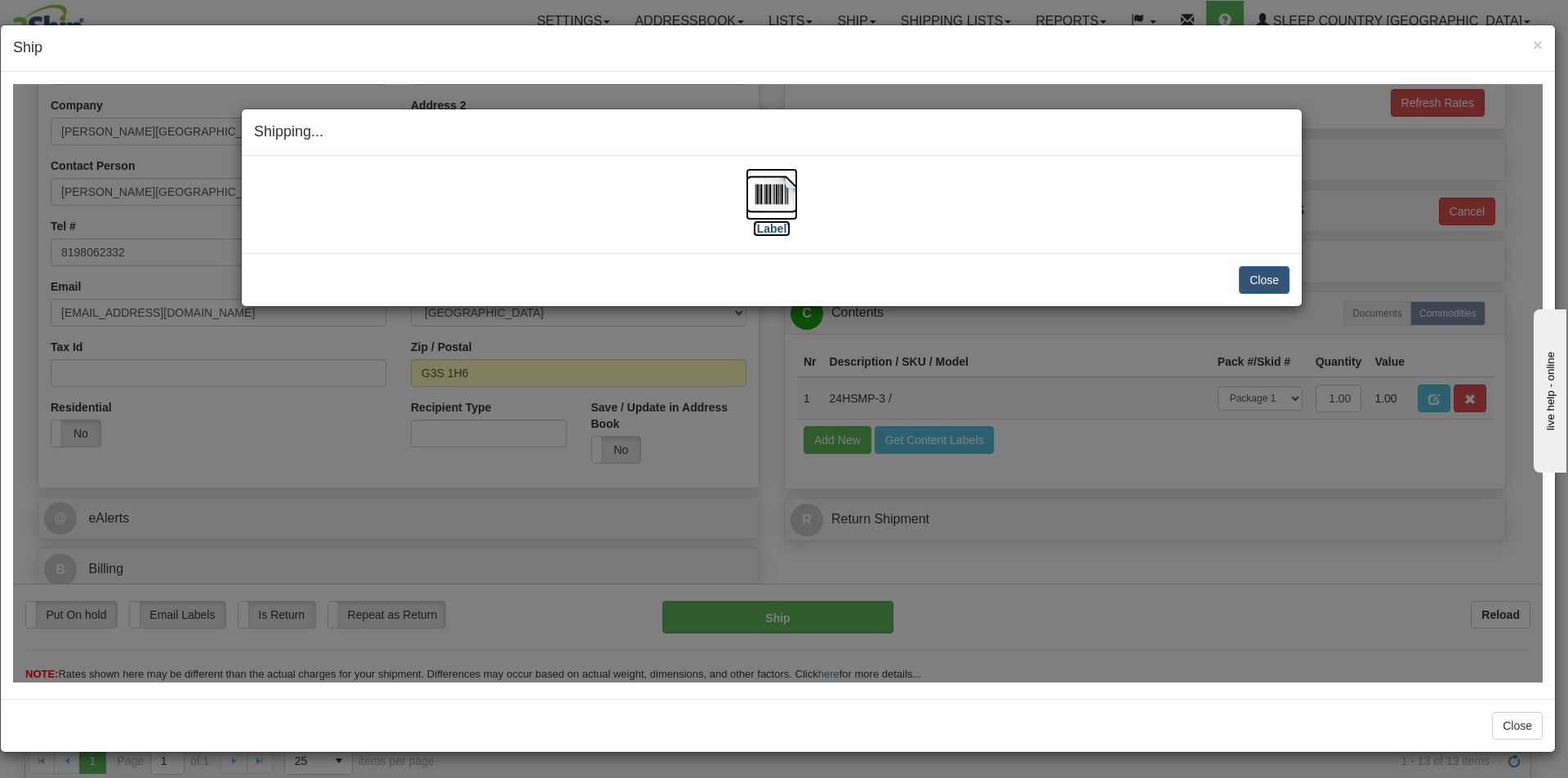
click at [768, 210] on img at bounding box center [771, 193] width 52 height 52
click at [1257, 281] on button "Close" at bounding box center [1264, 278] width 51 height 28
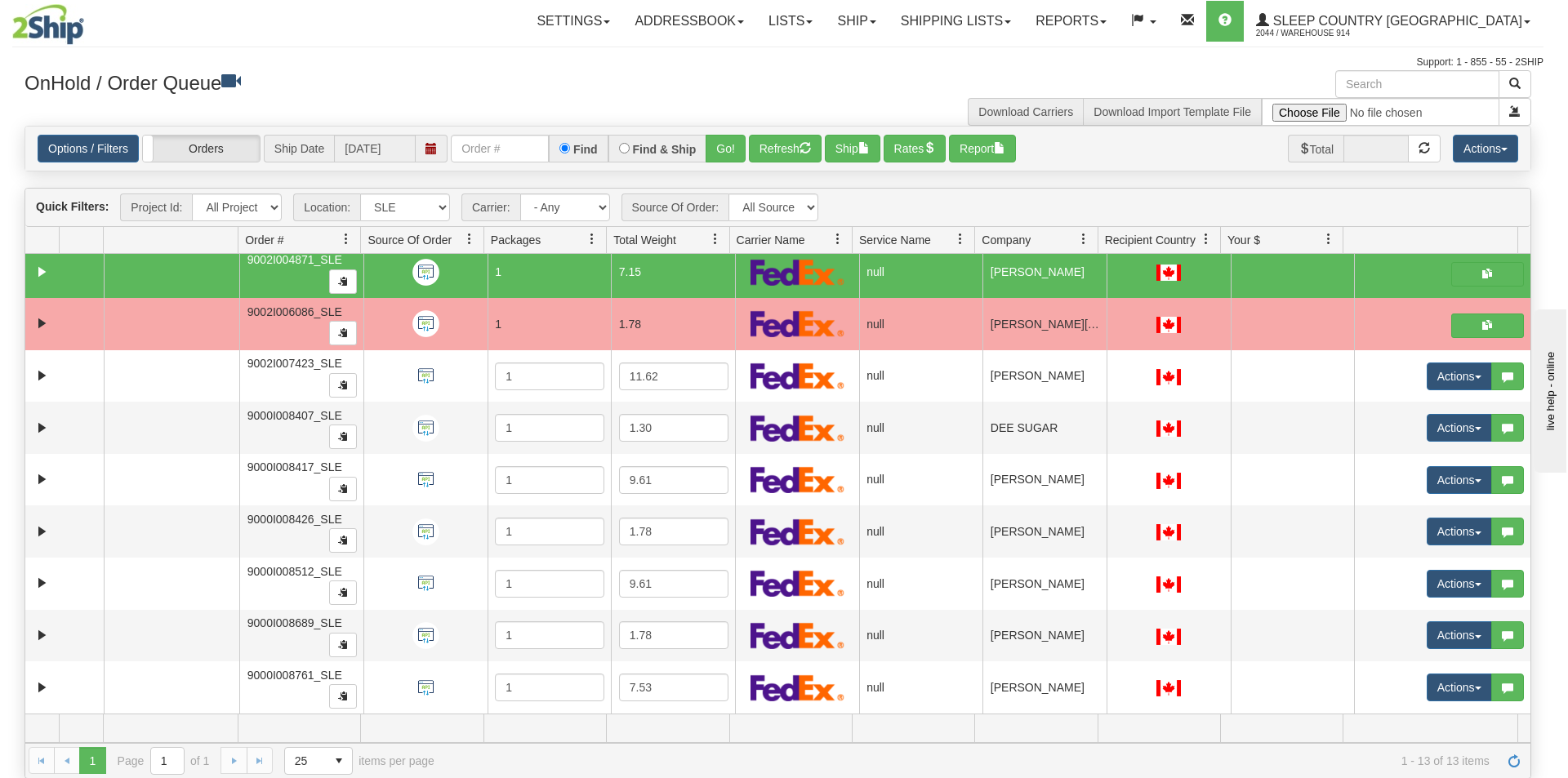
scroll to position [0, 0]
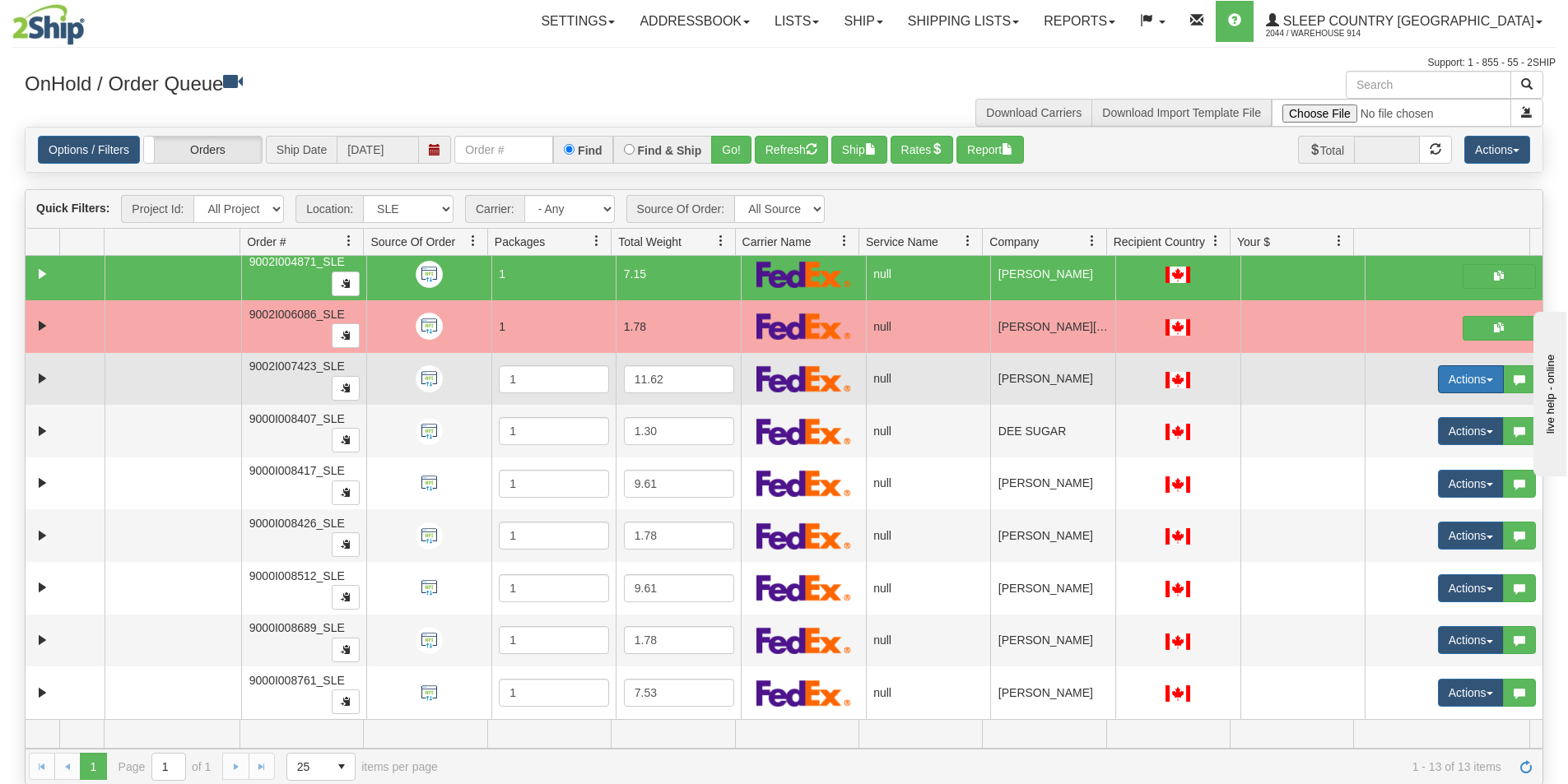
click at [1442, 382] on button "Actions" at bounding box center [1471, 379] width 66 height 28
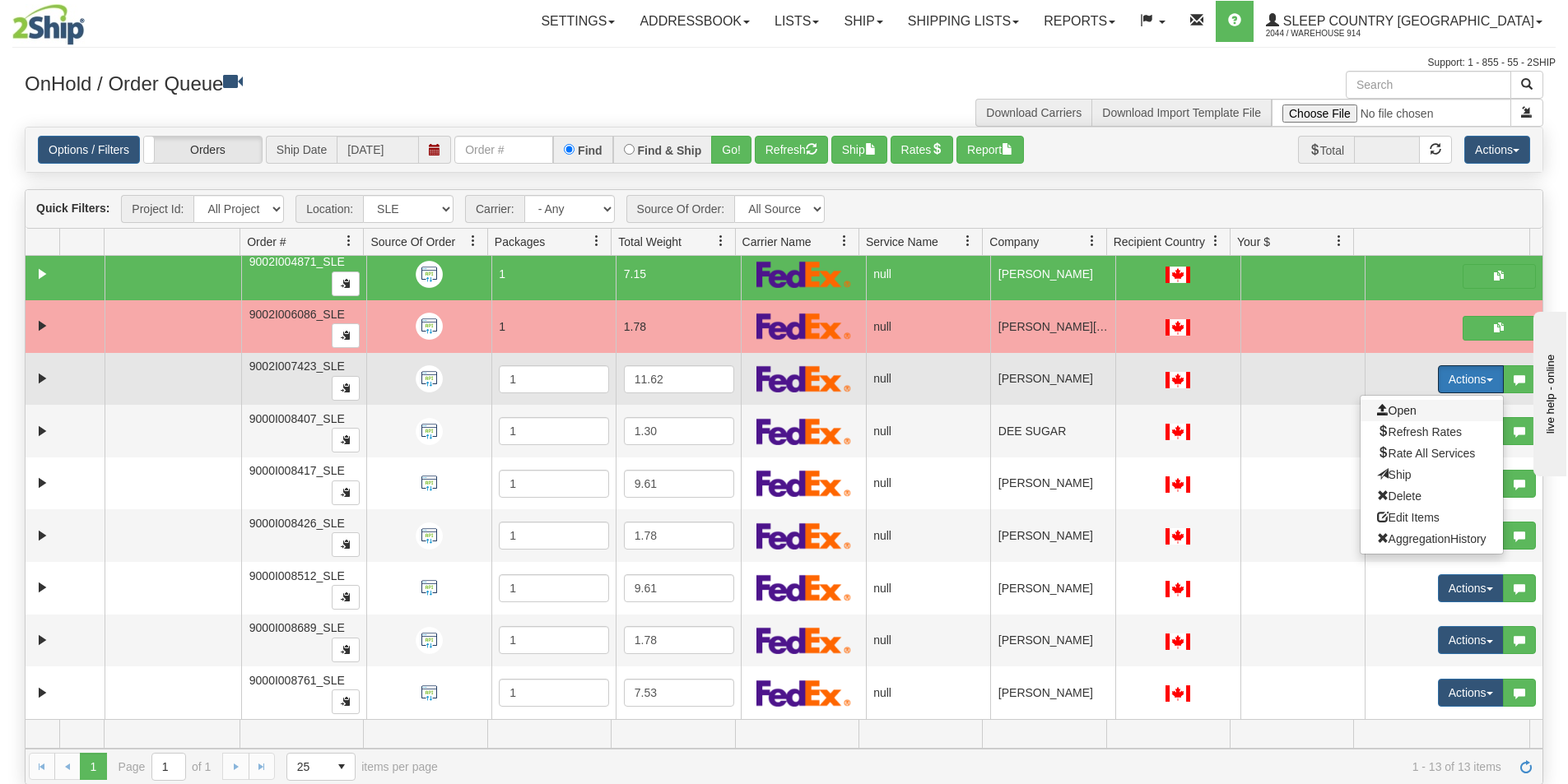
click at [1383, 412] on span "Open" at bounding box center [1397, 410] width 40 height 14
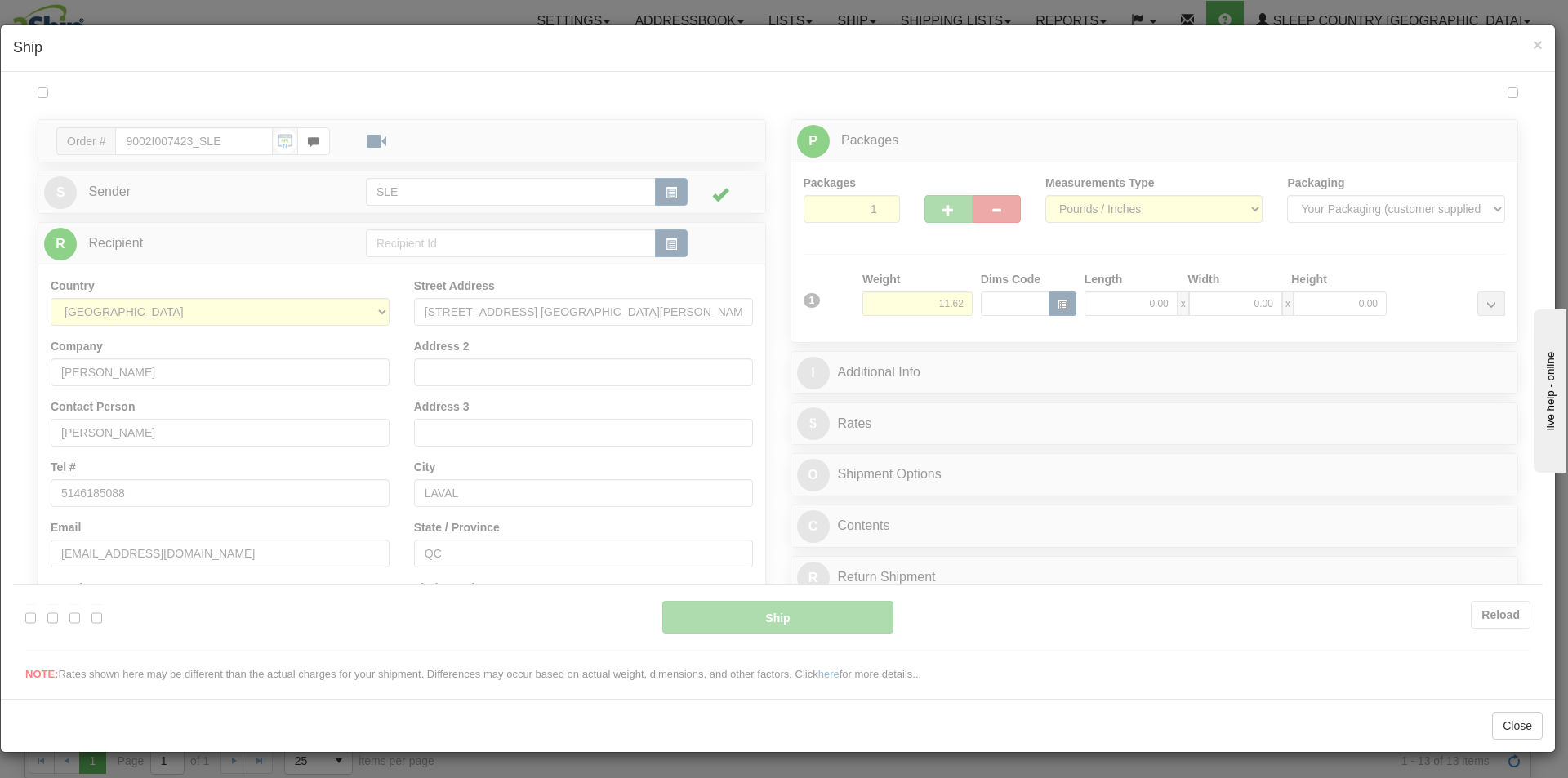
type input "15:31"
type input "16:00"
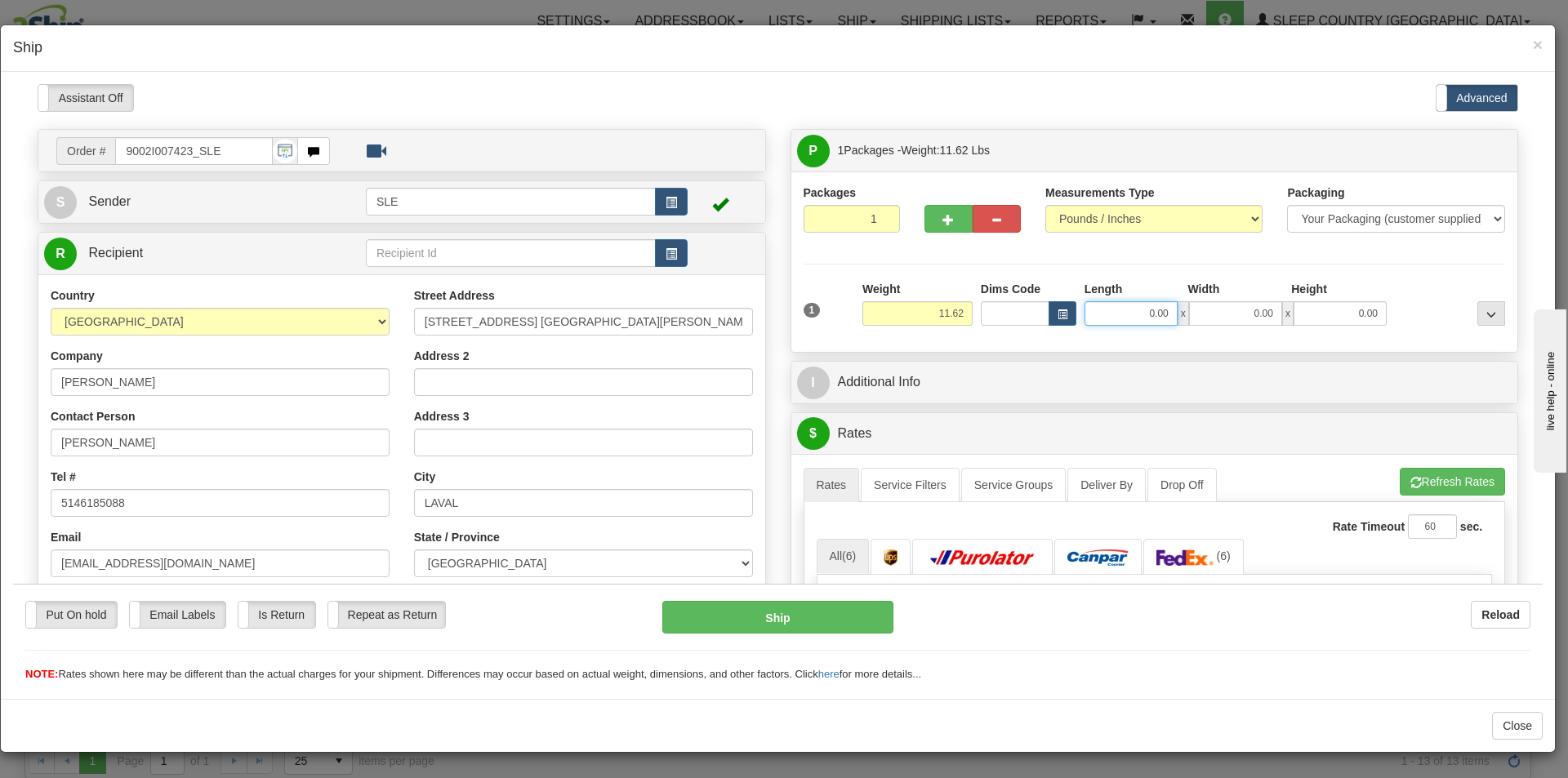
click at [1158, 312] on input "0.00" at bounding box center [1130, 312] width 93 height 24
type input "11.25"
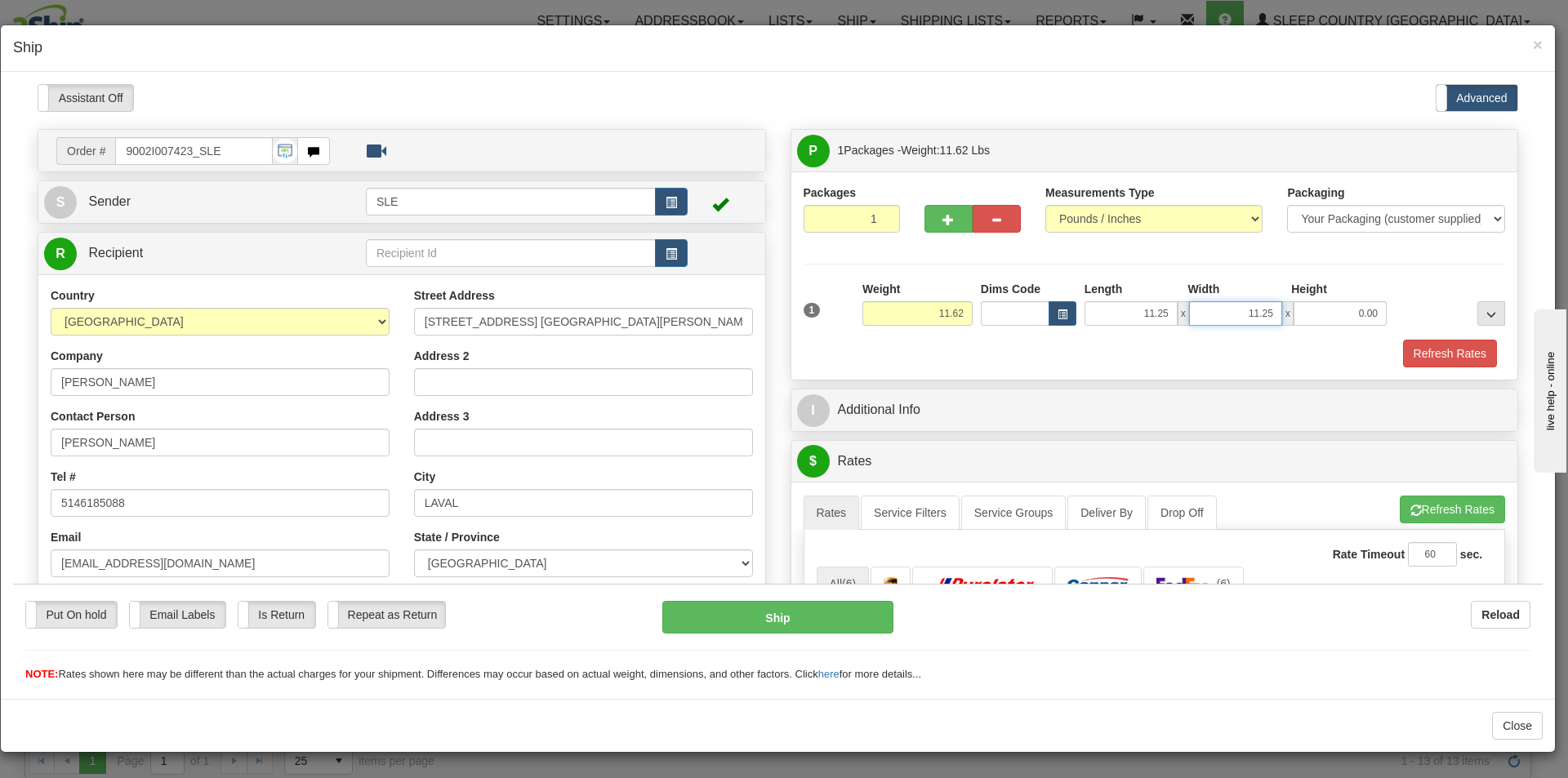
type input "11.25"
type input "22.50"
click at [1448, 501] on button "Refresh Rates" at bounding box center [1453, 509] width 106 height 28
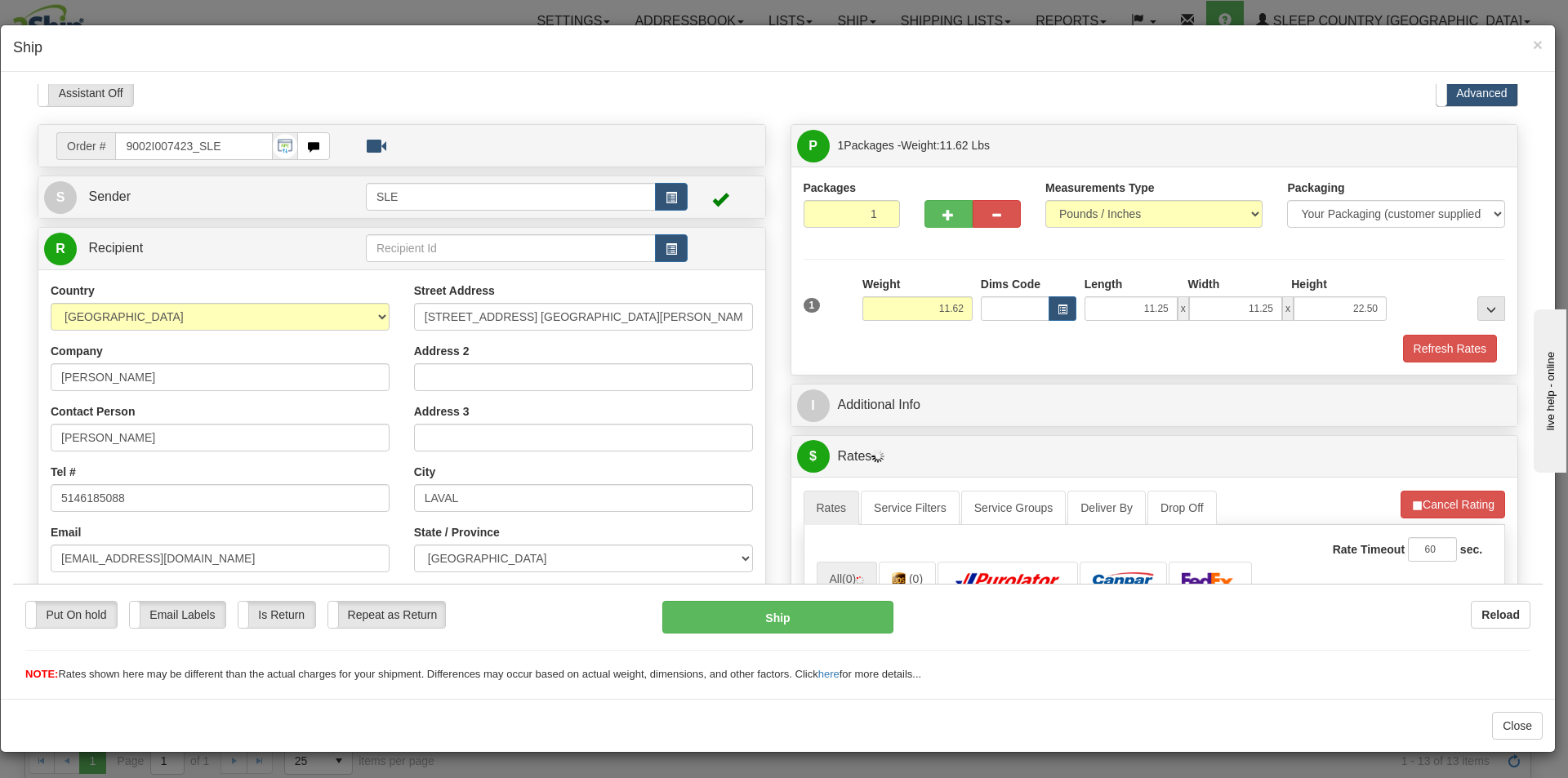
scroll to position [327, 0]
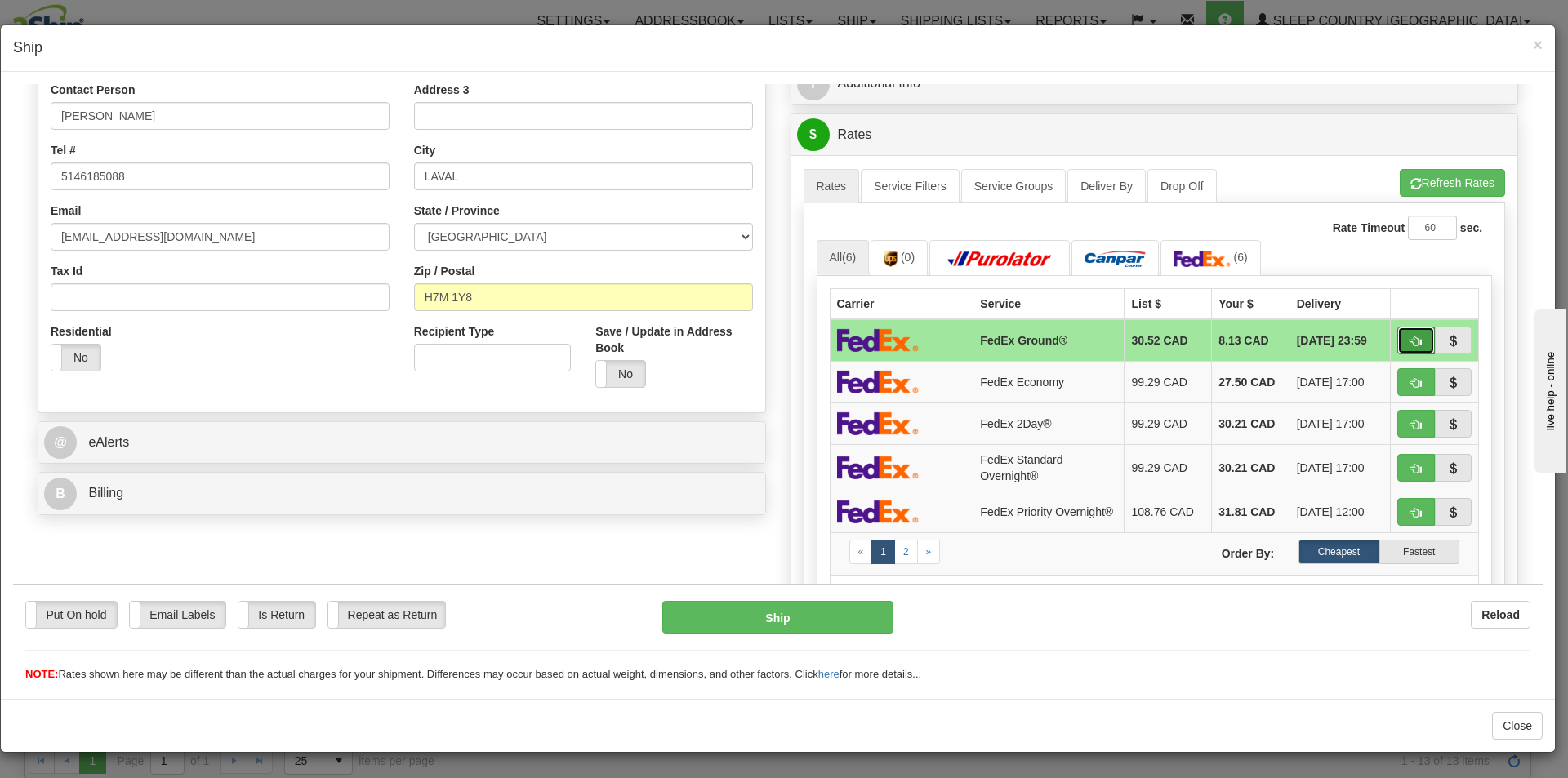
click at [1397, 343] on button "button" at bounding box center [1416, 339] width 38 height 28
type input "92"
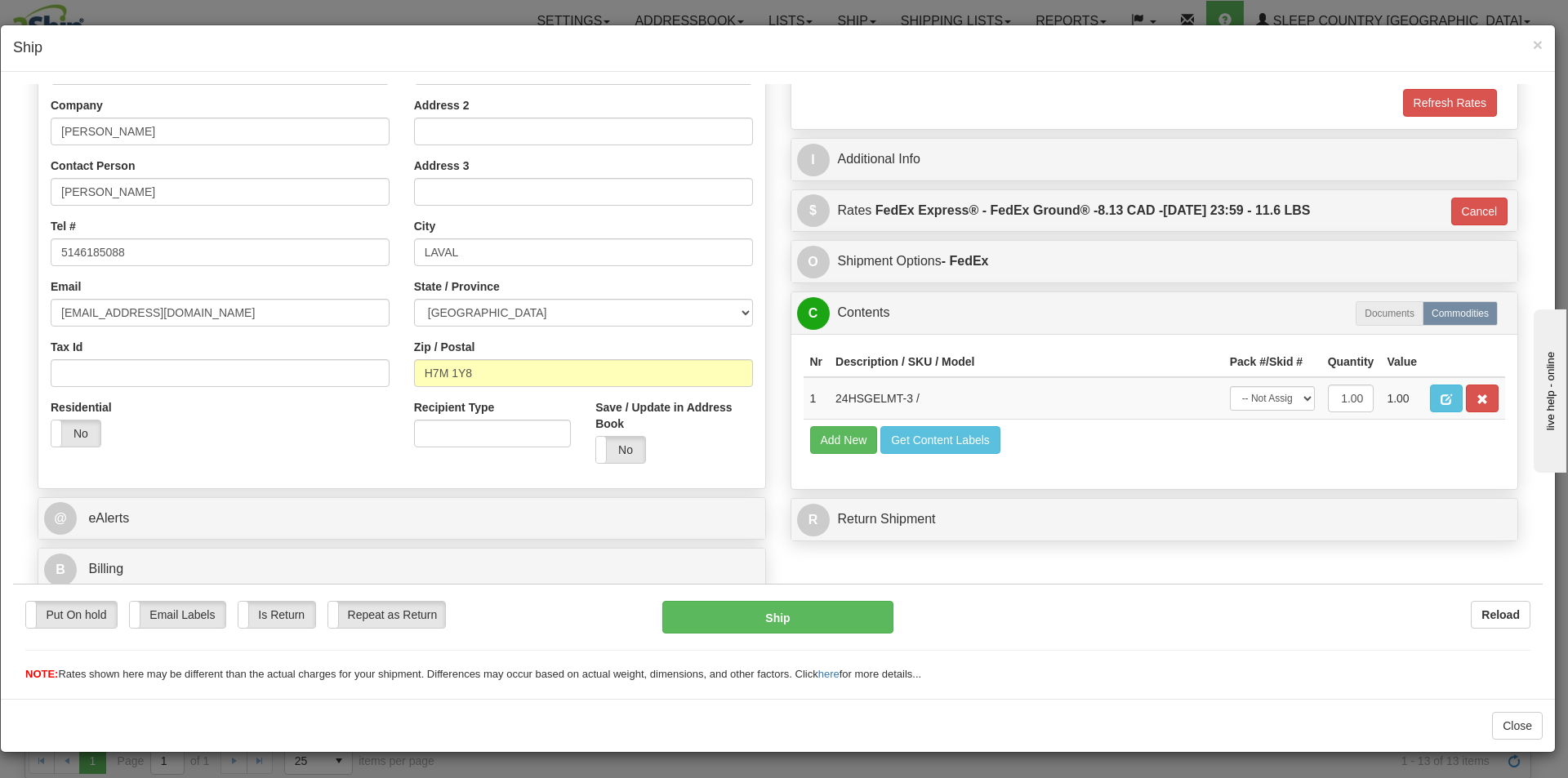
scroll to position [251, 0]
click at [1298, 401] on select "-- Not Assigned -- Package 1" at bounding box center [1272, 398] width 85 height 24
select select "0"
click at [1230, 386] on select "-- Not Assigned -- Package 1" at bounding box center [1272, 398] width 85 height 24
click at [786, 628] on button "Ship" at bounding box center [777, 616] width 230 height 32
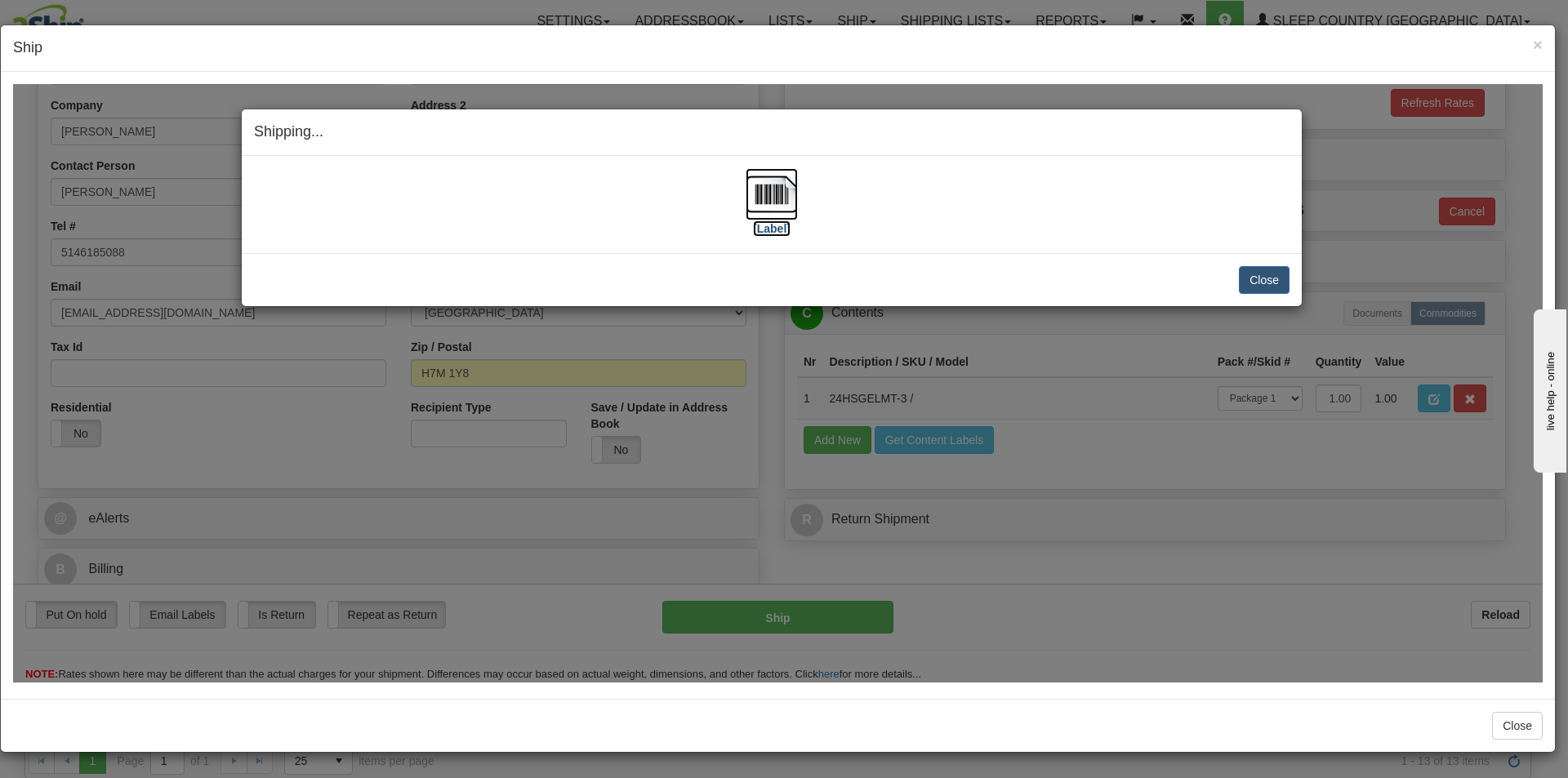
click at [779, 210] on img at bounding box center [771, 193] width 52 height 52
click at [1251, 286] on button "Close" at bounding box center [1264, 278] width 51 height 28
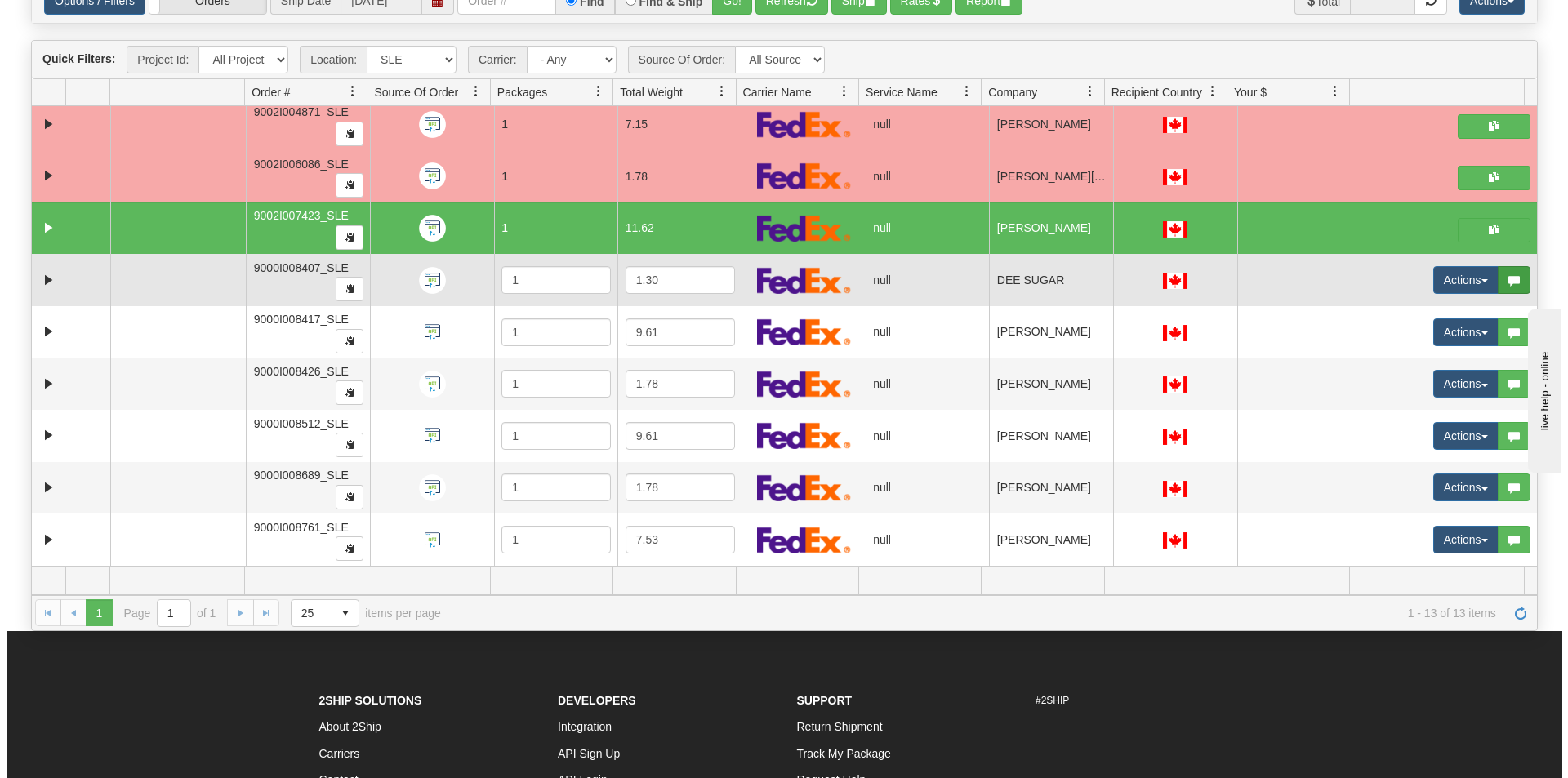
scroll to position [163, 0]
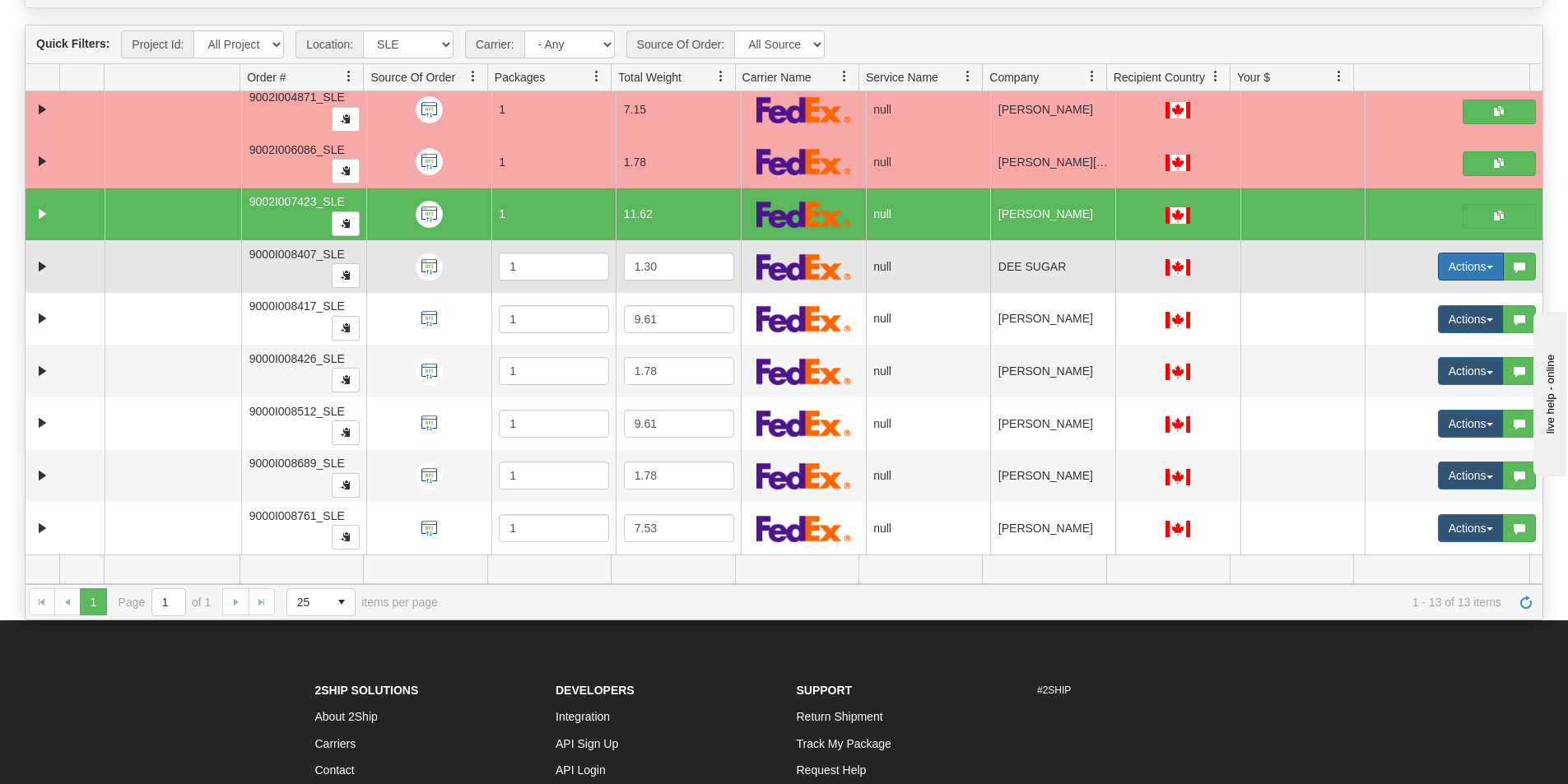
click at [1439, 255] on button "Actions" at bounding box center [1471, 266] width 66 height 28
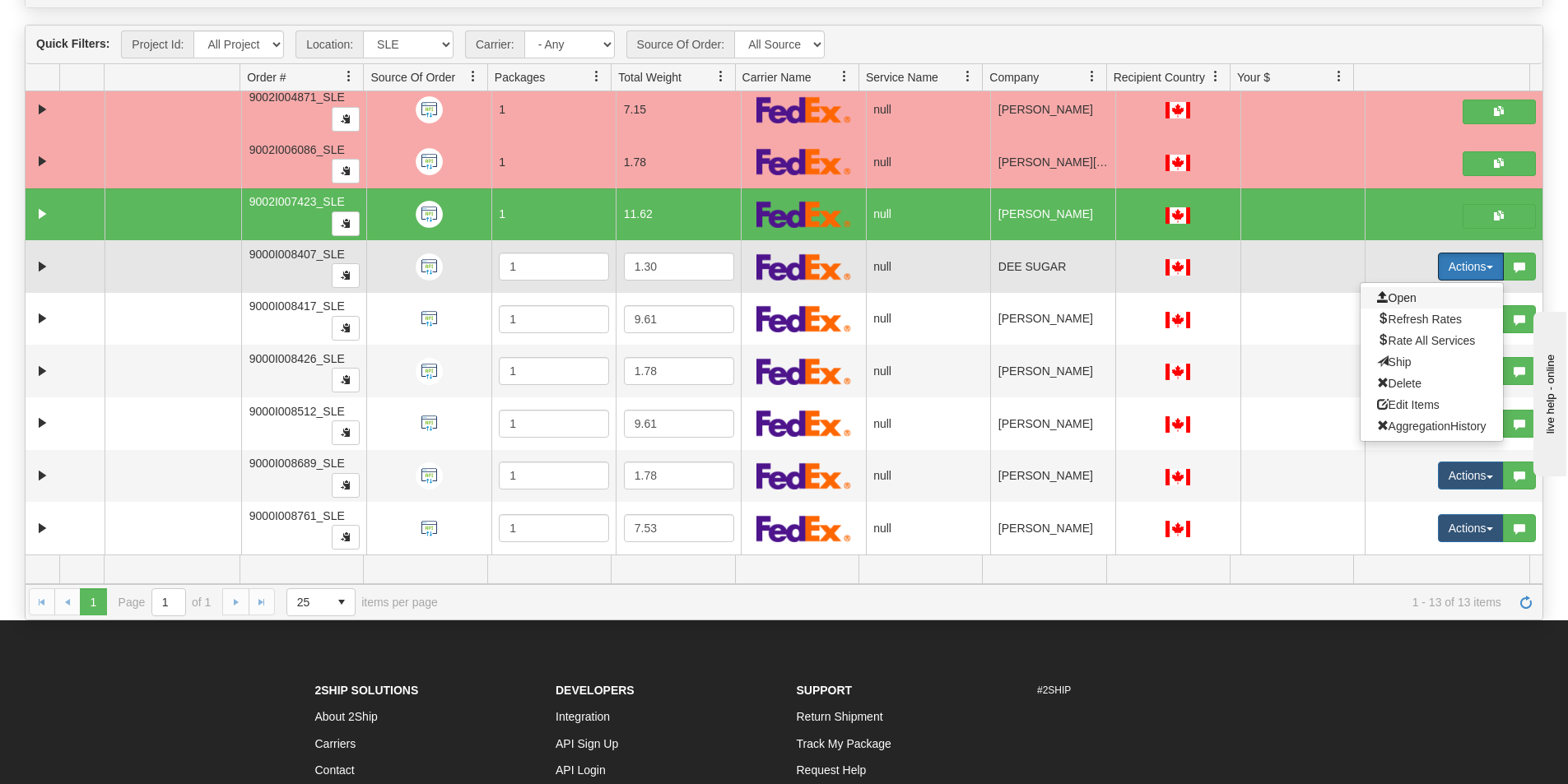
click at [1398, 303] on span "Open" at bounding box center [1397, 298] width 40 height 14
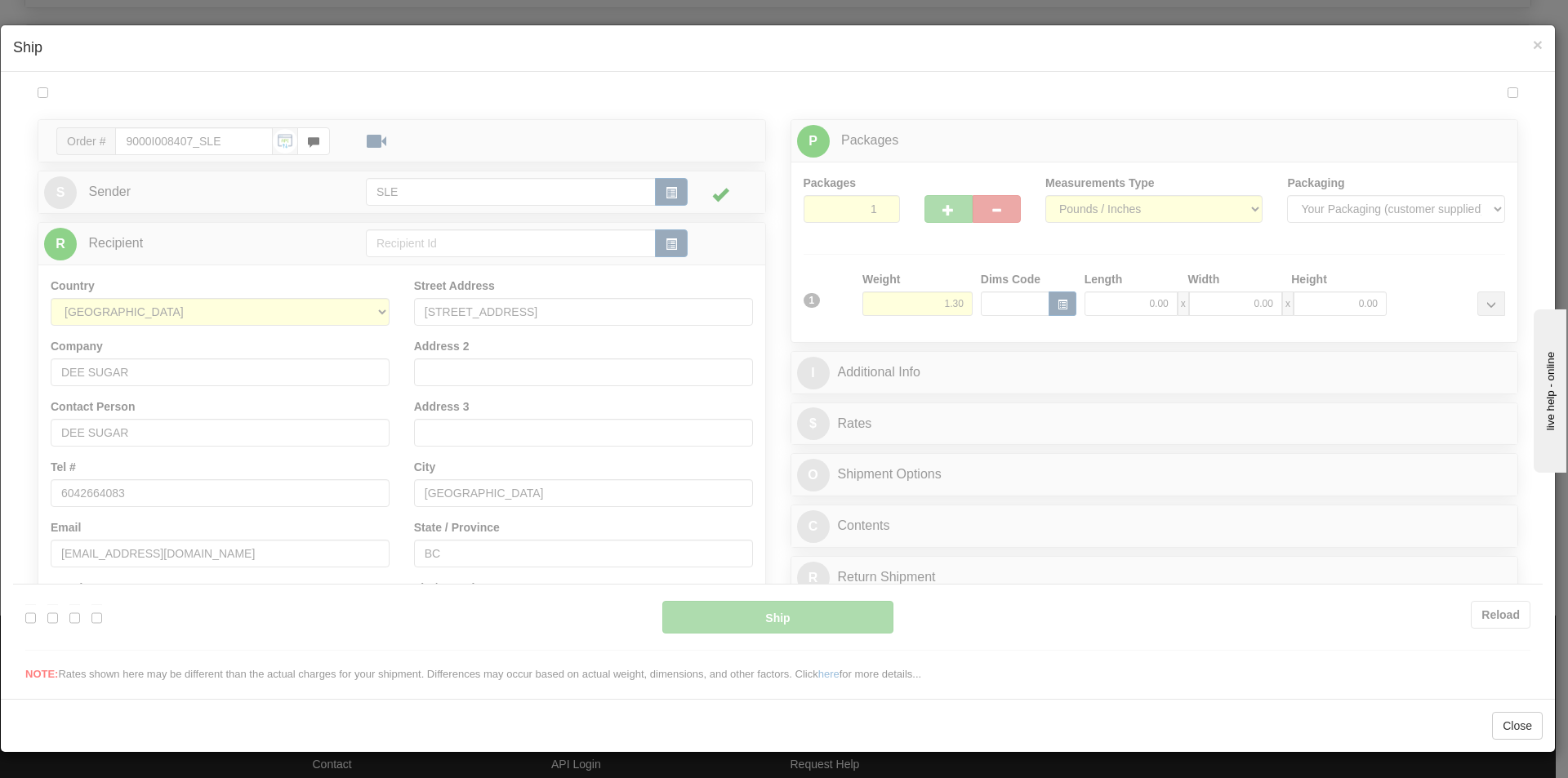
scroll to position [0, 0]
type input "15:32"
type input "16:00"
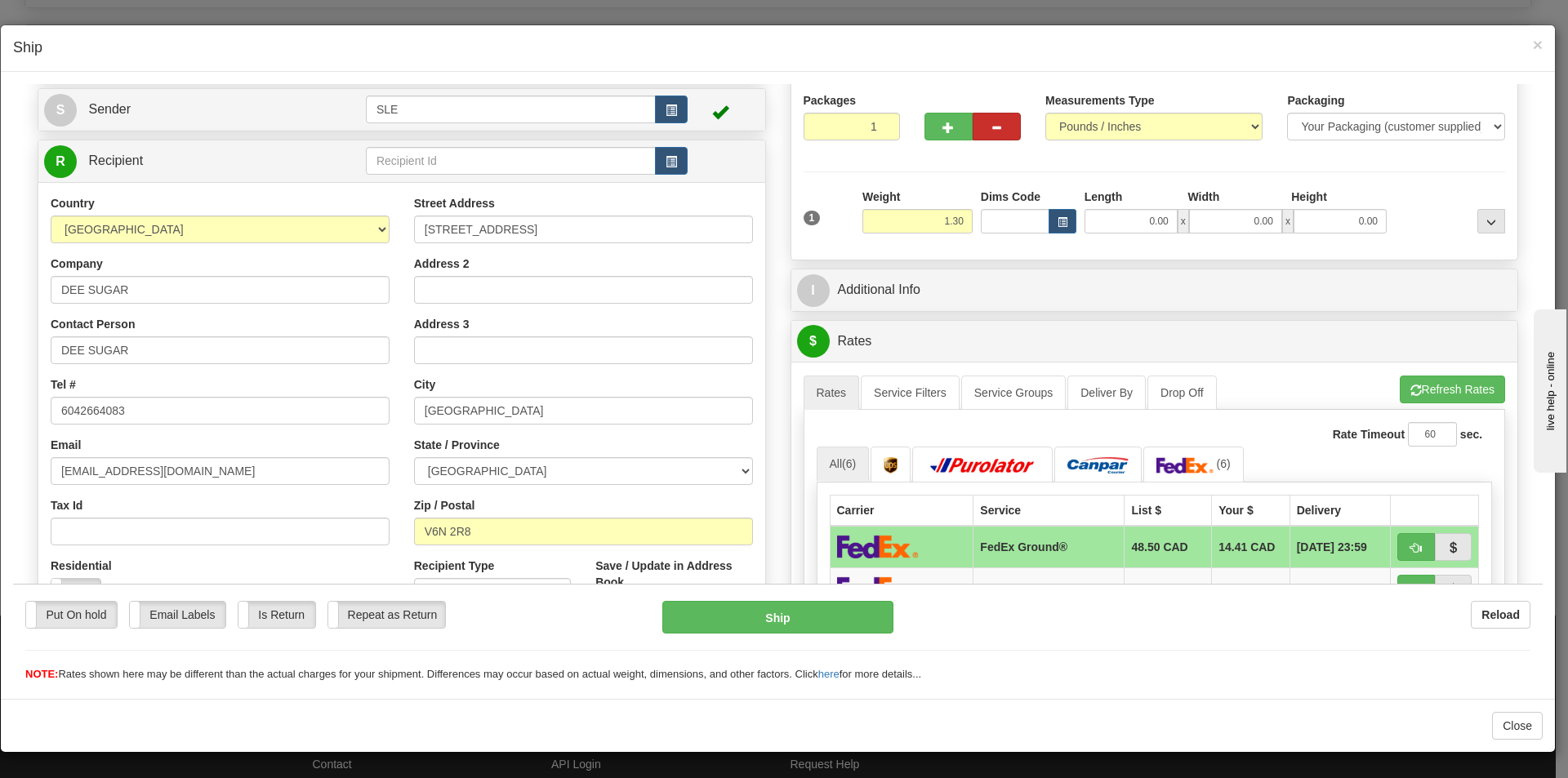
scroll to position [91, 0]
click at [1155, 220] on input "0.00" at bounding box center [1130, 221] width 93 height 24
type input "10.75"
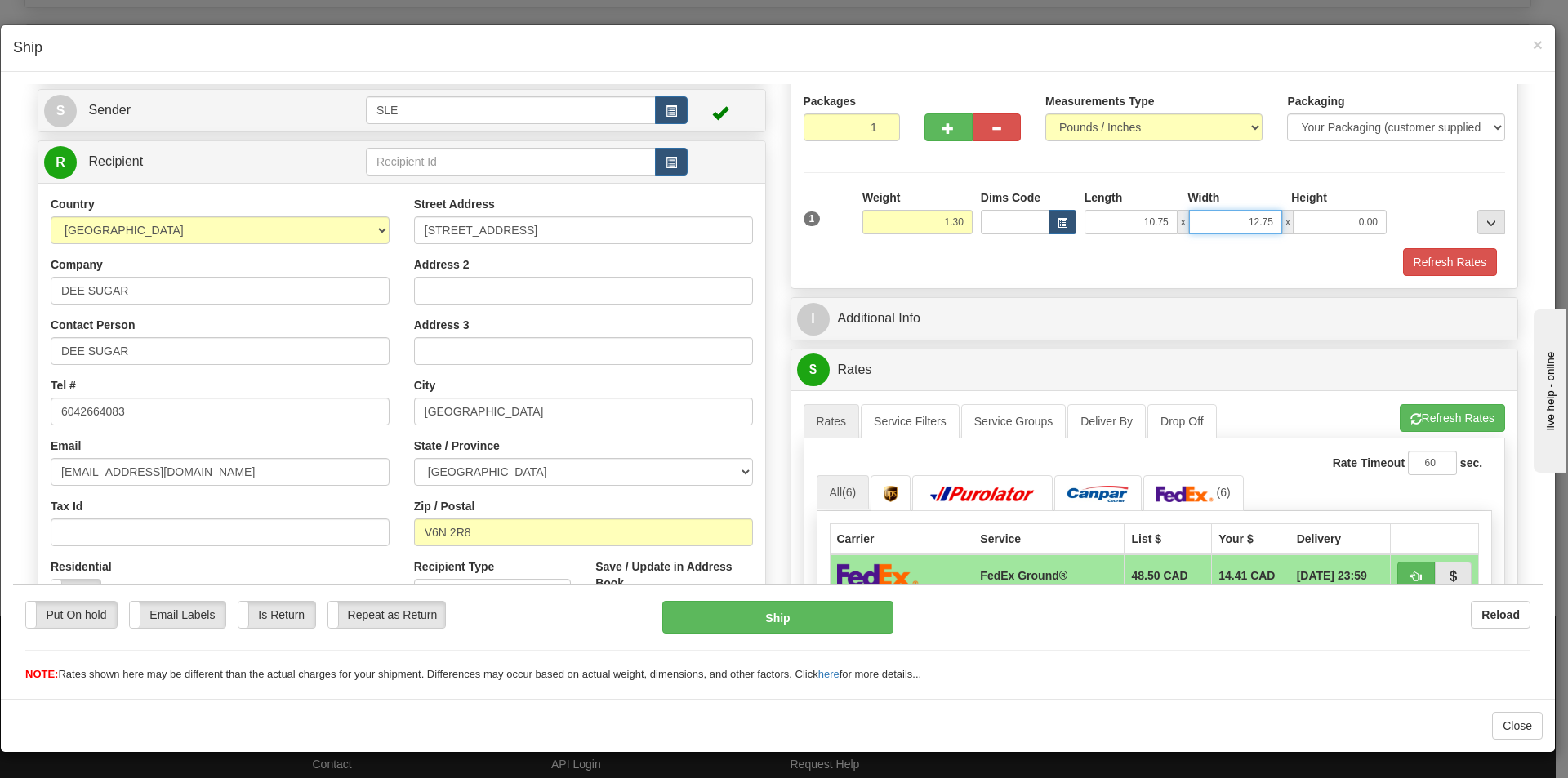
type input "12.75"
type input "20.50"
click at [1408, 425] on button "Refresh Rates" at bounding box center [1453, 417] width 106 height 28
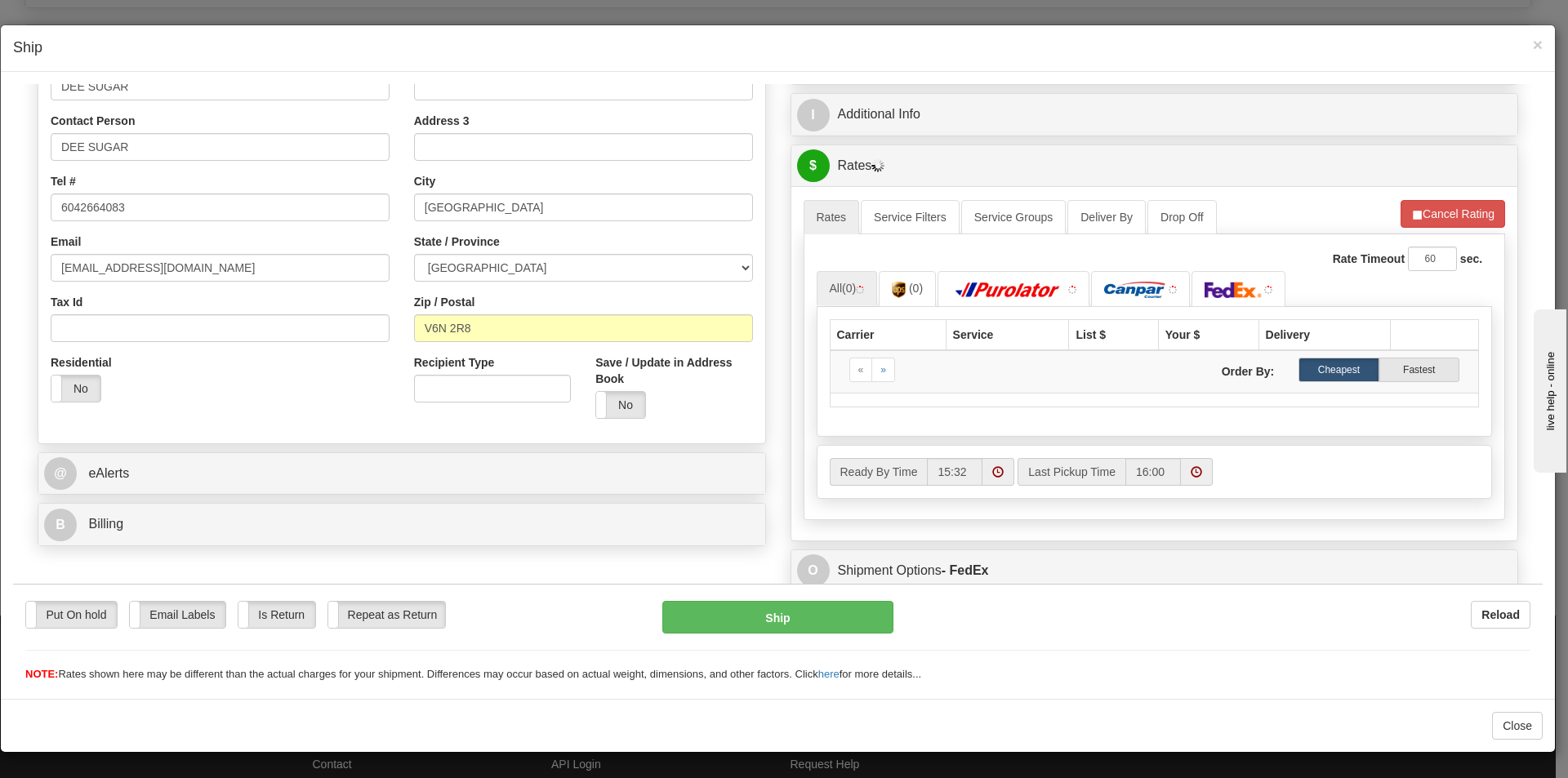
scroll to position [337, 0]
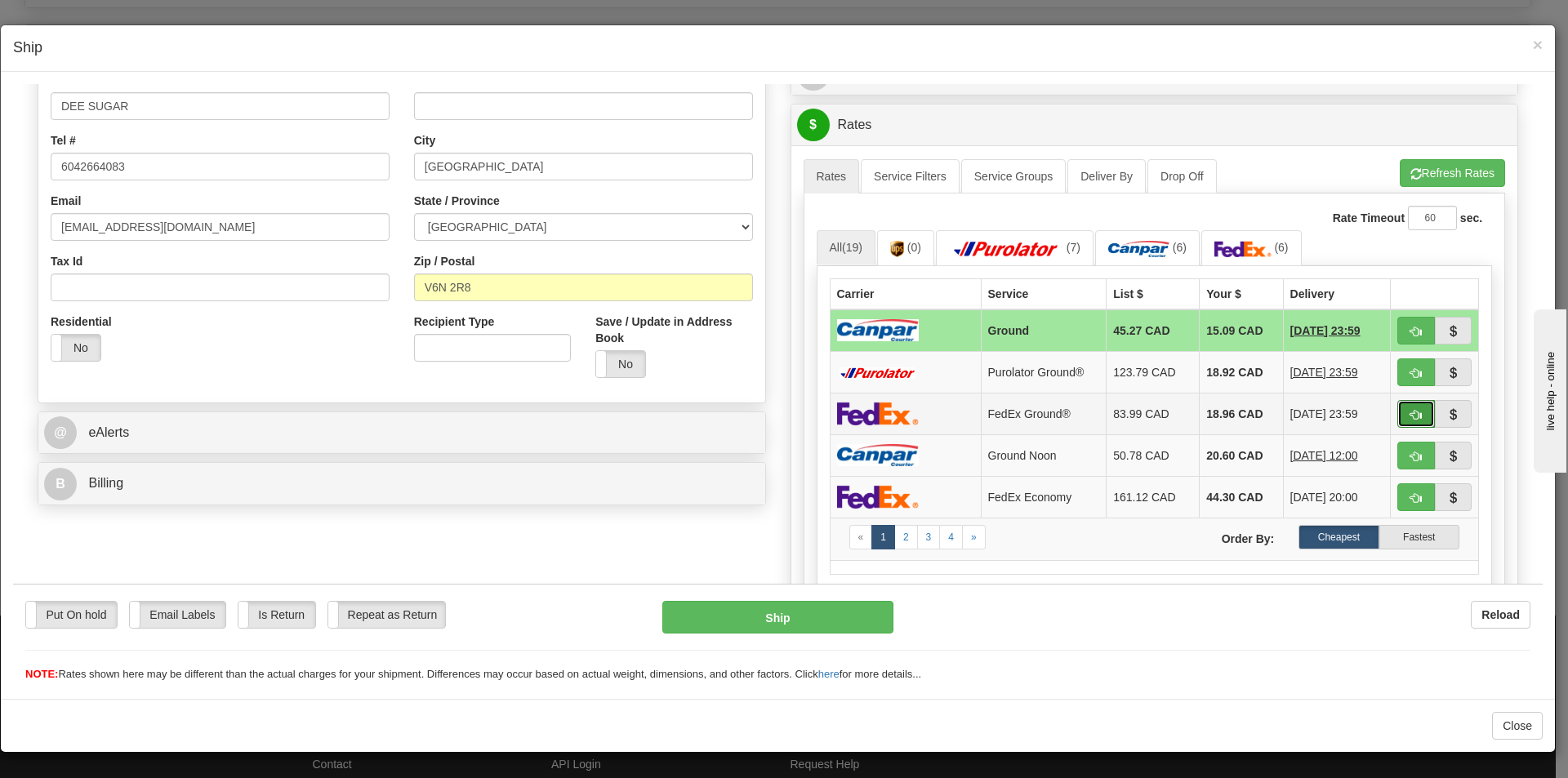
click at [1397, 413] on button "button" at bounding box center [1416, 413] width 38 height 28
type input "92"
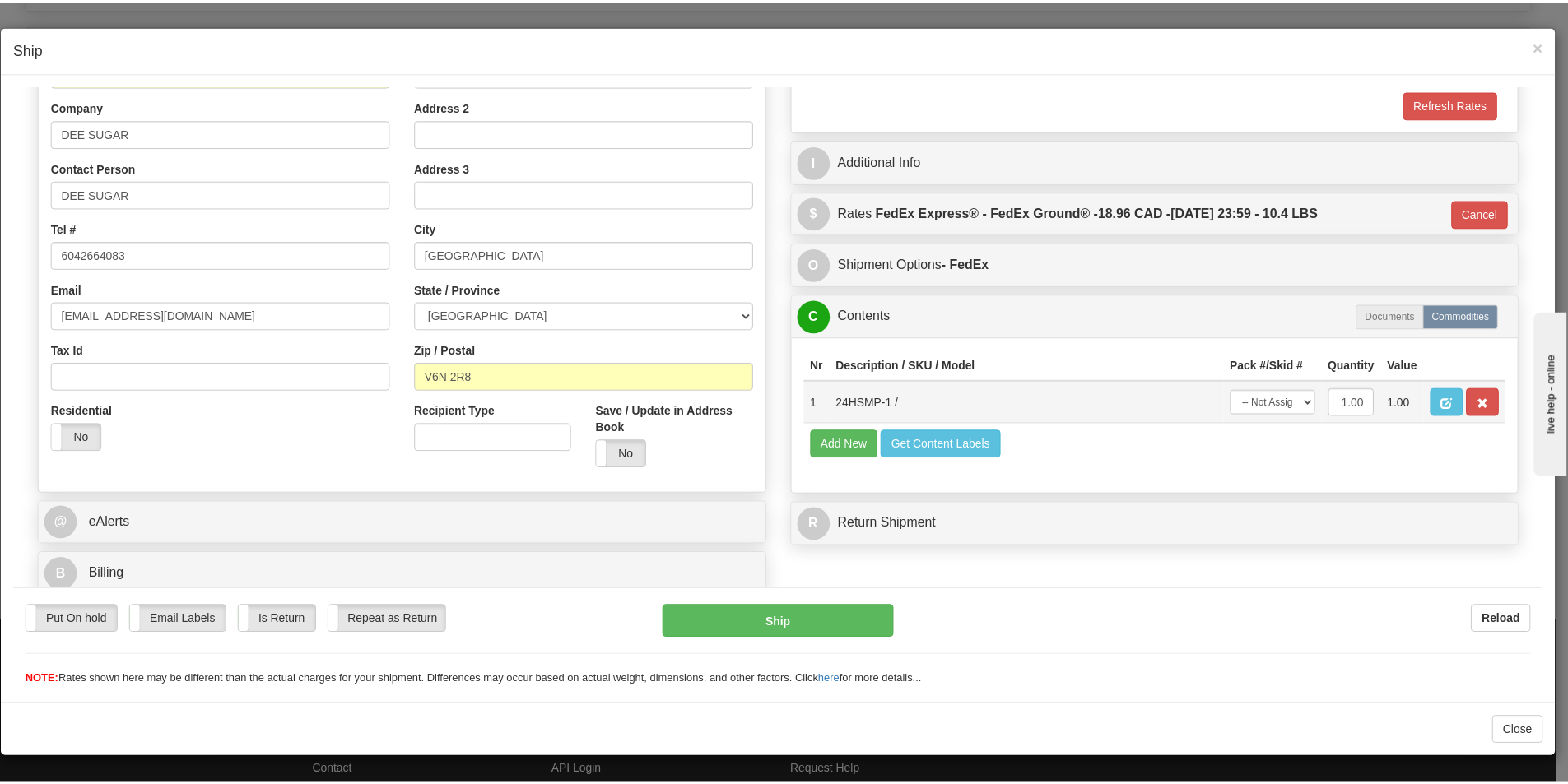
scroll to position [253, 0]
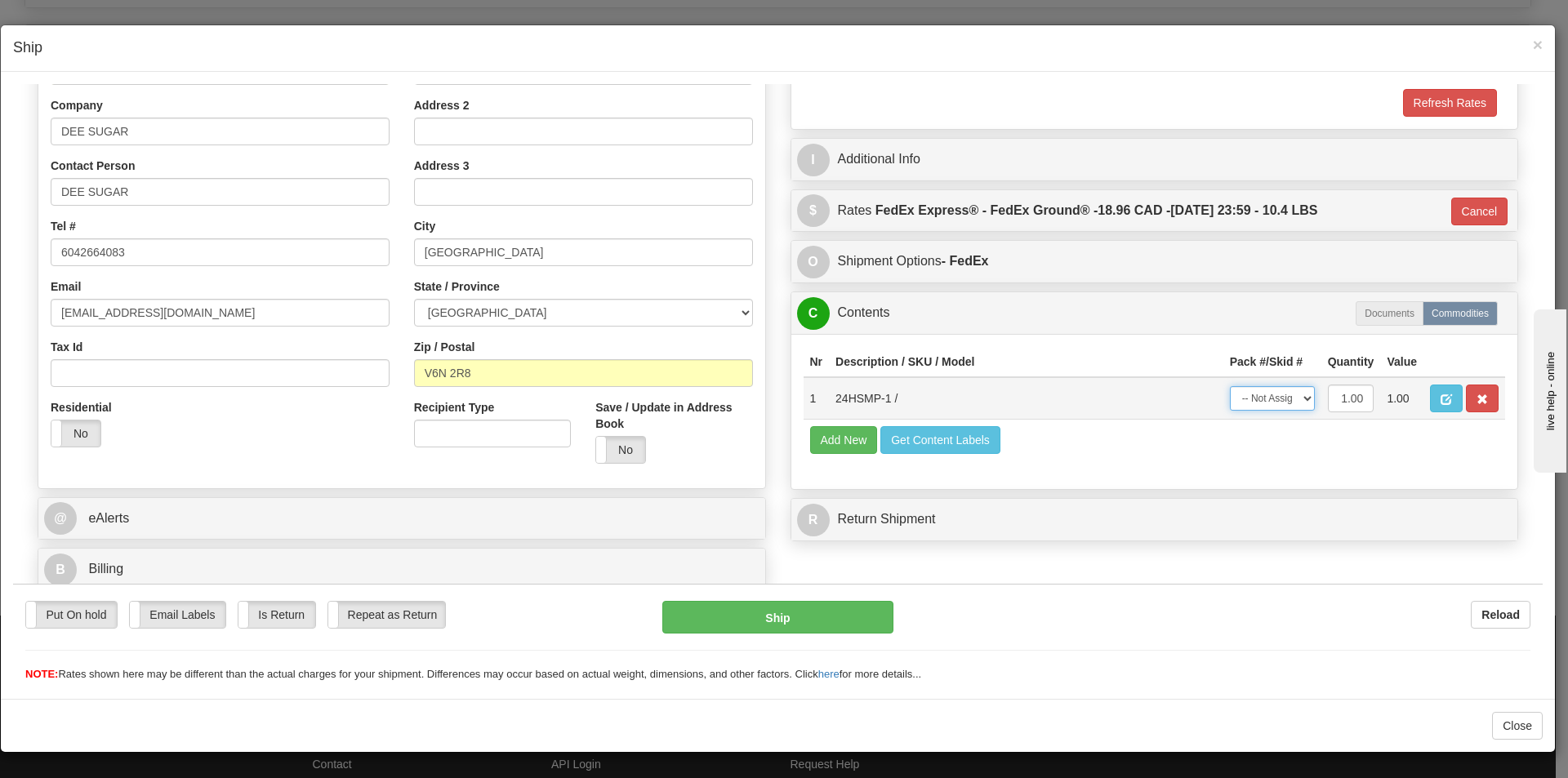
click at [1259, 403] on select "-- Not Assigned -- Package 1" at bounding box center [1272, 398] width 85 height 24
select select "0"
click at [1230, 386] on select "-- Not Assigned -- Package 1" at bounding box center [1272, 398] width 85 height 24
click at [797, 619] on button "Ship" at bounding box center [777, 616] width 230 height 32
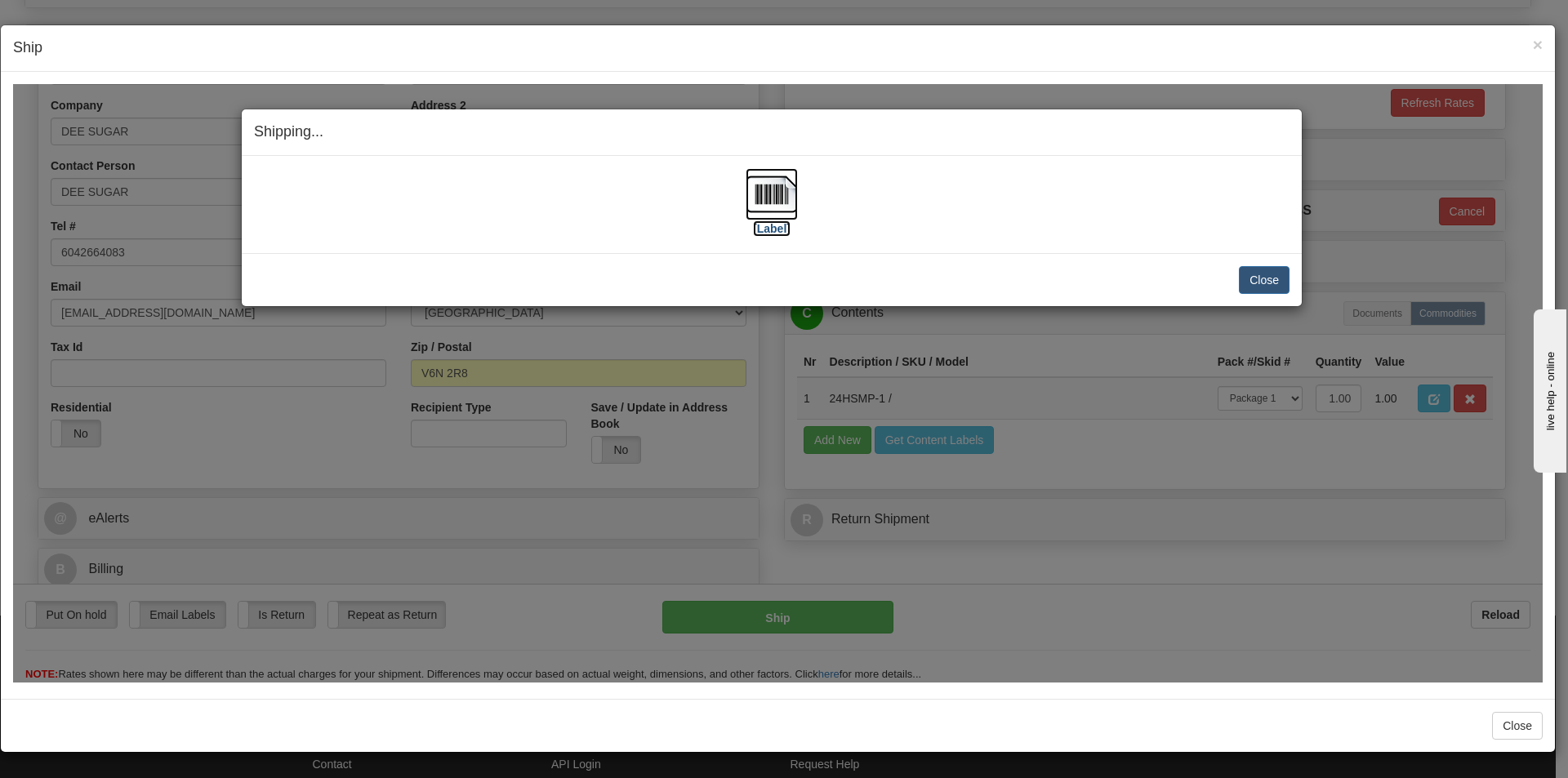
click at [788, 200] on img at bounding box center [771, 193] width 52 height 52
click at [1261, 282] on button "Close" at bounding box center [1264, 278] width 51 height 28
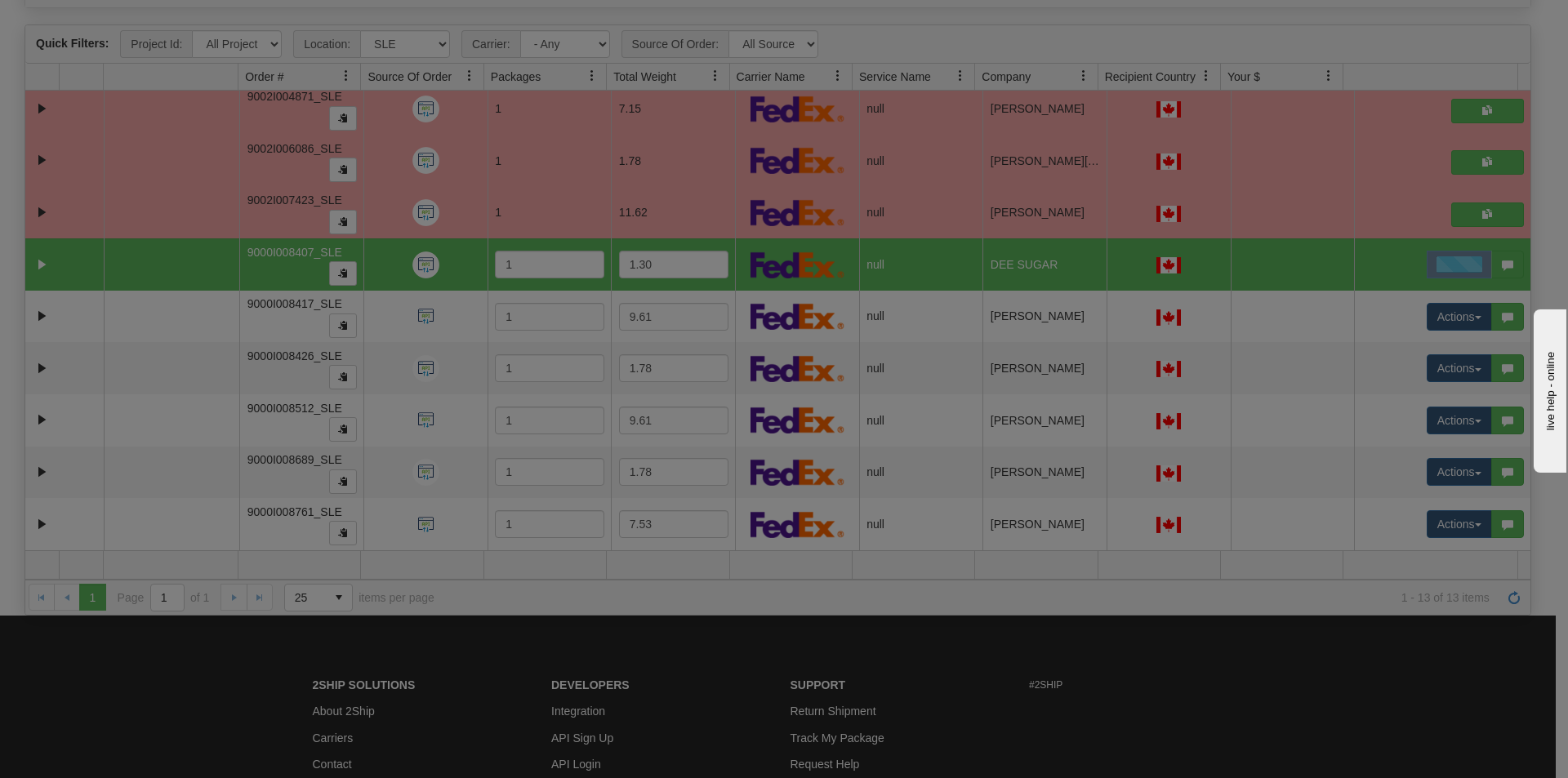
scroll to position [0, 0]
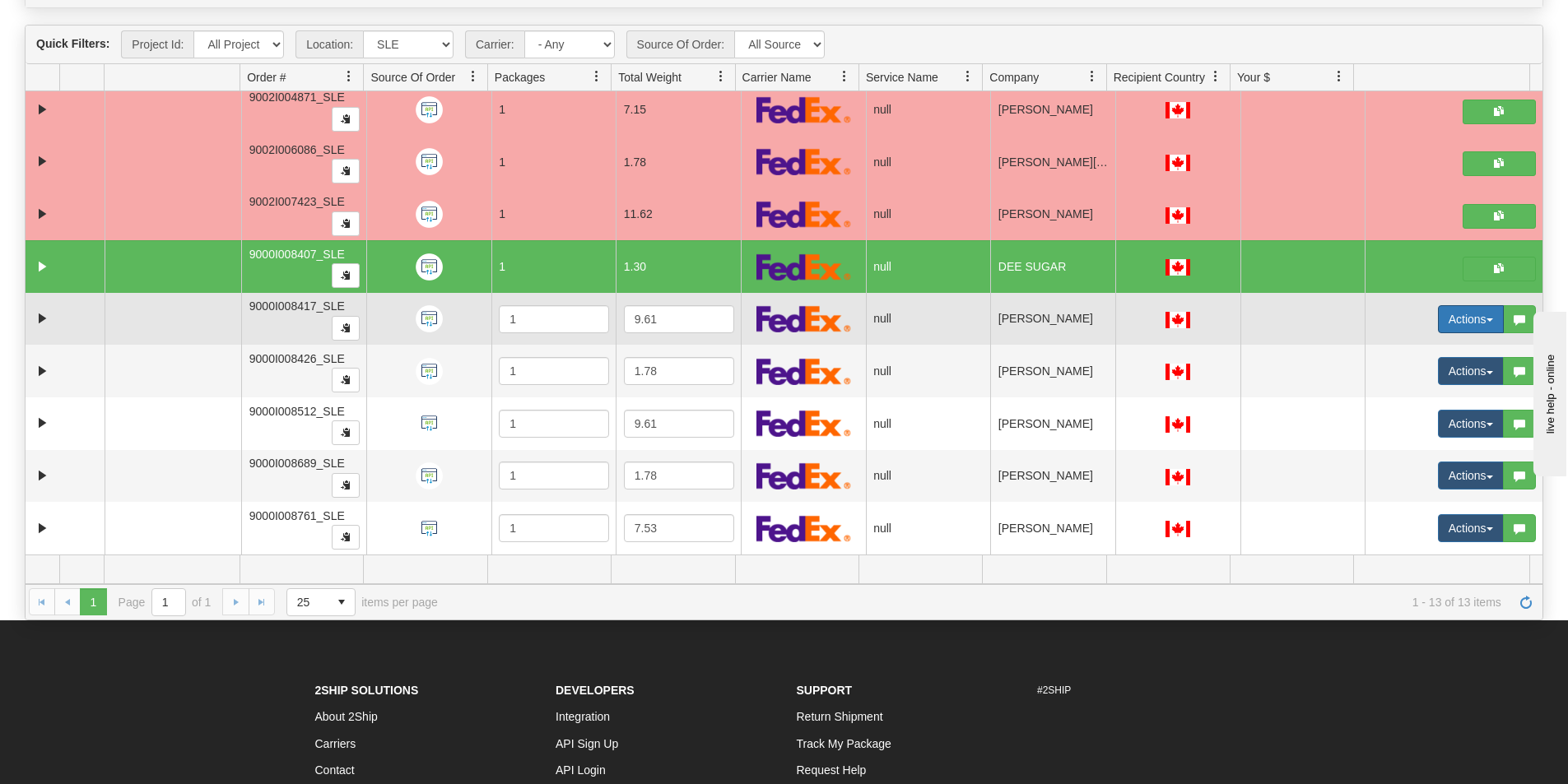
click at [1446, 323] on button "Actions" at bounding box center [1471, 318] width 66 height 28
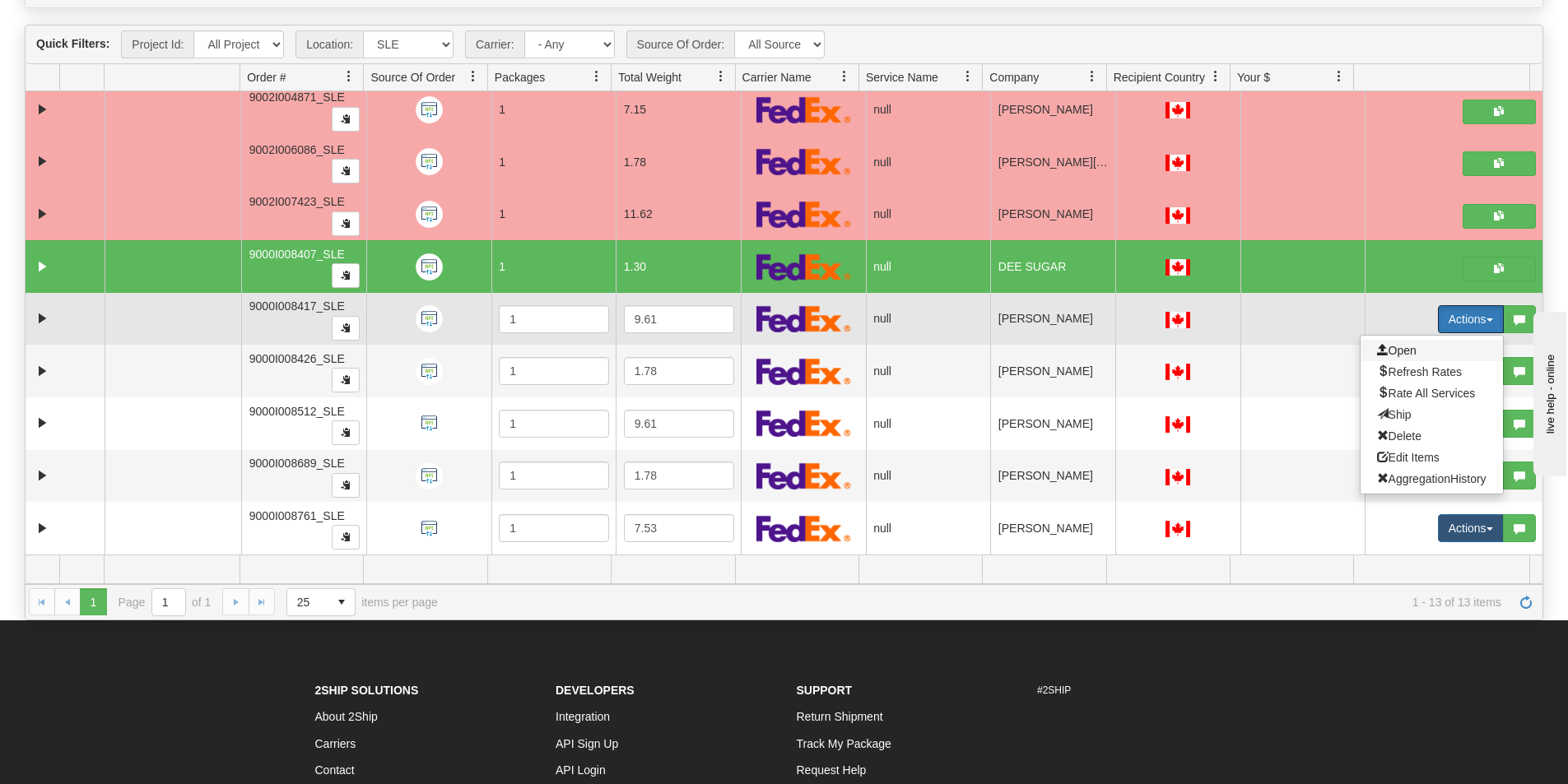
click at [1377, 346] on span "Open" at bounding box center [1397, 350] width 40 height 14
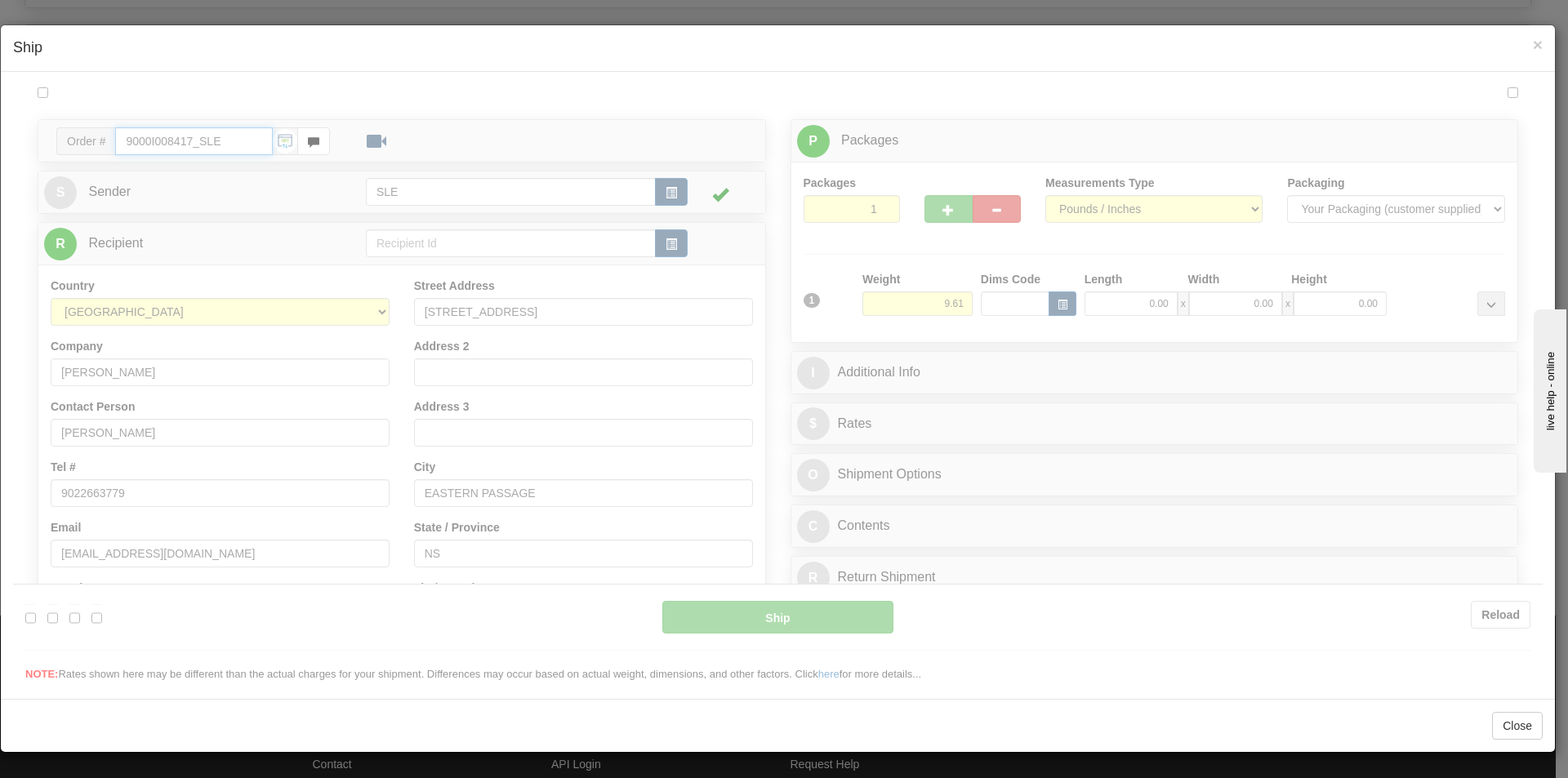
type input "15:33"
type input "16:00"
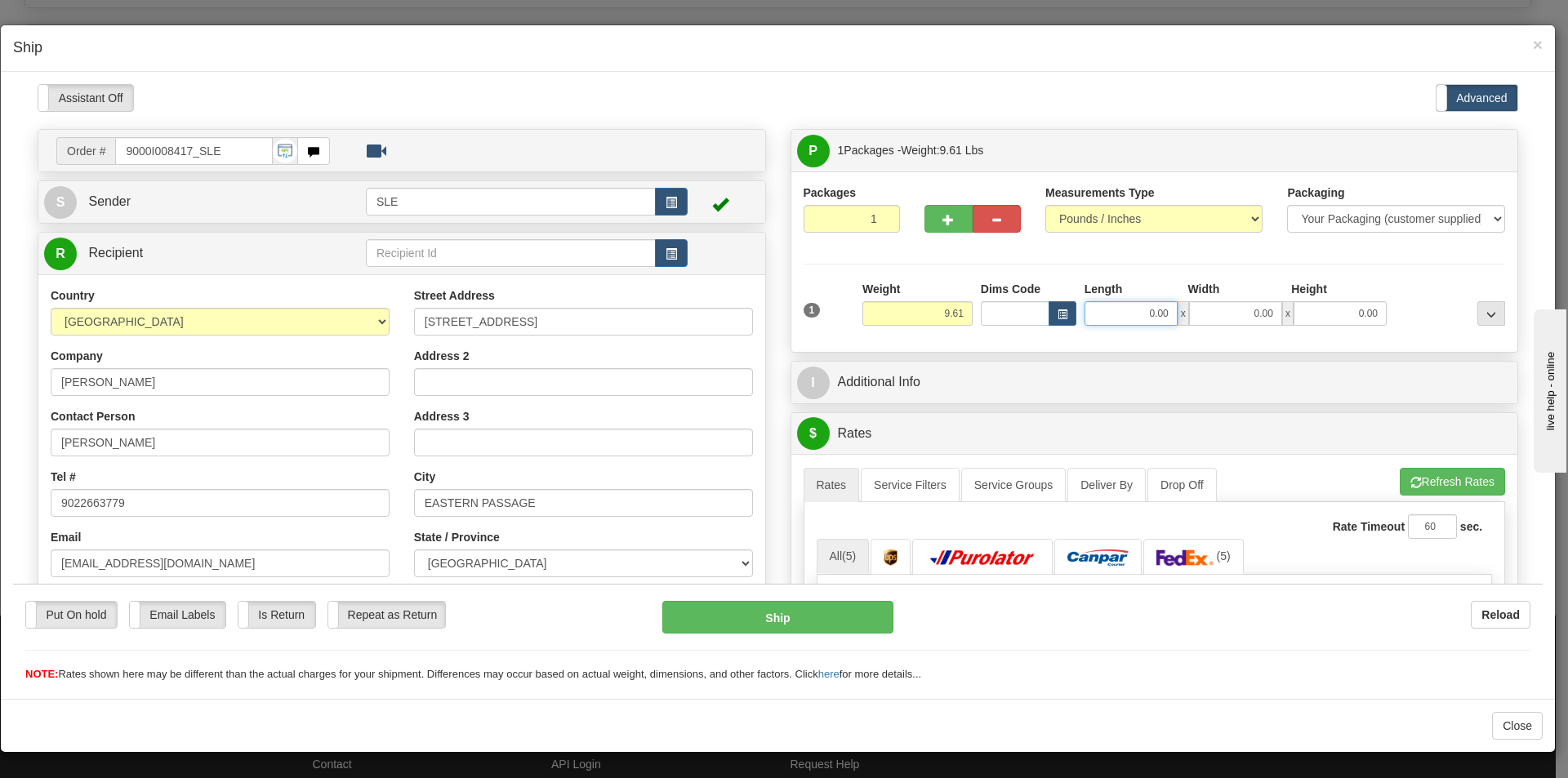
click at [1150, 306] on input "0.00" at bounding box center [1130, 312] width 93 height 24
type input "11.25"
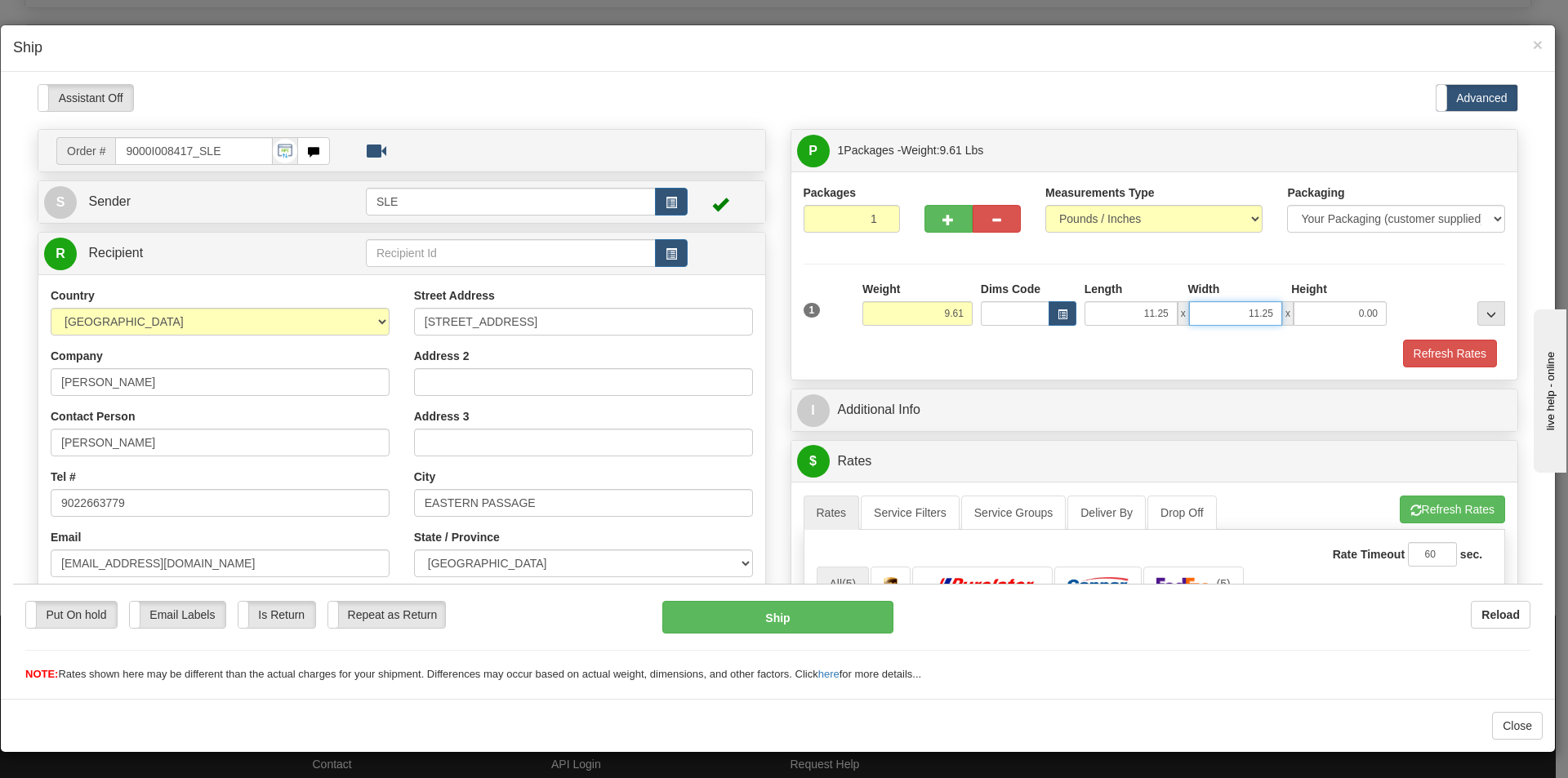
type input "11.25"
type input "20.00"
click at [1428, 512] on button "Refresh Rates" at bounding box center [1453, 509] width 106 height 28
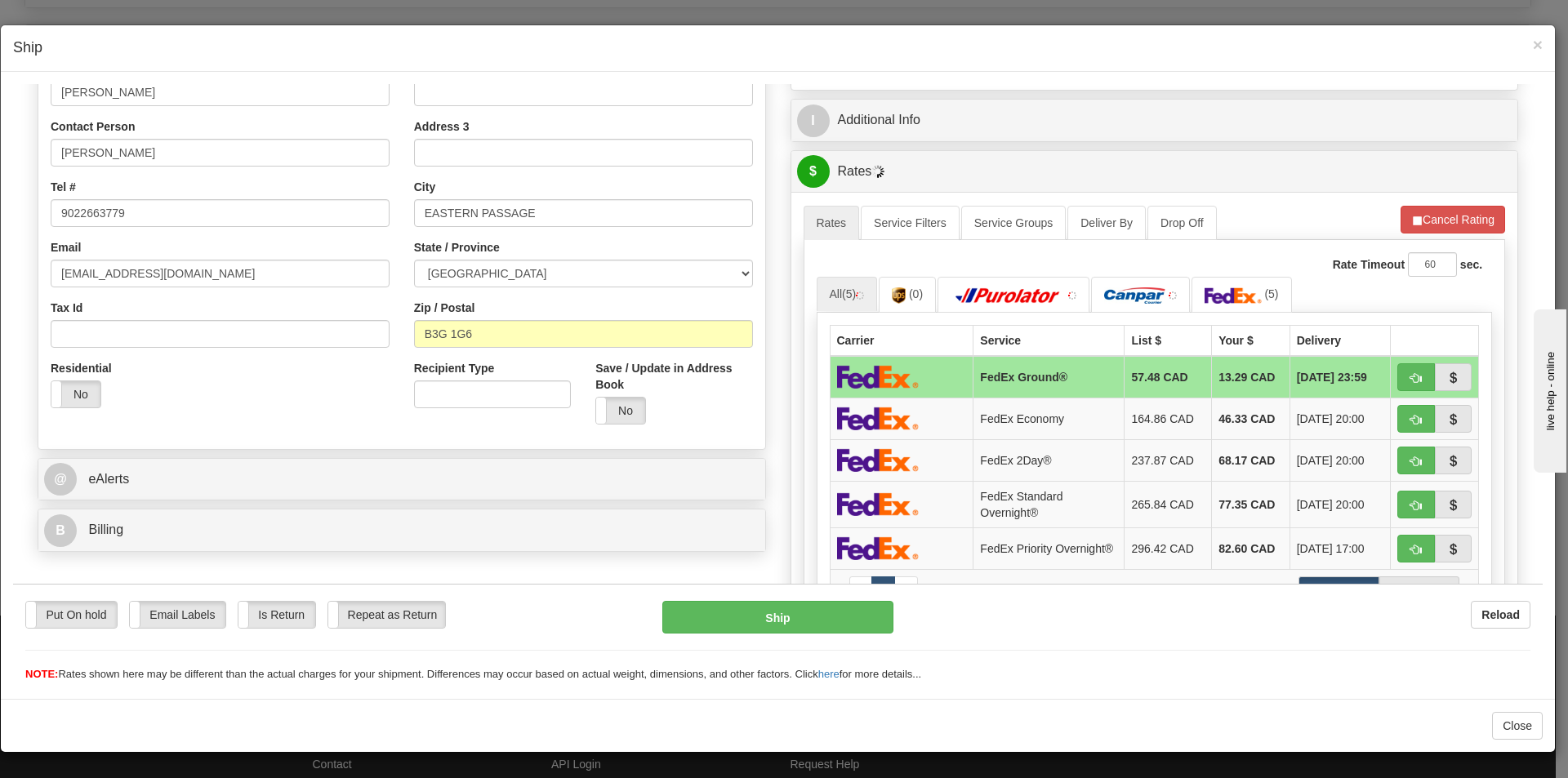
scroll to position [327, 0]
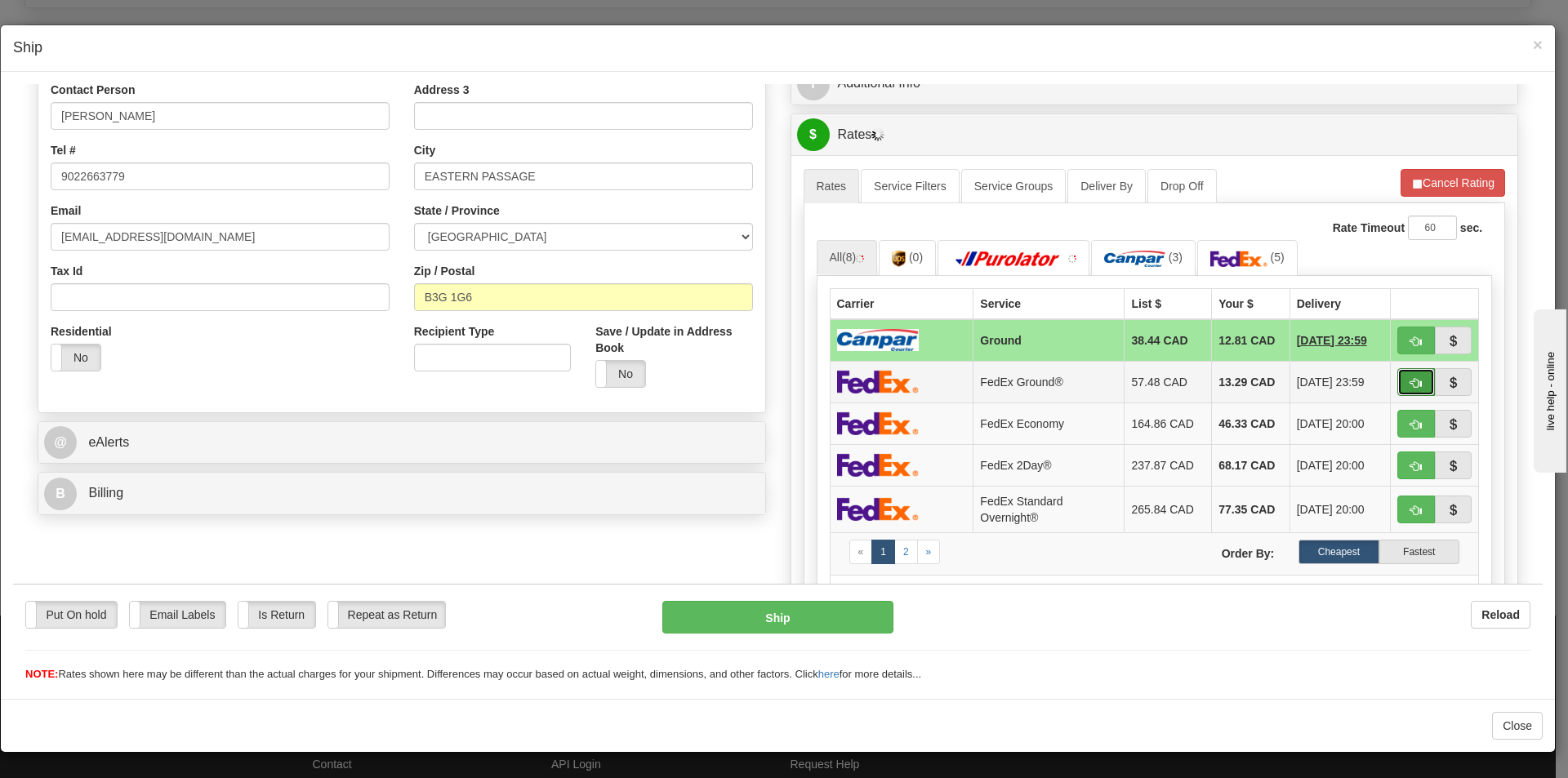
click at [1397, 372] on button "button" at bounding box center [1416, 381] width 38 height 28
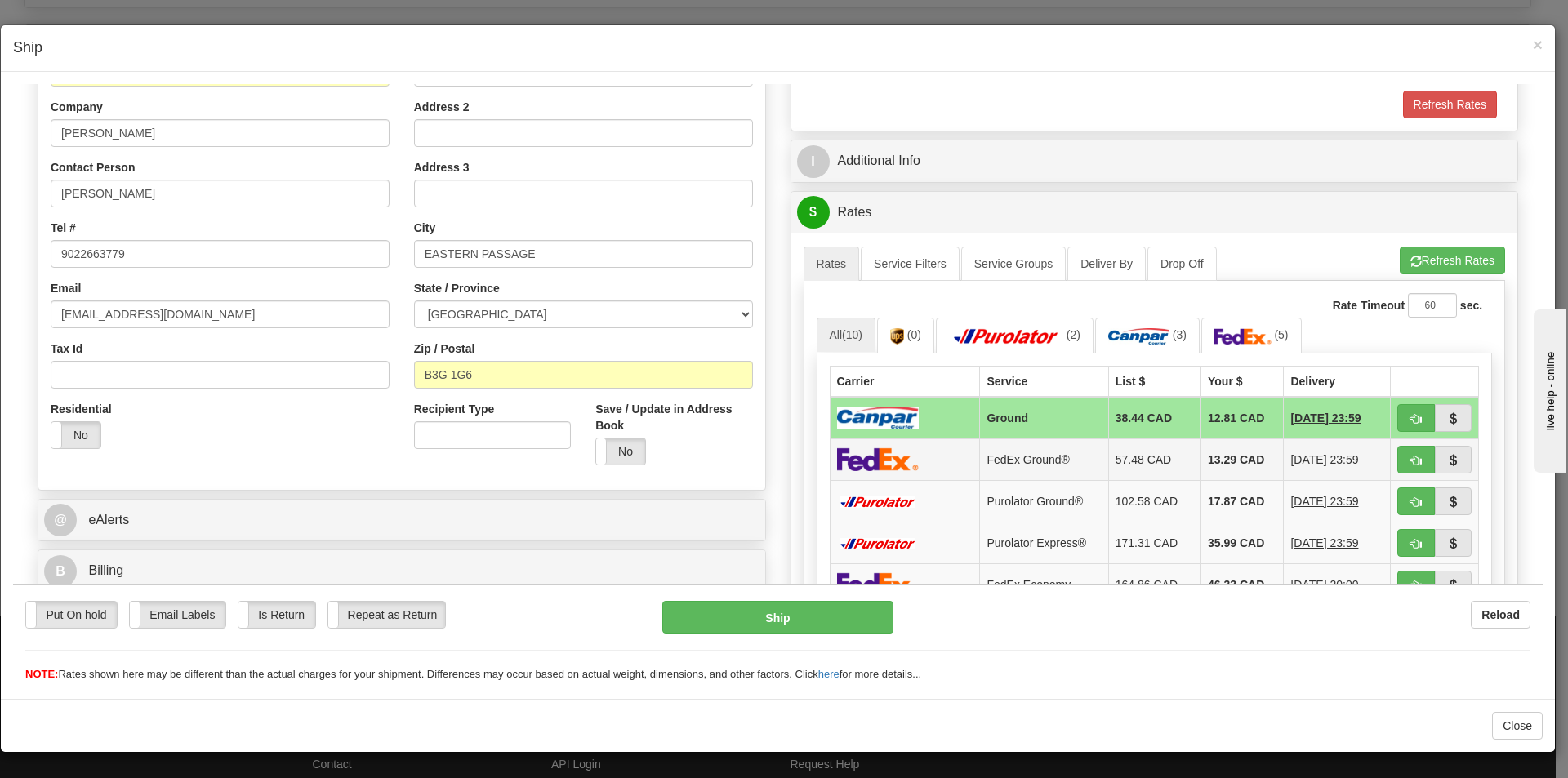
scroll to position [245, 0]
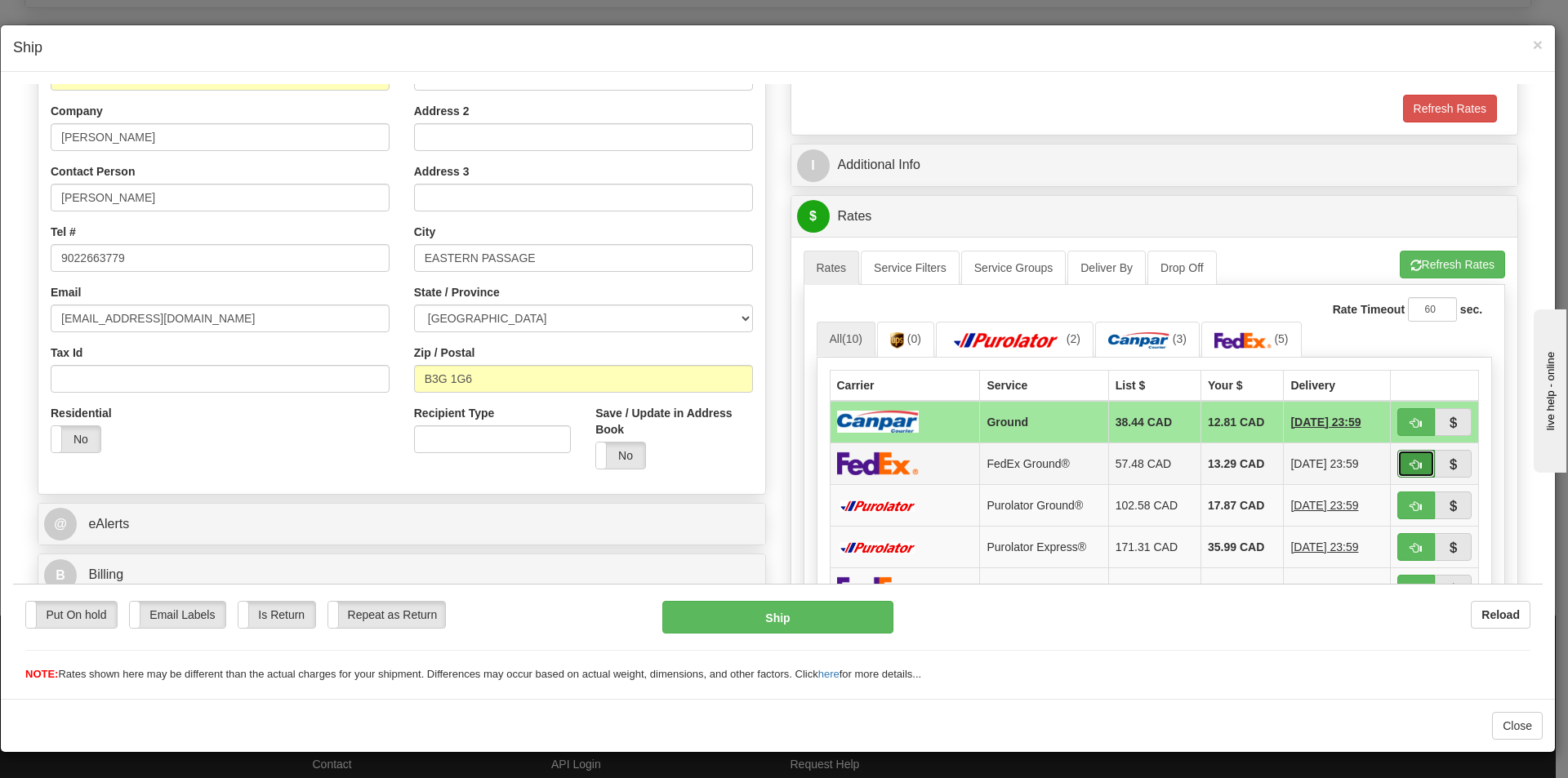
click at [1410, 462] on span "button" at bounding box center [1415, 465] width 12 height 11
type input "92"
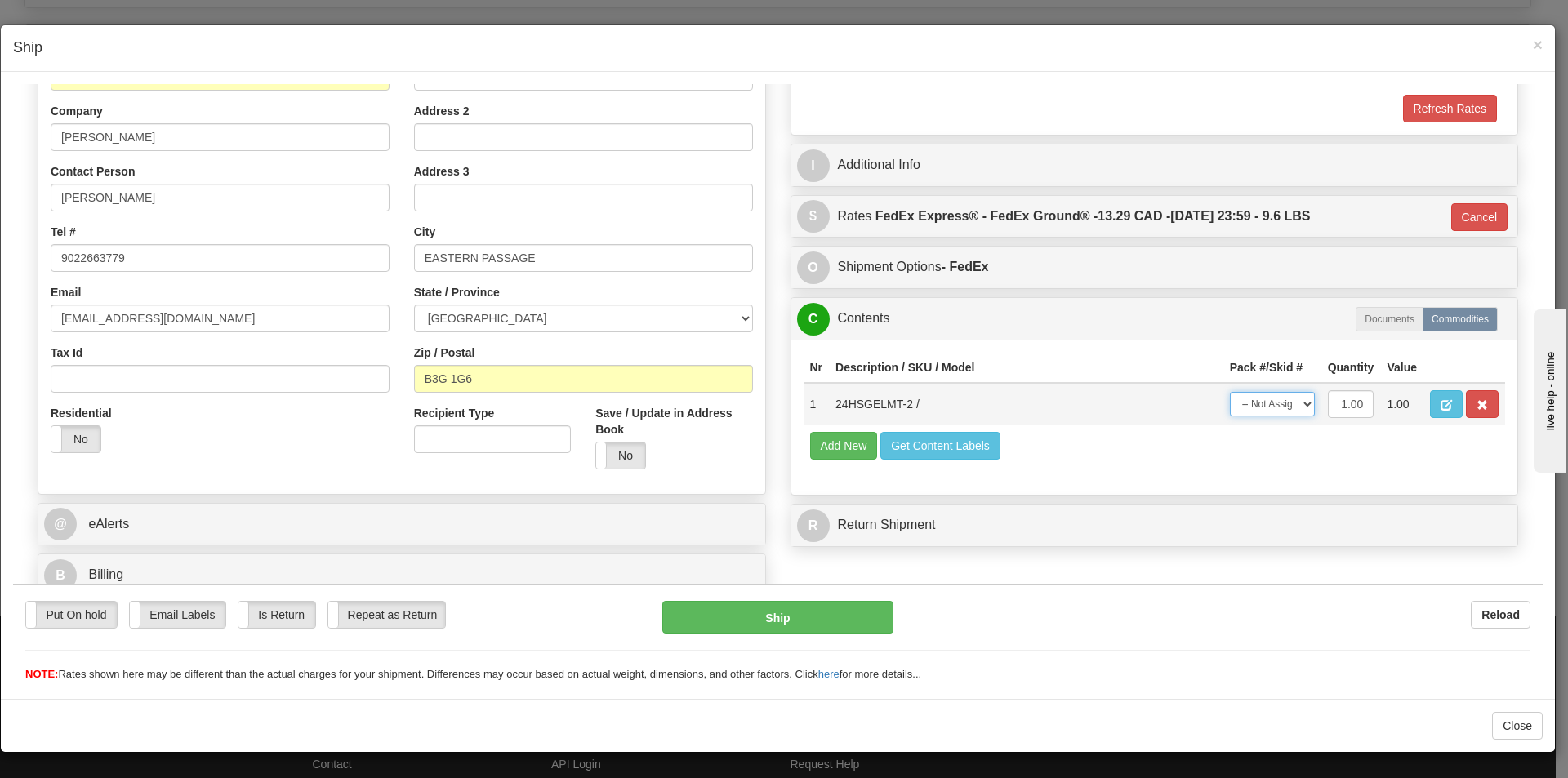
click at [1265, 401] on select "-- Not Assigned -- Package 1" at bounding box center [1272, 403] width 85 height 24
select select "0"
click at [1230, 391] on select "-- Not Assigned -- Package 1" at bounding box center [1272, 403] width 85 height 24
click at [853, 625] on button "Ship" at bounding box center [777, 616] width 230 height 32
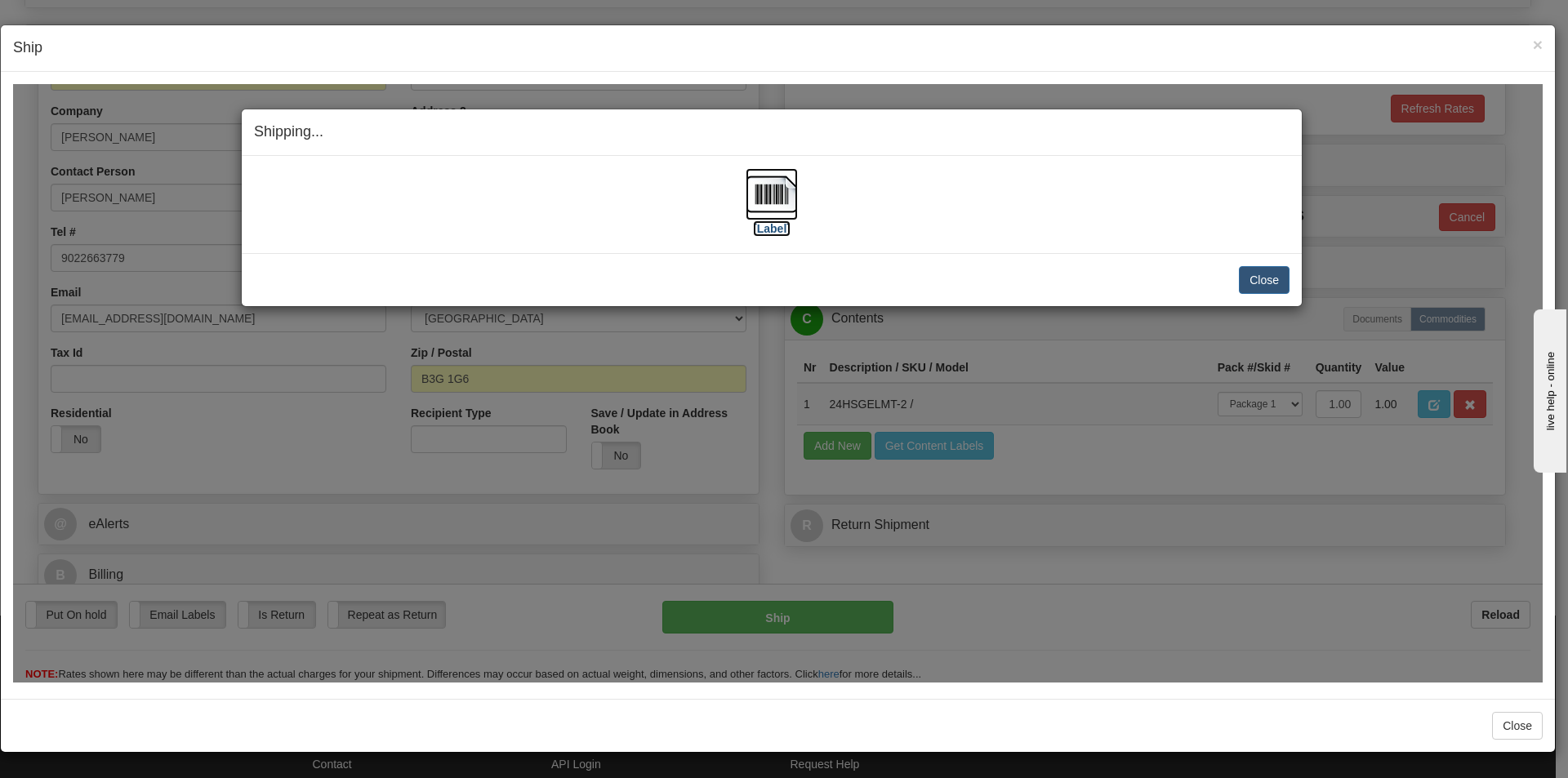
click at [763, 203] on img at bounding box center [771, 193] width 52 height 52
click at [1268, 278] on button "Close" at bounding box center [1264, 278] width 51 height 28
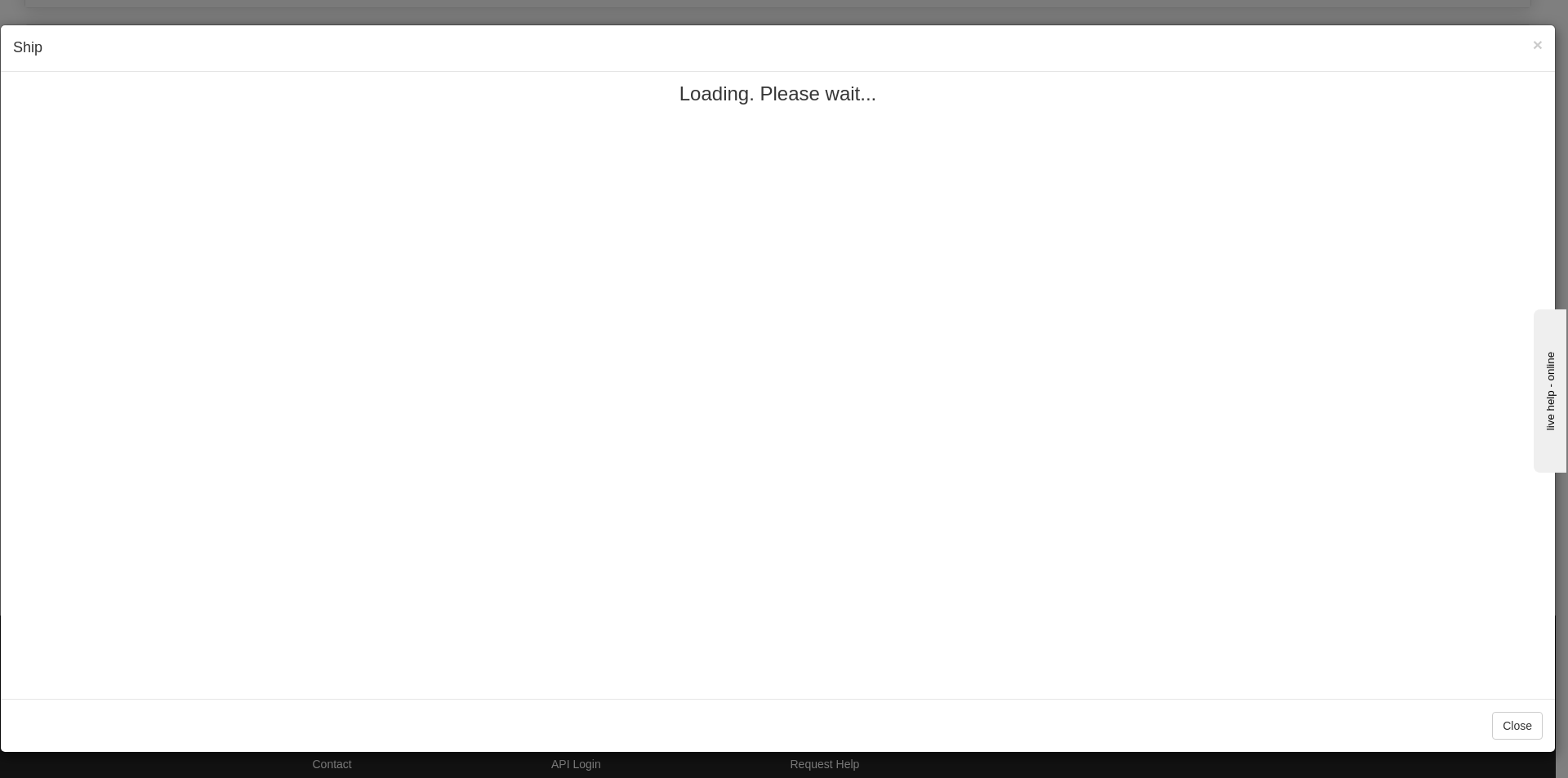
scroll to position [0, 0]
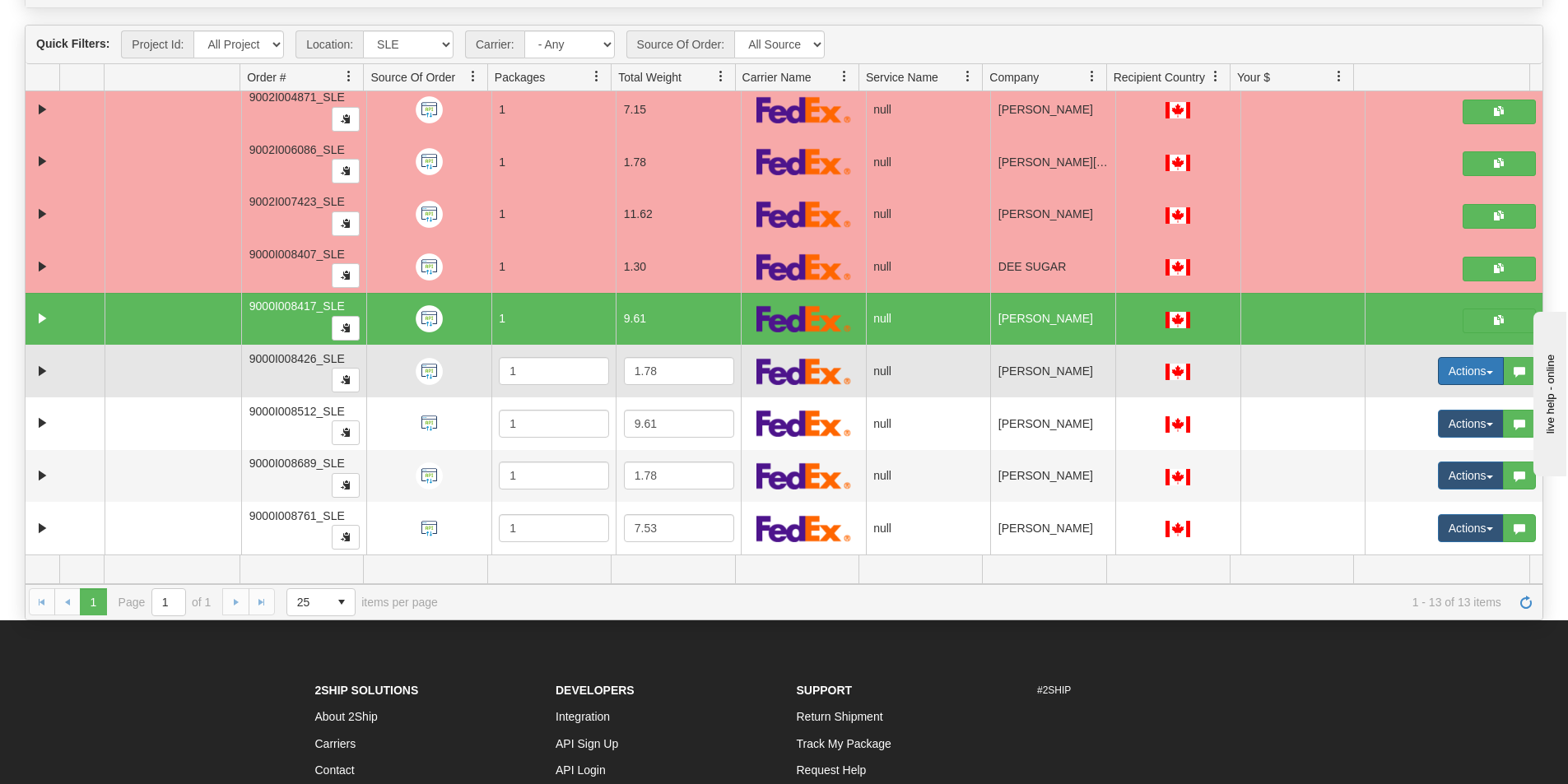
click at [1452, 368] on button "Actions" at bounding box center [1471, 371] width 66 height 28
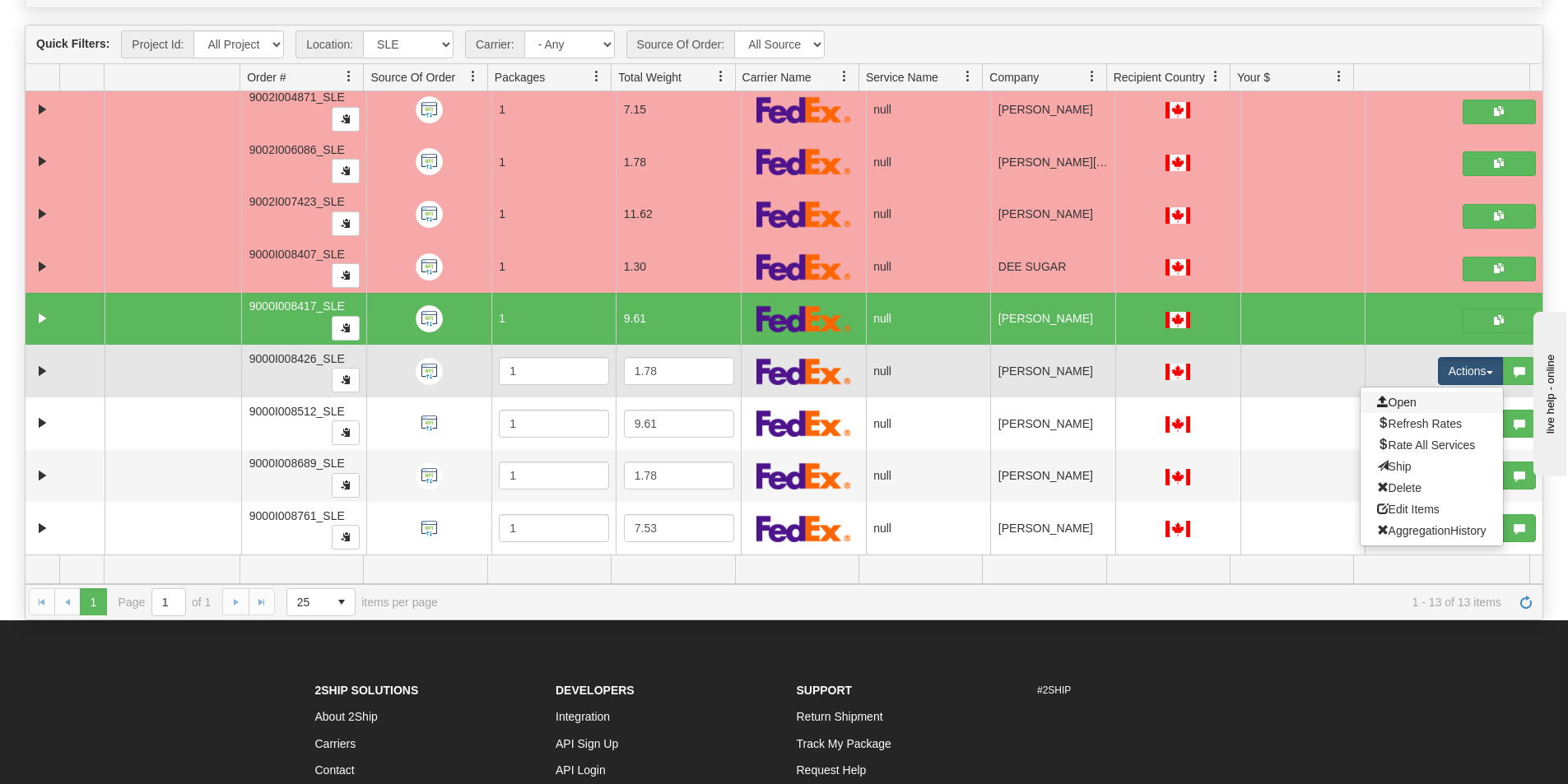
click at [1412, 401] on link "Open" at bounding box center [1432, 402] width 143 height 22
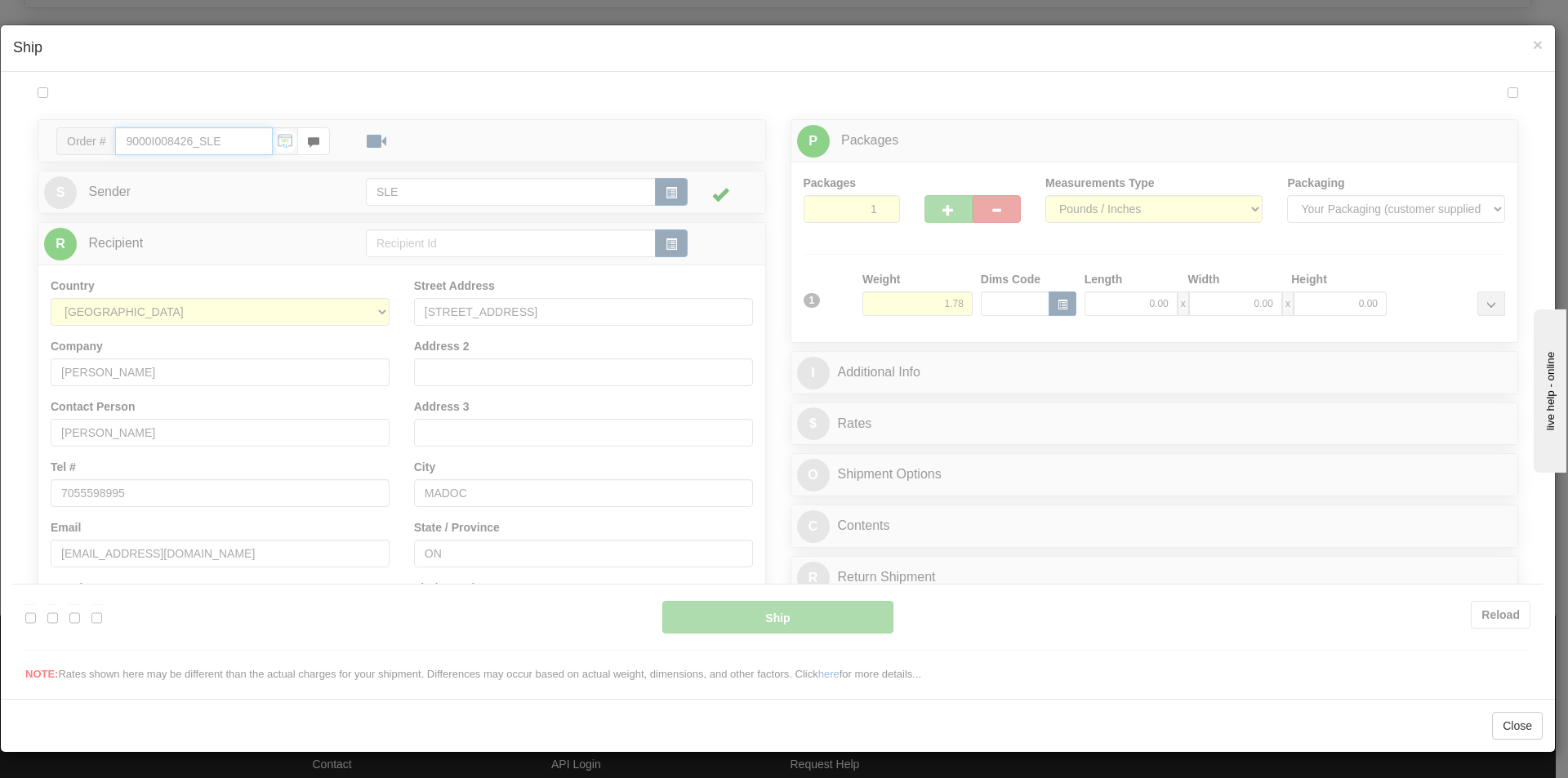
type input "15:35"
type input "16:00"
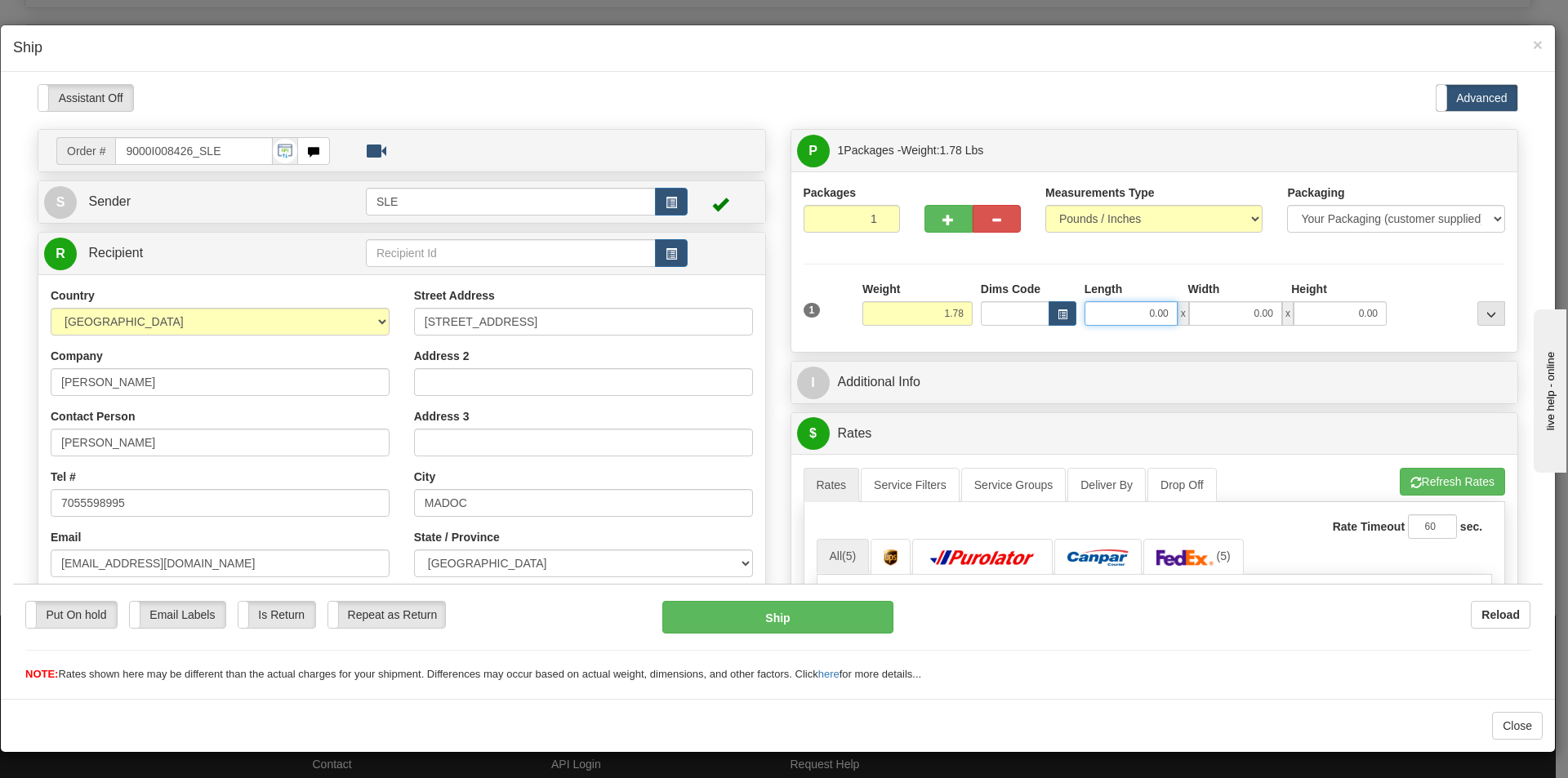
drag, startPoint x: 1150, startPoint y: 307, endPoint x: 1154, endPoint y: 292, distance: 15.5
click at [1150, 305] on input "0.00" at bounding box center [1130, 312] width 93 height 24
type input "16.75"
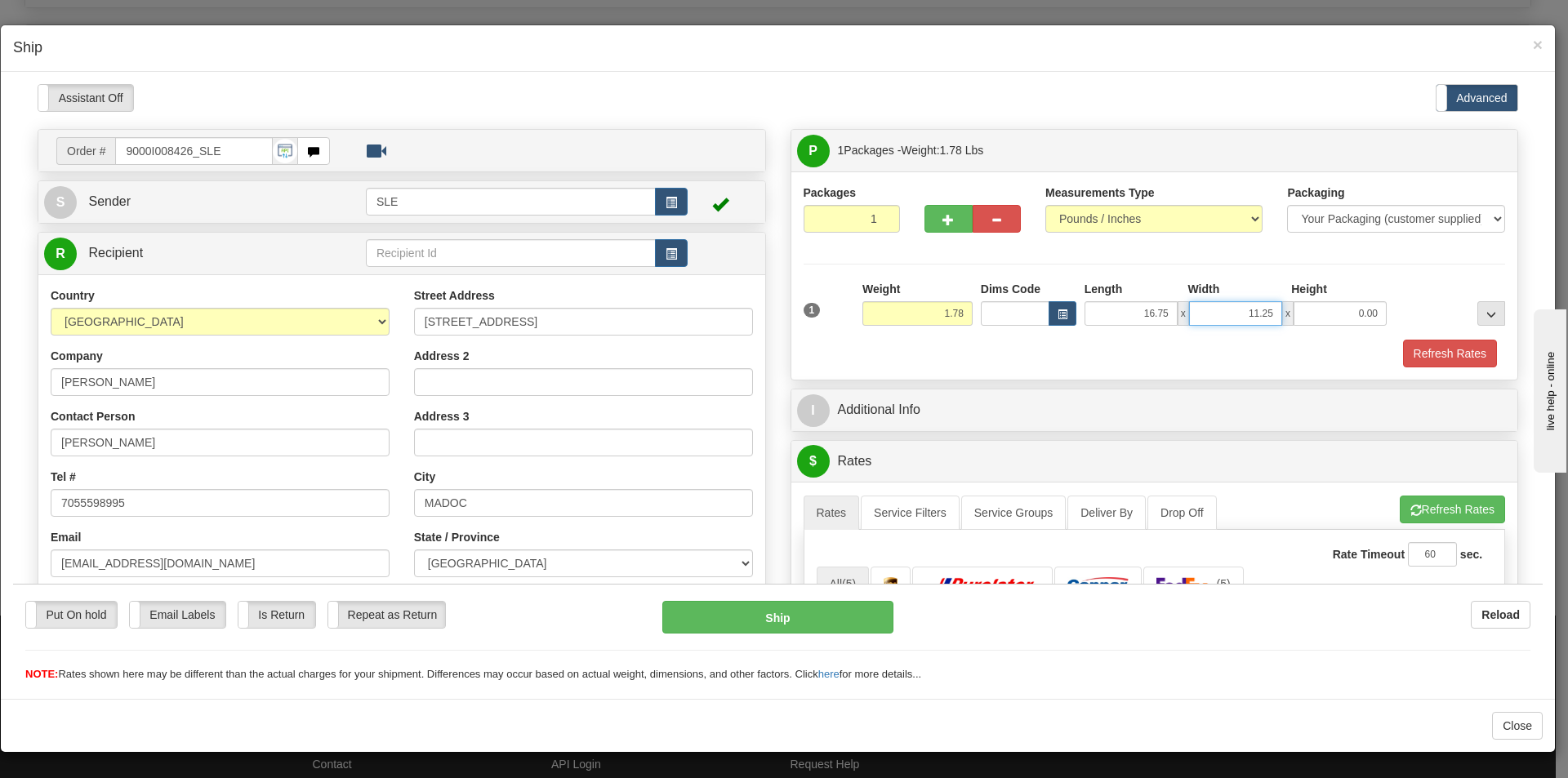
type input "11.25"
type input "20.75"
click at [1461, 503] on button "Refresh Rates" at bounding box center [1453, 509] width 106 height 28
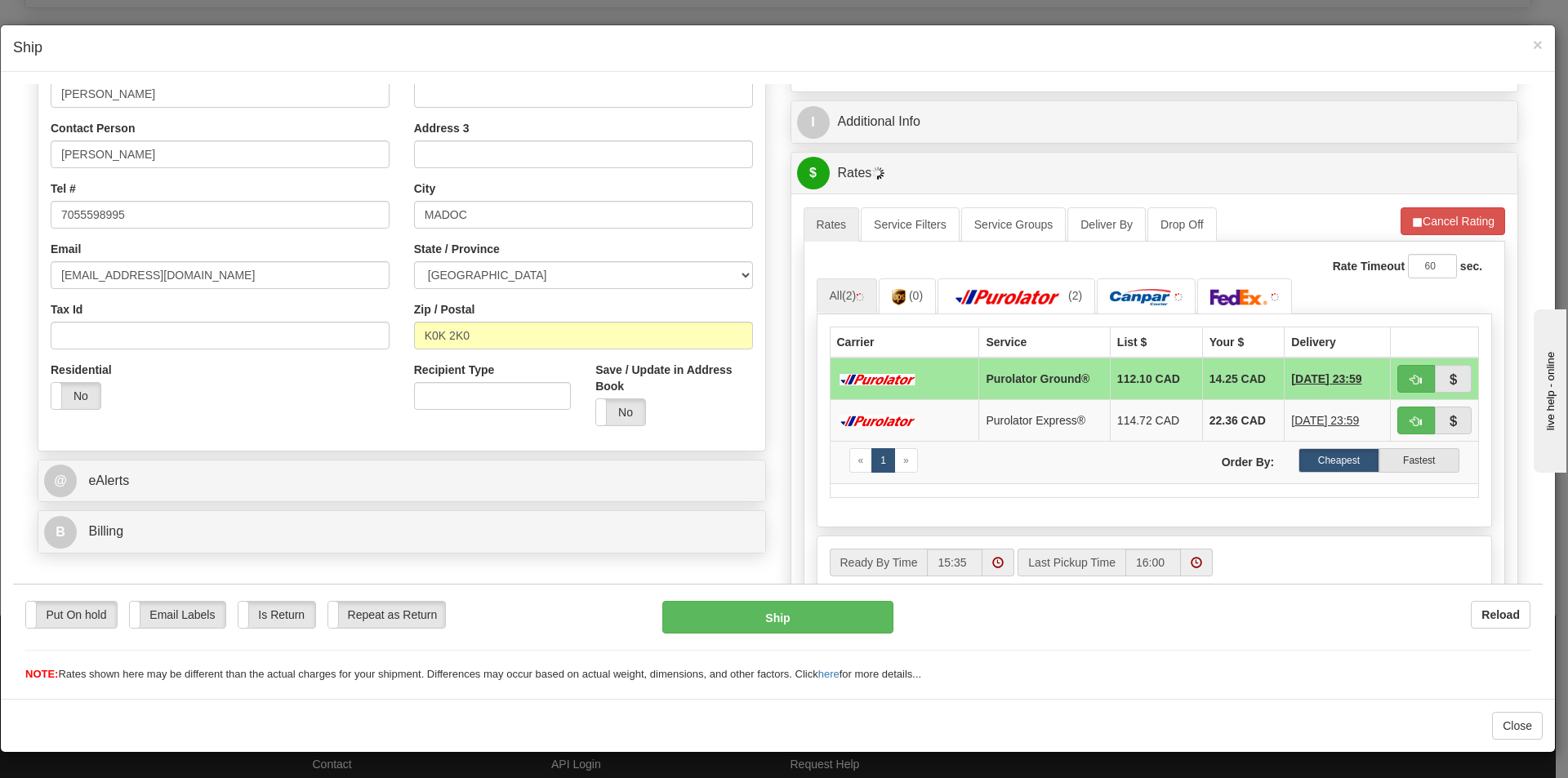
scroll to position [327, 0]
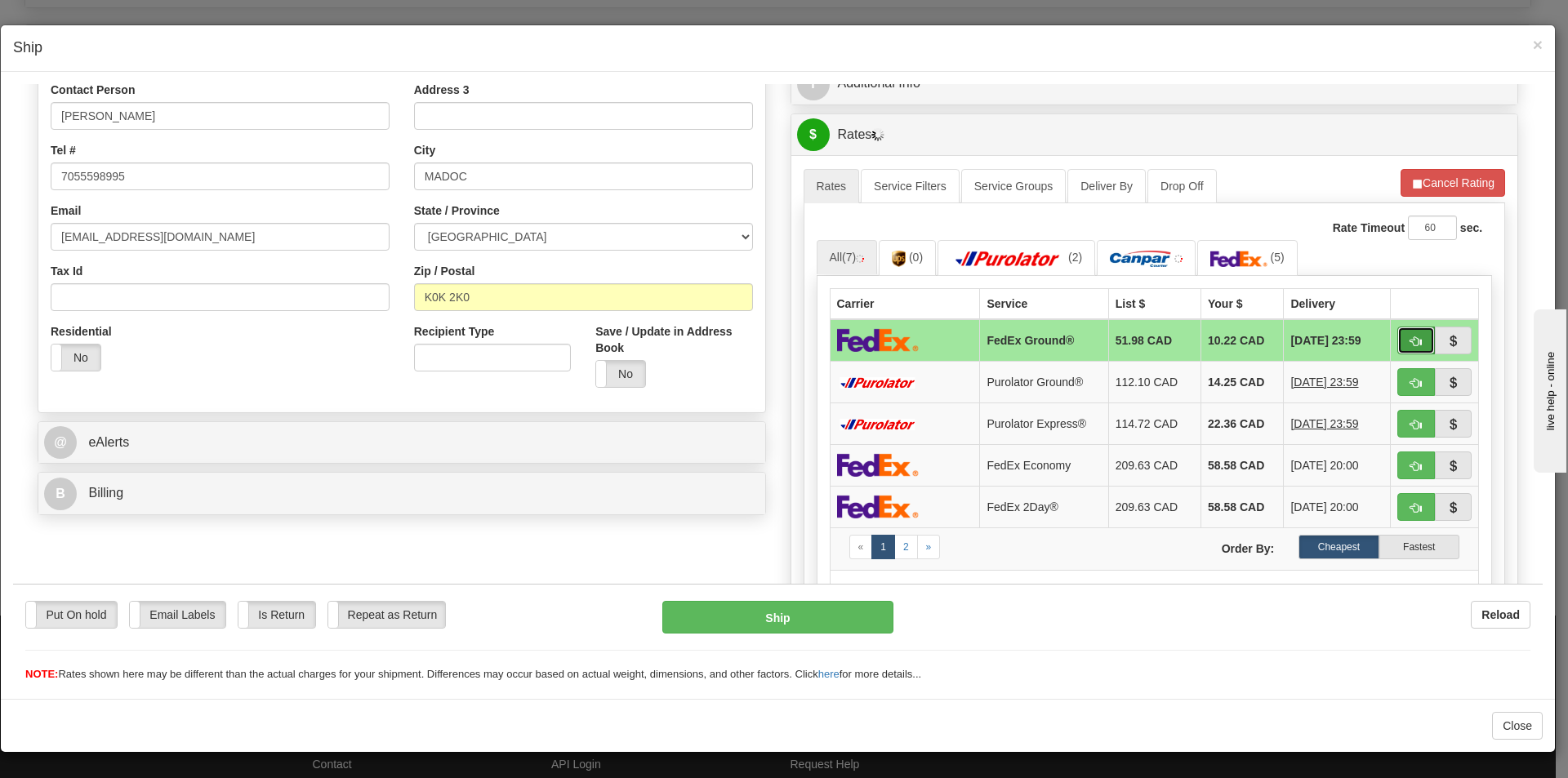
click at [1397, 345] on button "button" at bounding box center [1416, 339] width 38 height 28
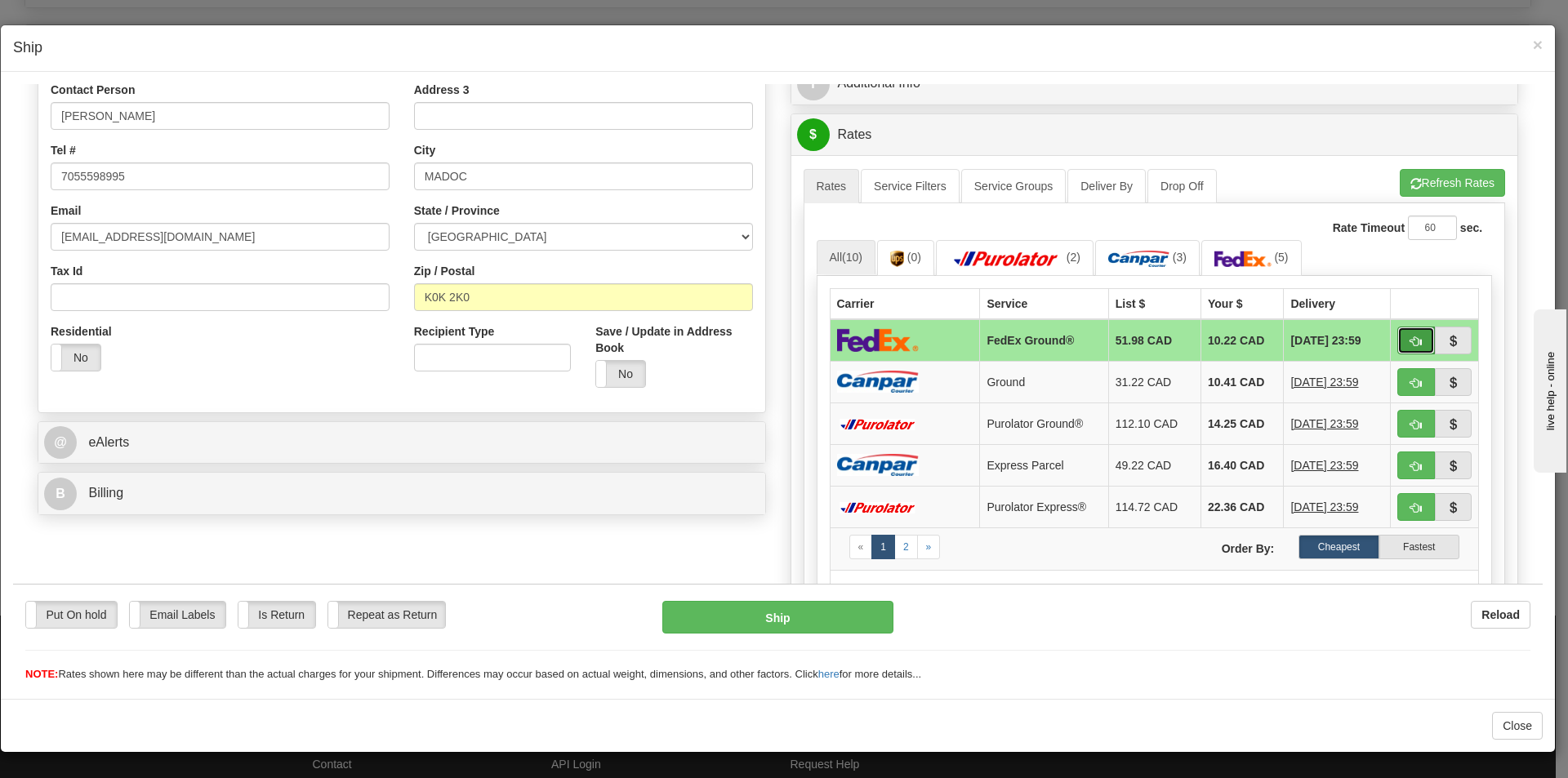
click at [1410, 339] on span "button" at bounding box center [1415, 341] width 12 height 11
type input "92"
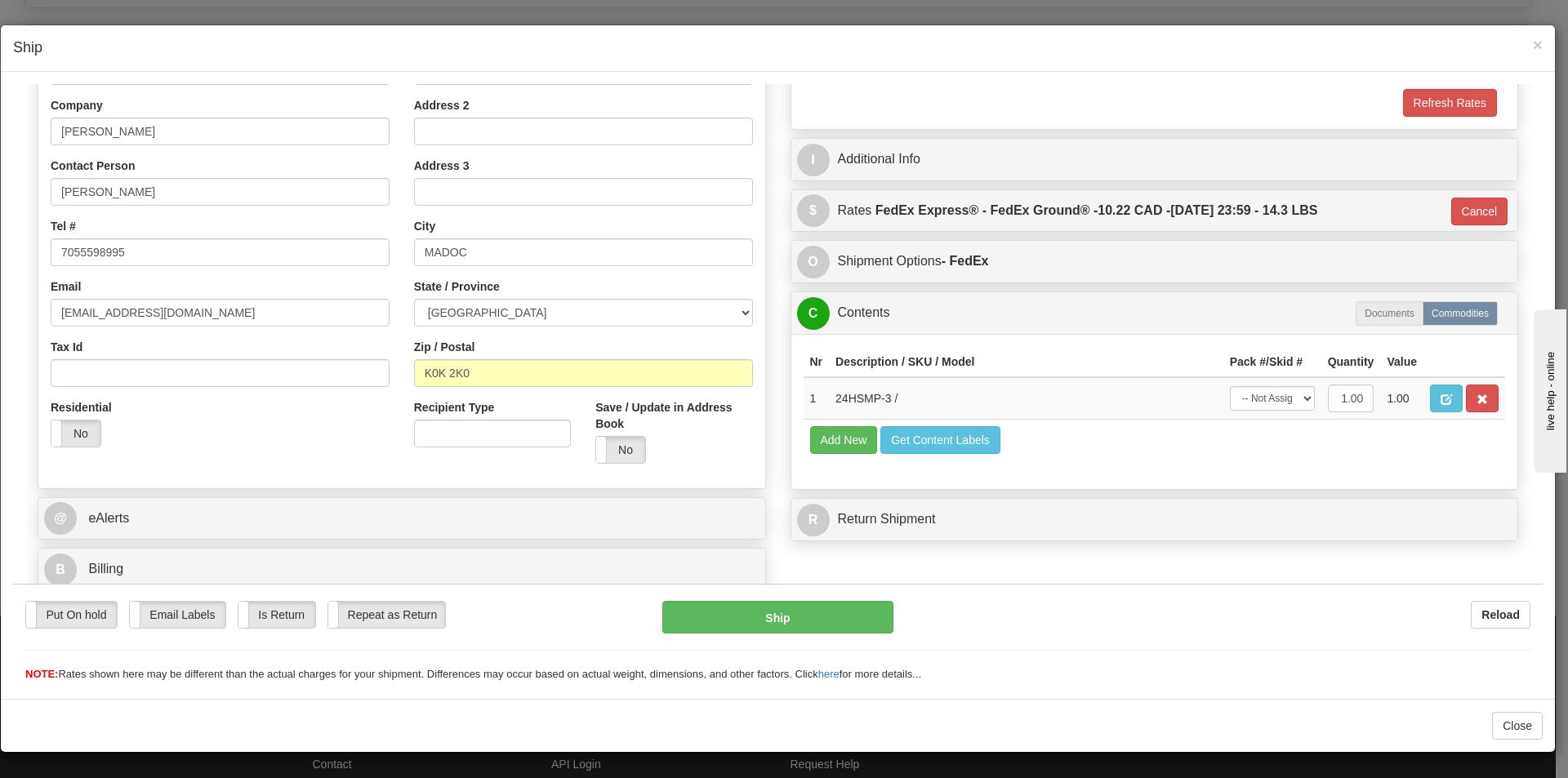
scroll to position [251, 0]
click at [1259, 397] on select "-- Not Assigned -- Package 1" at bounding box center [1272, 398] width 85 height 24
select select "0"
click at [1230, 386] on select "-- Not Assigned -- Package 1" at bounding box center [1272, 398] width 85 height 24
click at [764, 620] on button "Ship" at bounding box center [777, 616] width 230 height 32
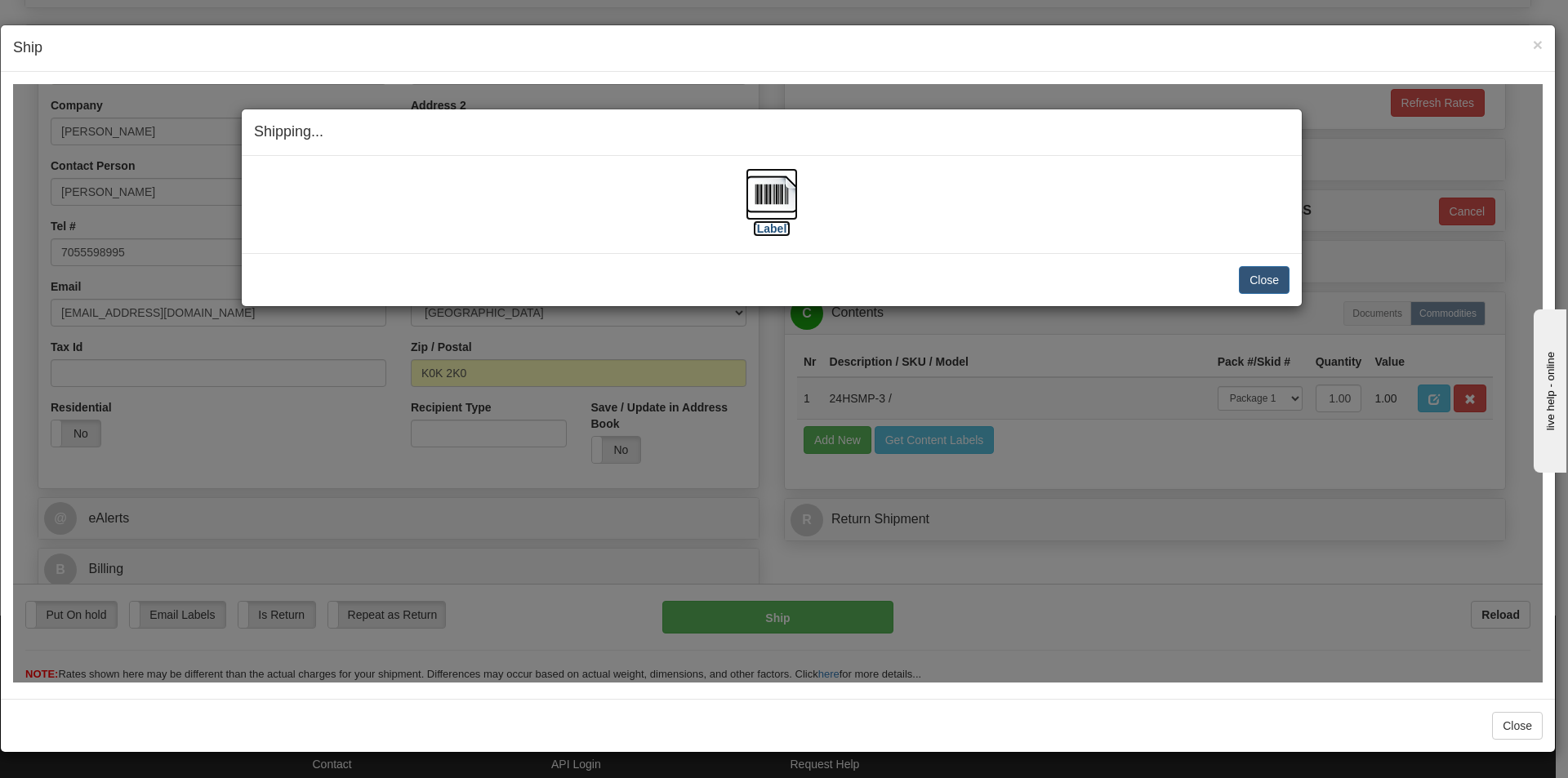
click at [754, 188] on img at bounding box center [771, 193] width 52 height 52
click at [1262, 284] on button "Close" at bounding box center [1264, 278] width 51 height 28
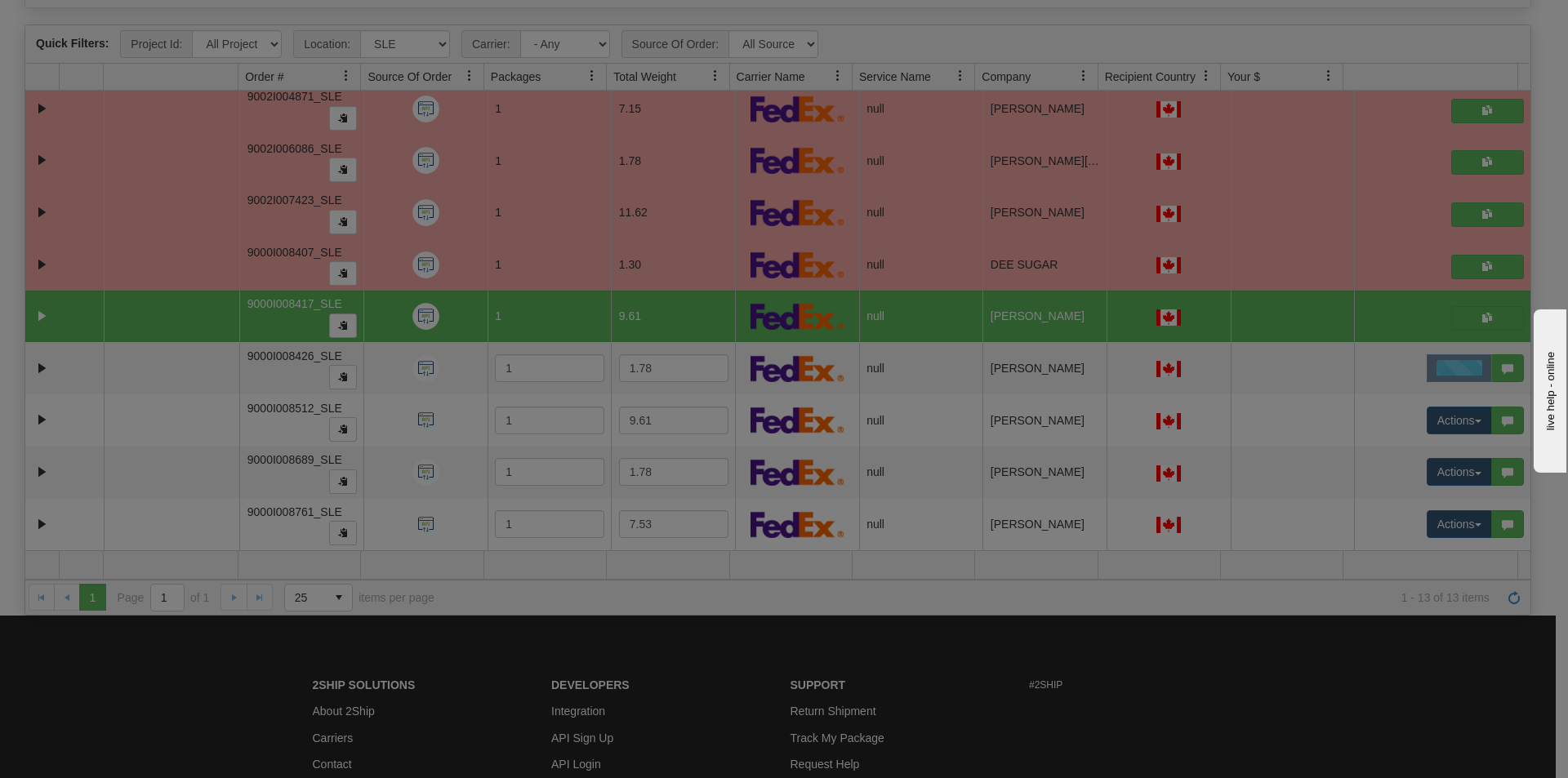
scroll to position [0, 0]
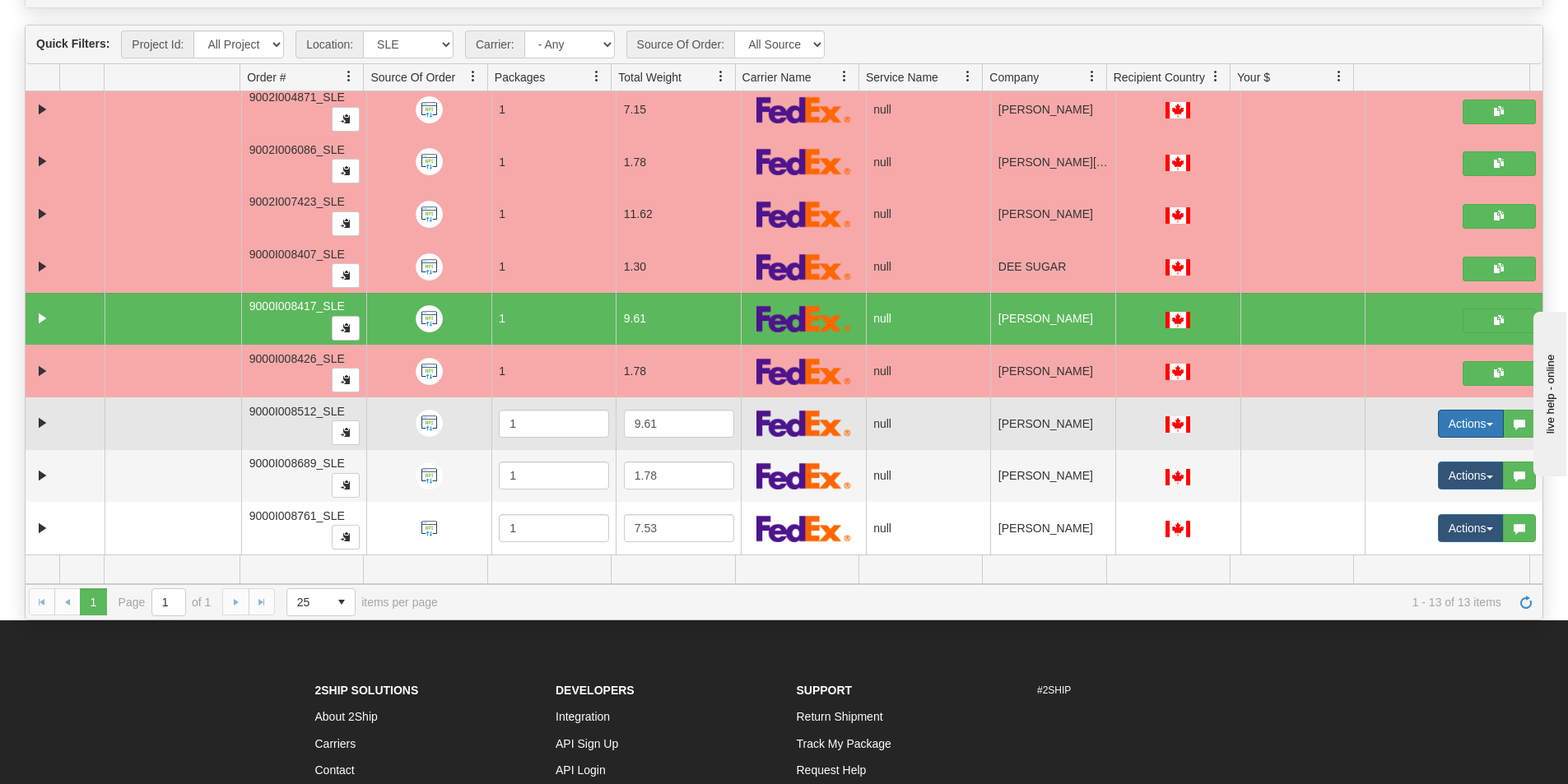
click at [1447, 423] on button "Actions" at bounding box center [1471, 423] width 66 height 28
click at [1390, 448] on span "Open" at bounding box center [1397, 455] width 40 height 14
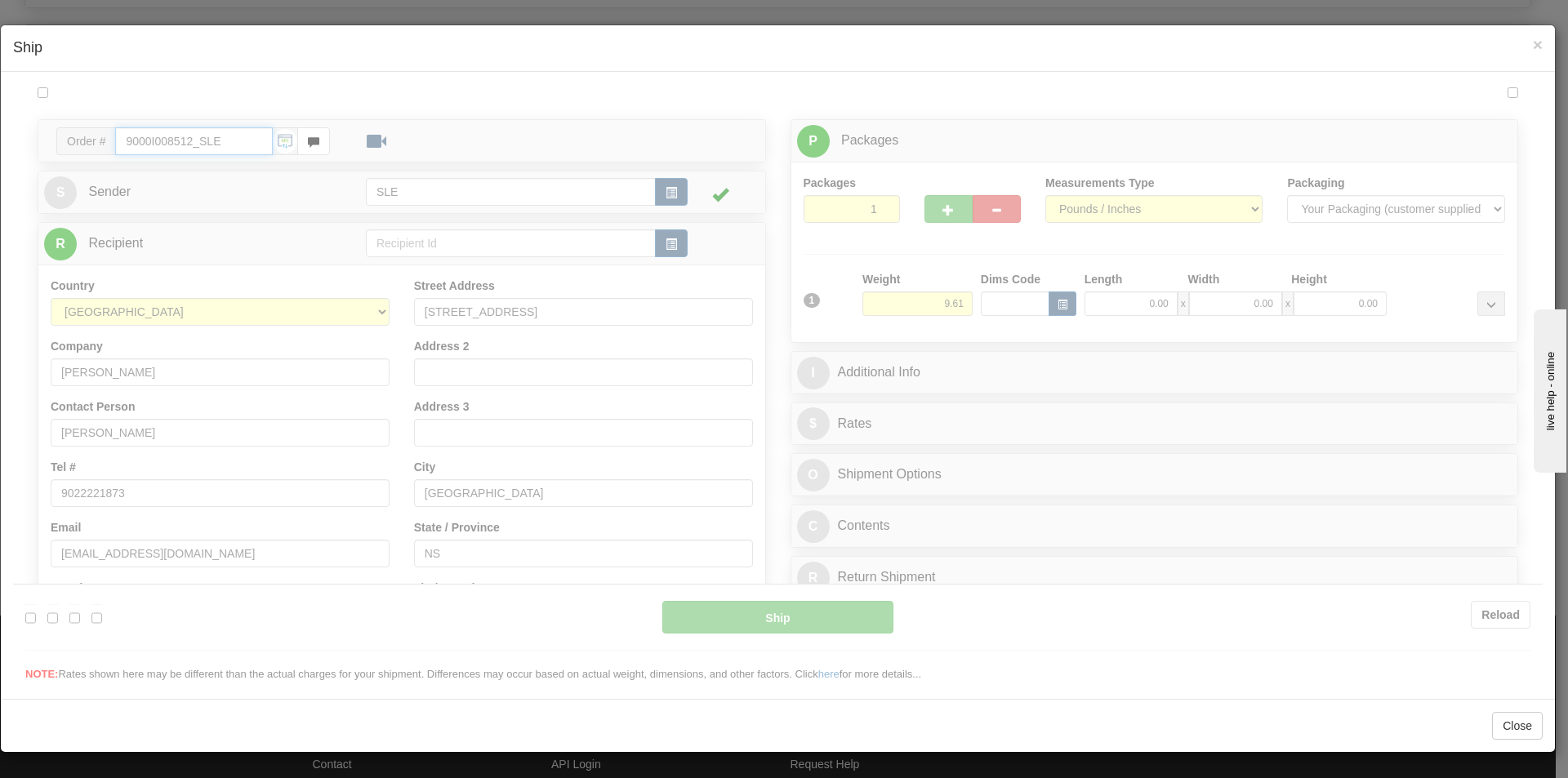
type input "15:36"
type input "16:00"
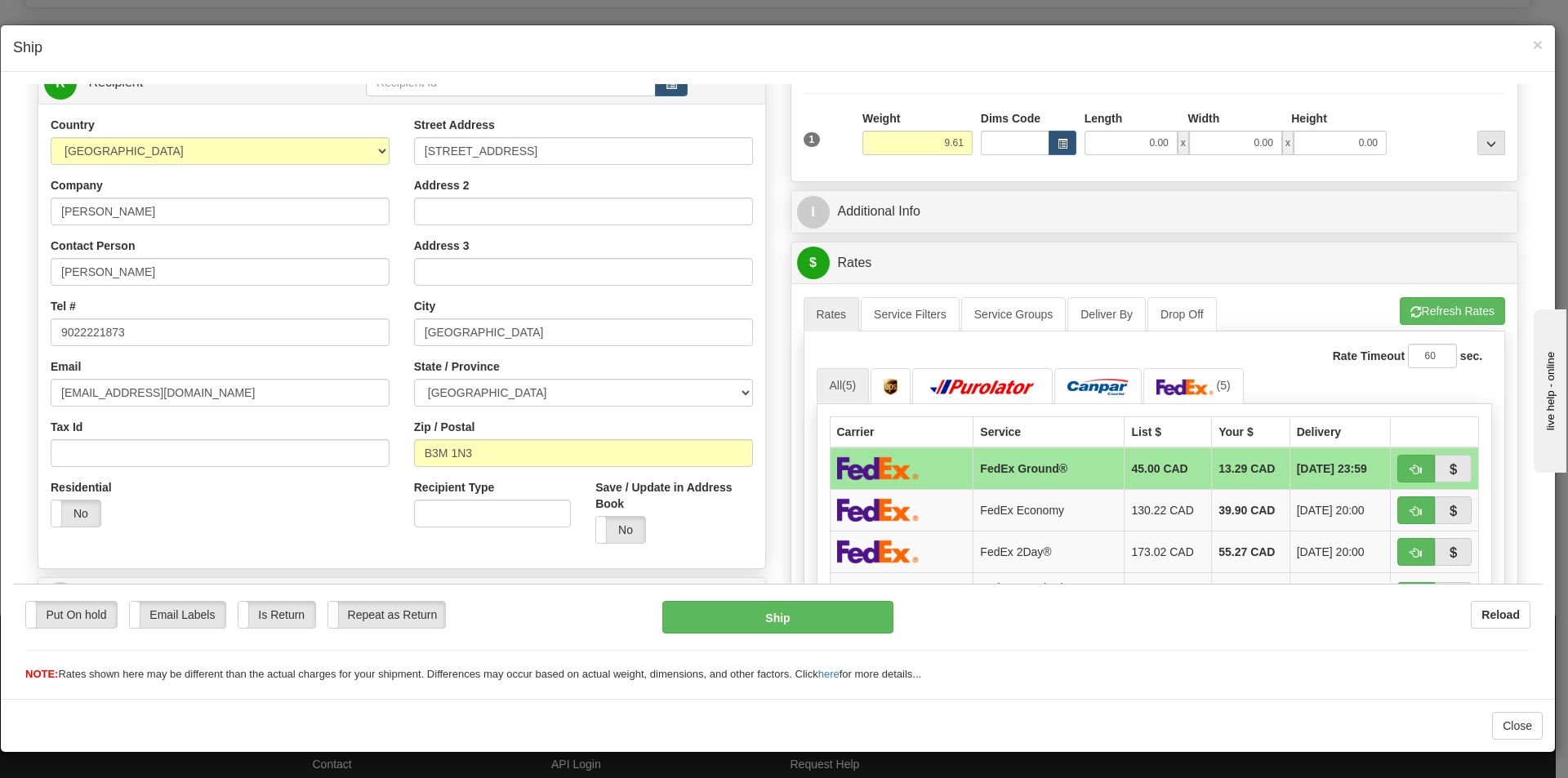
scroll to position [163, 0]
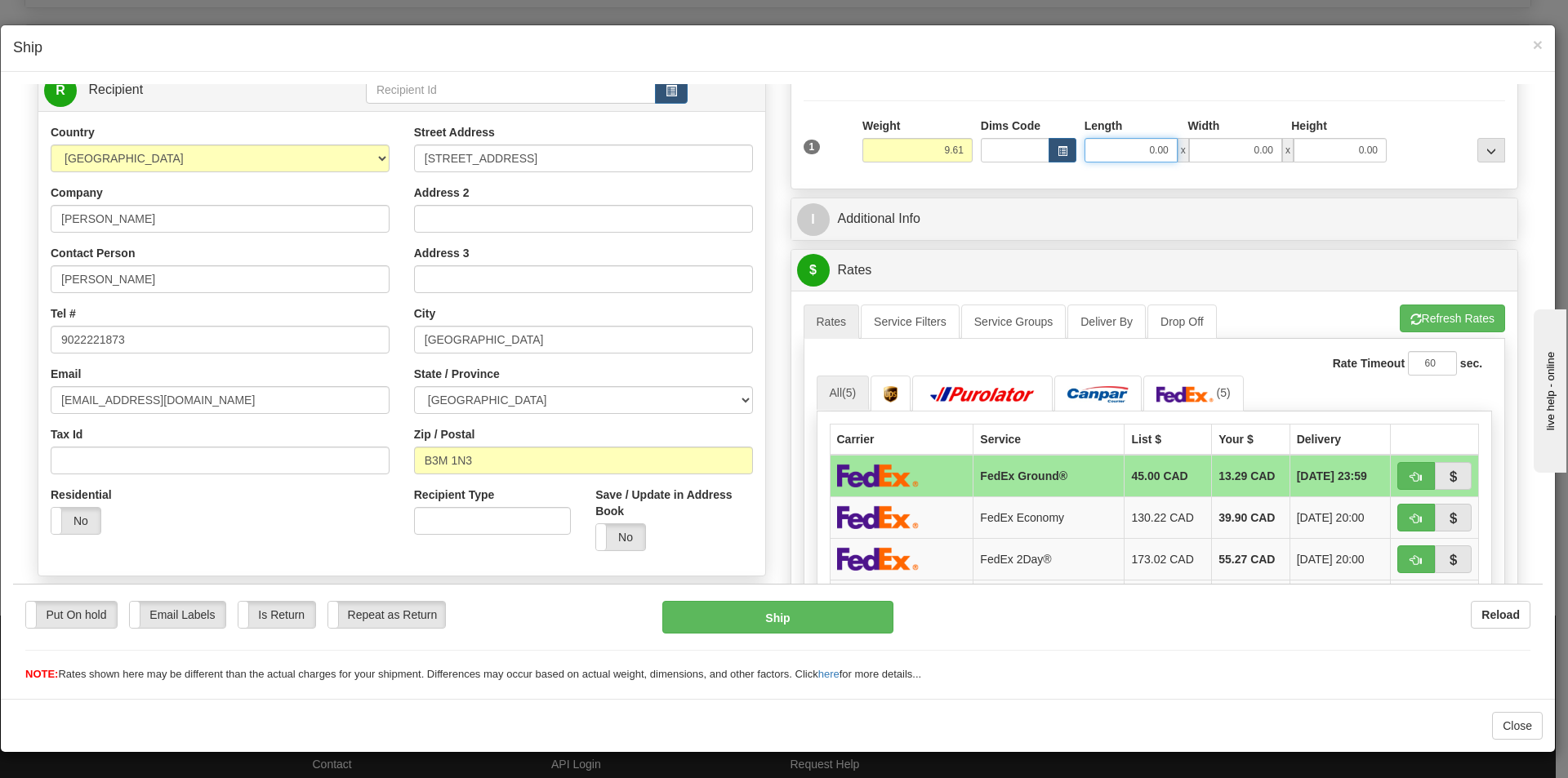
click at [1149, 154] on input "0.00" at bounding box center [1130, 149] width 93 height 24
type input "11.25"
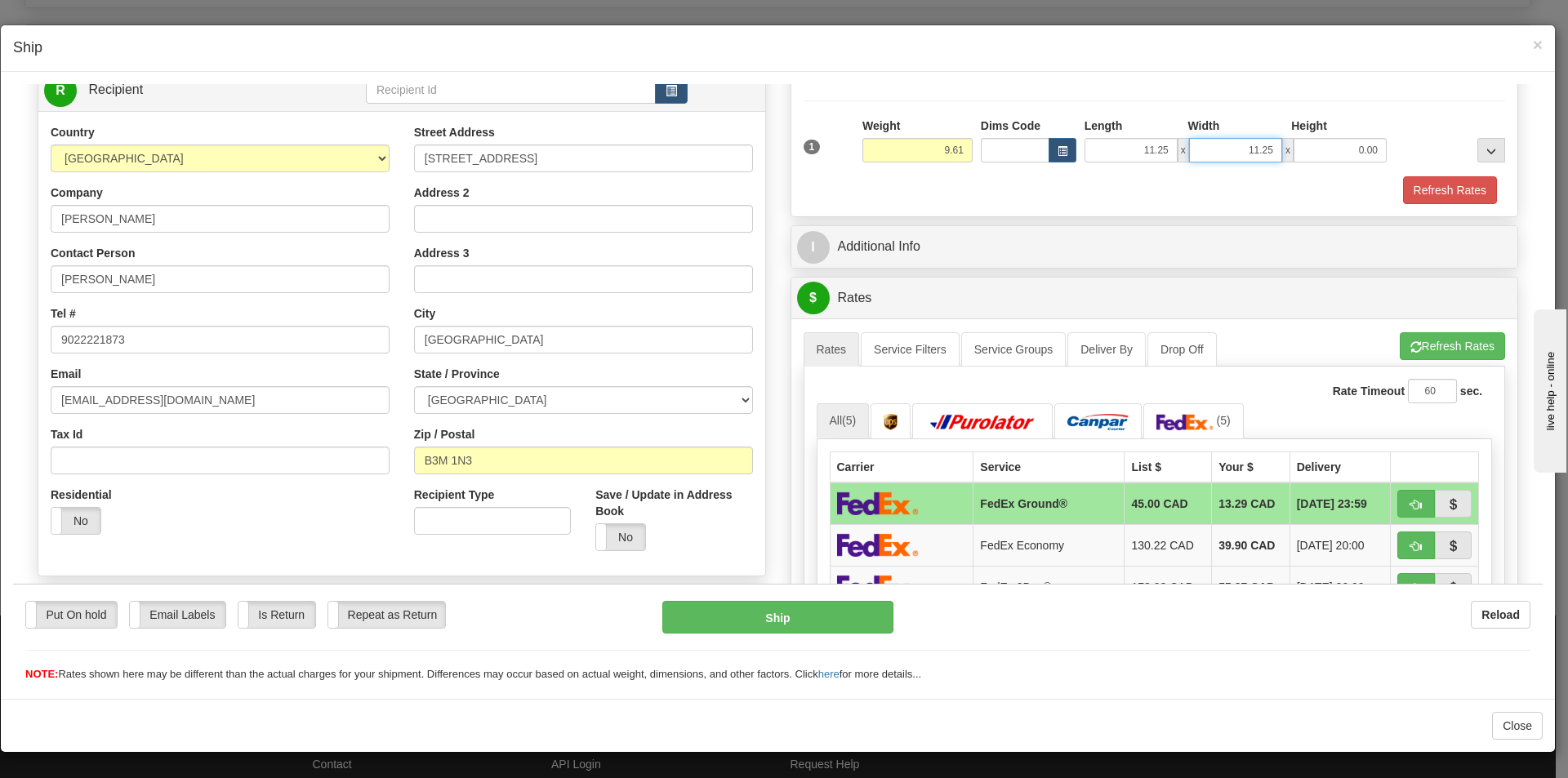
type input "11.25"
type input "20.00"
click at [1417, 346] on button "Refresh Rates" at bounding box center [1453, 345] width 106 height 28
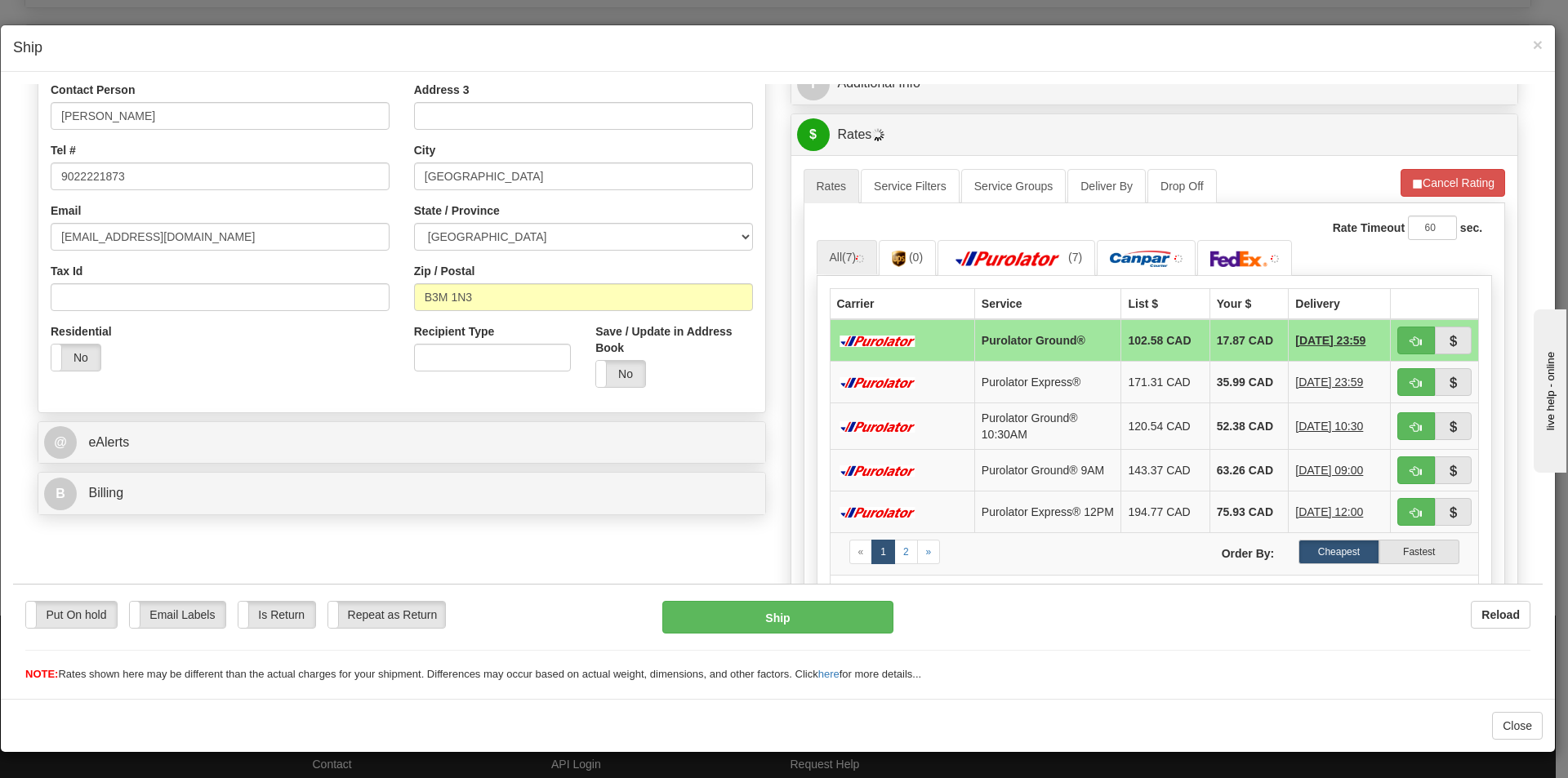
scroll to position [408, 0]
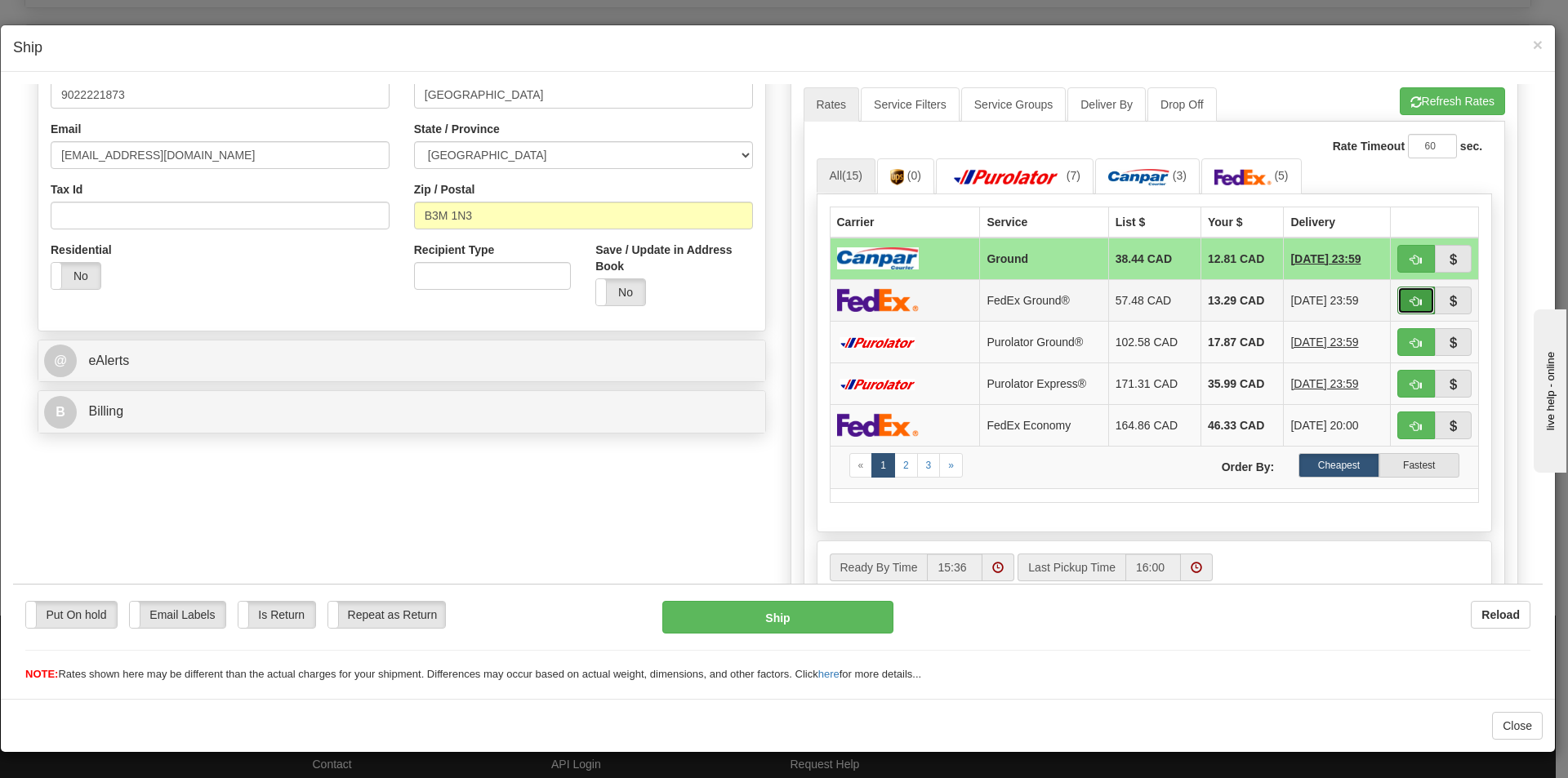
click at [1410, 306] on span "button" at bounding box center [1415, 301] width 12 height 11
type input "92"
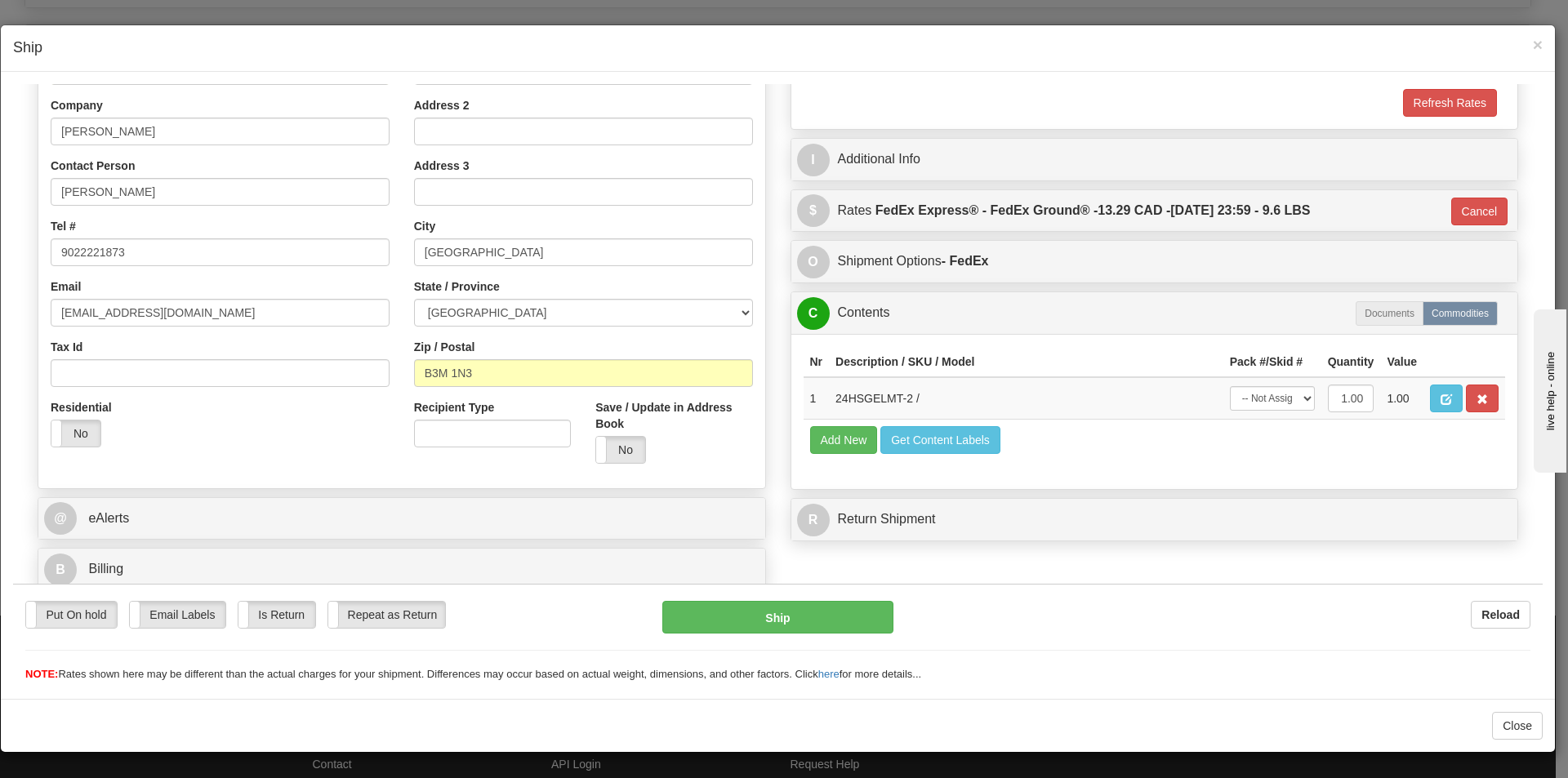
scroll to position [251, 0]
click at [1265, 398] on select "-- Not Assigned -- Package 1" at bounding box center [1272, 398] width 85 height 24
select select "0"
click at [1230, 386] on select "-- Not Assigned -- Package 1" at bounding box center [1272, 398] width 85 height 24
click at [842, 613] on button "Ship" at bounding box center [777, 616] width 230 height 32
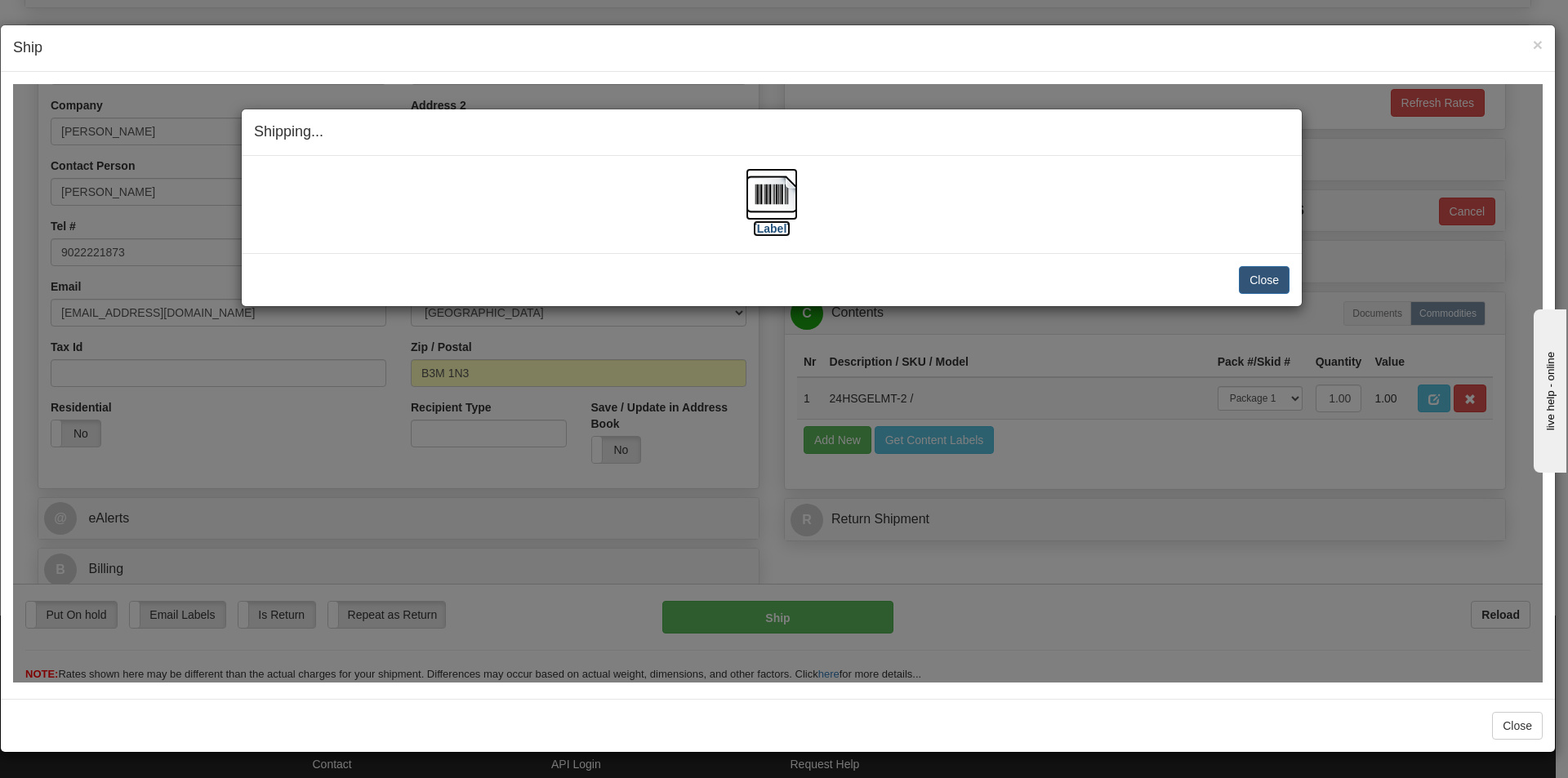
click at [777, 208] on img at bounding box center [771, 193] width 52 height 52
click at [1275, 276] on button "Close" at bounding box center [1264, 278] width 51 height 28
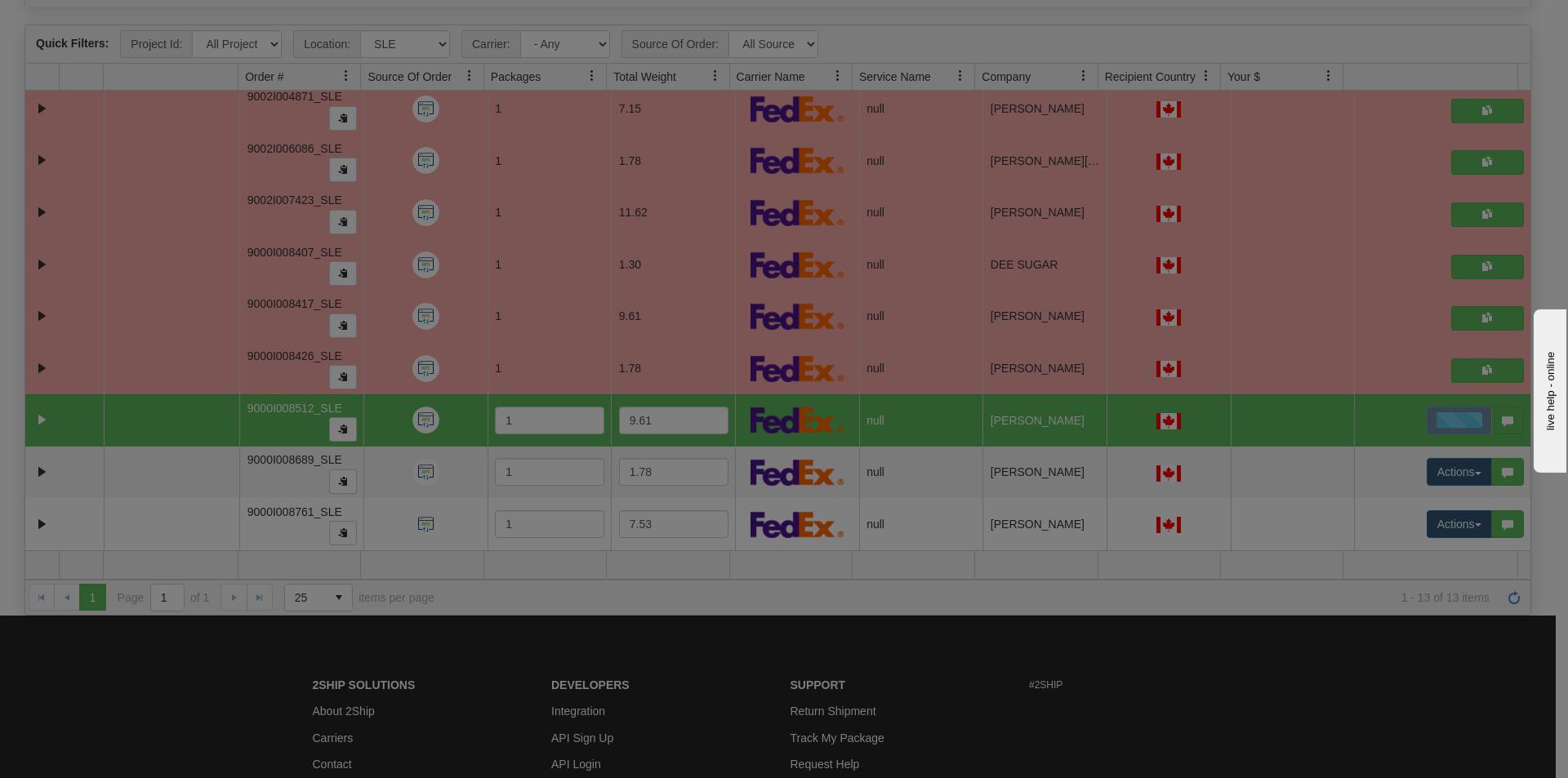
scroll to position [0, 0]
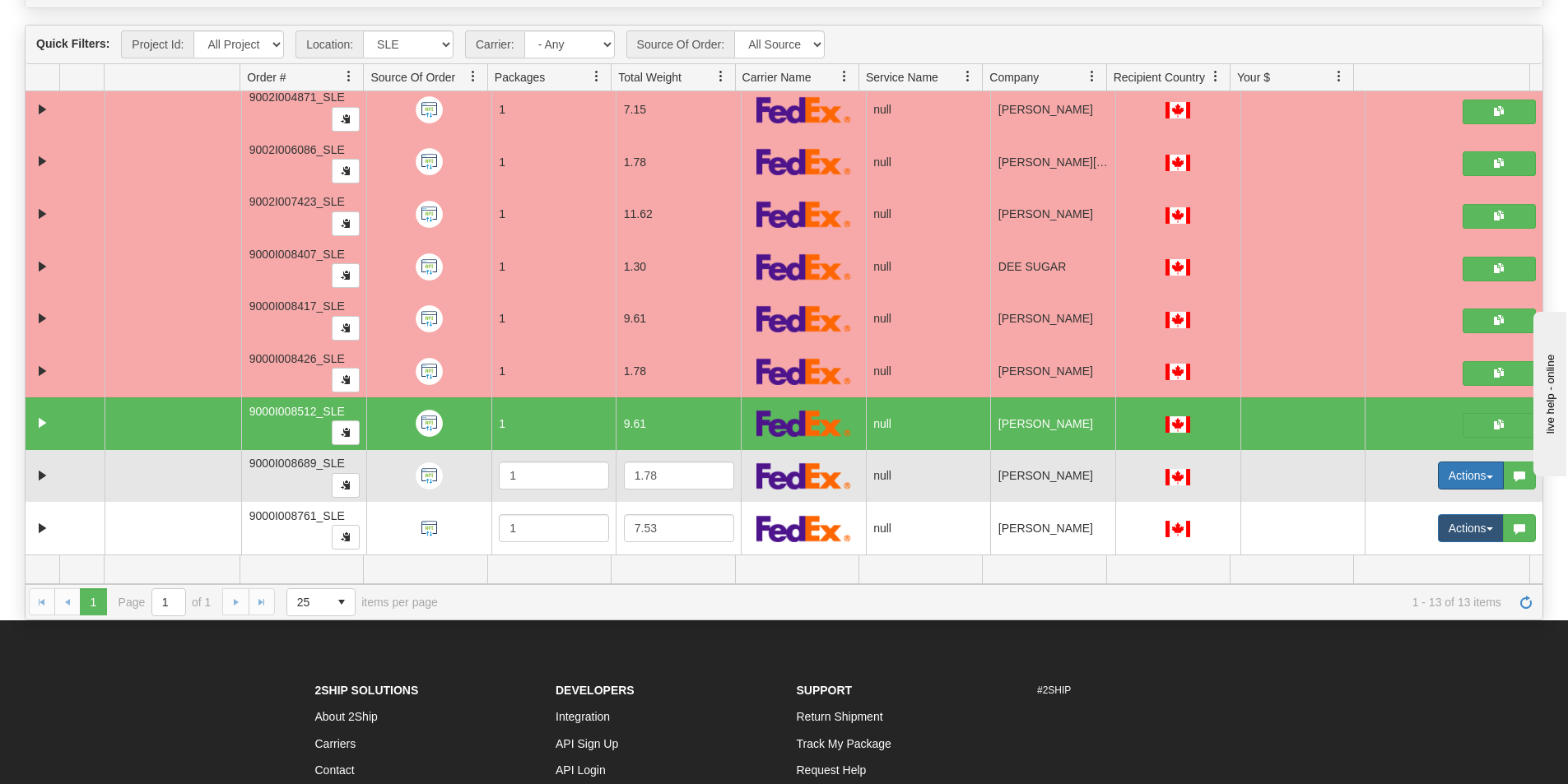
click at [1449, 468] on button "Actions" at bounding box center [1471, 475] width 66 height 28
click at [1397, 507] on span "Open" at bounding box center [1397, 507] width 40 height 14
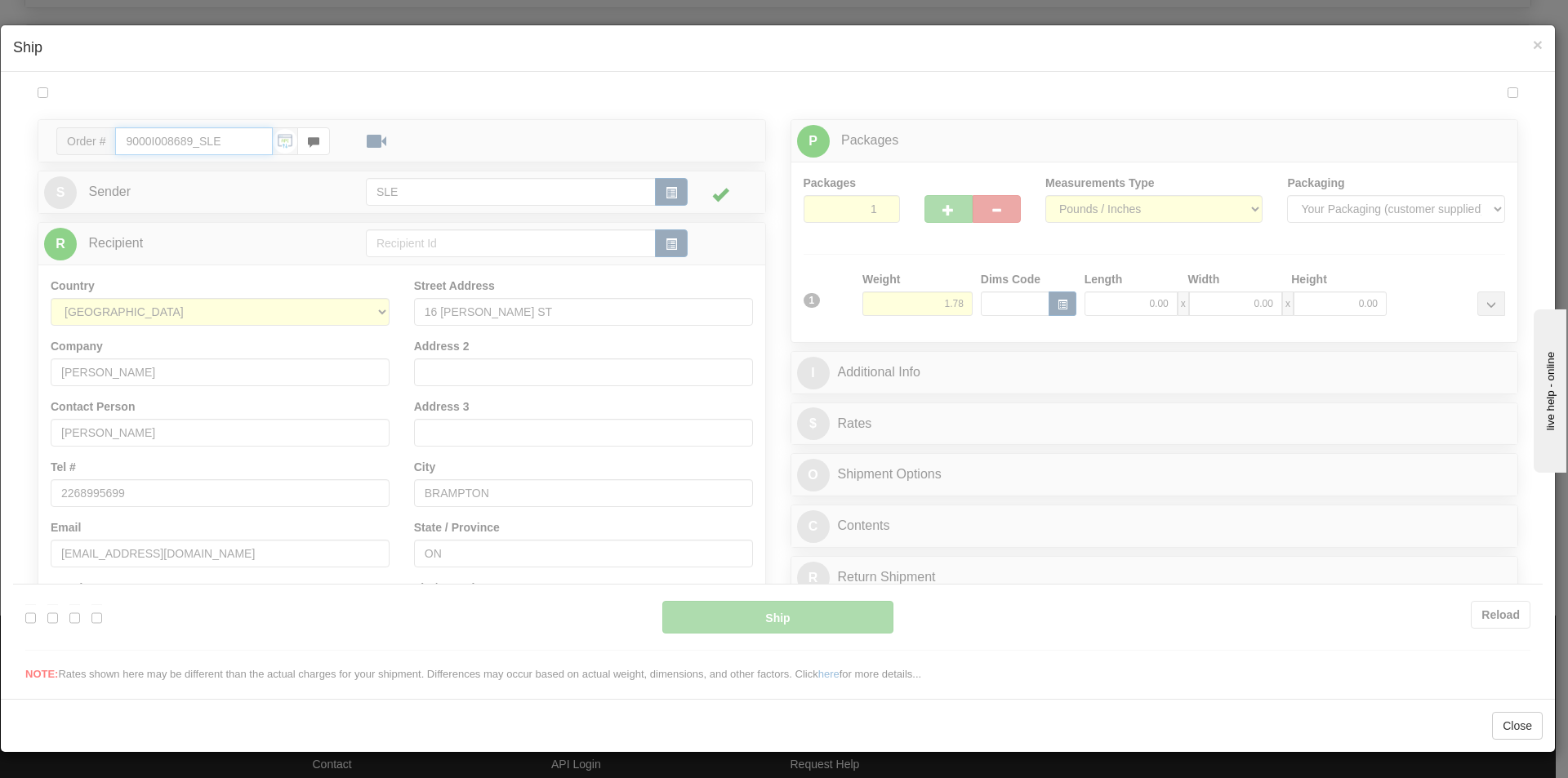
type input "15:36"
type input "16:00"
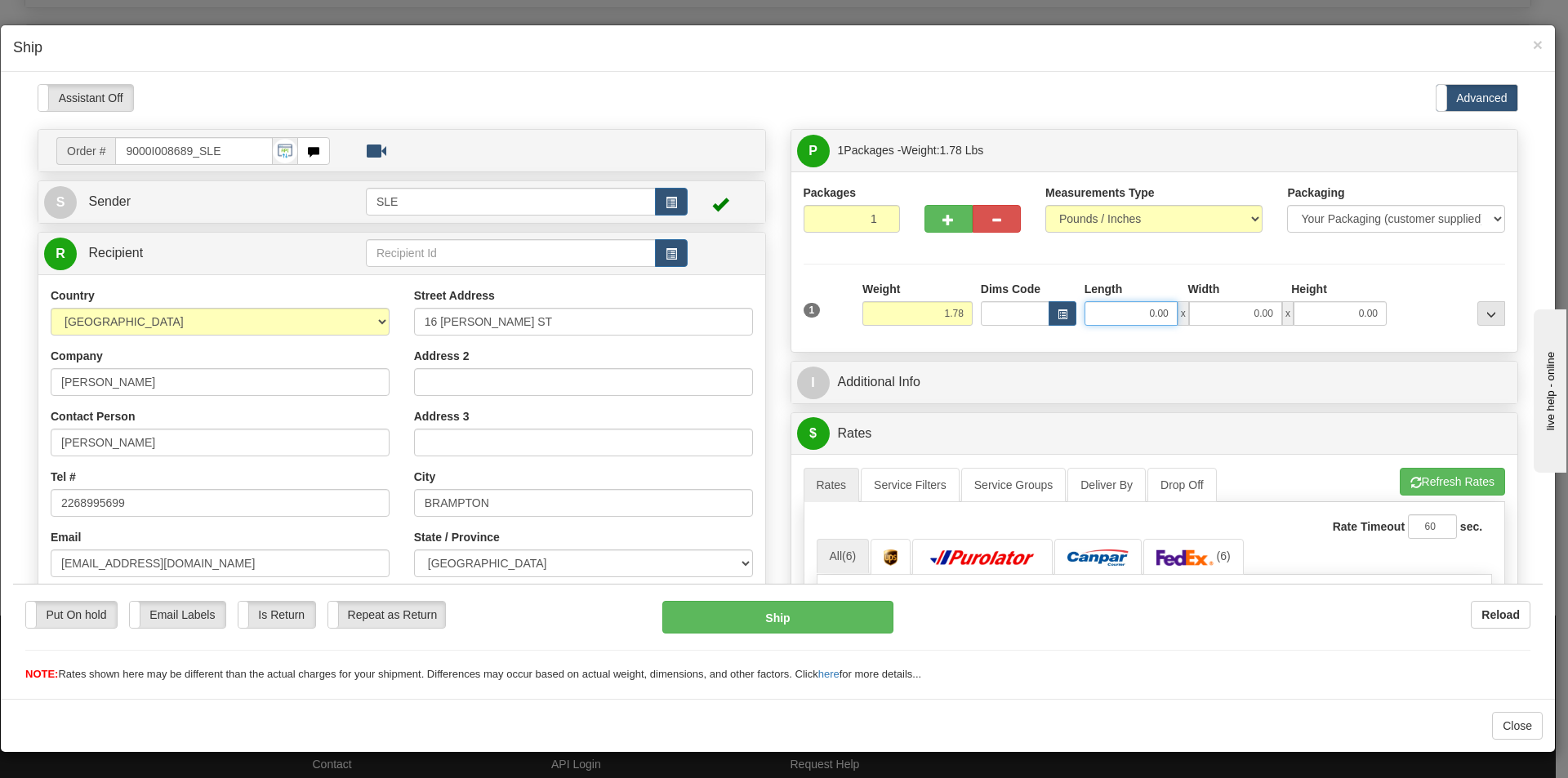
drag, startPoint x: 1145, startPoint y: 312, endPoint x: 1139, endPoint y: 297, distance: 16.2
click at [1146, 312] on input "0.00" at bounding box center [1130, 312] width 93 height 24
type input "16.75"
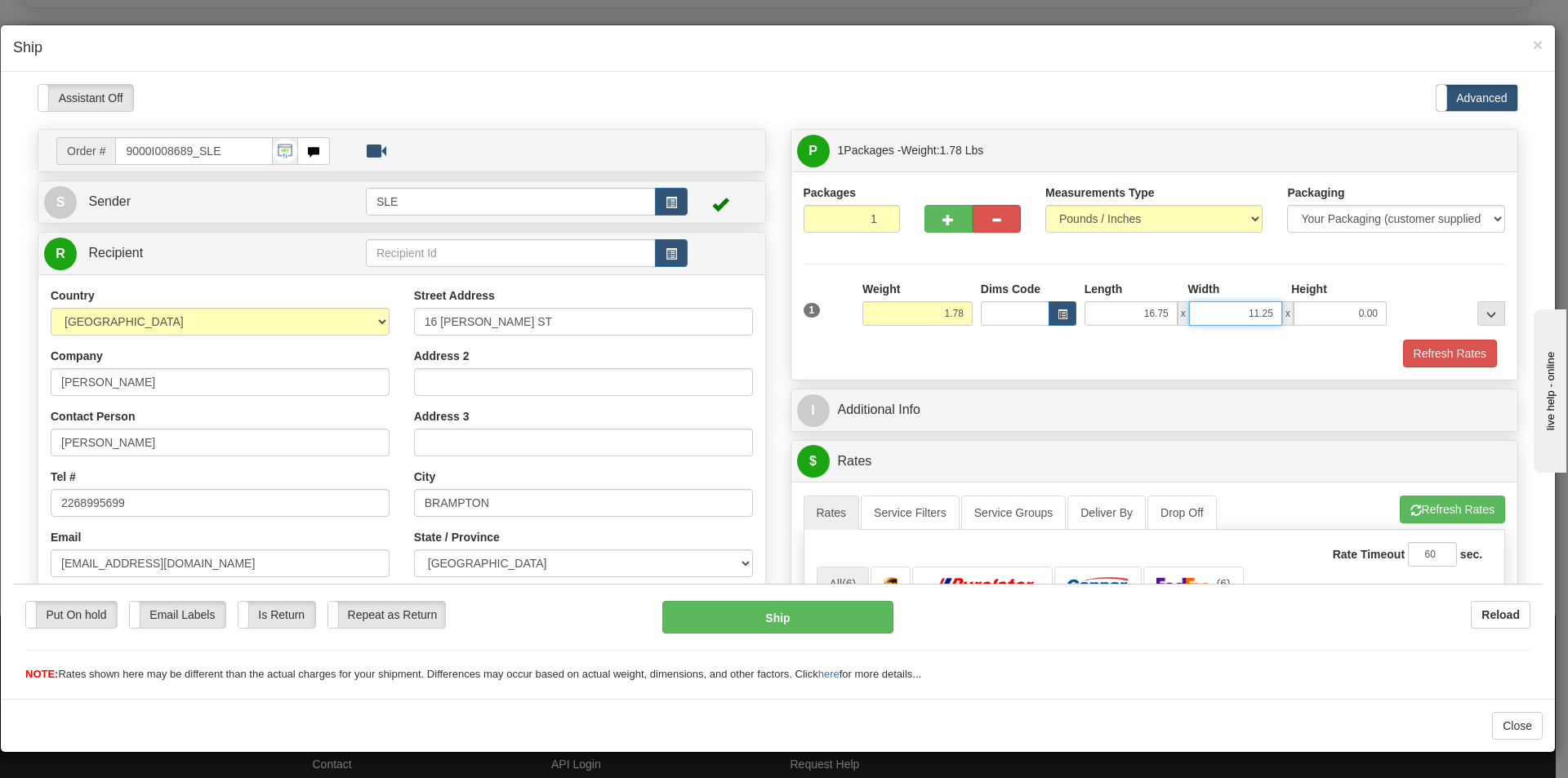
type input "11.25"
type input "20.75"
click at [1410, 509] on button "Refresh Rates" at bounding box center [1453, 509] width 106 height 28
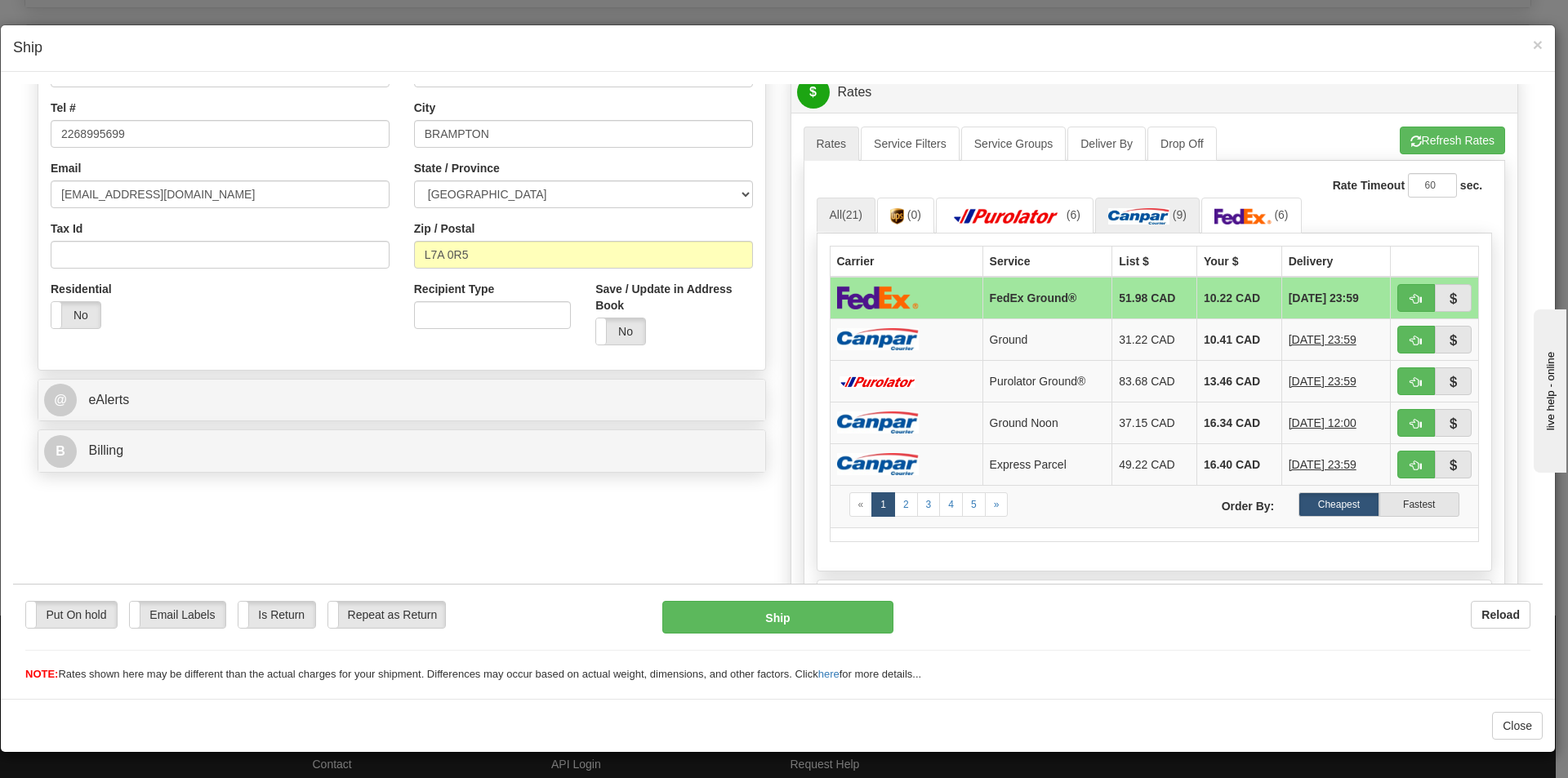
scroll to position [408, 0]
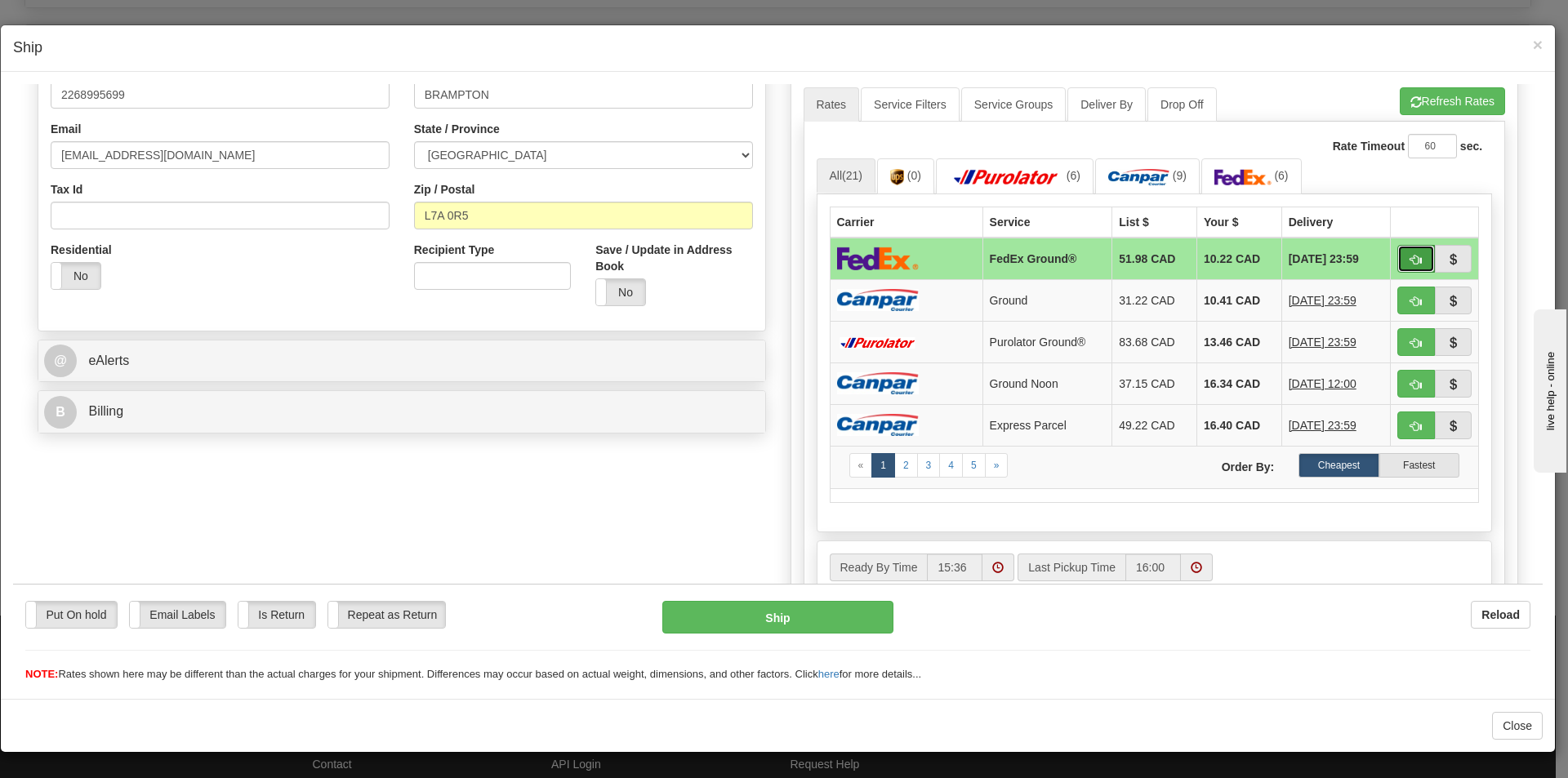
click at [1400, 266] on button "button" at bounding box center [1416, 258] width 38 height 28
type input "92"
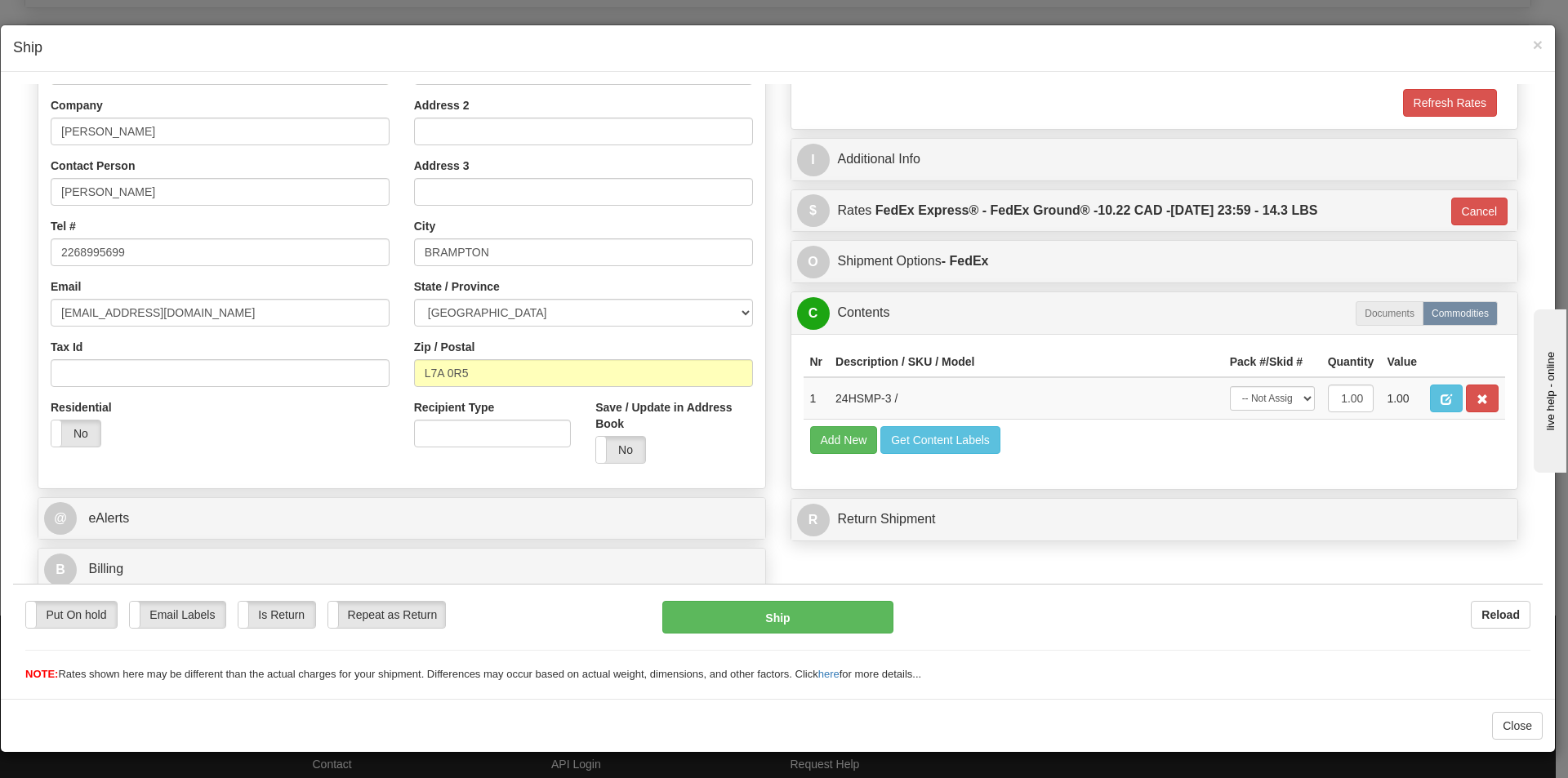
scroll to position [251, 0]
click at [1272, 398] on select "-- Not Assigned -- Package 1" at bounding box center [1272, 398] width 85 height 24
select select "0"
click at [1230, 386] on select "-- Not Assigned -- Package 1" at bounding box center [1272, 398] width 85 height 24
click at [745, 610] on button "Ship" at bounding box center [777, 616] width 230 height 32
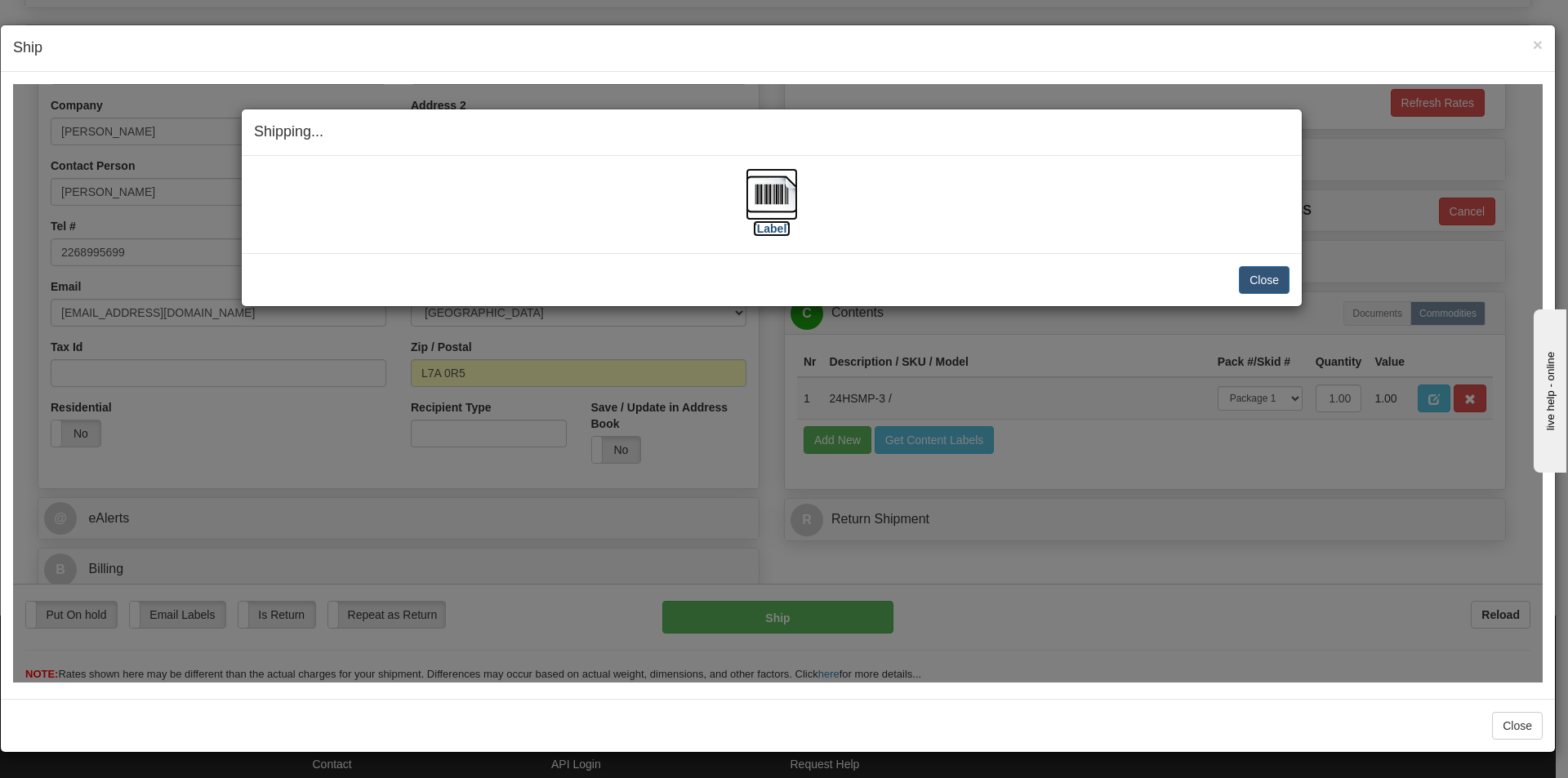
click at [761, 191] on img at bounding box center [771, 193] width 52 height 52
click at [1274, 281] on button "Close" at bounding box center [1264, 278] width 51 height 28
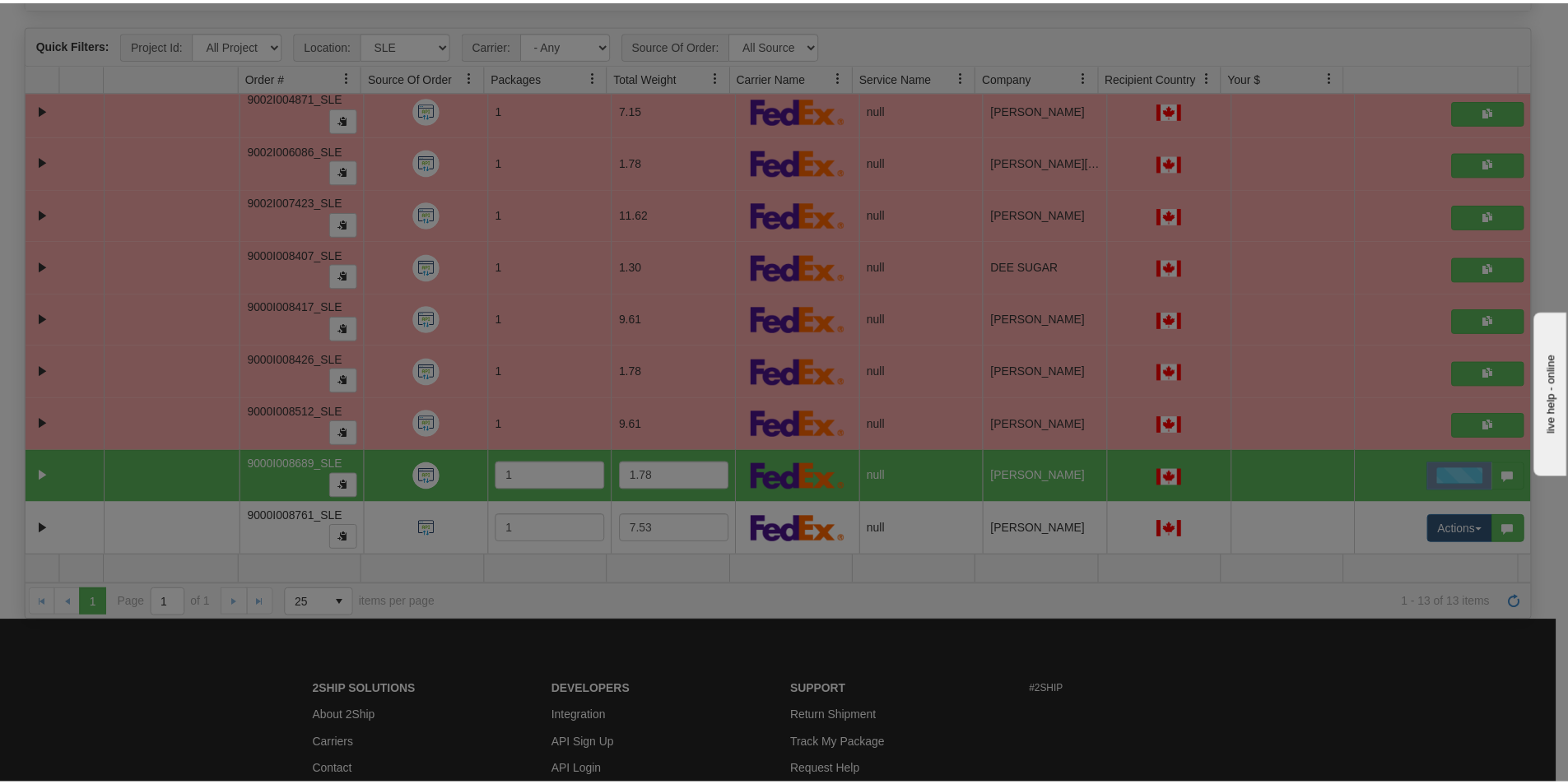
scroll to position [0, 0]
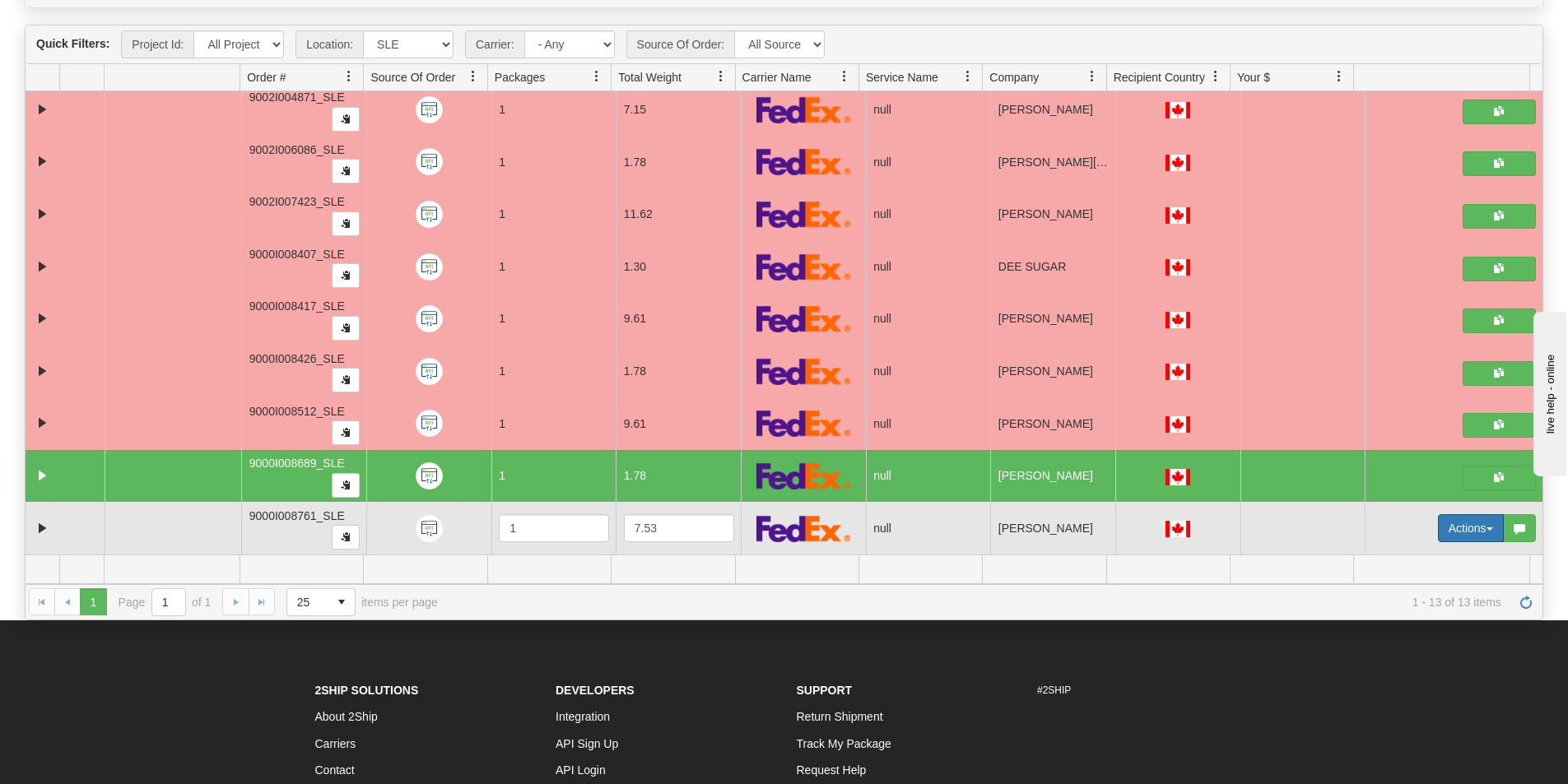
click at [1449, 530] on button "Actions" at bounding box center [1471, 528] width 66 height 28
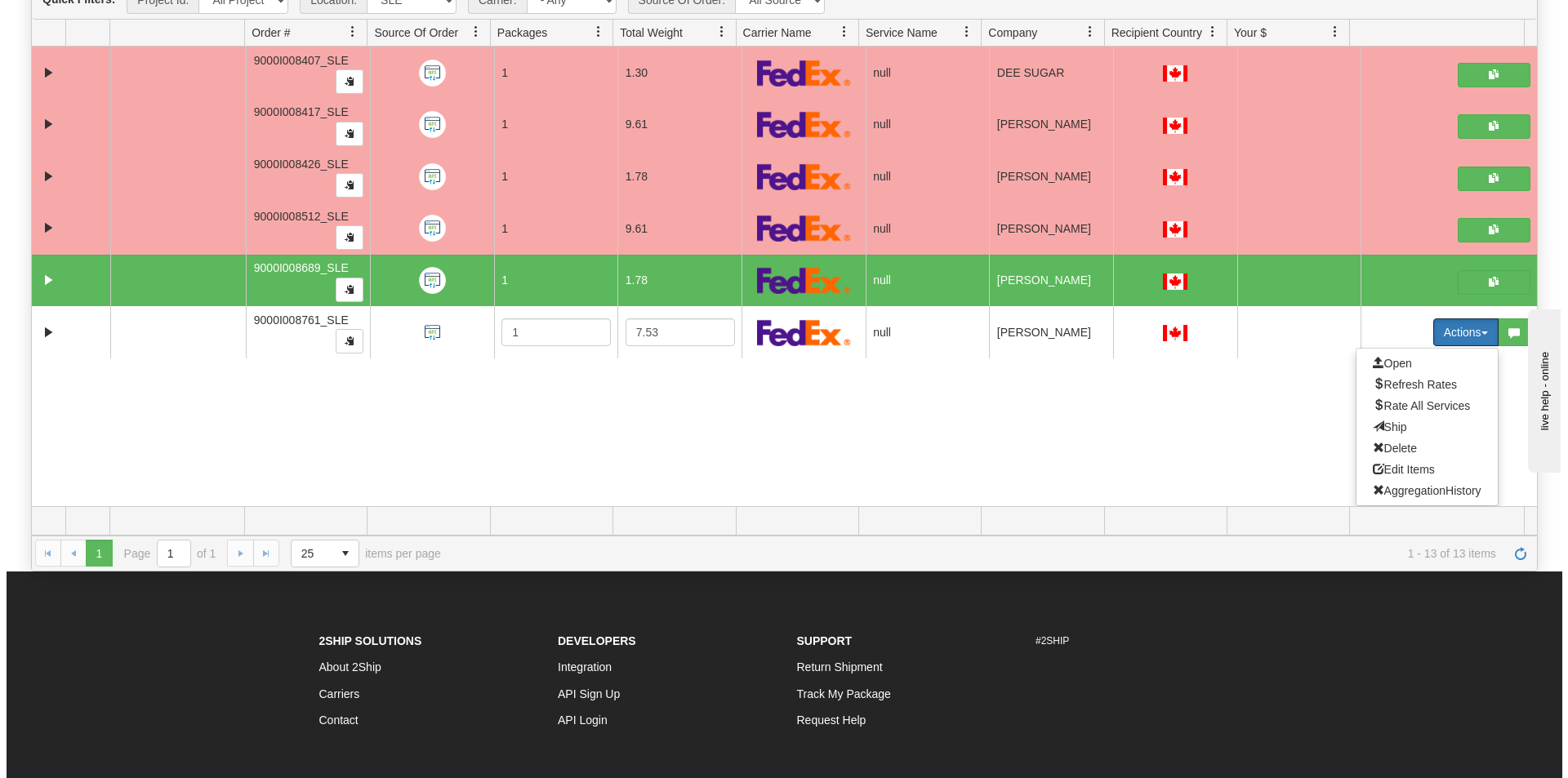
scroll to position [245, 0]
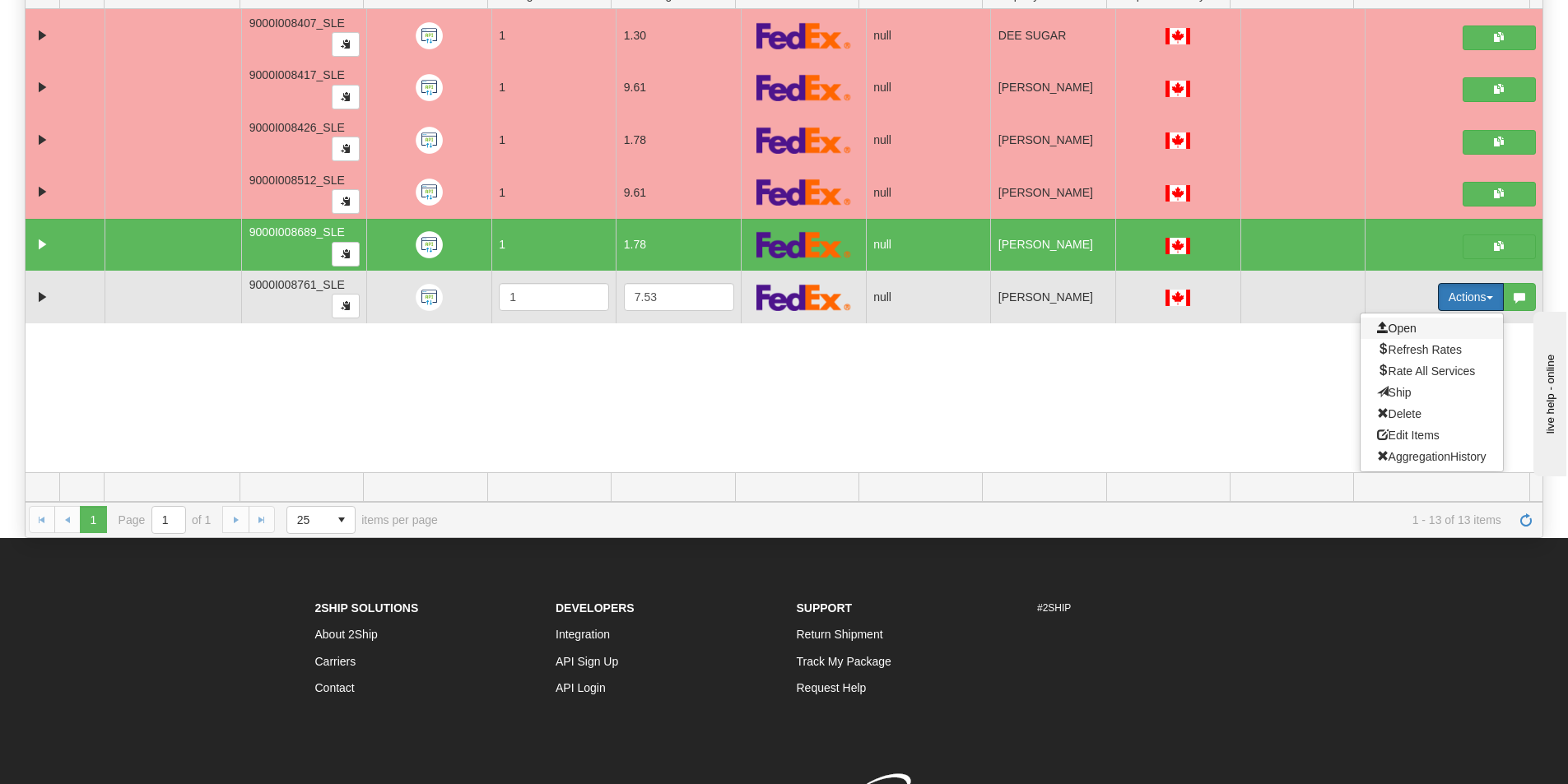
click at [1401, 328] on span "Open" at bounding box center [1397, 328] width 40 height 14
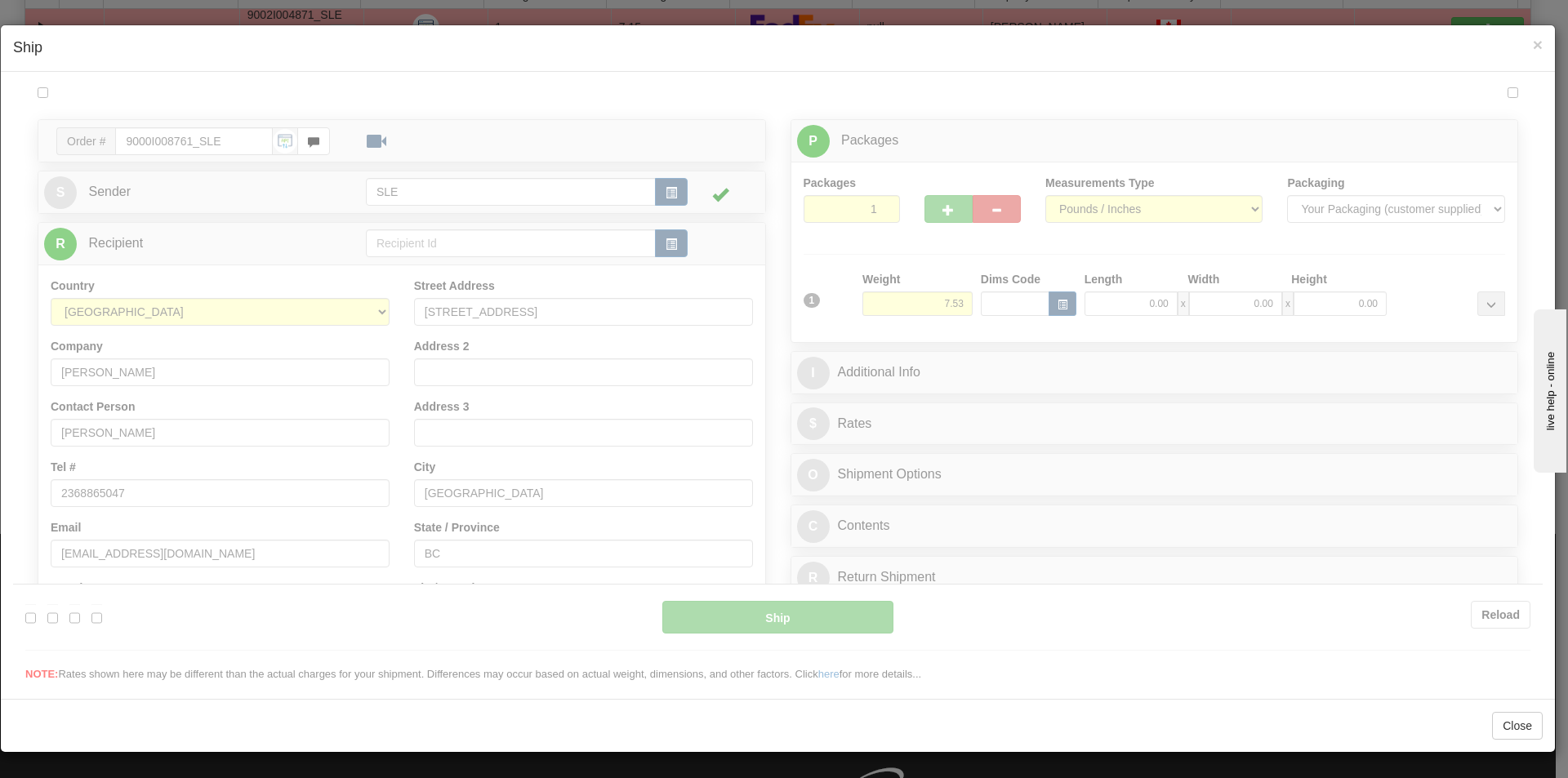
scroll to position [0, 0]
type input "15:37"
type input "16:00"
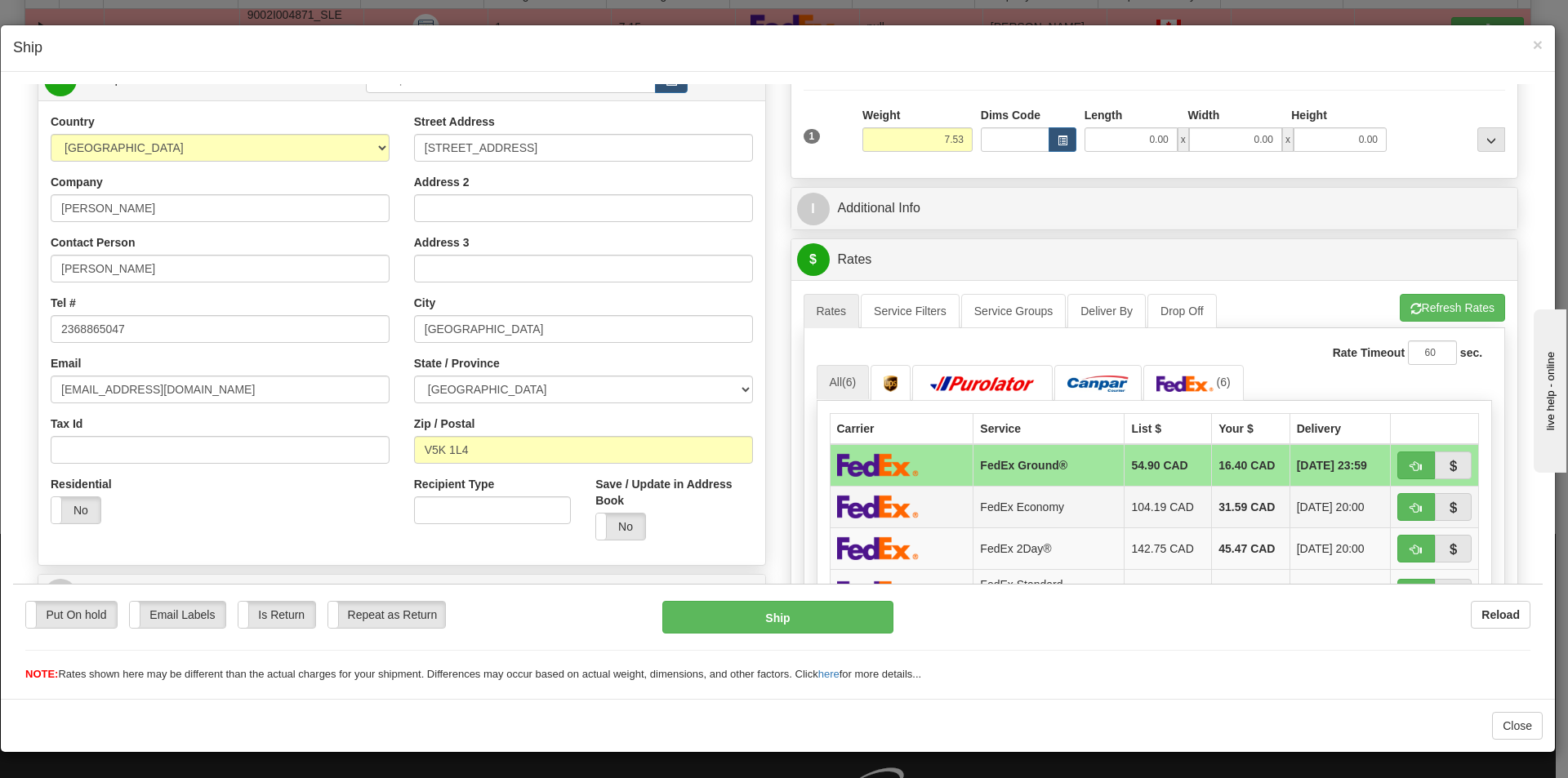
scroll to position [163, 0]
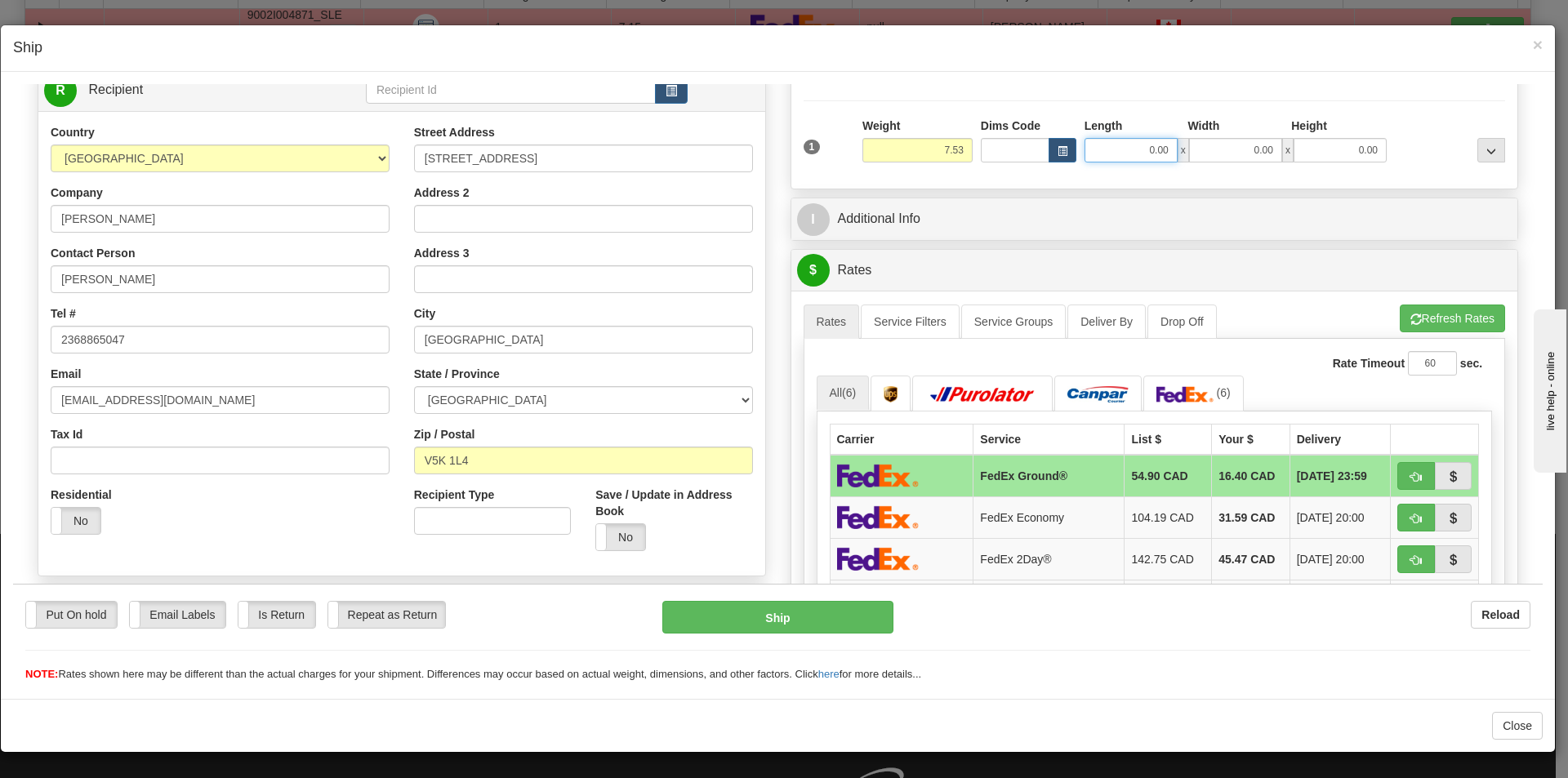
click at [1156, 152] on input "0.00" at bounding box center [1130, 149] width 93 height 24
type input "10.50"
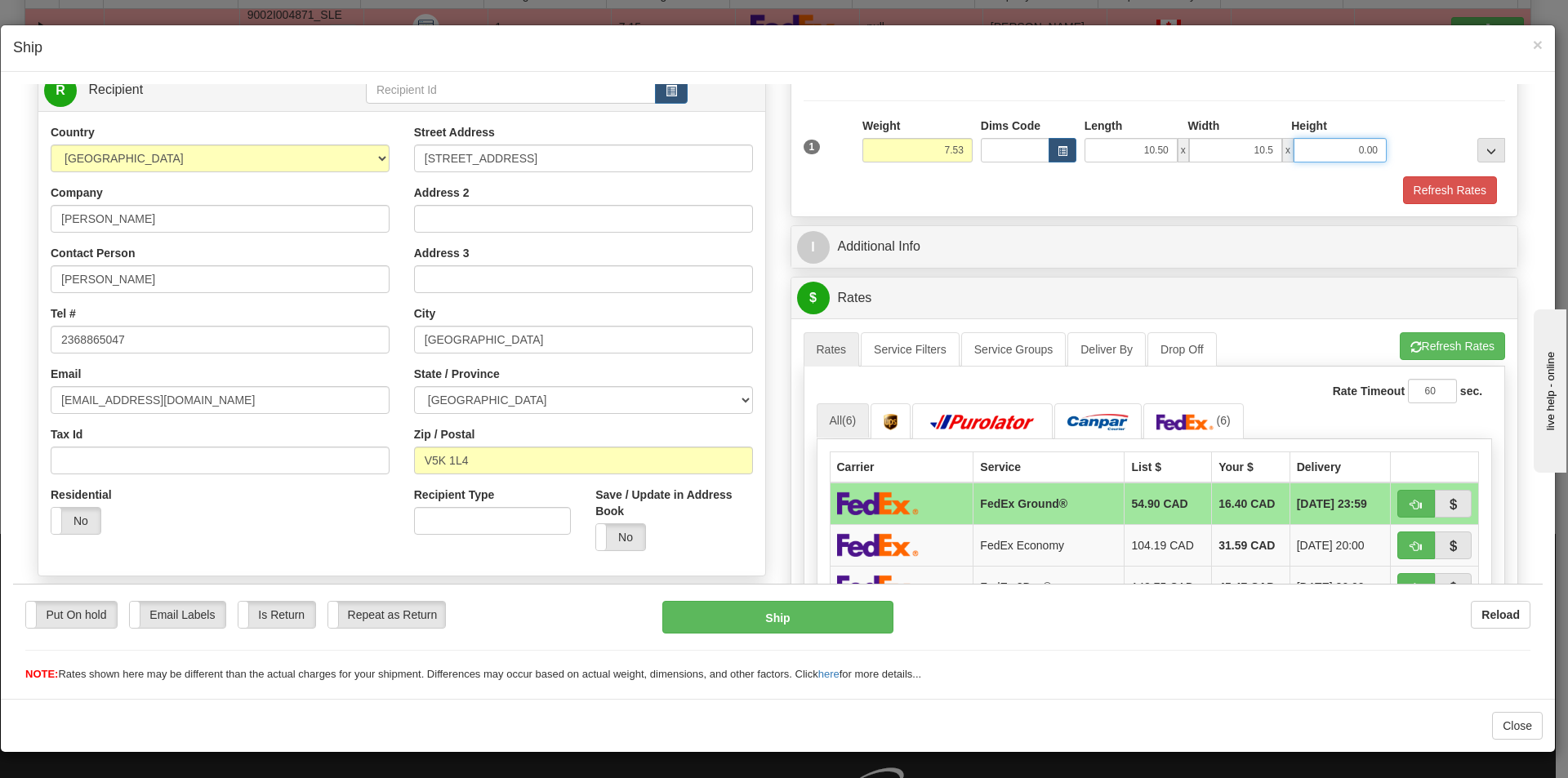
type input "10.50"
type input "20.00"
click at [1432, 346] on button "Refresh Rates" at bounding box center [1453, 345] width 106 height 28
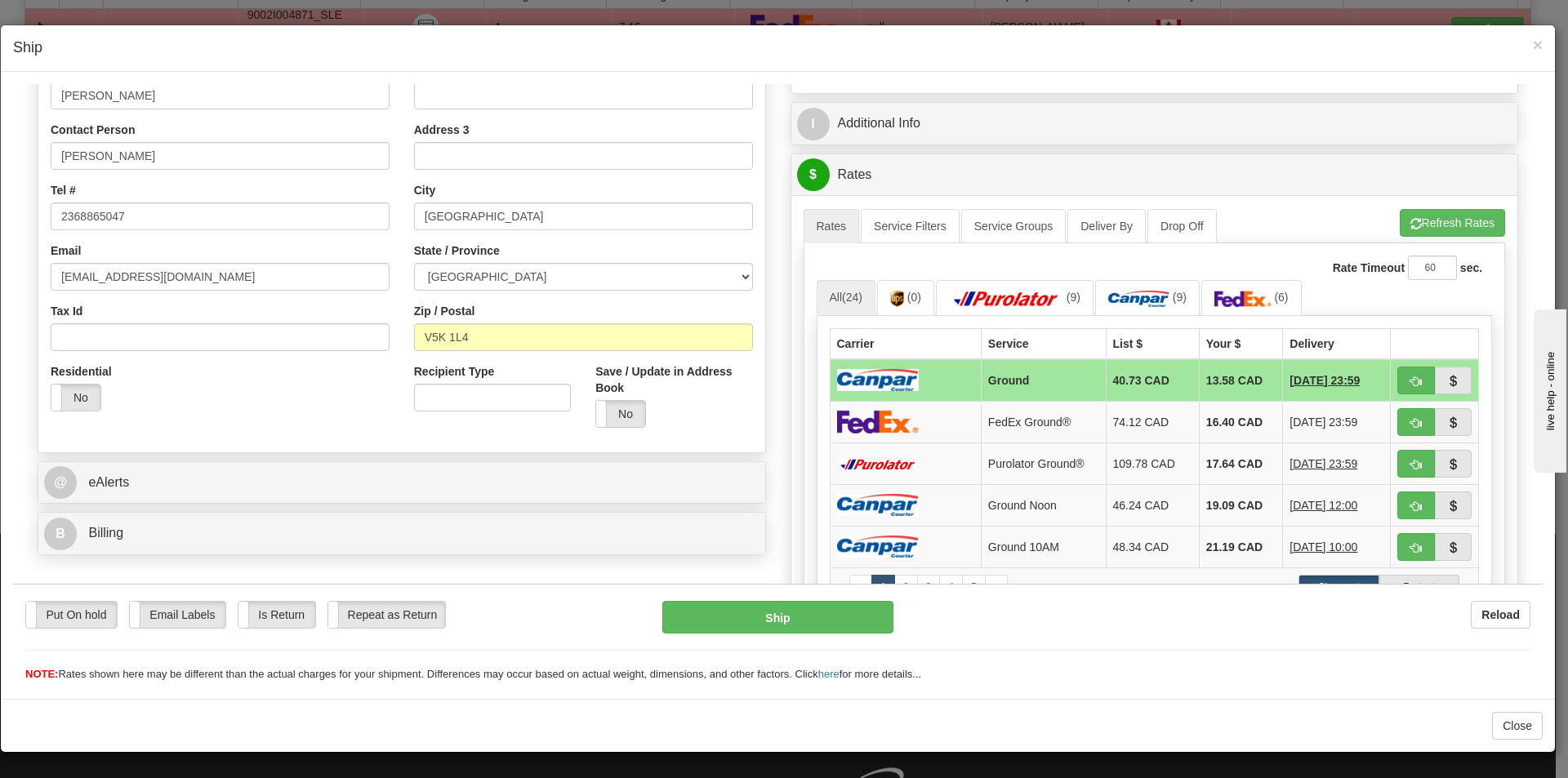
scroll to position [327, 0]
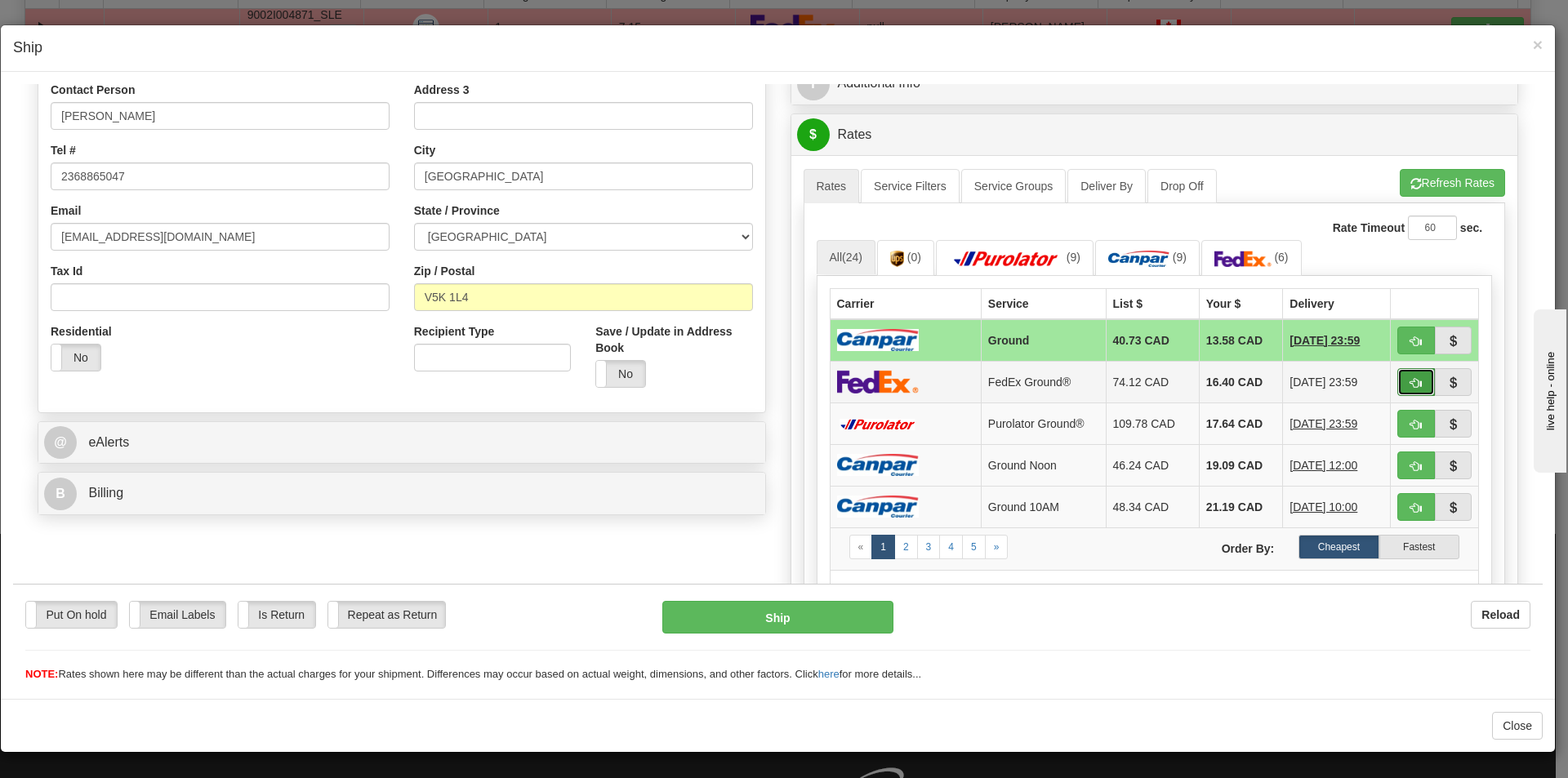
click at [1410, 377] on span "button" at bounding box center [1415, 382] width 12 height 11
type input "92"
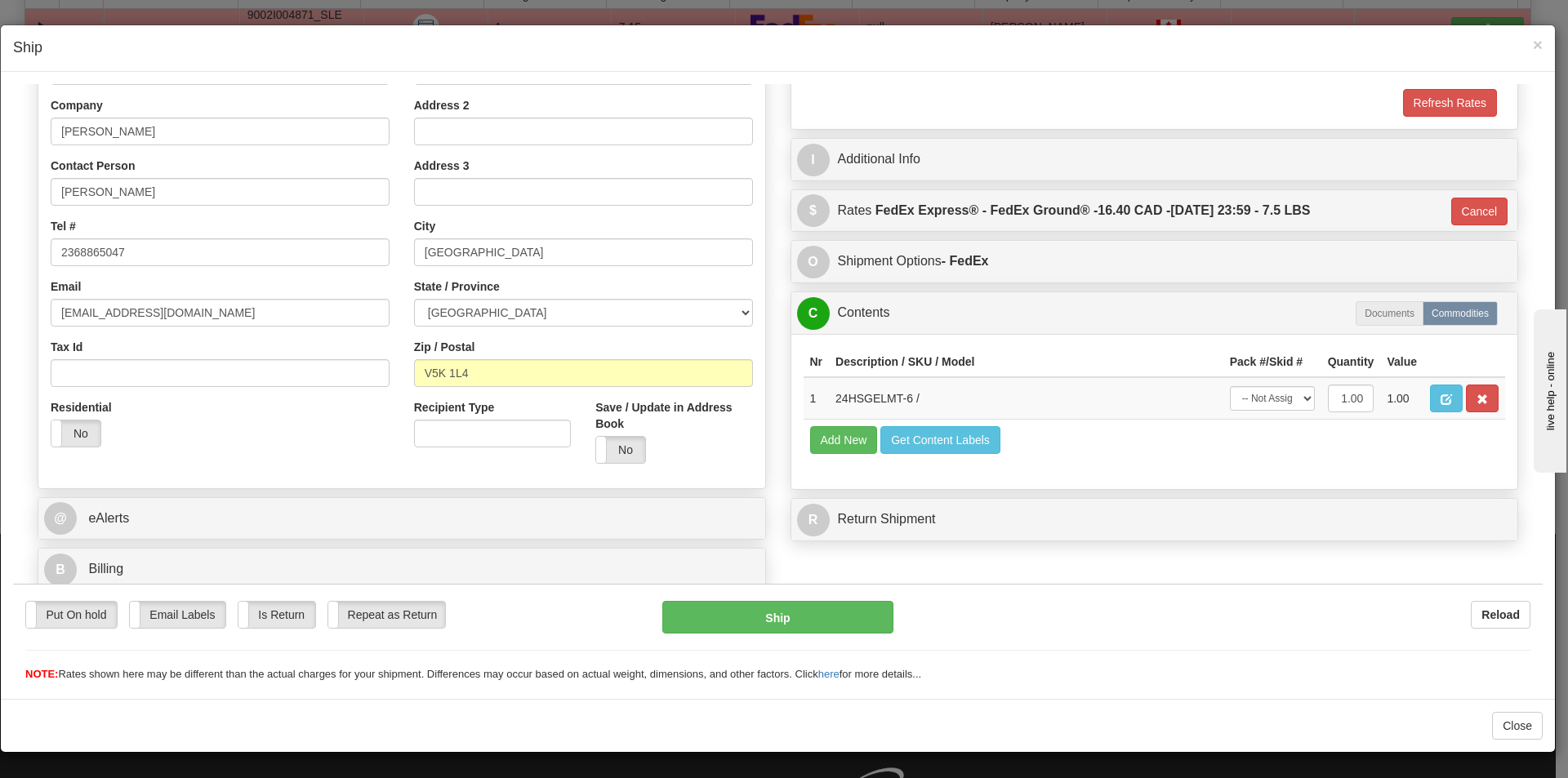
scroll to position [251, 0]
click at [1264, 396] on select "-- Not Assigned -- Package 1" at bounding box center [1272, 398] width 85 height 24
select select "0"
click at [1230, 386] on select "-- Not Assigned -- Package 1" at bounding box center [1272, 398] width 85 height 24
click at [800, 616] on button "Ship" at bounding box center [777, 616] width 230 height 32
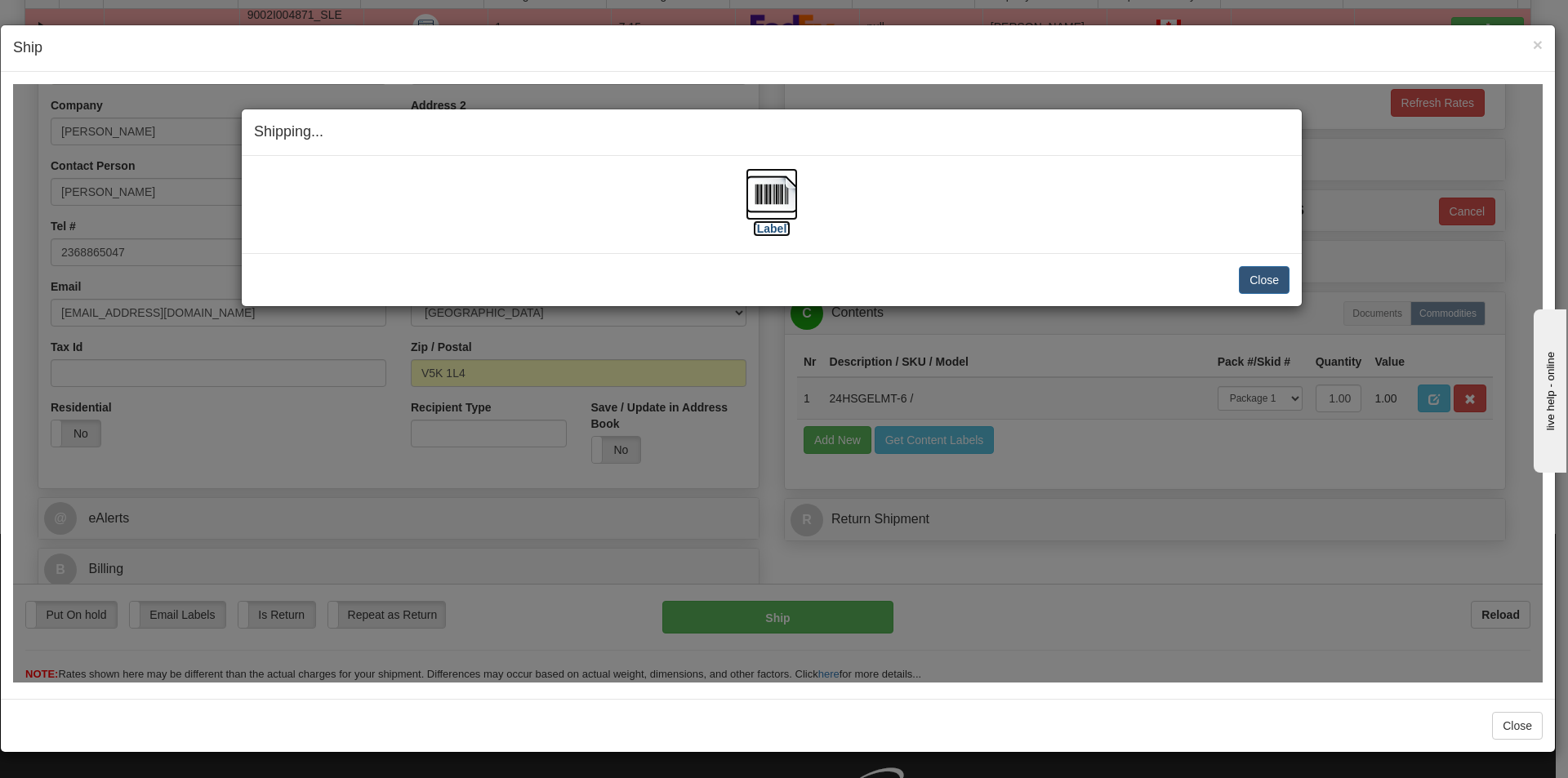
click at [752, 192] on img at bounding box center [771, 193] width 52 height 52
click at [1540, 47] on span "×" at bounding box center [1537, 44] width 10 height 19
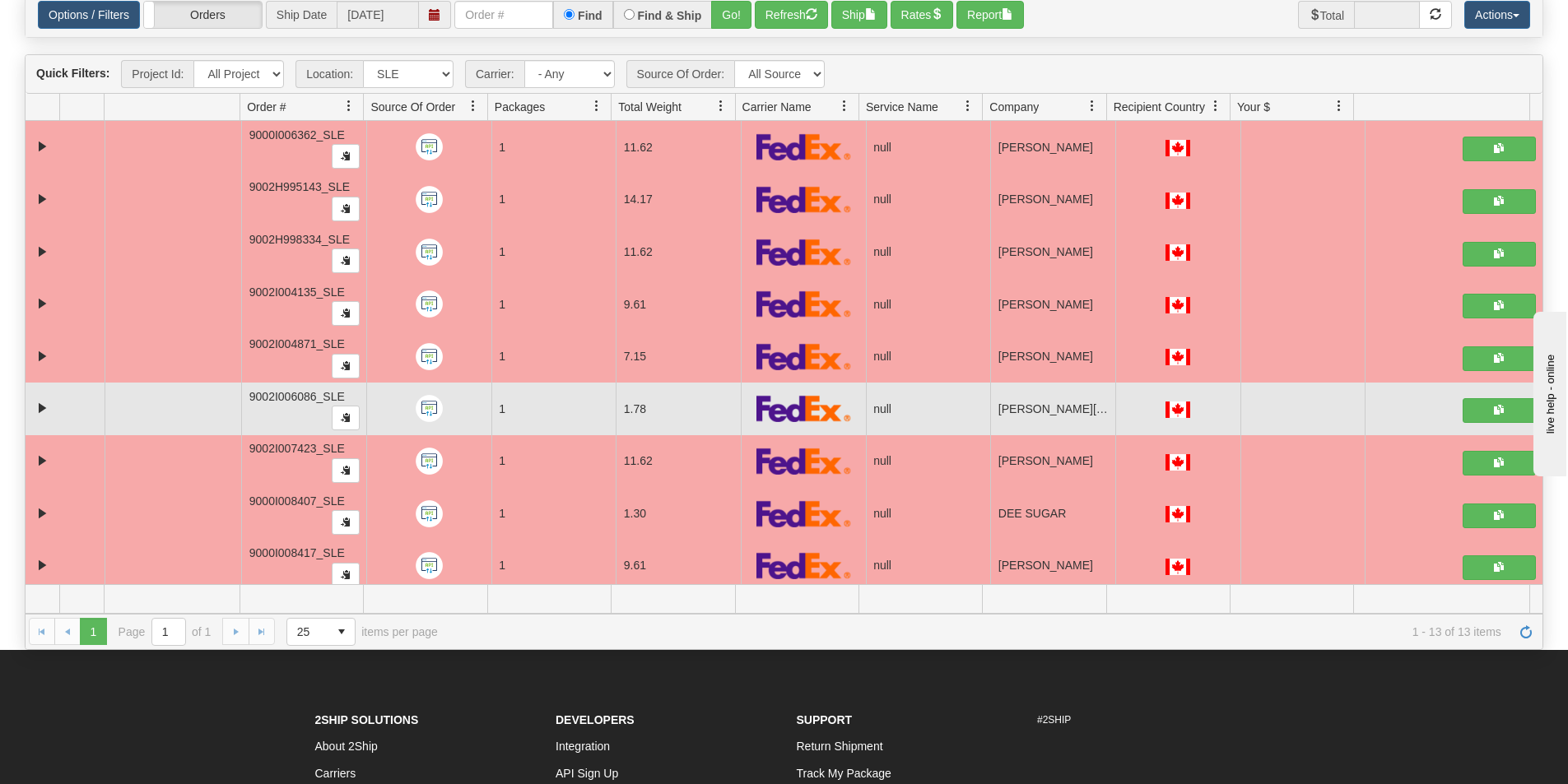
scroll to position [0, 0]
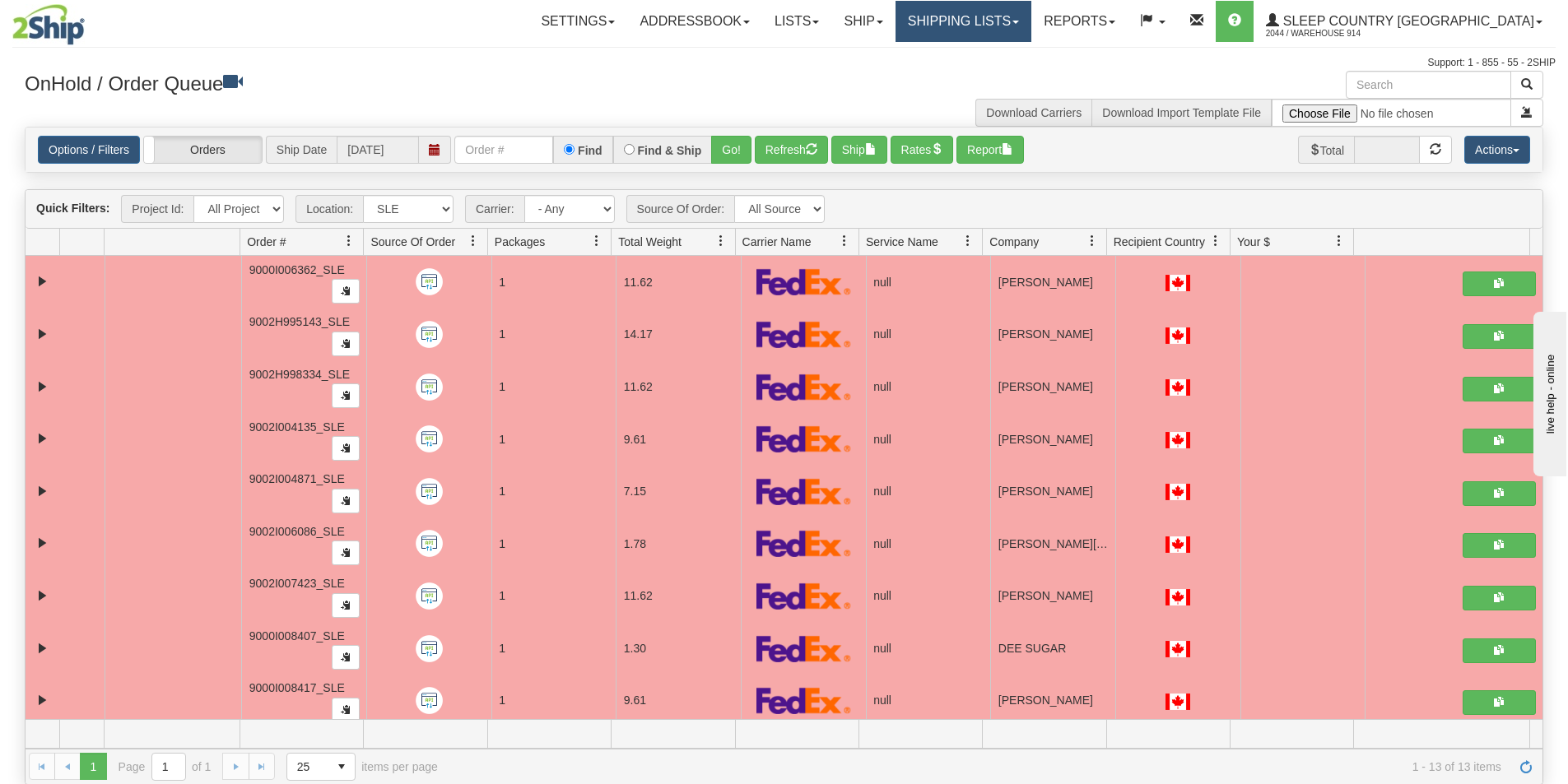
click at [1031, 22] on link "Shipping lists" at bounding box center [964, 22] width 136 height 42
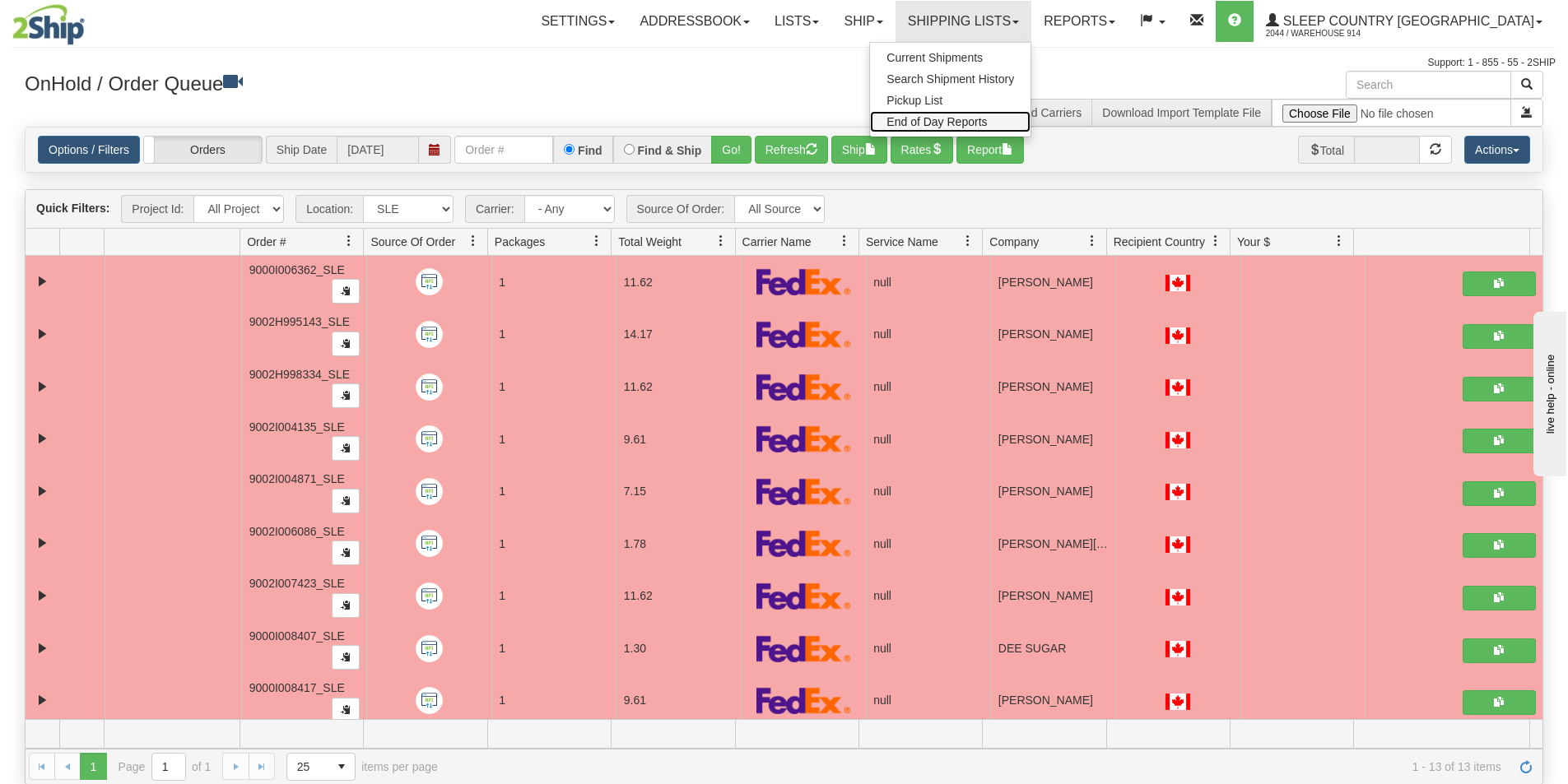
click at [1030, 125] on link "End of Day Reports" at bounding box center [950, 122] width 161 height 22
